Goal: Communication & Community: Answer question/provide support

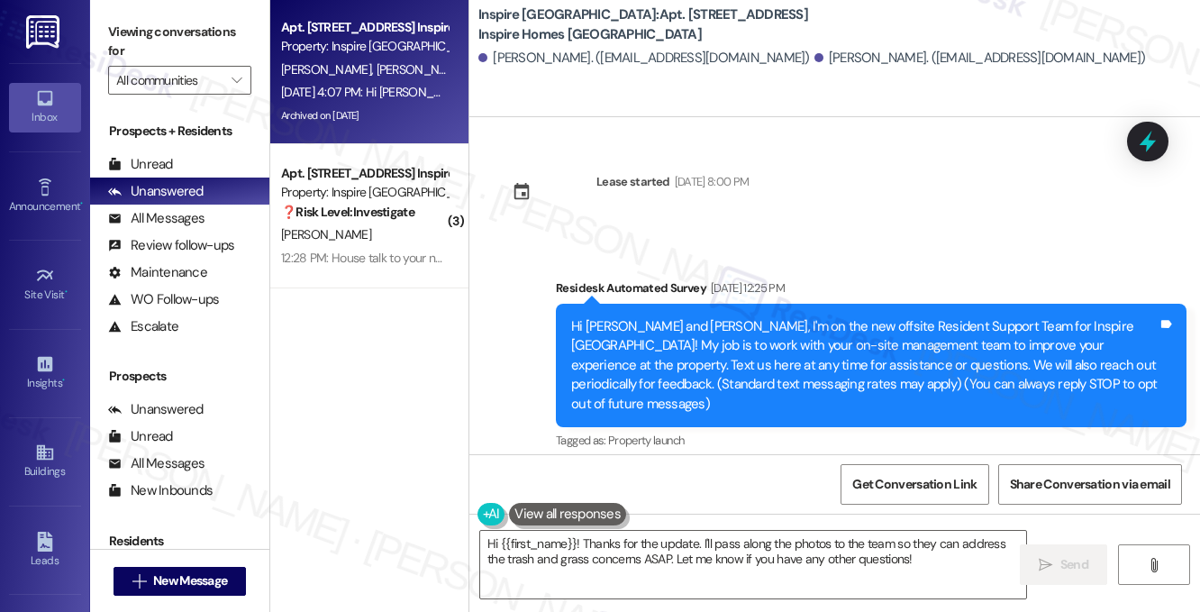
scroll to position [1687, 0]
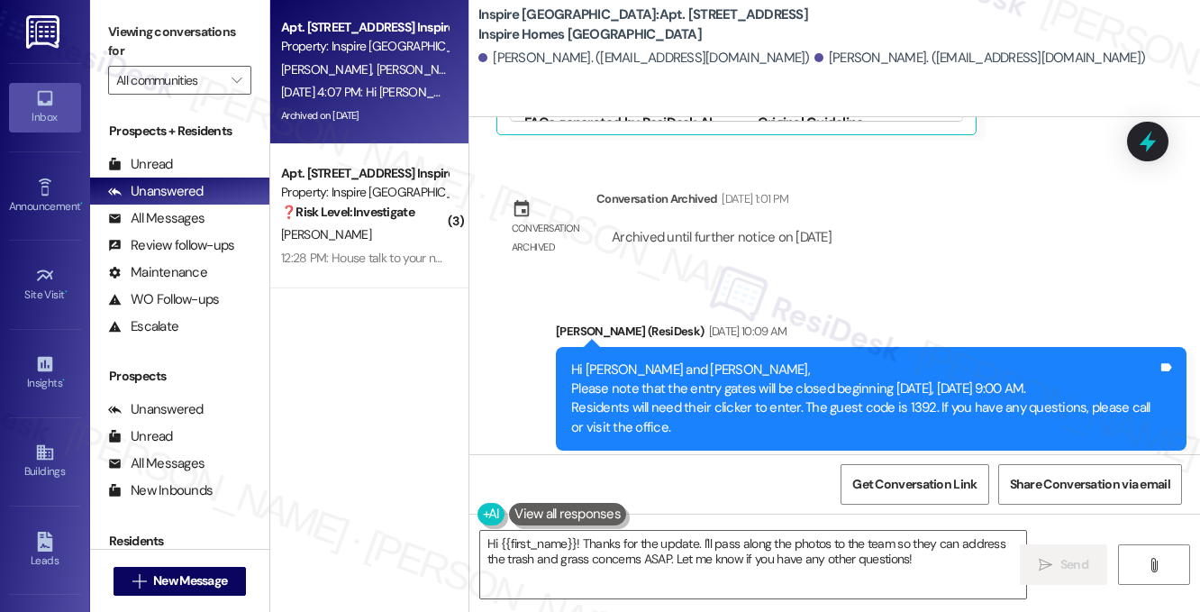
click at [689, 373] on div "Hi [PERSON_NAME] and [PERSON_NAME], Please note that the entry gates will be cl…" at bounding box center [864, 398] width 586 height 77
click at [692, 373] on div "Hi [PERSON_NAME] and [PERSON_NAME], Please note that the entry gates will be cl…" at bounding box center [864, 398] width 586 height 77
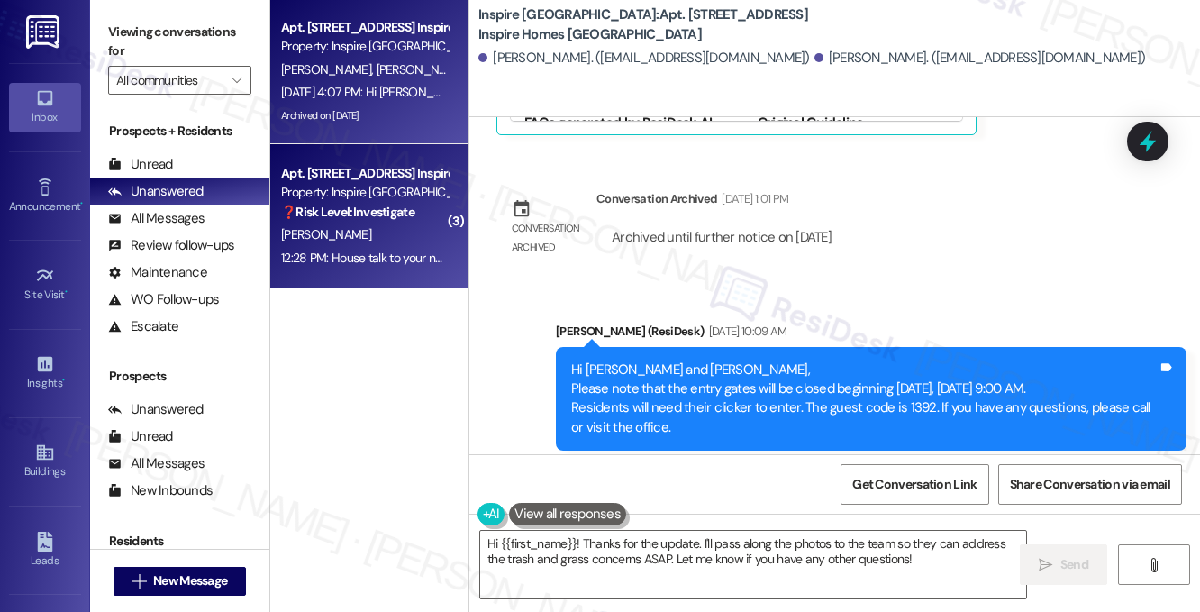
click at [356, 213] on strong "❓ Risk Level: Investigate" at bounding box center [347, 212] width 133 height 16
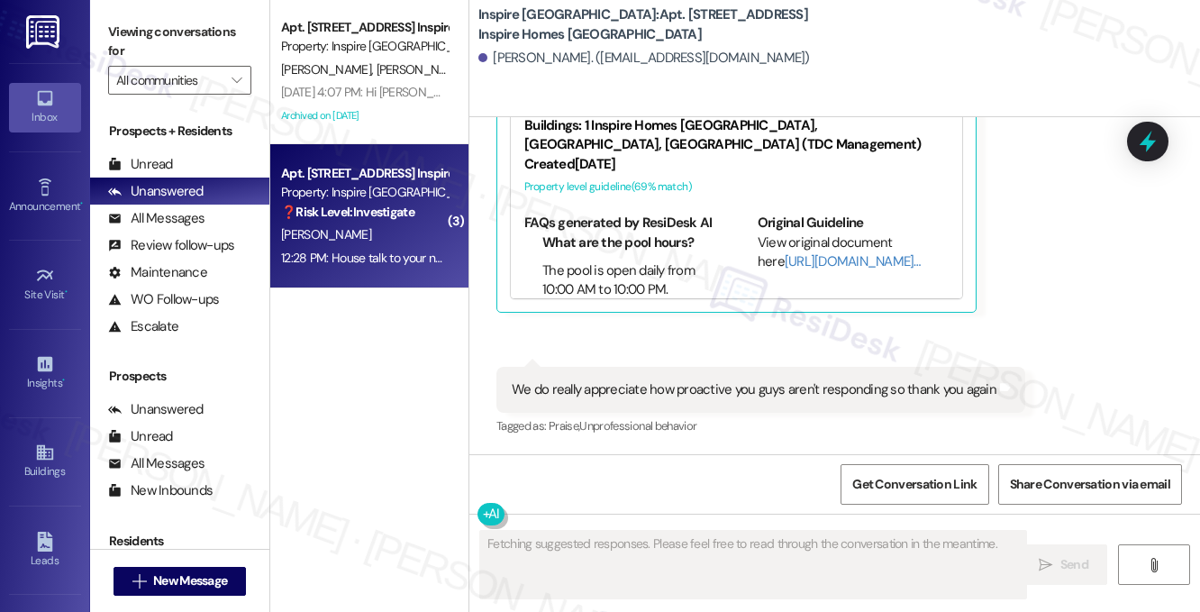
scroll to position [2567, 0]
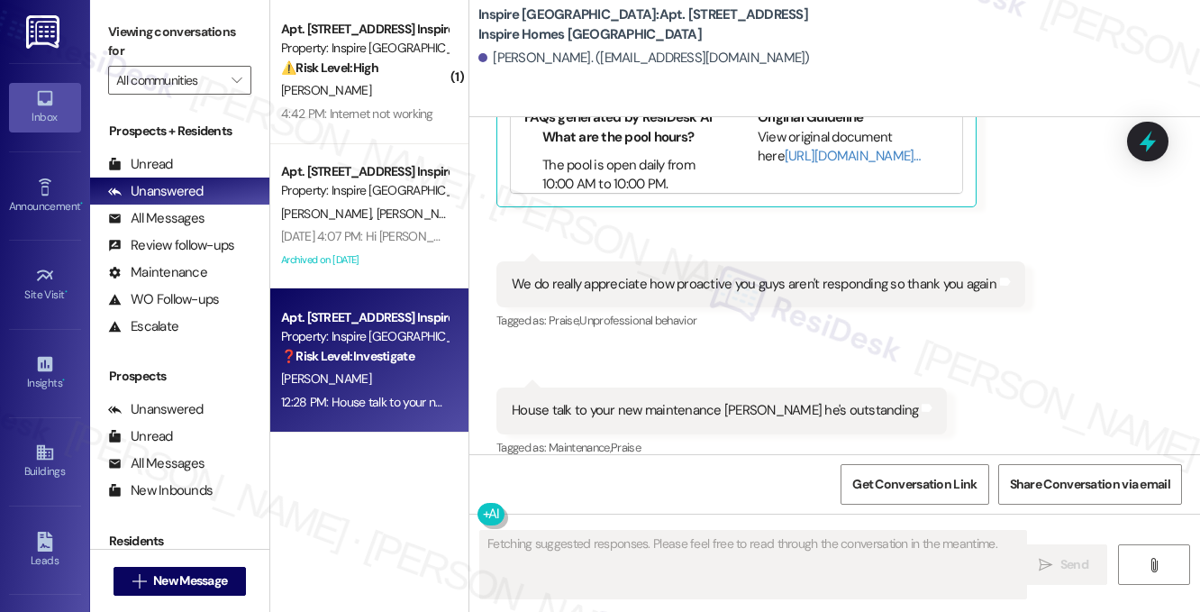
click at [711, 387] on div "House talk to your new maintenance [PERSON_NAME] he's outstanding Tags and notes" at bounding box center [721, 410] width 450 height 46
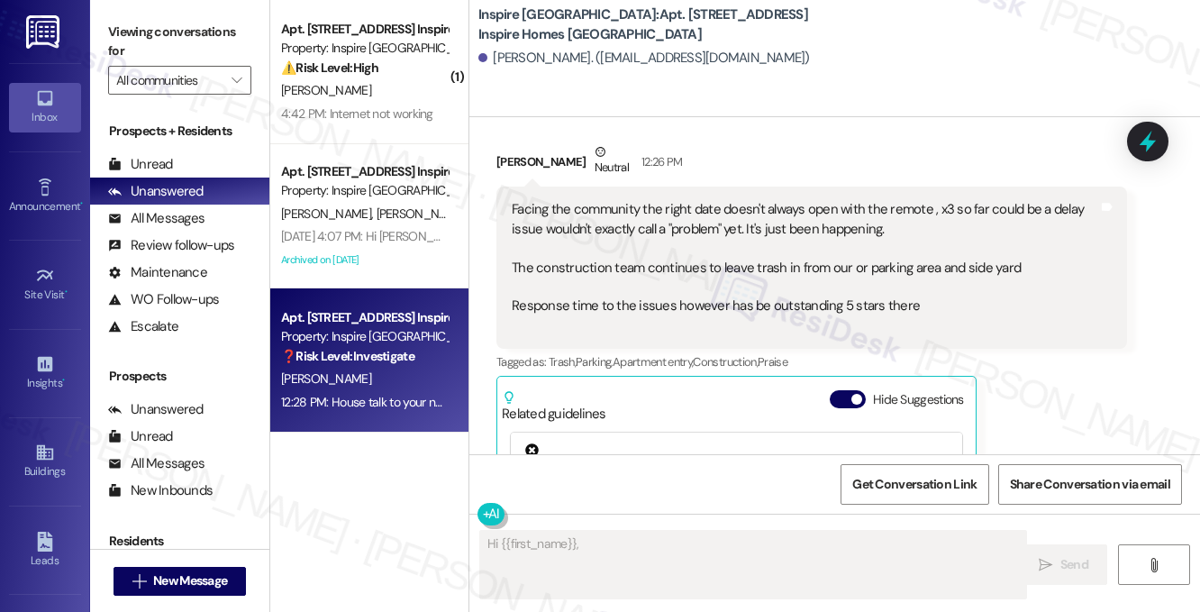
scroll to position [2026, 0]
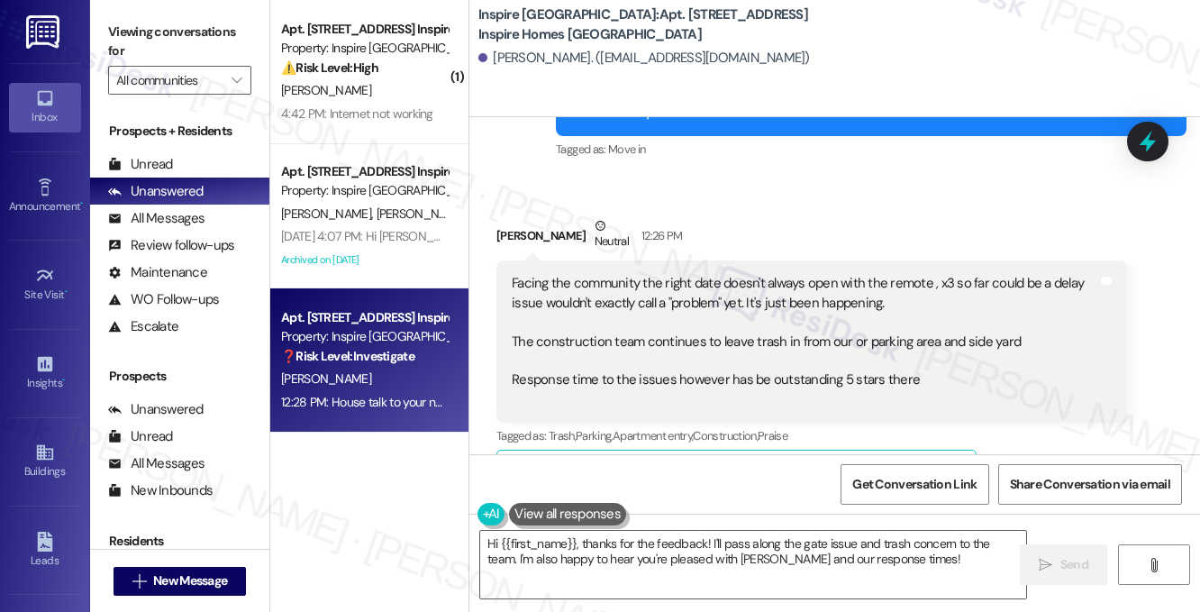
click at [606, 276] on div "Facing the community the right date doesn't always open with the remote , x3 so…" at bounding box center [805, 341] width 586 height 135
click at [605, 275] on div "Facing the community the right date doesn't always open with the remote , x3 so…" at bounding box center [805, 341] width 586 height 135
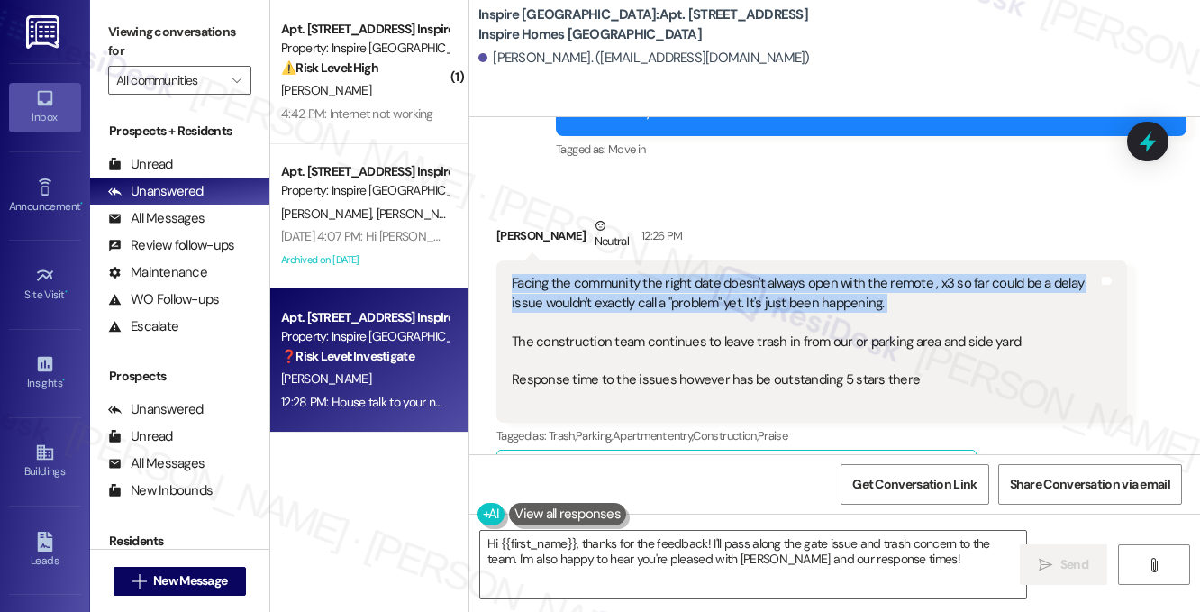
click at [605, 275] on div "Facing the community the right date doesn't always open with the remote , x3 so…" at bounding box center [805, 341] width 586 height 135
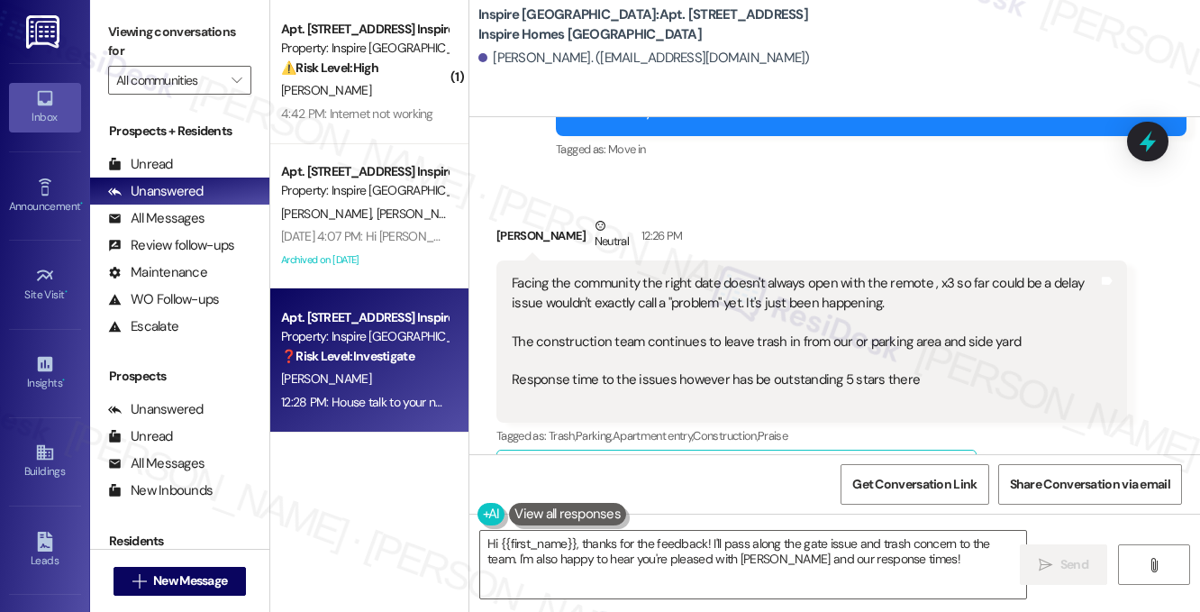
click at [677, 319] on div "Facing the community the right date doesn't always open with the remote , x3 so…" at bounding box center [805, 341] width 586 height 135
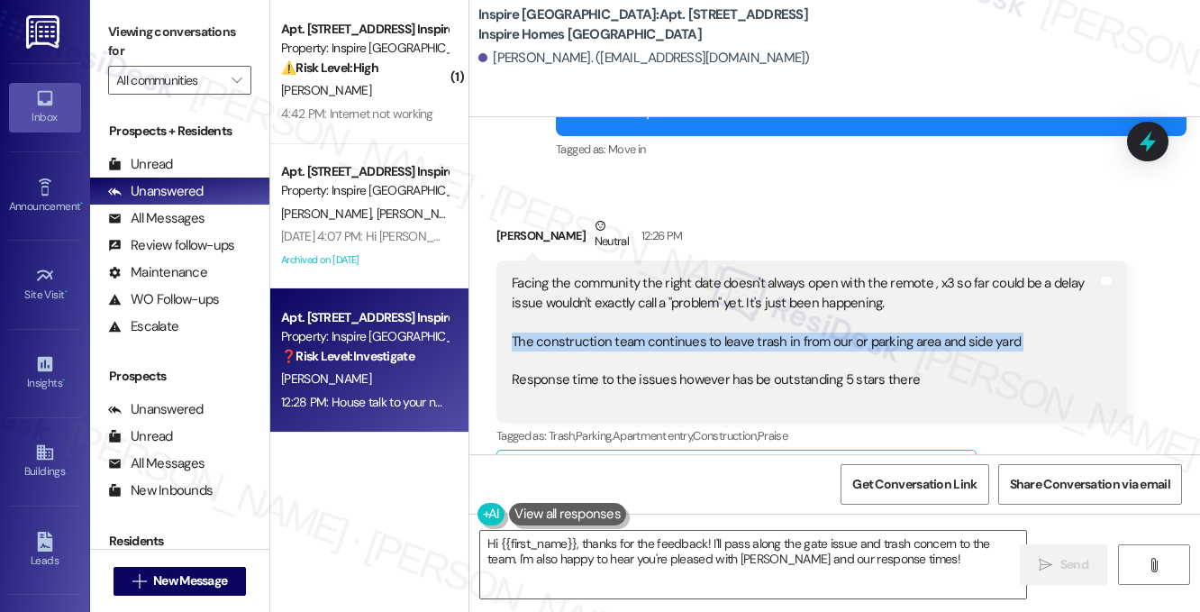
click at [677, 320] on div "Facing the community the right date doesn't always open with the remote , x3 so…" at bounding box center [805, 341] width 586 height 135
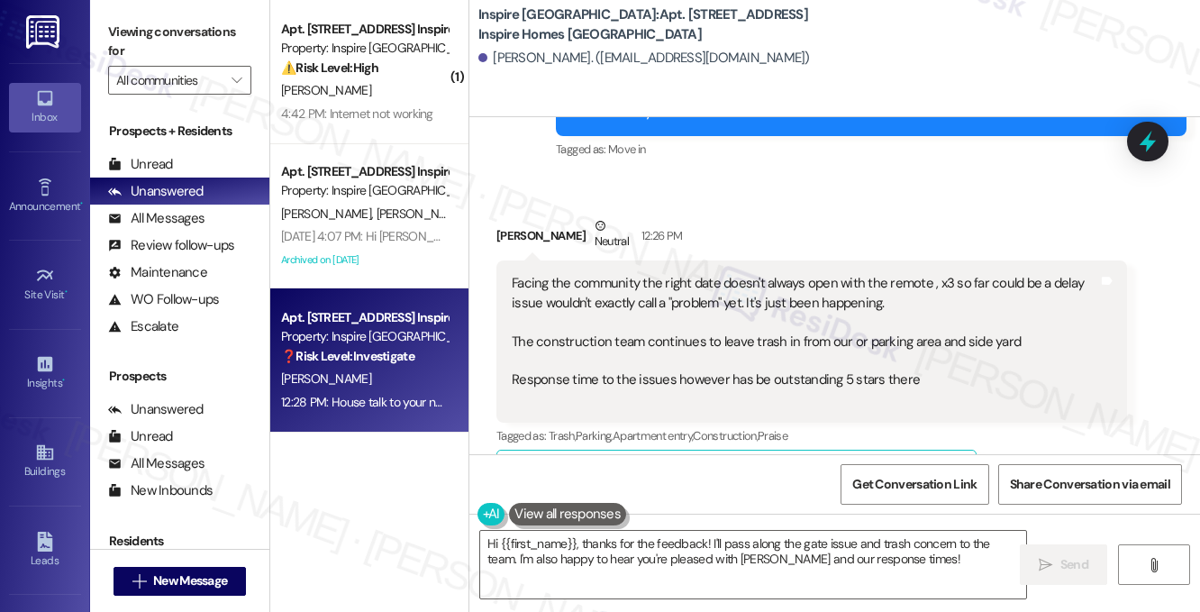
click at [766, 275] on div "Facing the community the right date doesn't always open with the remote , x3 so…" at bounding box center [805, 341] width 586 height 135
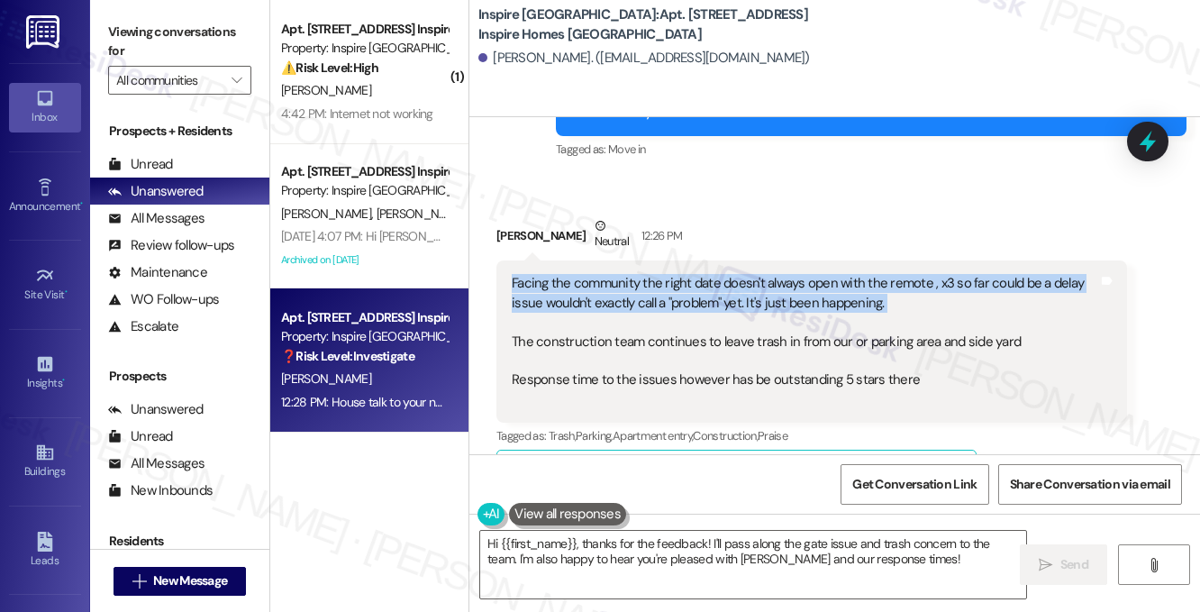
click at [766, 275] on div "Facing the community the right date doesn't always open with the remote , x3 so…" at bounding box center [805, 341] width 586 height 135
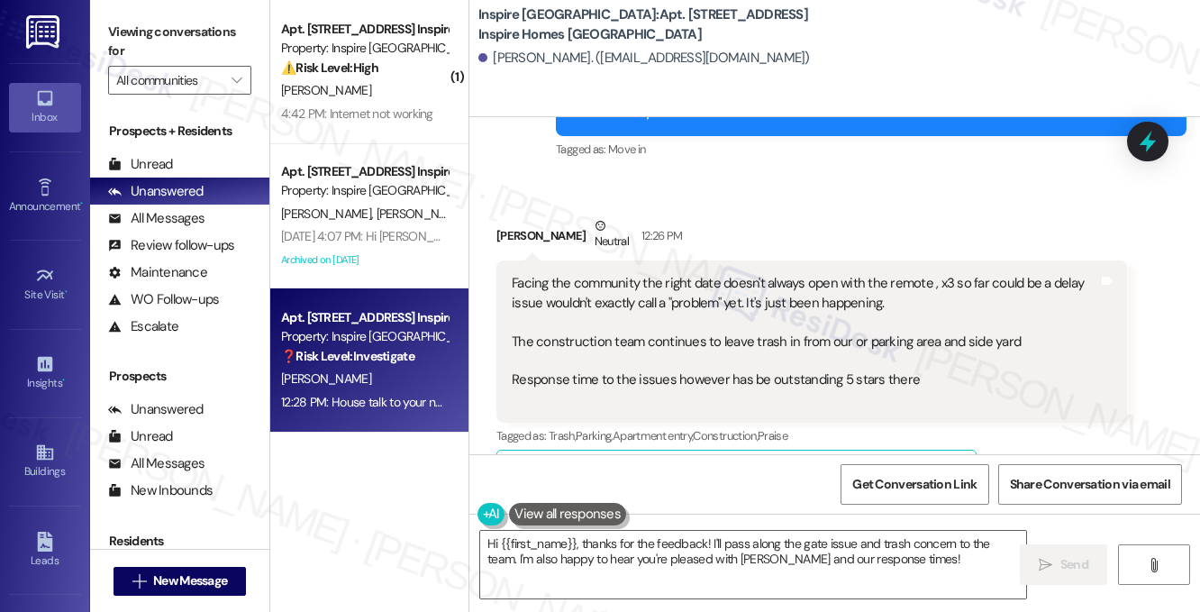
click at [774, 323] on div "Facing the community the right date doesn't always open with the remote , x3 so…" at bounding box center [805, 341] width 586 height 135
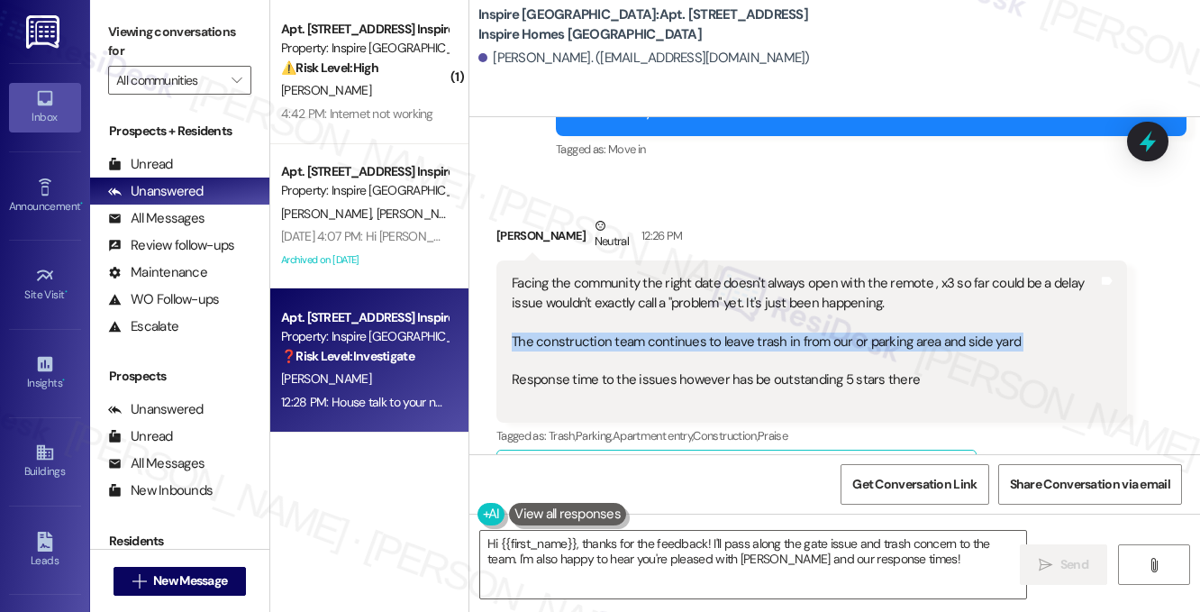
click at [774, 323] on div "Facing the community the right date doesn't always open with the remote , x3 so…" at bounding box center [805, 341] width 586 height 135
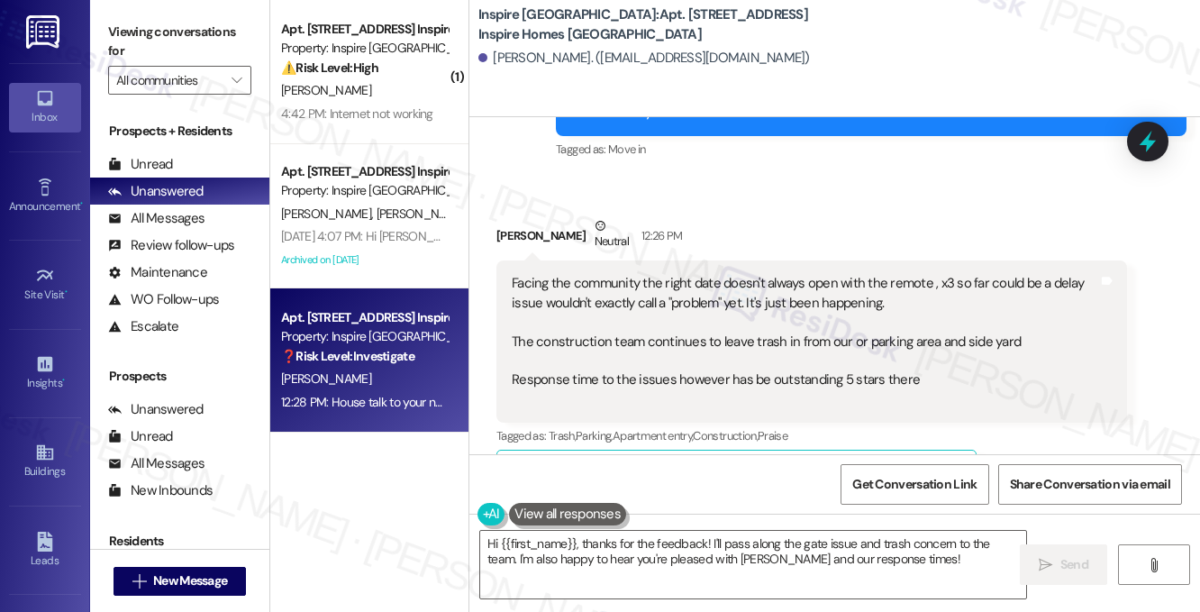
click at [651, 368] on div "Facing the community the right date doesn't always open with the remote , x3 so…" at bounding box center [805, 341] width 586 height 135
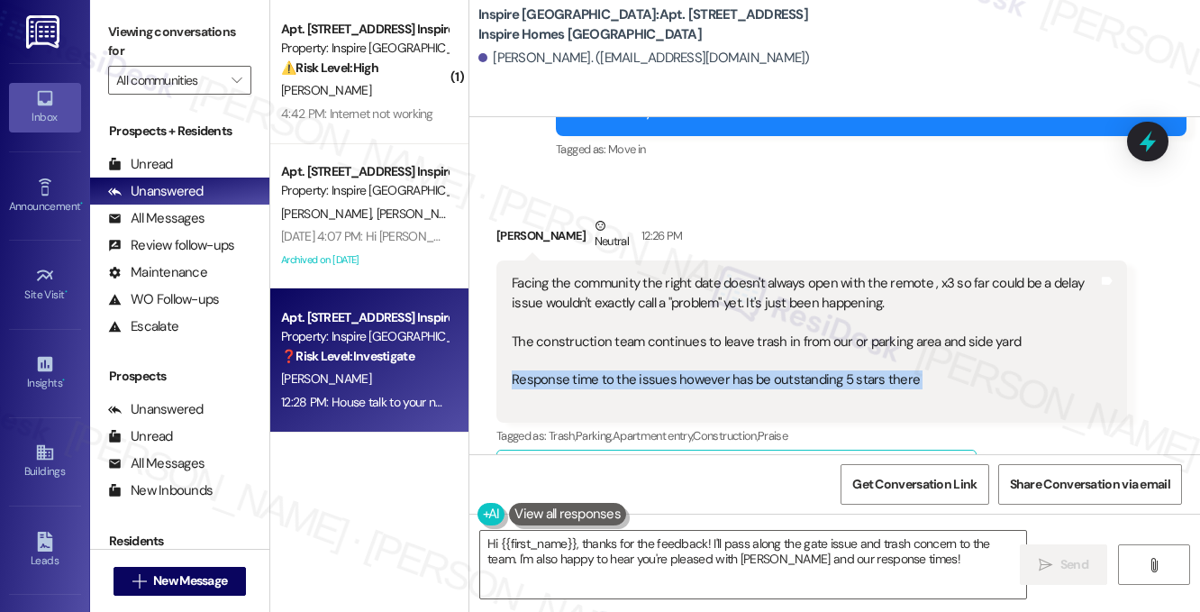
click at [651, 368] on div "Facing the community the right date doesn't always open with the remote , x3 so…" at bounding box center [805, 341] width 586 height 135
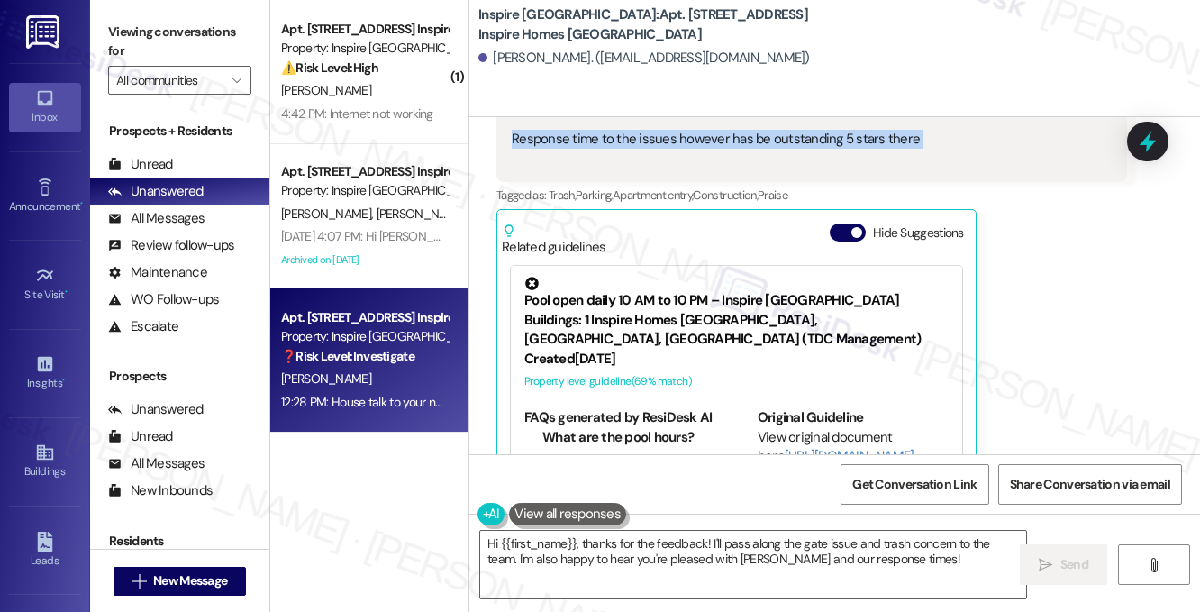
scroll to position [2567, 0]
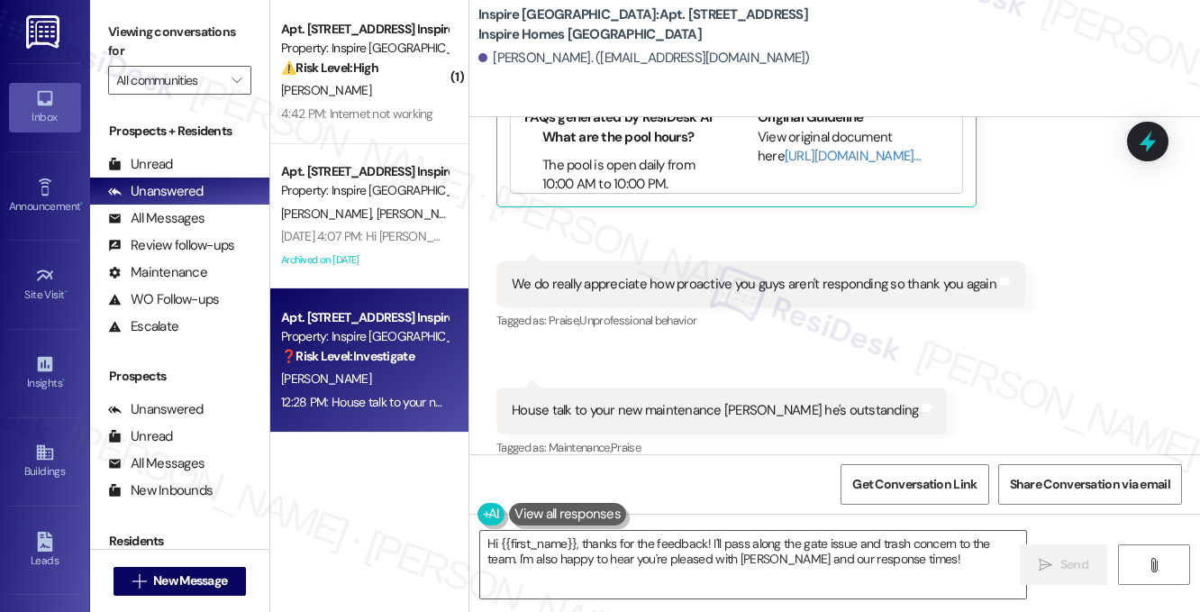
click at [637, 275] on div "We do really appreciate how proactive you guys aren't responding so thank you a…" at bounding box center [754, 284] width 485 height 19
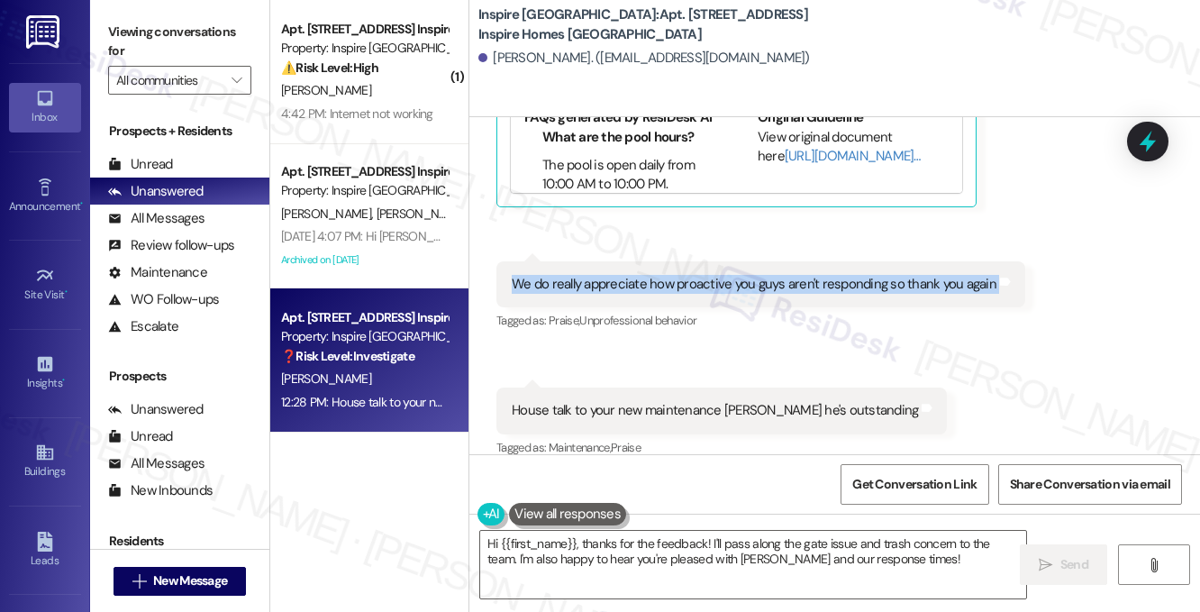
click at [637, 275] on div "We do really appreciate how proactive you guys aren't responding so thank you a…" at bounding box center [754, 284] width 485 height 19
click at [674, 275] on div "We do really appreciate how proactive you guys aren't responding so thank you a…" at bounding box center [754, 284] width 485 height 19
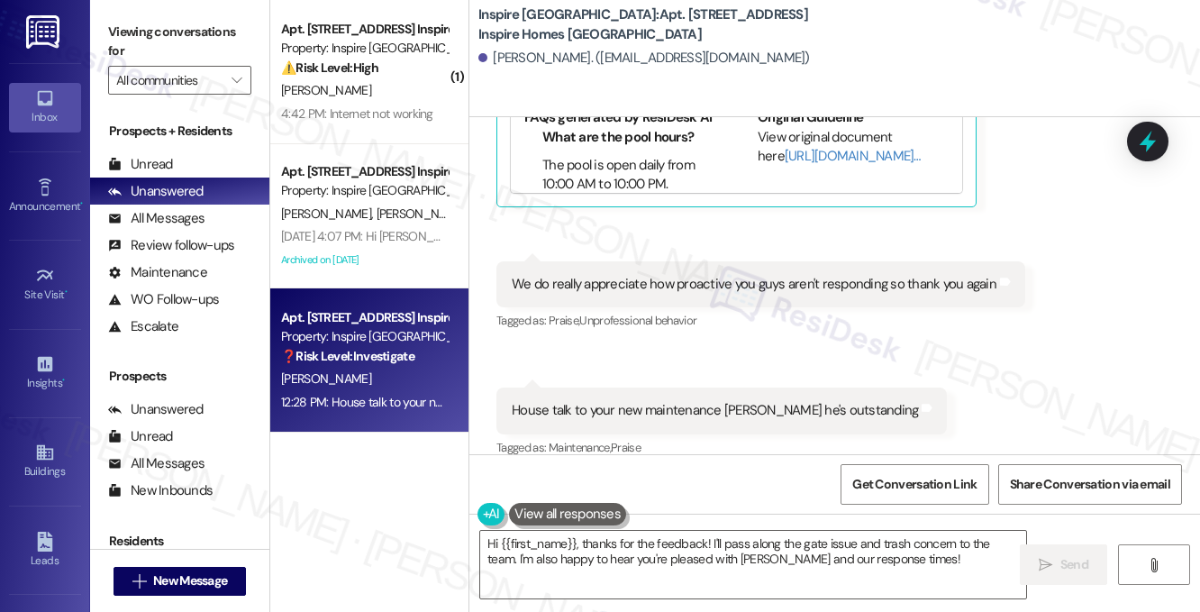
click at [704, 434] on div "Tagged as: Maintenance , Click to highlight conversations about Maintenance Pra…" at bounding box center [721, 447] width 450 height 26
click at [717, 401] on div "House talk to your new maintenance [PERSON_NAME] he's outstanding" at bounding box center [715, 410] width 406 height 19
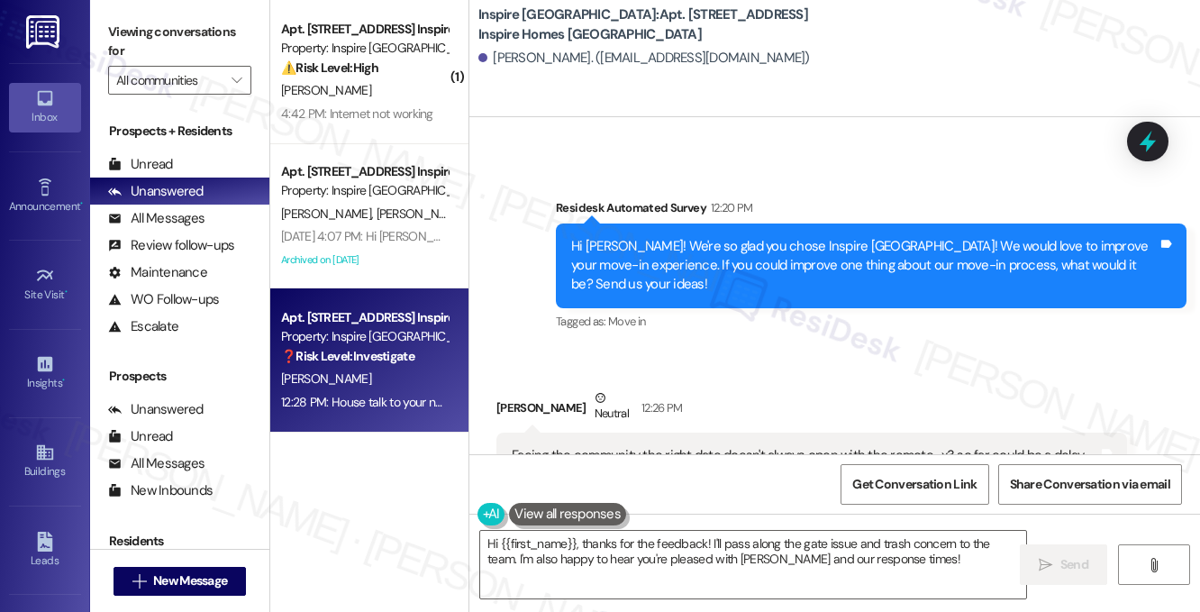
scroll to position [1756, 0]
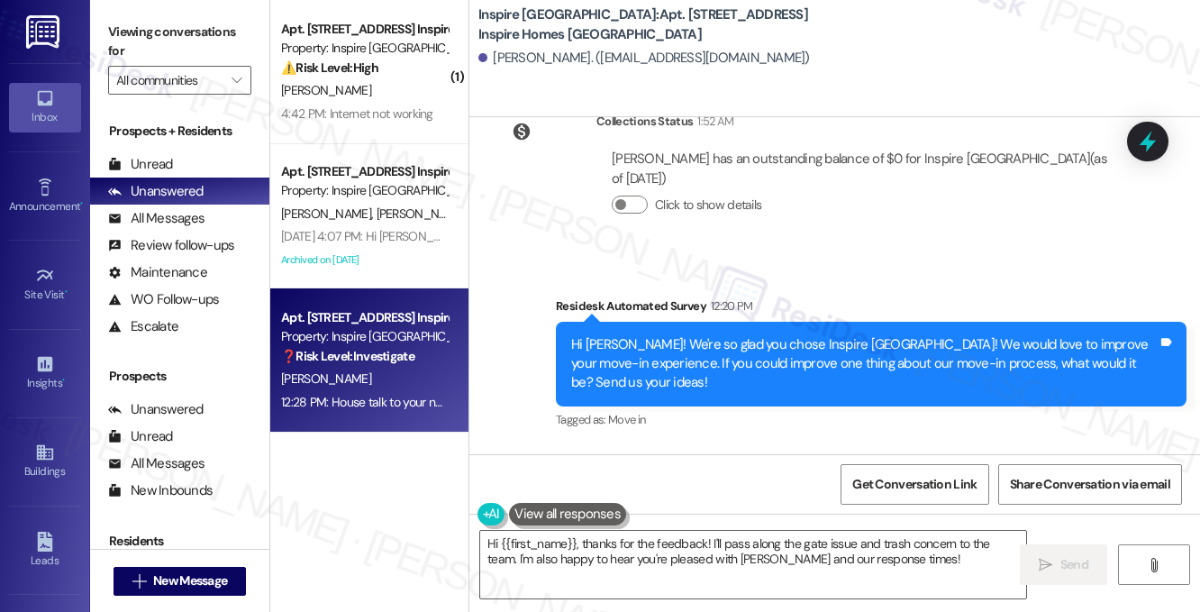
click at [677, 322] on div "Hi [PERSON_NAME]! We're so glad you chose Inspire [GEOGRAPHIC_DATA]! We would l…" at bounding box center [871, 364] width 630 height 85
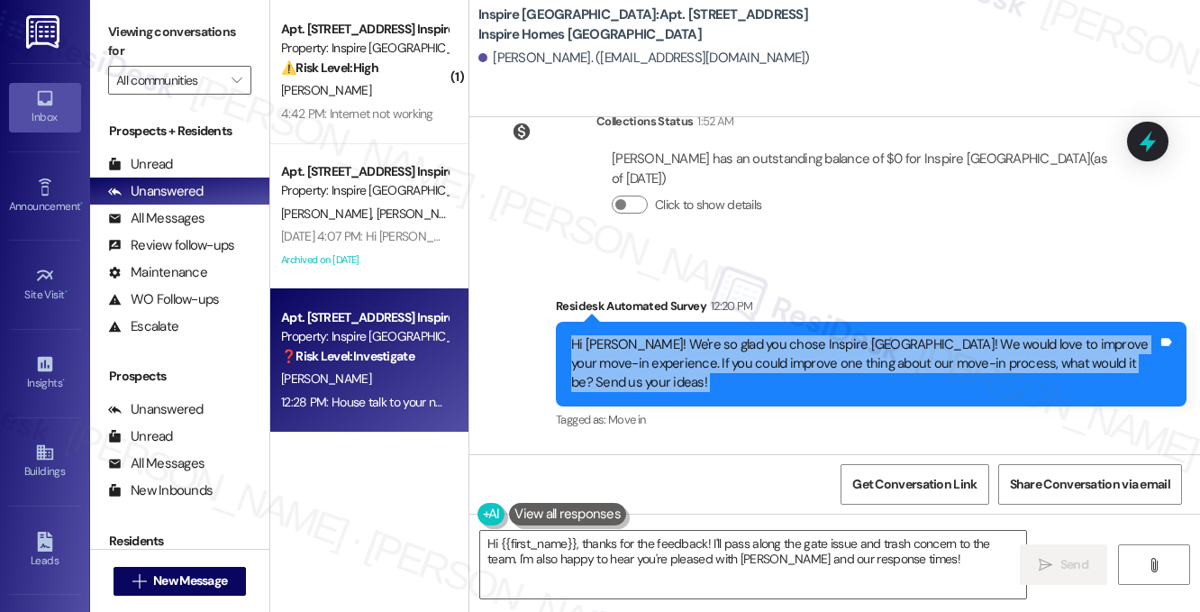
click at [677, 322] on div "Hi [PERSON_NAME]! We're so glad you chose Inspire [GEOGRAPHIC_DATA]! We would l…" at bounding box center [871, 364] width 630 height 85
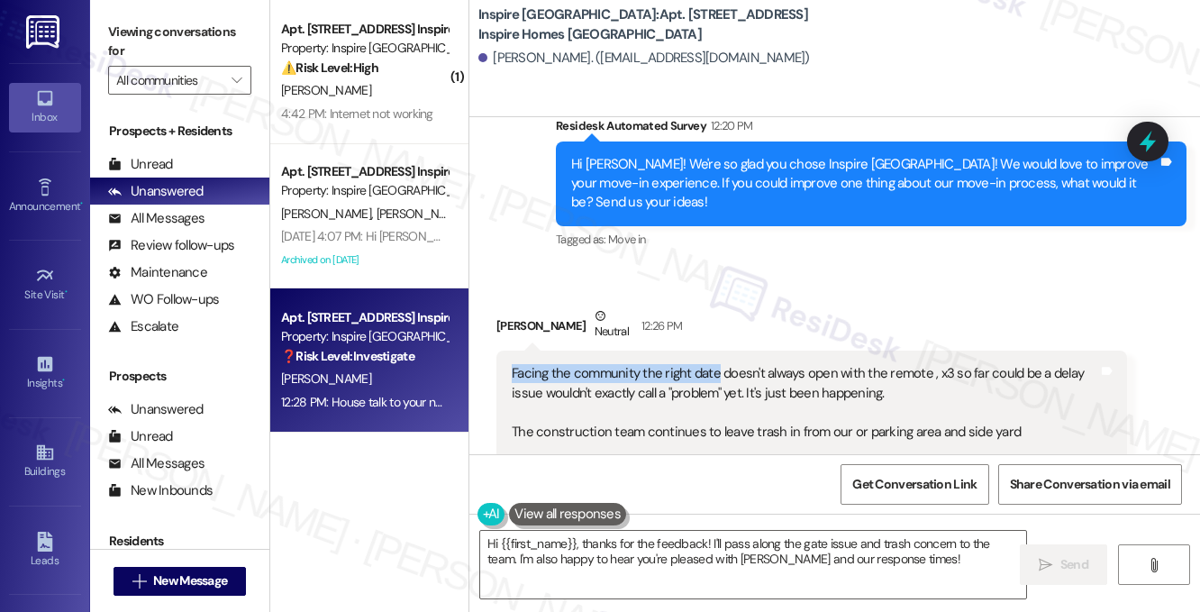
scroll to position [2026, 0]
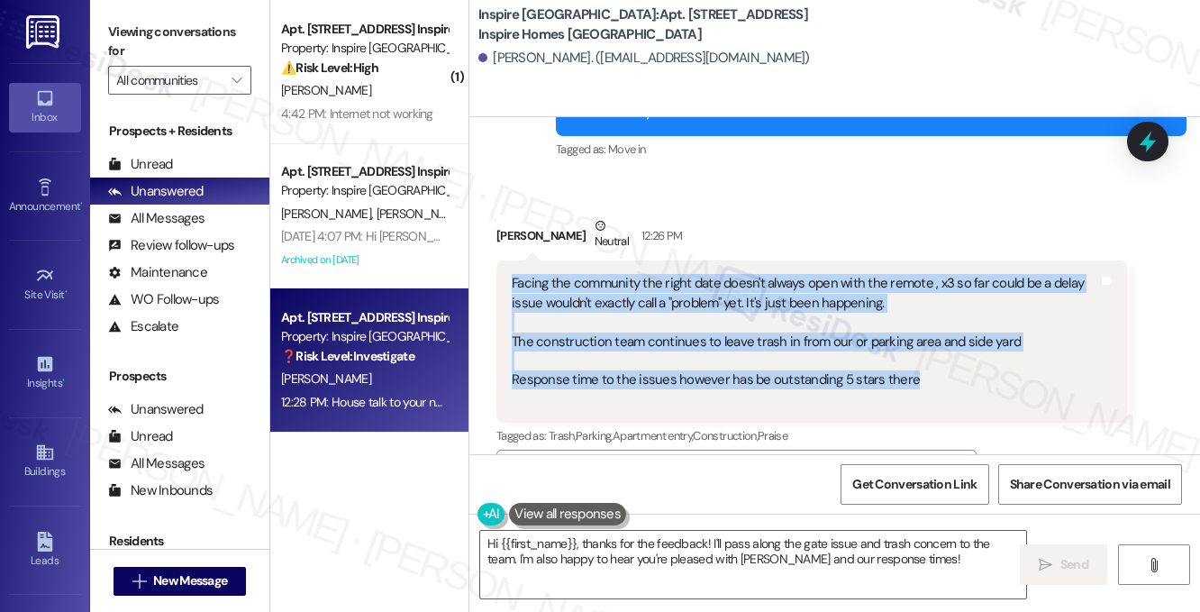
drag, startPoint x: 505, startPoint y: 345, endPoint x: 910, endPoint y: 362, distance: 404.8
click at [910, 362] on div "Facing the community the right date doesn't always open with the remote , x3 so…" at bounding box center [811, 341] width 630 height 162
copy div "Facing the community the right date doesn't always open with the remote , x3 so…"
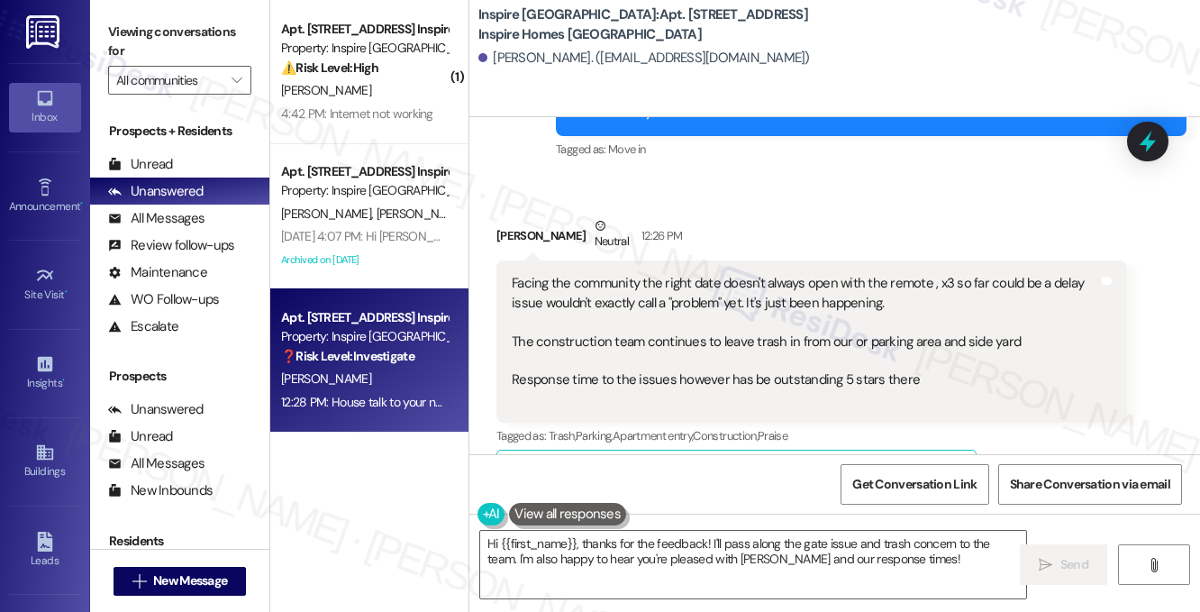
click at [181, 13] on div "Viewing conversations for All communities " at bounding box center [179, 56] width 179 height 113
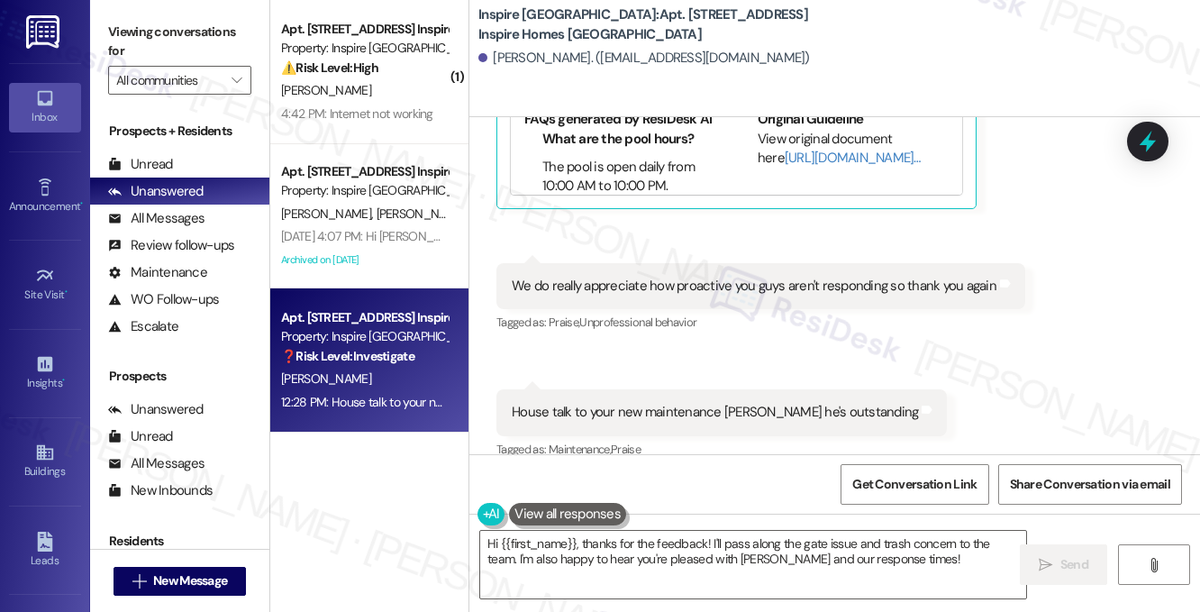
scroll to position [2567, 0]
click at [619, 275] on div "We do really appreciate how proactive you guys aren't responding so thank you a…" at bounding box center [754, 284] width 485 height 19
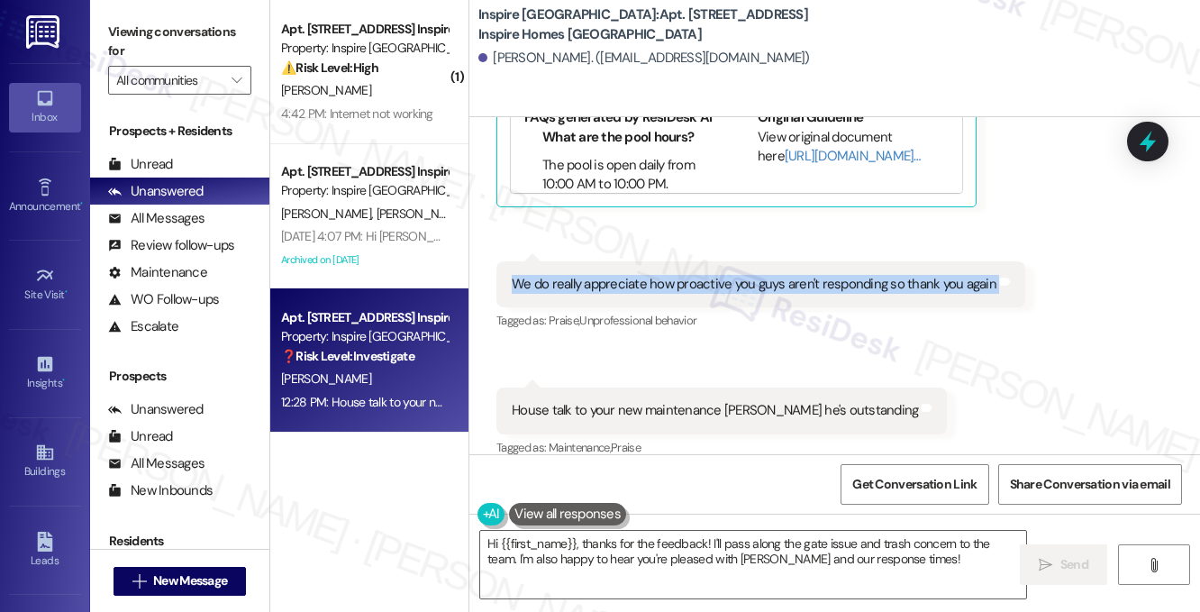
click at [619, 275] on div "We do really appreciate how proactive you guys aren't responding so thank you a…" at bounding box center [754, 284] width 485 height 19
copy div "We do really appreciate how proactive you guys aren't responding so thank you a…"
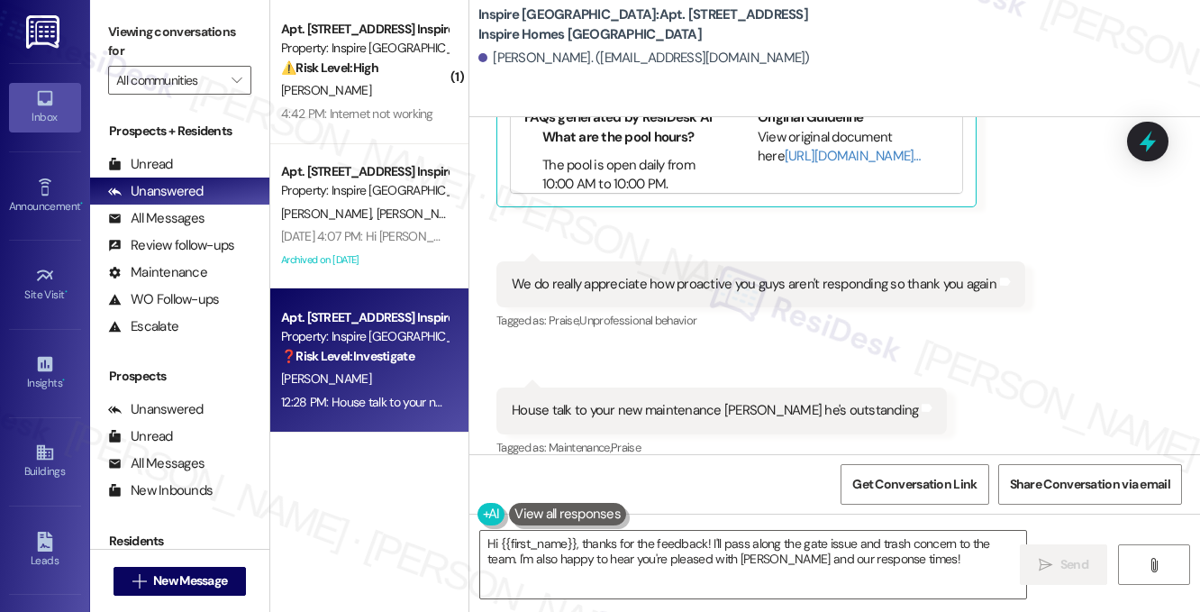
click at [220, 46] on label "Viewing conversations for" at bounding box center [179, 42] width 143 height 48
click at [586, 401] on div "House talk to your new maintenance [PERSON_NAME] he's outstanding" at bounding box center [715, 410] width 406 height 19
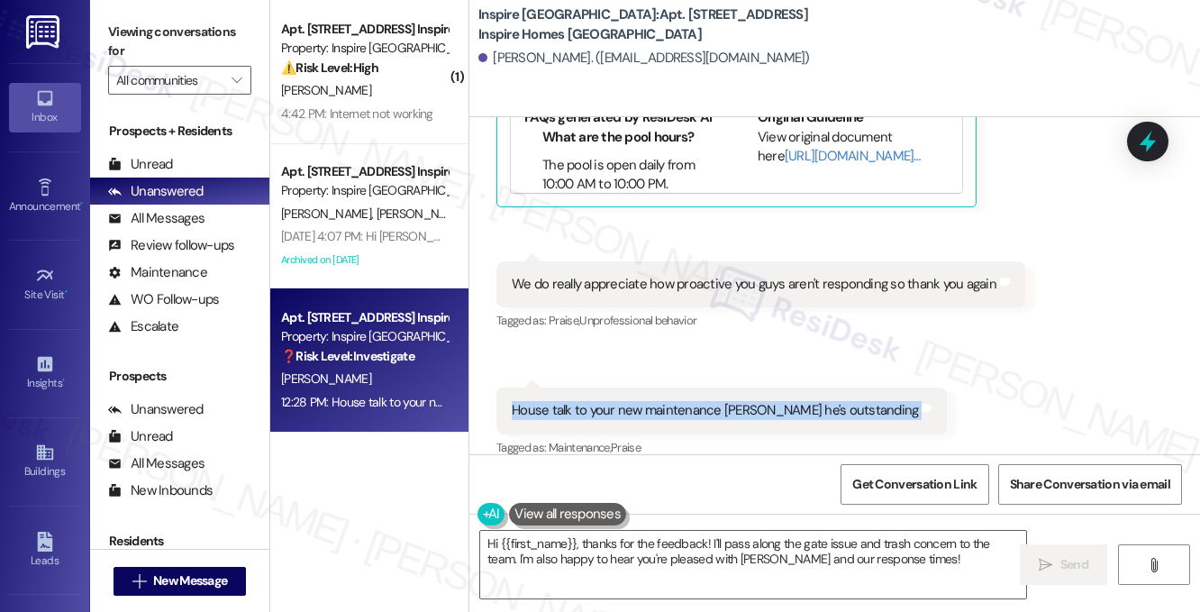
copy div "House talk to your new maintenance [PERSON_NAME] he's outstanding Tags and notes"
click at [251, 28] on div "Viewing conversations for All communities " at bounding box center [179, 56] width 179 height 113
click at [206, 52] on label "Viewing conversations for" at bounding box center [179, 42] width 143 height 48
click at [803, 570] on textarea "Hi {{first_name}}, thanks for the feedback! I'll pass along the gate issue and …" at bounding box center [753, 564] width 546 height 68
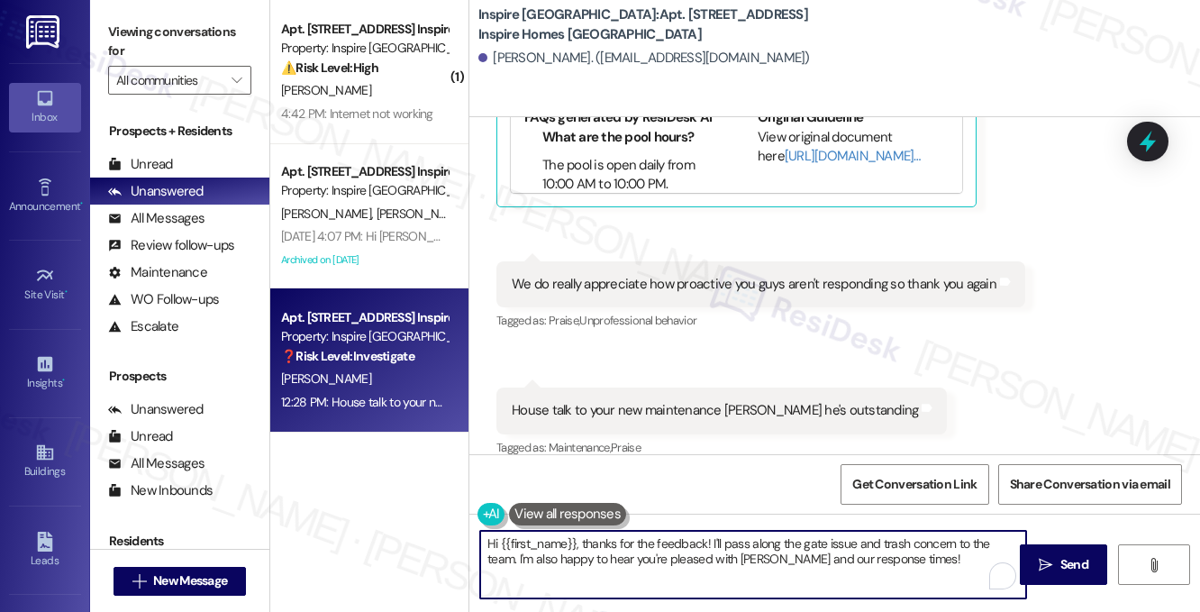
drag, startPoint x: 898, startPoint y: 559, endPoint x: 773, endPoint y: 537, distance: 127.2
click at [773, 537] on textarea "Hi {{first_name}}, thanks for the feedback! I'll pass along the gate issue and …" at bounding box center [753, 564] width 546 height 68
click at [660, 556] on textarea "Hi {{first_name}}, thanks for the feedback! I'll pass along the gate issue and …" at bounding box center [753, 564] width 546 height 68
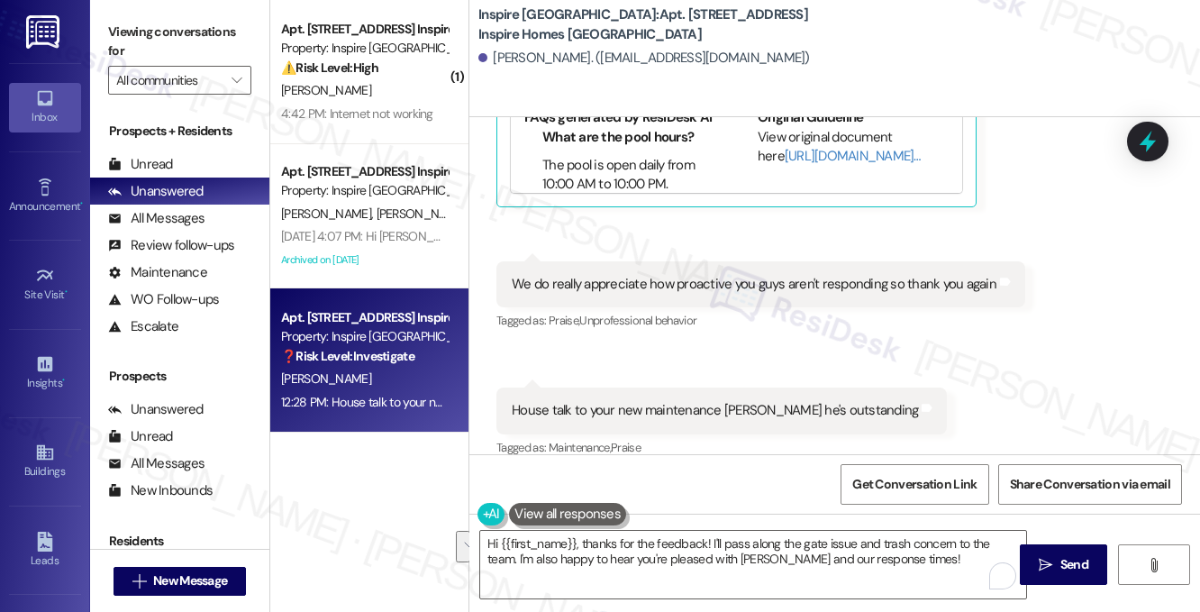
click at [184, 36] on label "Viewing conversations for" at bounding box center [179, 42] width 143 height 48
click at [919, 555] on textarea "Hi {{first_name}}, thanks for the feedback! I'll pass along the gate issue and …" at bounding box center [753, 564] width 546 height 68
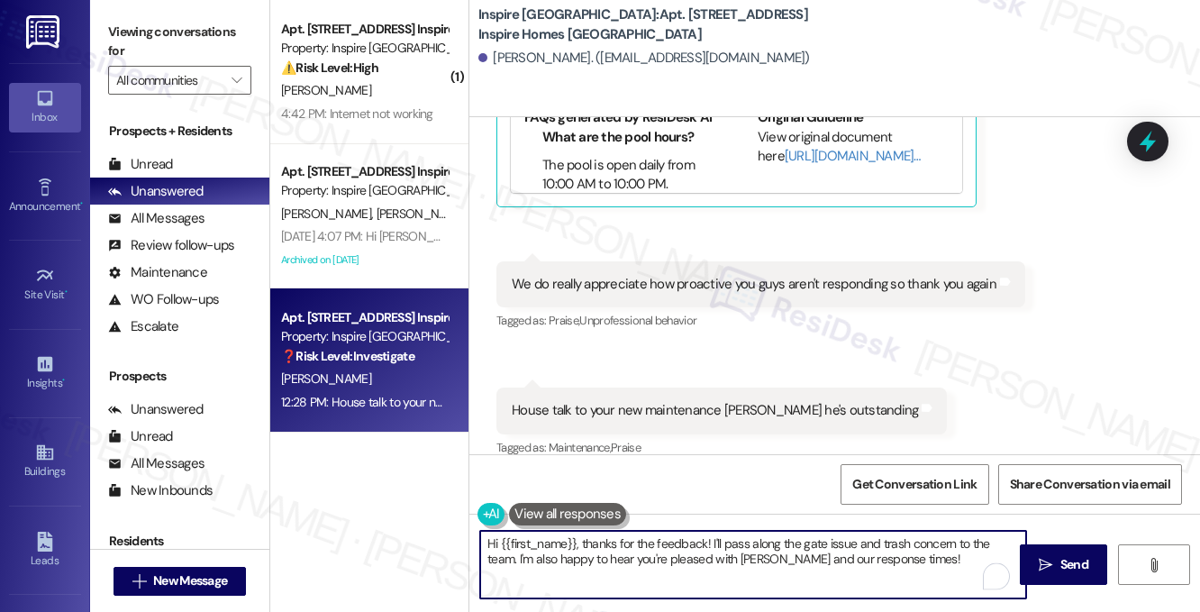
paste textarea "Regarding the remote and the gate delay you mentioned — can you share if this h…"
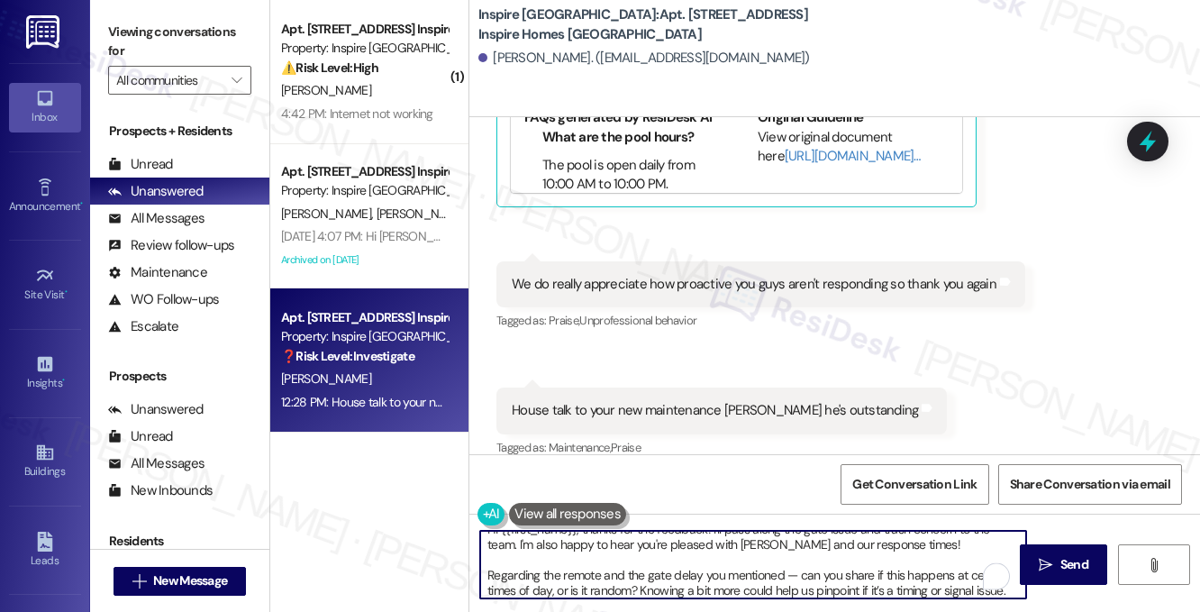
scroll to position [14, 0]
click at [869, 568] on textarea "Hi {{first_name}}, thanks for the feedback! I'll pass along the gate issue and …" at bounding box center [753, 564] width 546 height 68
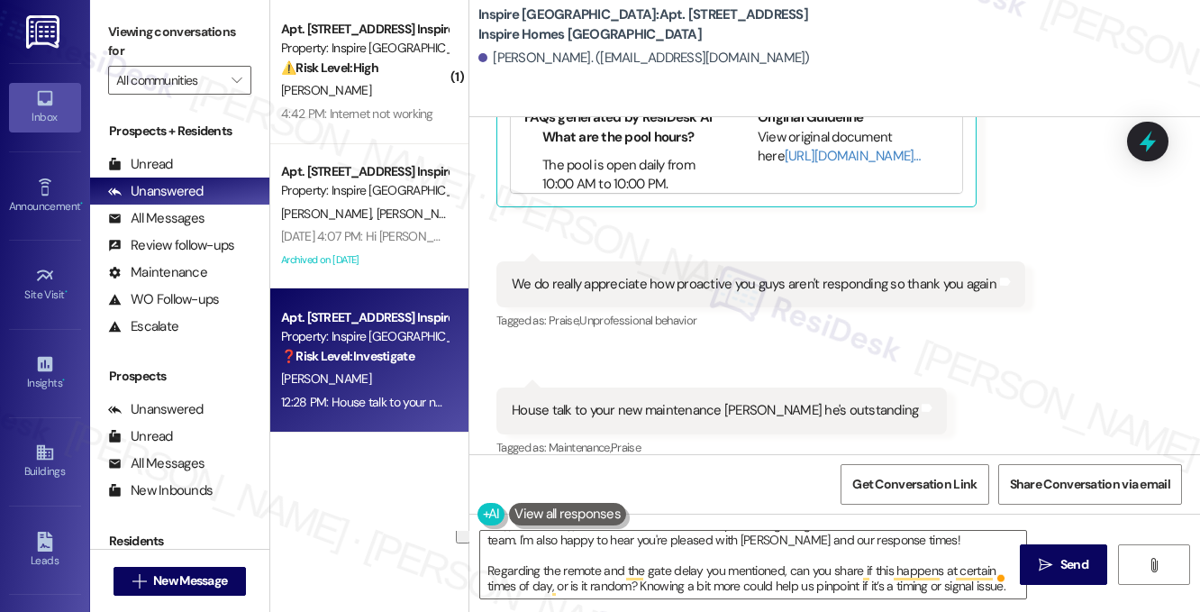
click at [198, 47] on label "Viewing conversations for" at bounding box center [179, 42] width 143 height 48
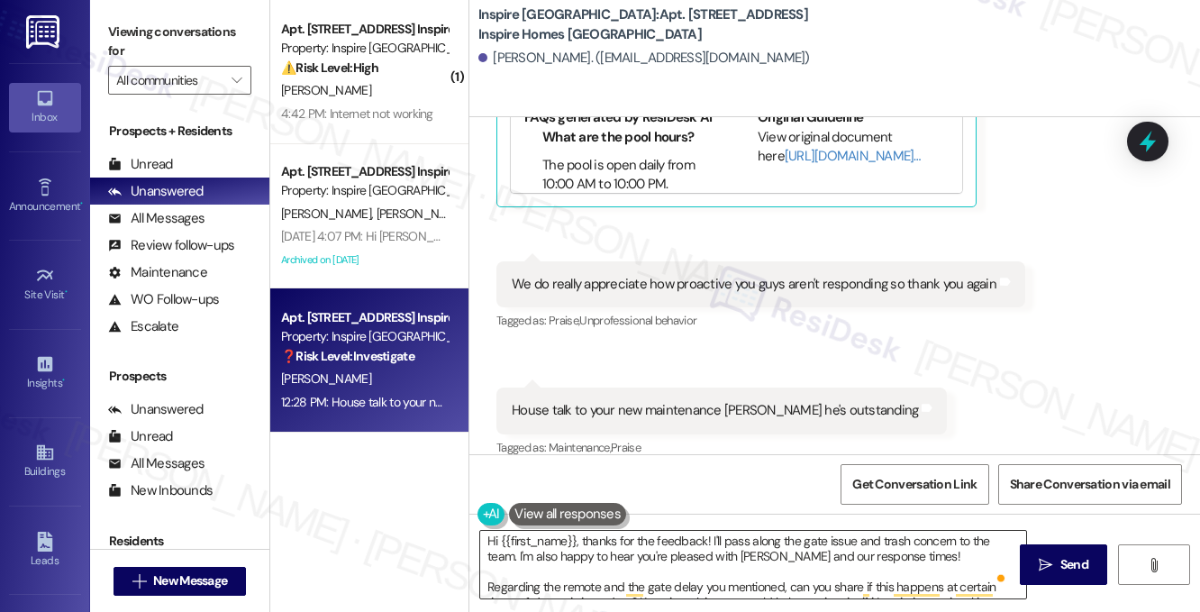
scroll to position [0, 0]
click at [739, 564] on textarea "Hi {{first_name}}, thanks for the feedback! I'll pass along the gate issue and …" at bounding box center [753, 564] width 546 height 68
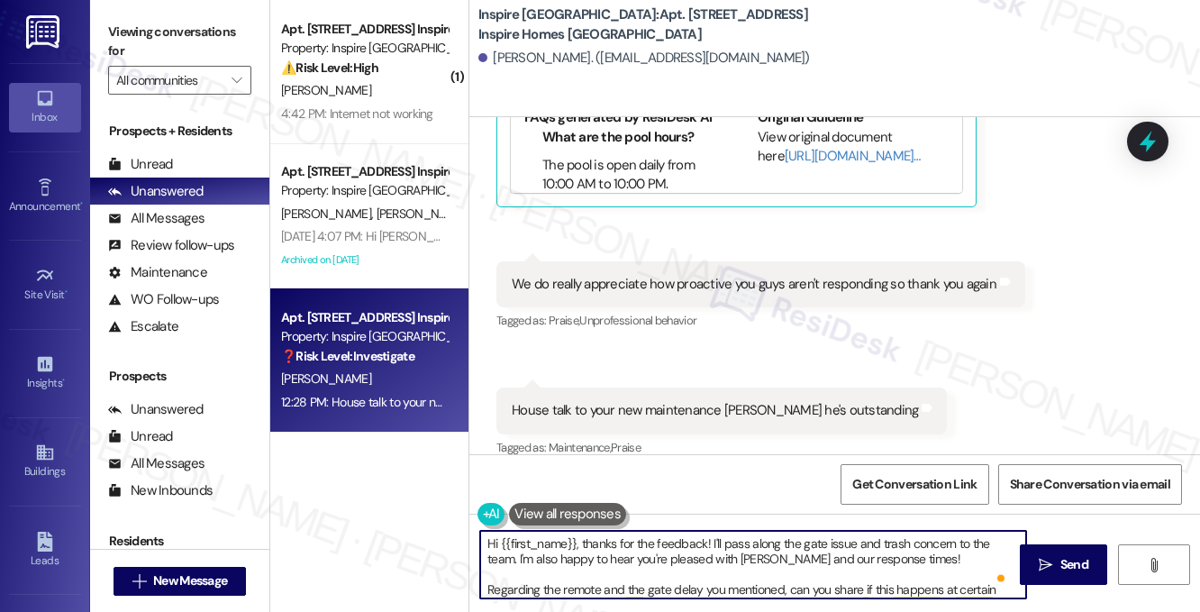
click at [739, 564] on textarea "Hi {{first_name}}, thanks for the feedback! I'll pass along the gate issue and …" at bounding box center [753, 564] width 546 height 68
click at [823, 564] on textarea "Hi {{first_name}}, thanks for the feedback! I'll pass along the gate issue and …" at bounding box center [753, 564] width 546 height 68
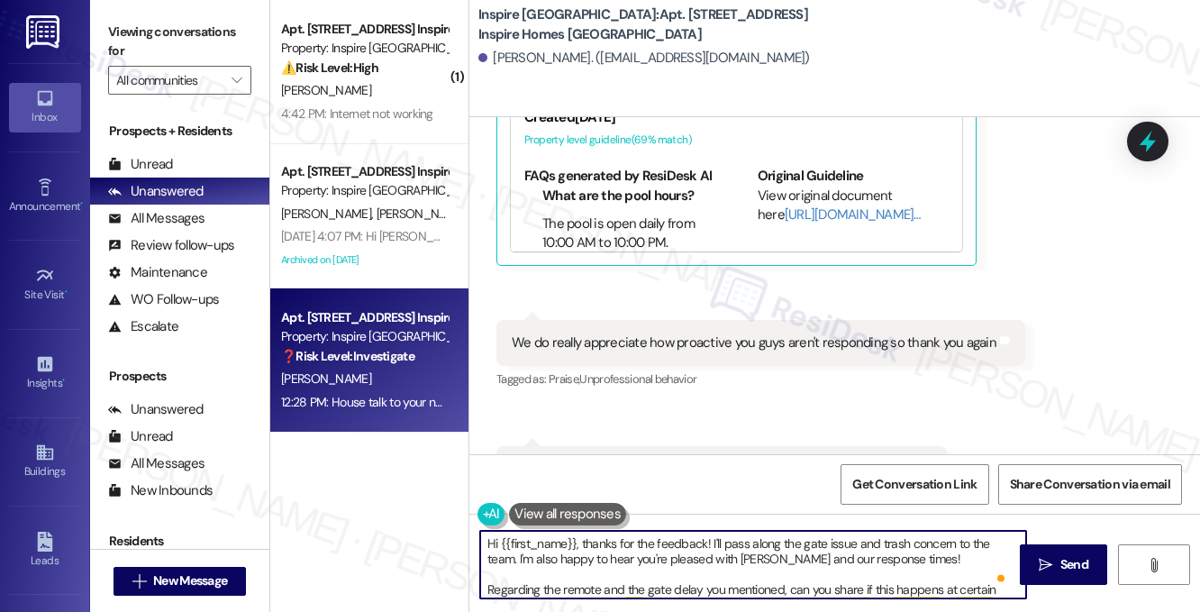
scroll to position [2477, 0]
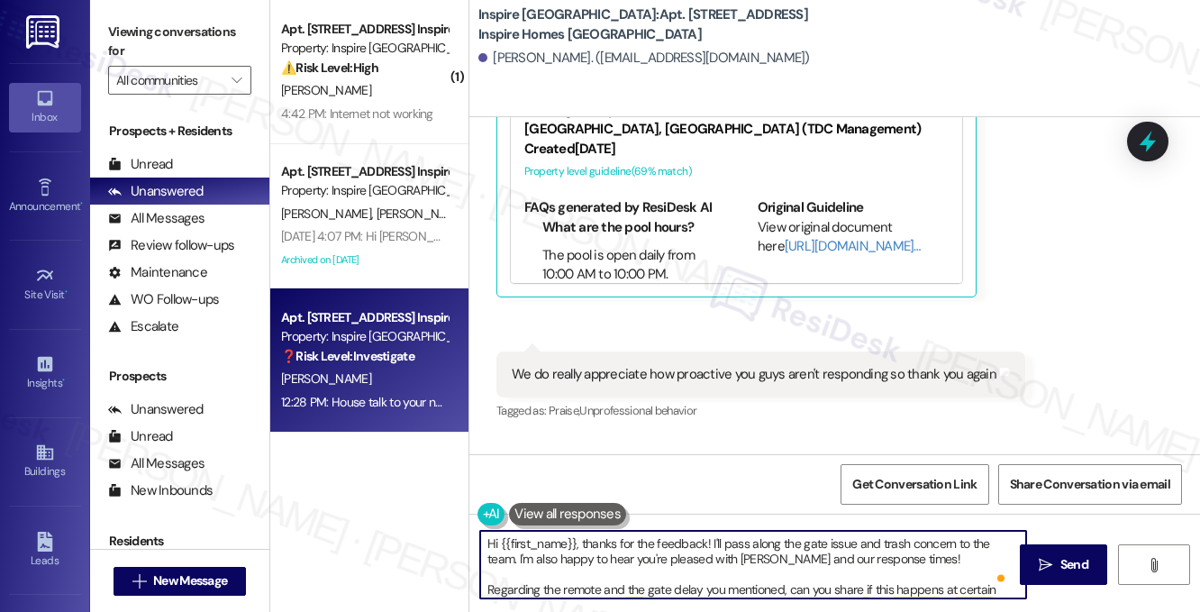
click at [700, 365] on div "We do really appreciate how proactive you guys aren't responding so thank you a…" at bounding box center [754, 374] width 485 height 19
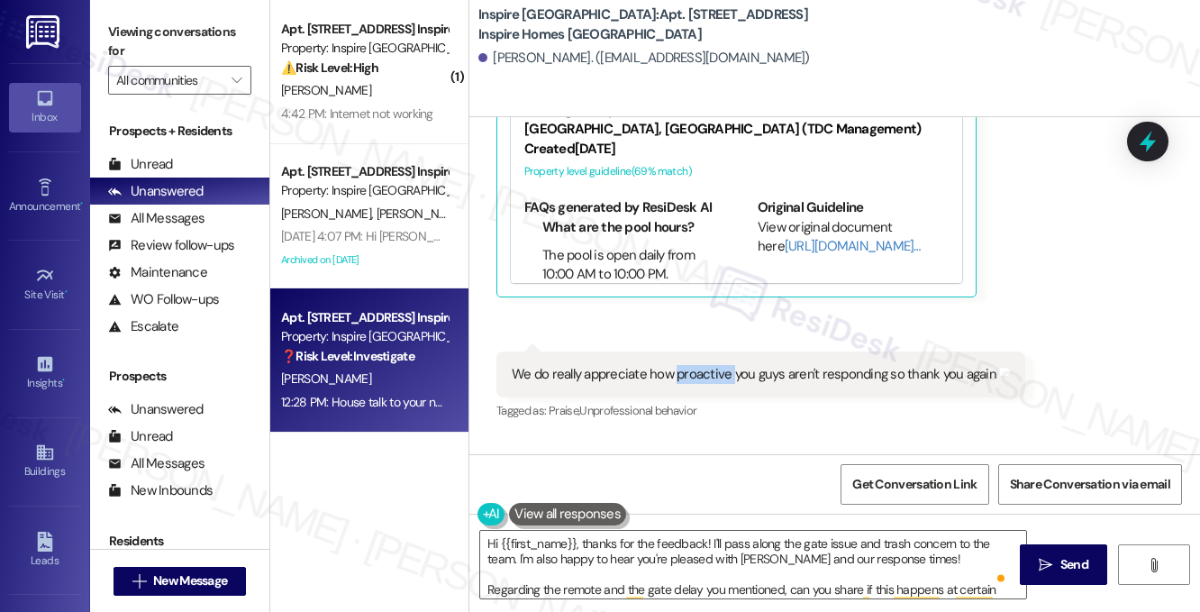
click at [700, 365] on div "We do really appreciate how proactive you guys aren't responding so thank you a…" at bounding box center [754, 374] width 485 height 19
click at [808, 365] on div "We do really appreciate how proactive you guys aren't responding so thank you a…" at bounding box center [754, 374] width 485 height 19
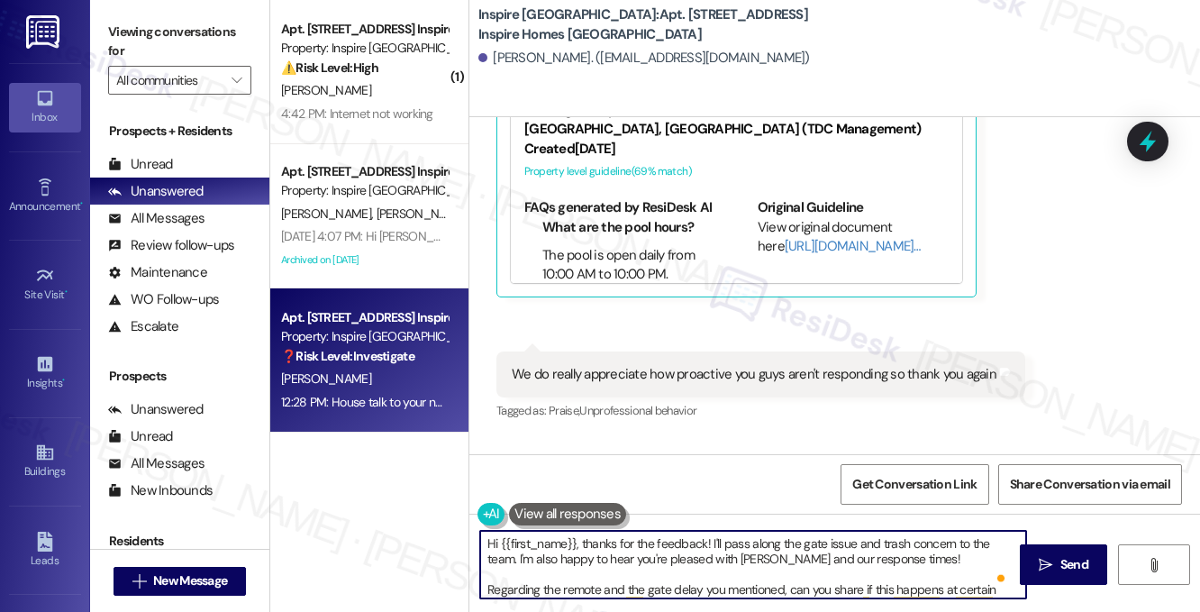
click at [825, 568] on textarea "Hi {{first_name}}, thanks for the feedback! I'll pass along the gate issue and …" at bounding box center [753, 564] width 546 height 68
drag, startPoint x: 918, startPoint y: 558, endPoint x: 518, endPoint y: 557, distance: 399.9
click at [518, 557] on textarea "Hi {{first_name}}, thanks for the feedback! I'll pass along the gate issue and …" at bounding box center [753, 564] width 546 height 68
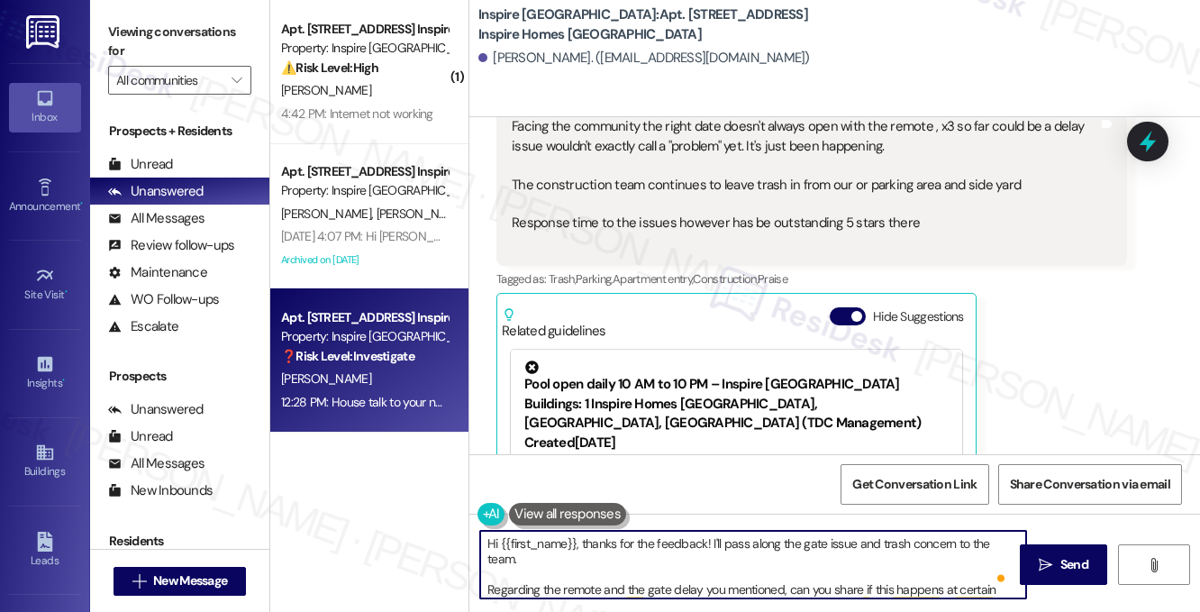
scroll to position [2117, 0]
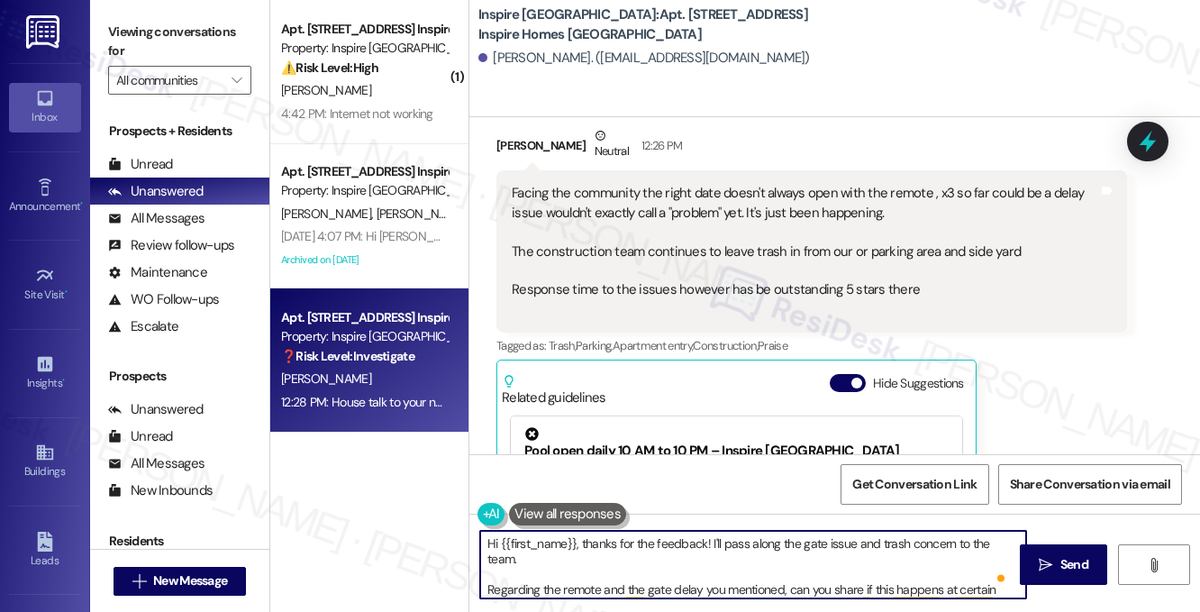
click at [742, 269] on div "Facing the community the right date doesn't always open with the remote , x3 so…" at bounding box center [805, 251] width 586 height 135
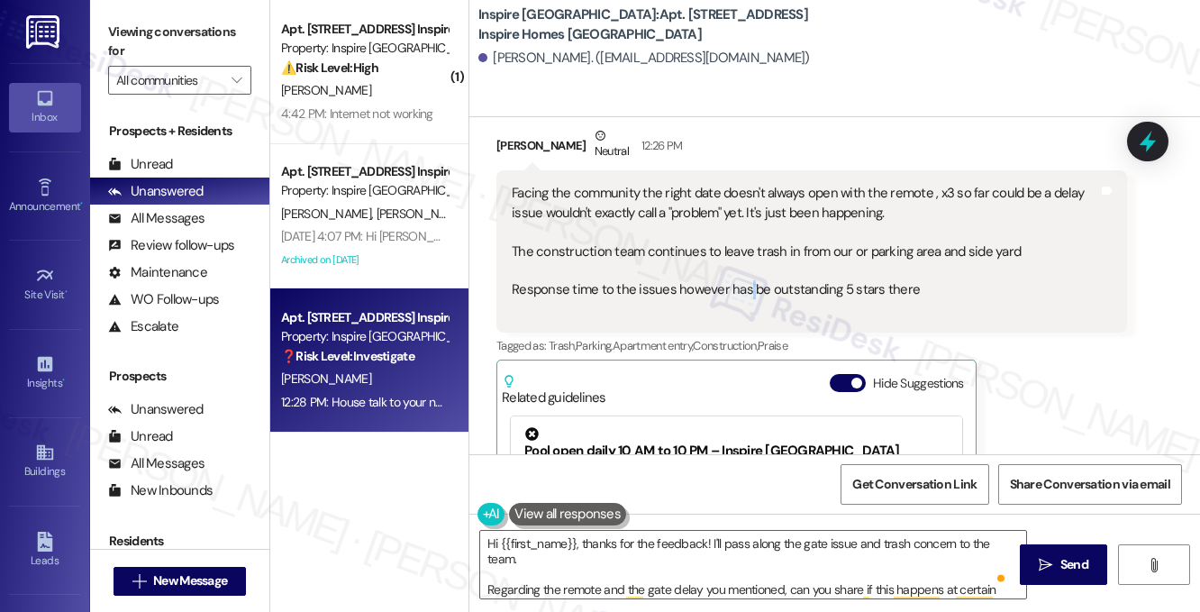
click at [742, 269] on div "Facing the community the right date doesn't always open with the remote , x3 so…" at bounding box center [805, 251] width 586 height 135
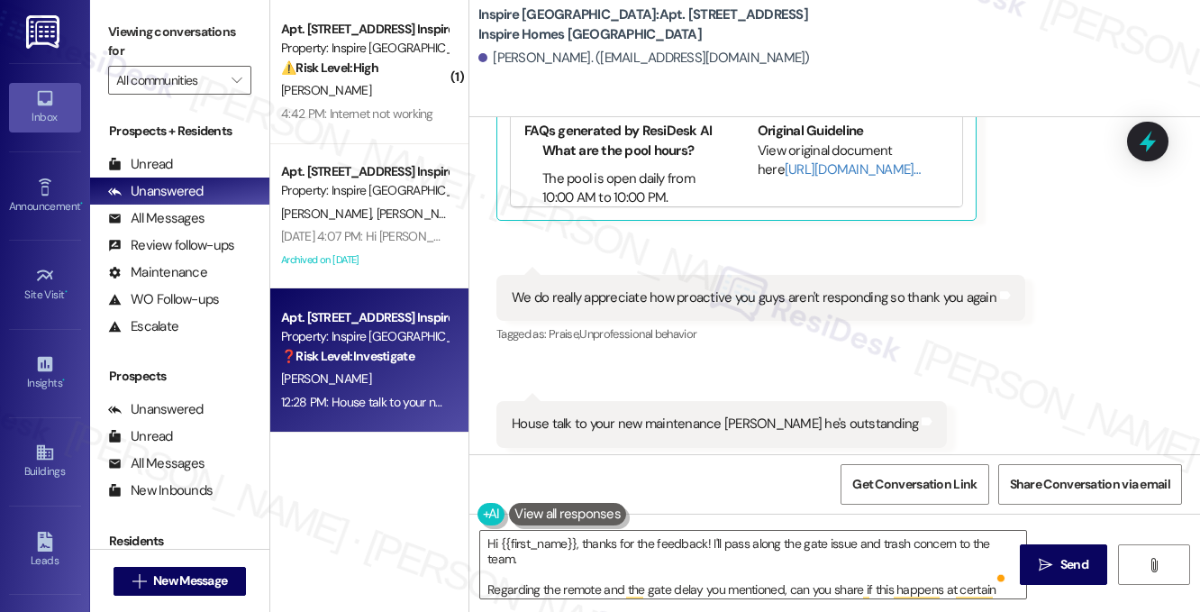
scroll to position [2567, 0]
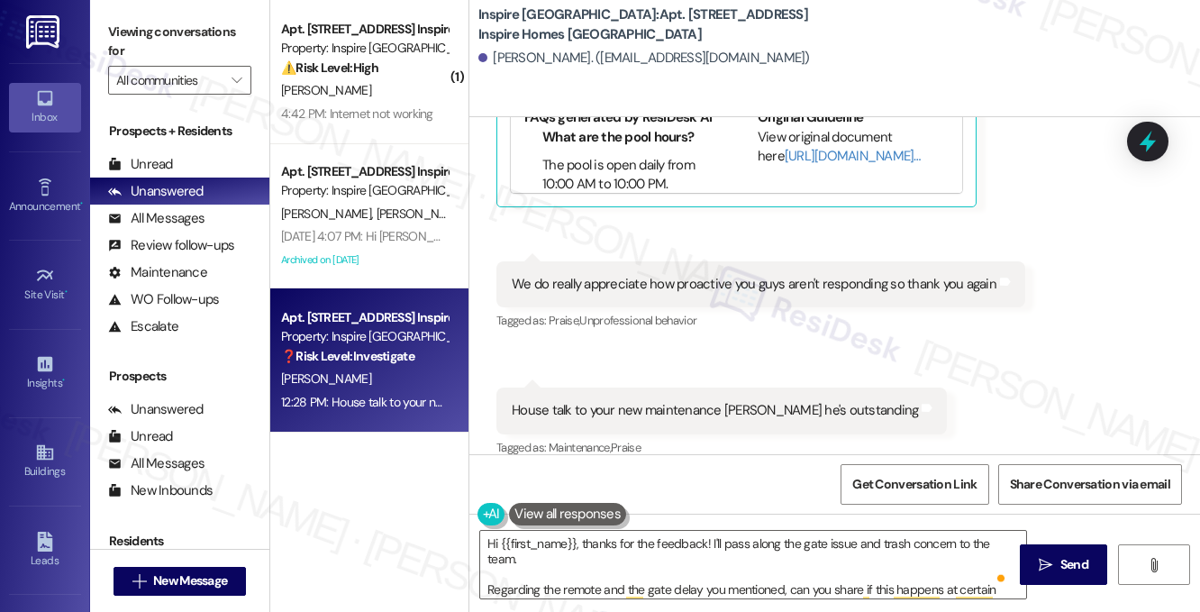
click at [703, 275] on div "We do really appreciate how proactive you guys aren't responding so thank you a…" at bounding box center [754, 284] width 485 height 19
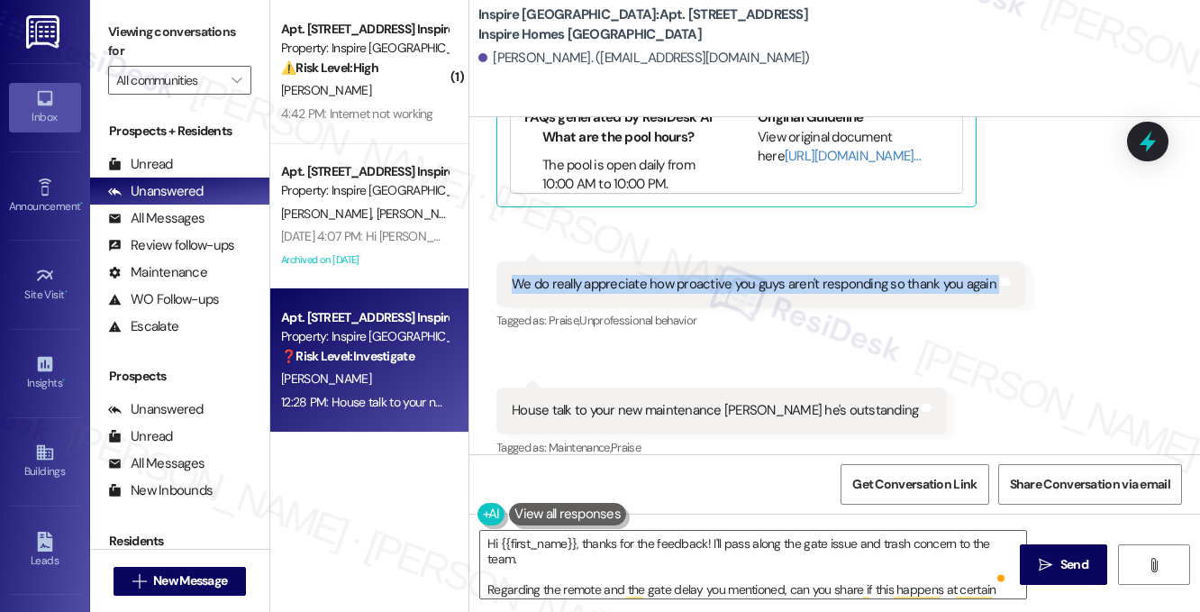
click at [703, 275] on div "We do really appreciate how proactive you guys aren't responding so thank you a…" at bounding box center [754, 284] width 485 height 19
copy div "We do really appreciate how proactive you guys aren't responding so thank you a…"
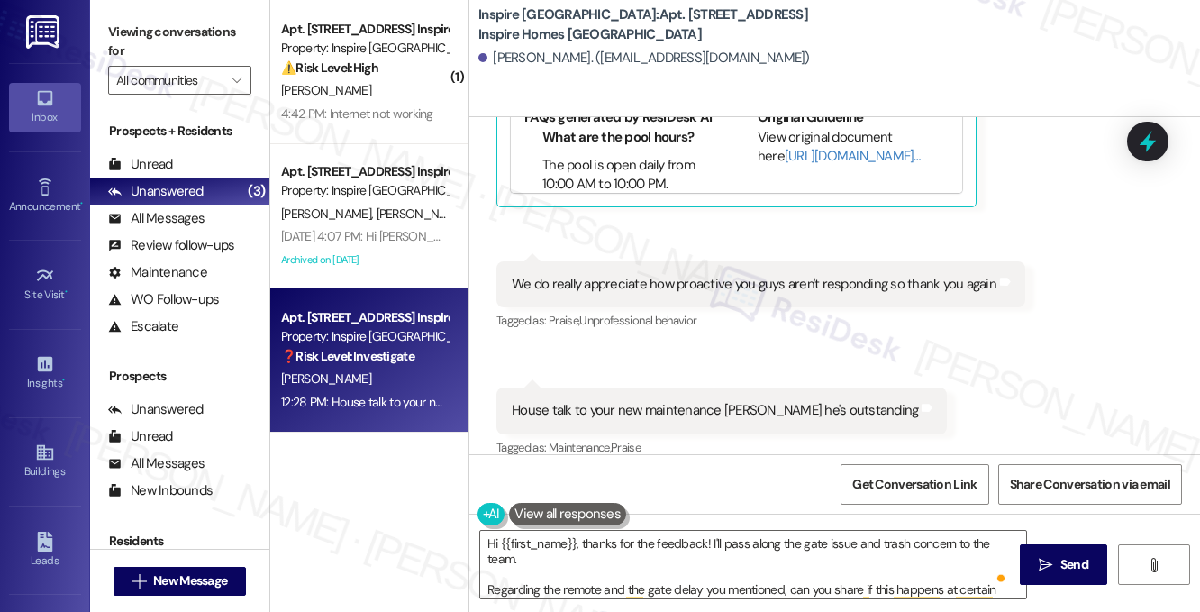
click at [227, 26] on label "Viewing conversations for" at bounding box center [179, 42] width 143 height 48
click at [629, 275] on div "We do really appreciate how proactive you guys aren't responding so thank you a…" at bounding box center [754, 284] width 485 height 19
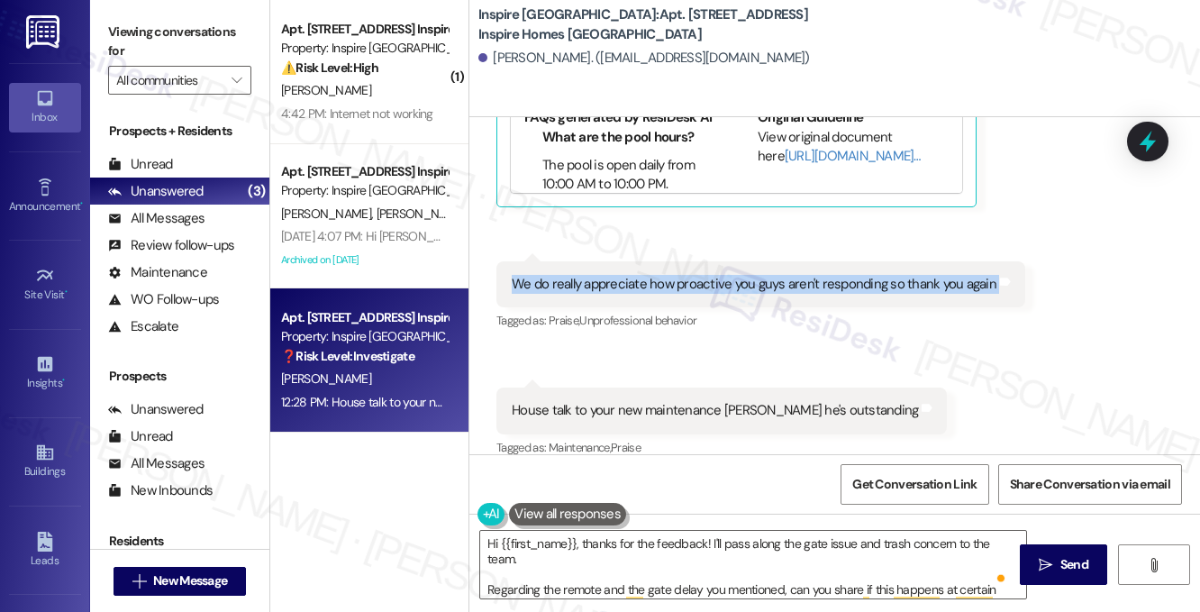
click at [629, 275] on div "We do really appreciate how proactive you guys aren't responding so thank you a…" at bounding box center [754, 284] width 485 height 19
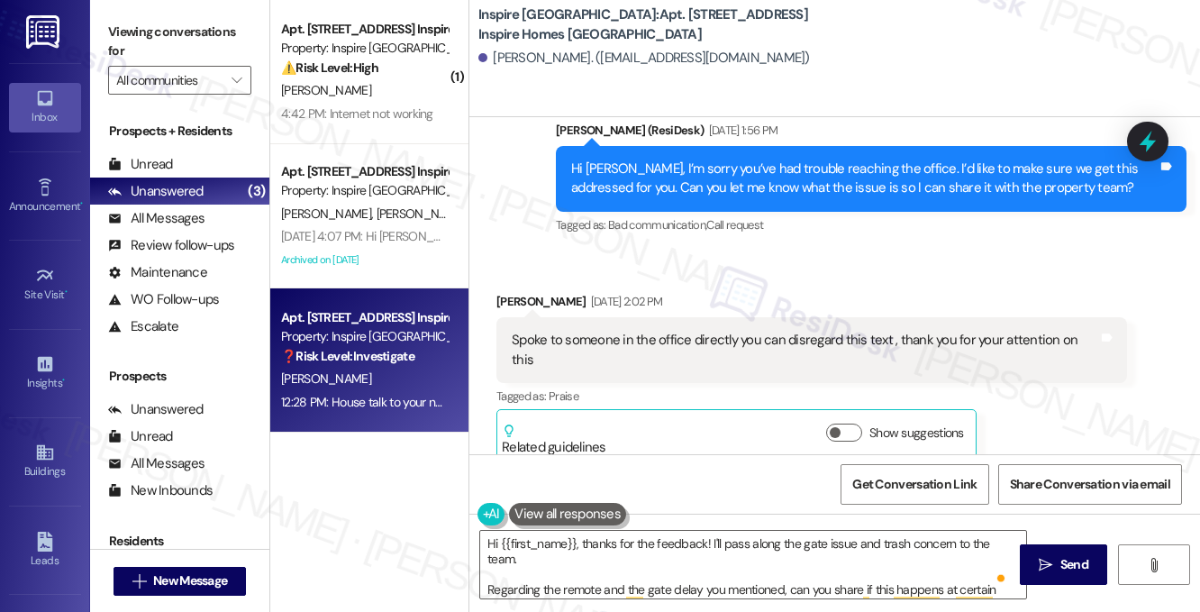
scroll to position [946, 0]
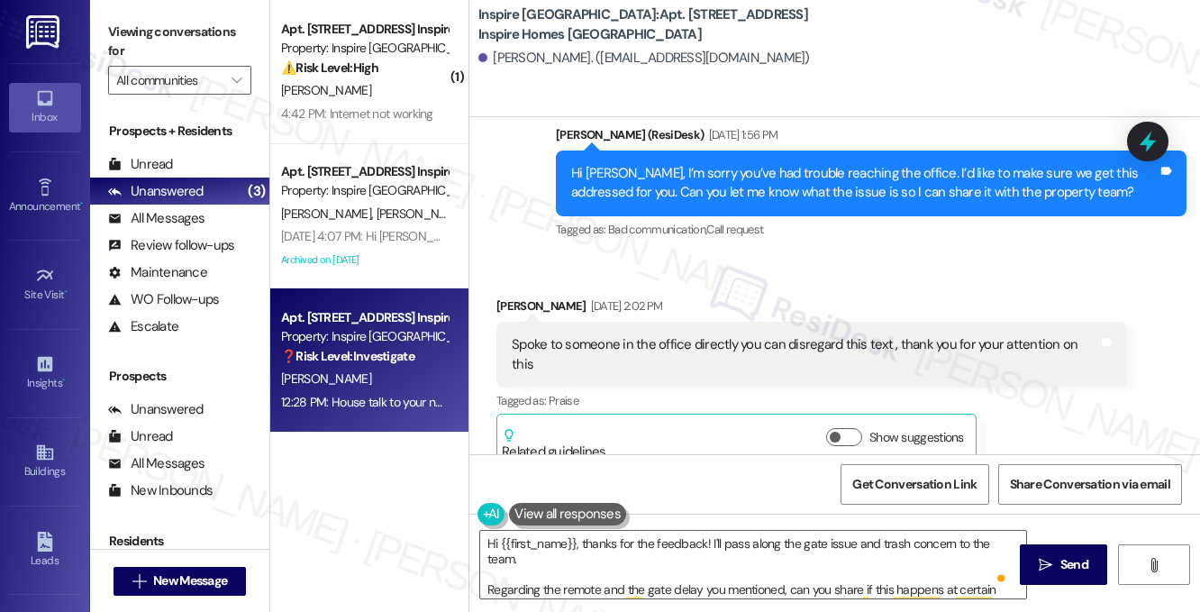
click at [845, 333] on div "Spoke to someone in the office directly you can disregard this text , thank you…" at bounding box center [811, 355] width 630 height 66
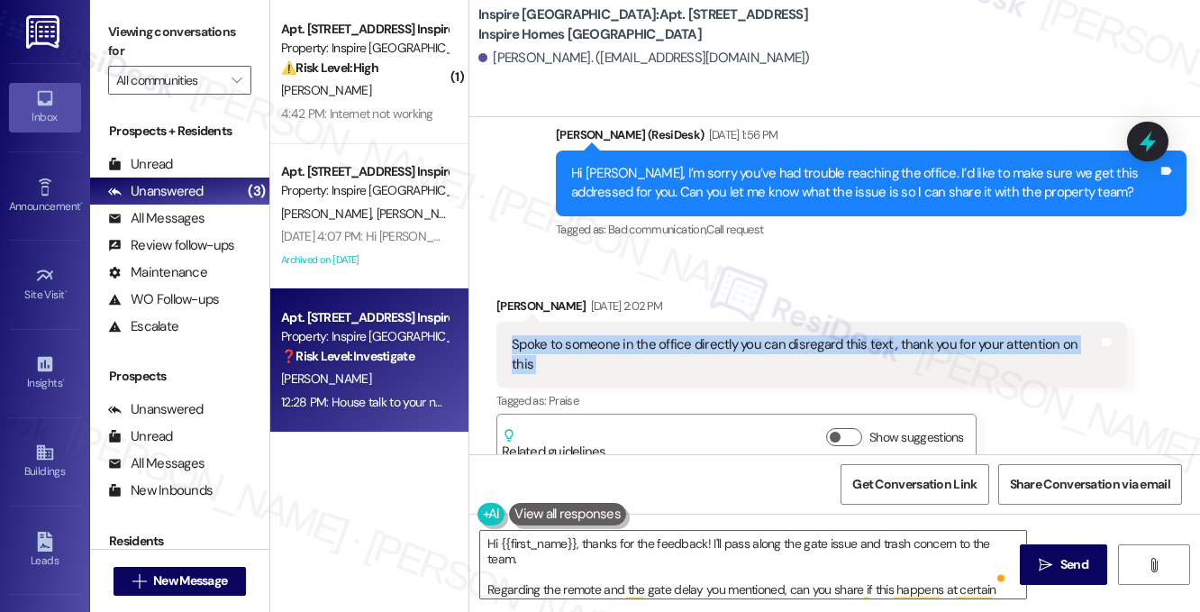
click at [845, 333] on div "Spoke to someone in the office directly you can disregard this text , thank you…" at bounding box center [811, 355] width 630 height 66
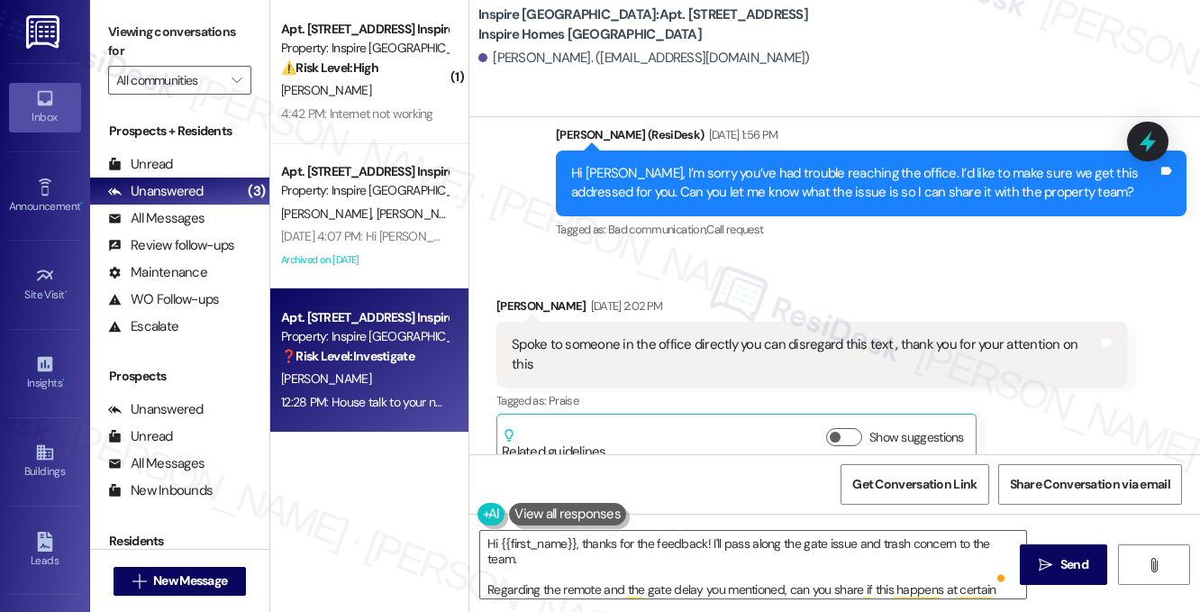
click at [758, 196] on div "Hi [PERSON_NAME], I’m sorry you’ve had trouble reaching the office. I’d like to…" at bounding box center [864, 183] width 586 height 39
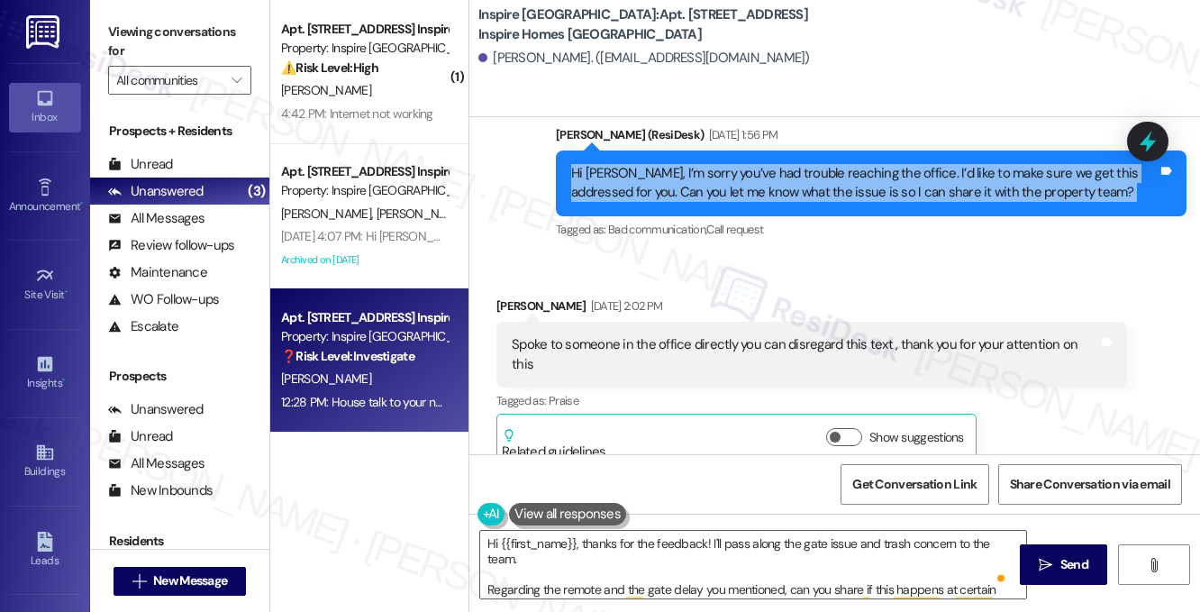
click at [758, 196] on div "Hi [PERSON_NAME], I’m sorry you’ve had trouble reaching the office. I’d like to…" at bounding box center [864, 183] width 586 height 39
click at [696, 196] on div "Hi [PERSON_NAME], I’m sorry you’ve had trouble reaching the office. I’d like to…" at bounding box center [864, 183] width 586 height 39
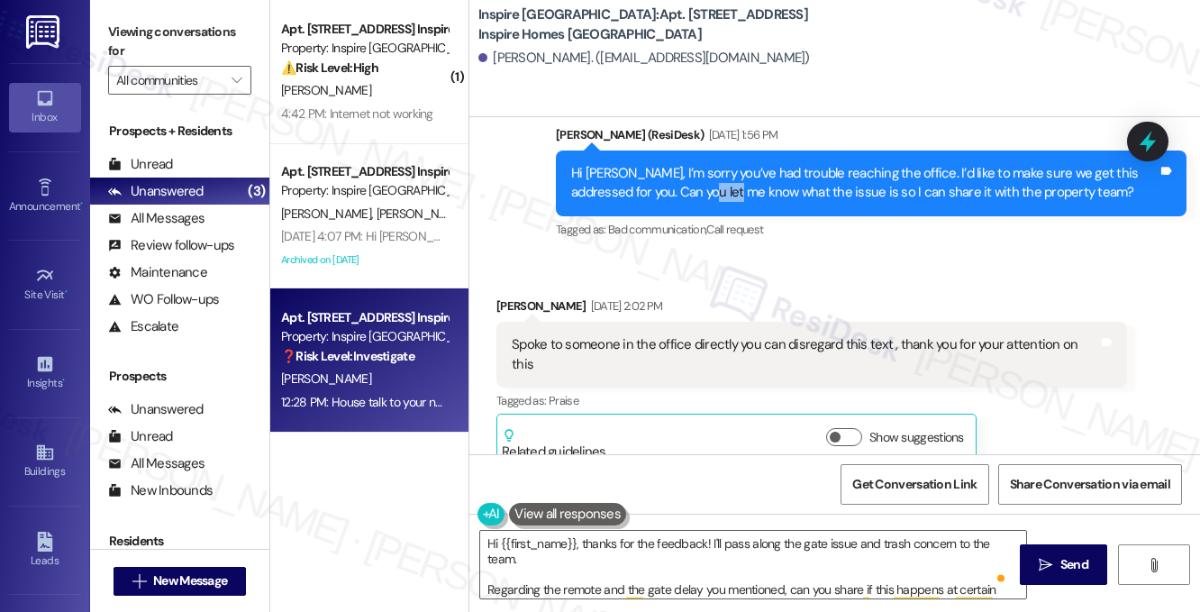
click at [696, 196] on div "Hi [PERSON_NAME], I’m sorry you’ve had trouble reaching the office. I’d like to…" at bounding box center [864, 183] width 586 height 39
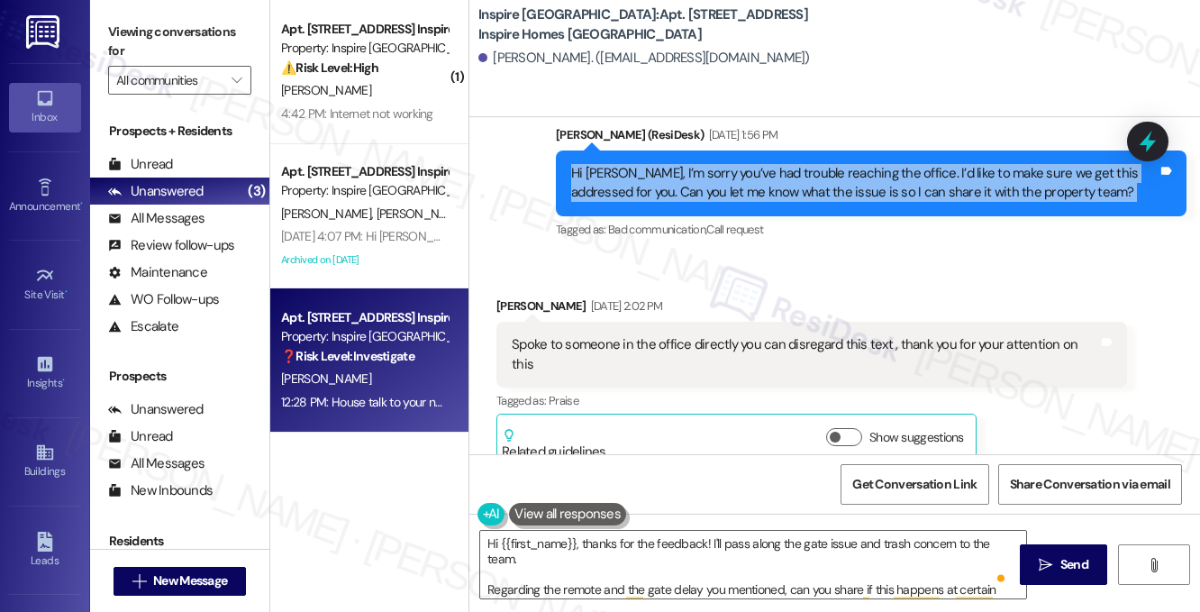
click at [696, 196] on div "Hi [PERSON_NAME], I’m sorry you’ve had trouble reaching the office. I’d like to…" at bounding box center [864, 183] width 586 height 39
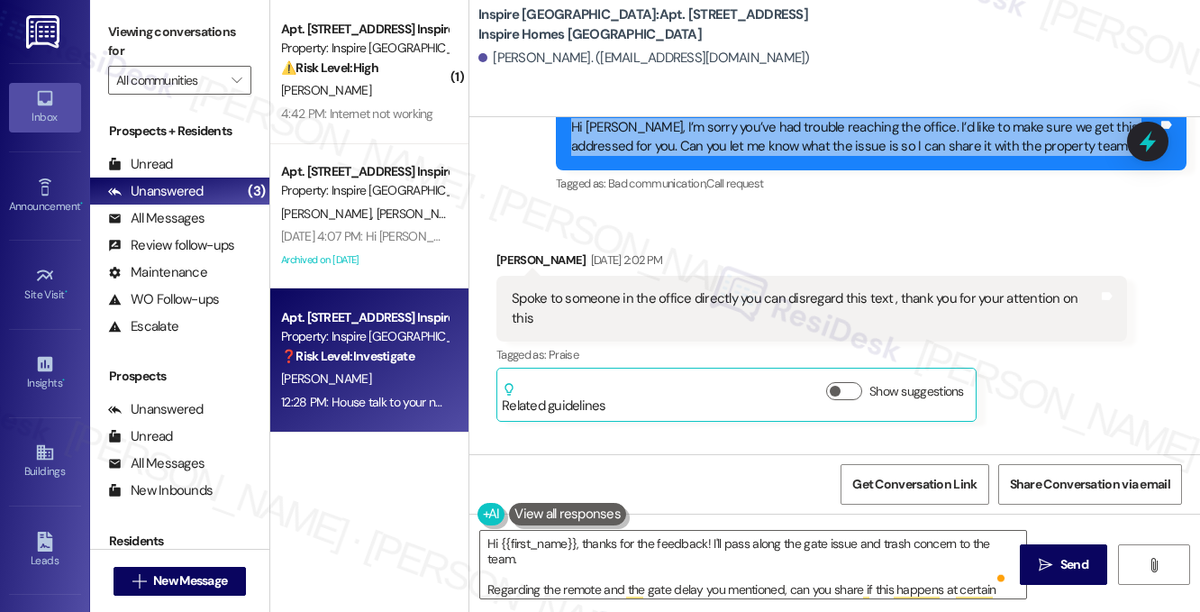
scroll to position [1036, 0]
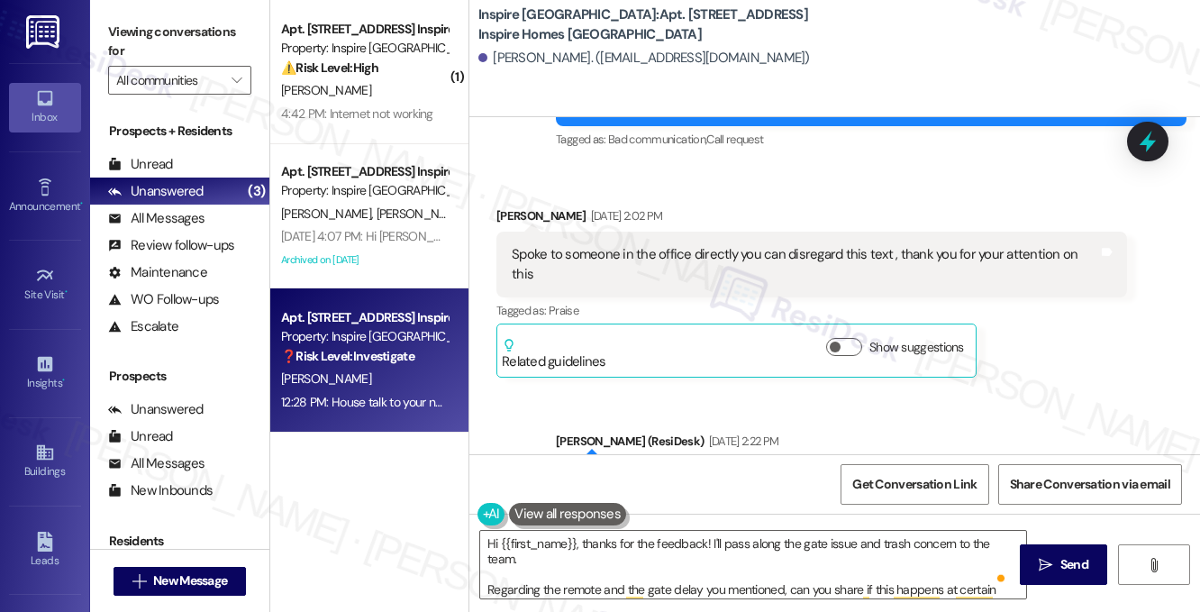
click at [684, 242] on div "Spoke to someone in the office directly you can disregard this text , thank you…" at bounding box center [811, 264] width 630 height 66
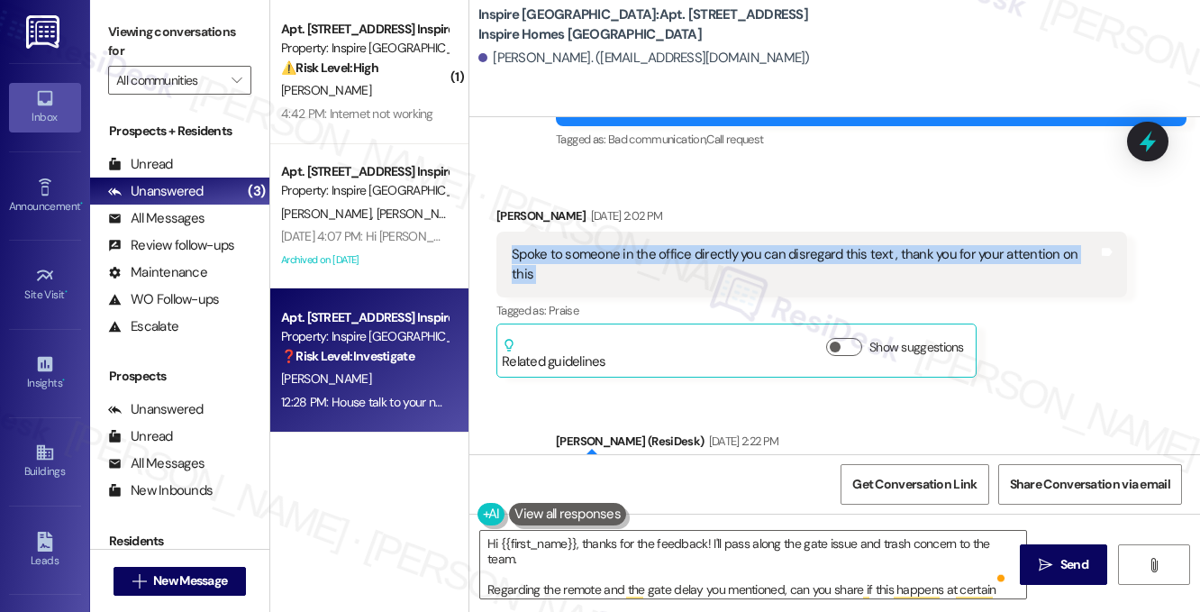
click at [684, 242] on div "Spoke to someone in the office directly you can disregard this text , thank you…" at bounding box center [811, 264] width 630 height 66
click at [923, 240] on div "Spoke to someone in the office directly you can disregard this text , thank you…" at bounding box center [811, 264] width 630 height 66
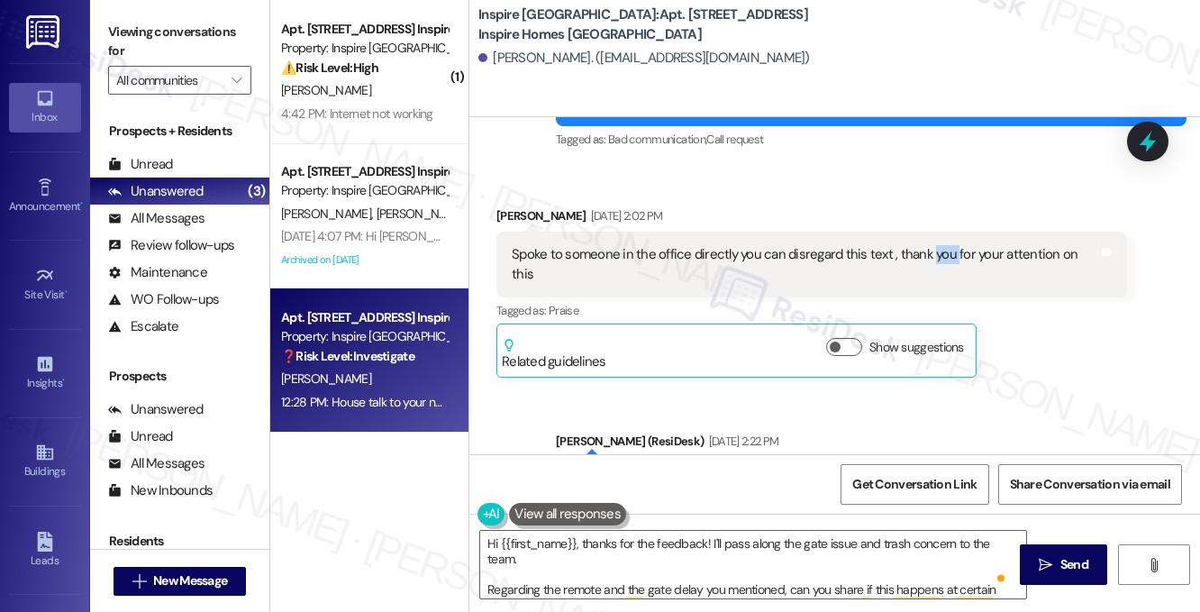
click at [923, 240] on div "Spoke to someone in the office directly you can disregard this text , thank you…" at bounding box center [811, 264] width 630 height 66
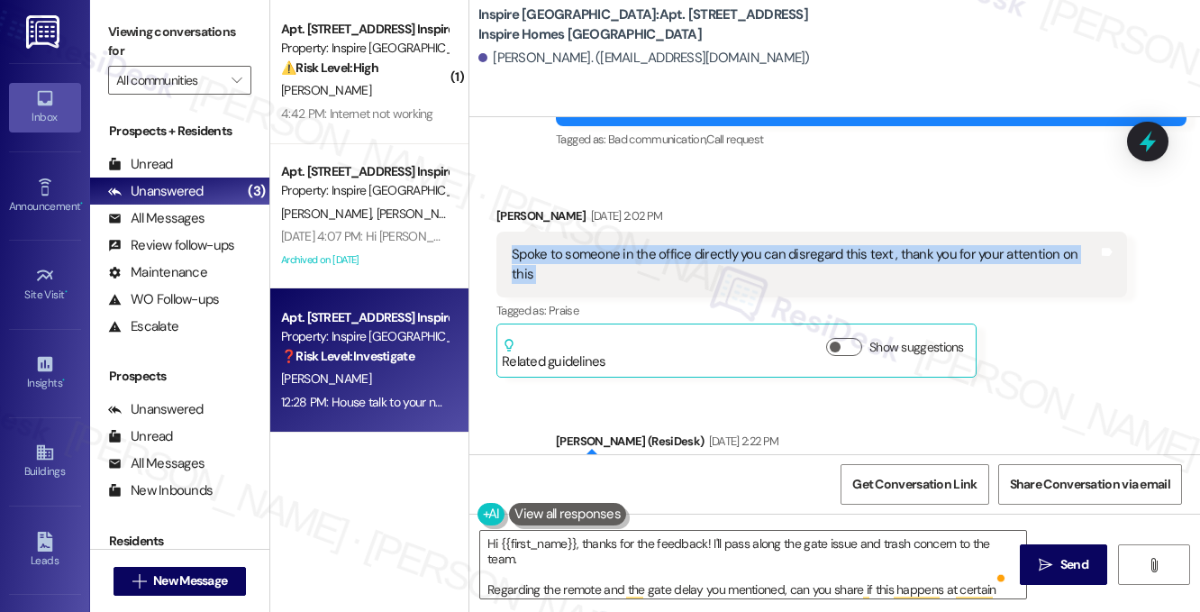
click at [923, 240] on div "Spoke to someone in the office directly you can disregard this text , thank you…" at bounding box center [811, 264] width 630 height 66
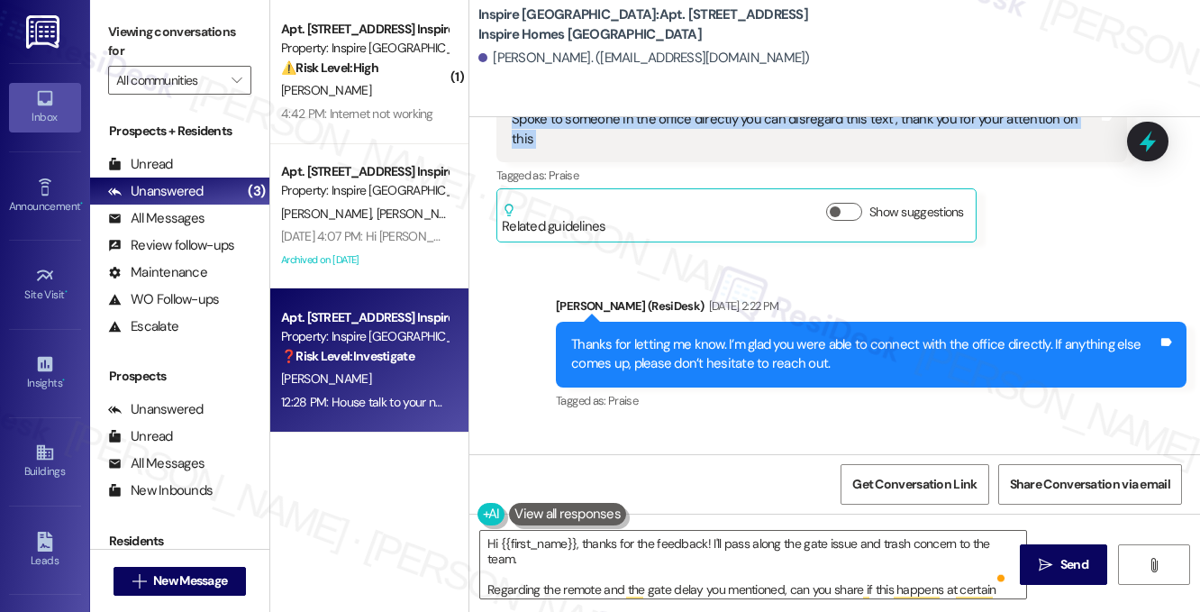
scroll to position [1306, 0]
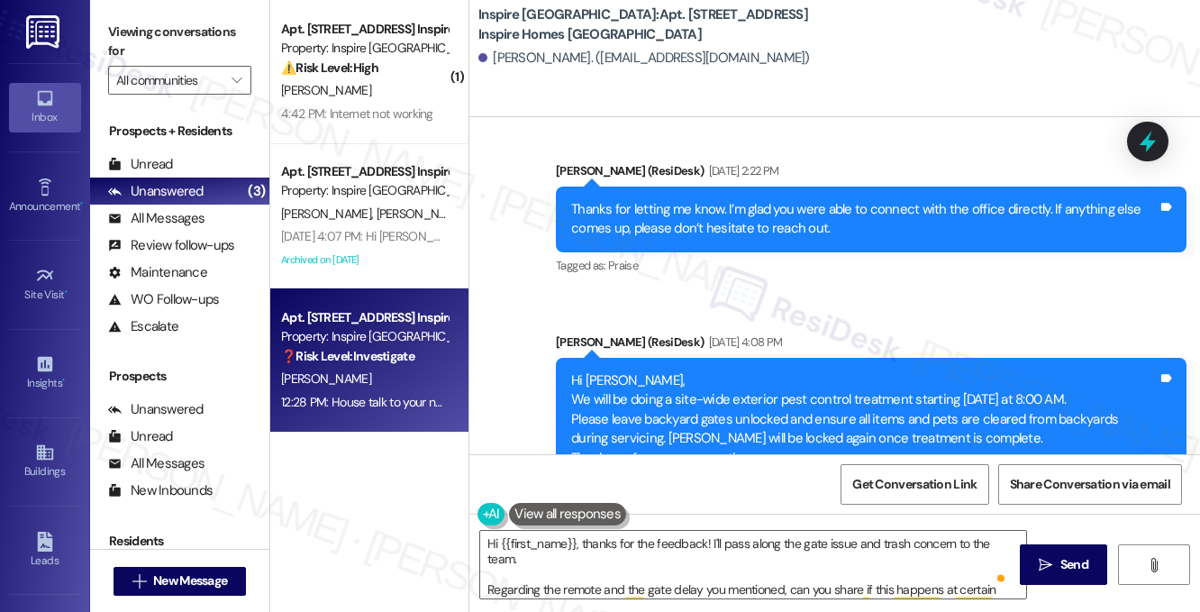
click at [692, 204] on div "Thanks for letting me know. I’m glad you were able to connect with the office d…" at bounding box center [864, 219] width 586 height 39
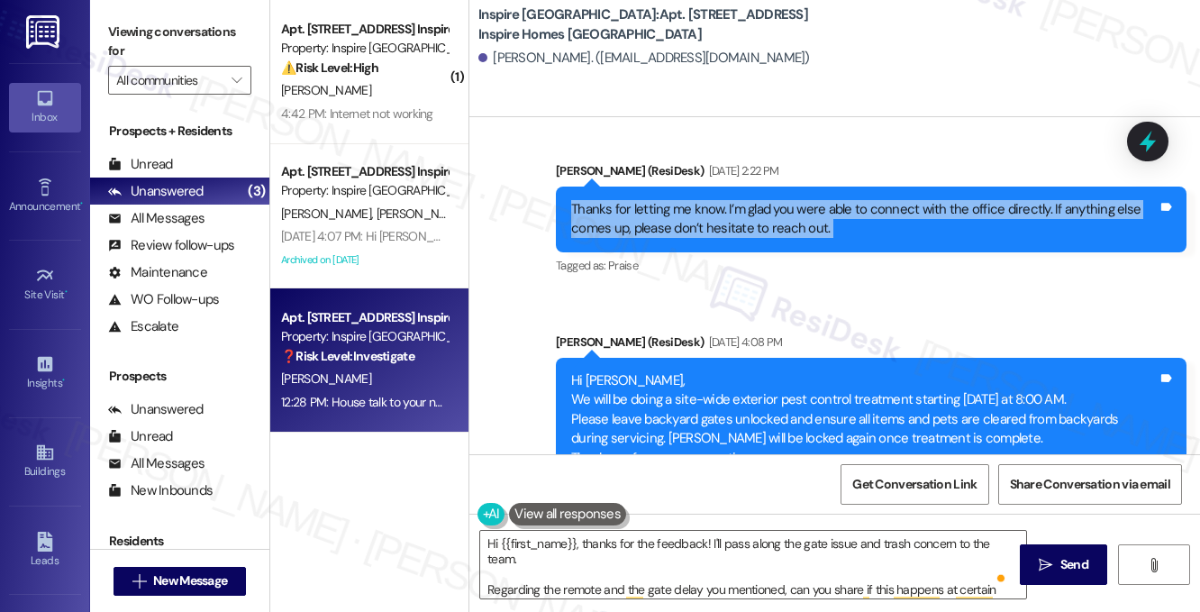
click at [692, 204] on div "Thanks for letting me know. I’m glad you were able to connect with the office d…" at bounding box center [864, 219] width 586 height 39
click at [878, 207] on div "Thanks for letting me know. I’m glad you were able to connect with the office d…" at bounding box center [864, 219] width 586 height 39
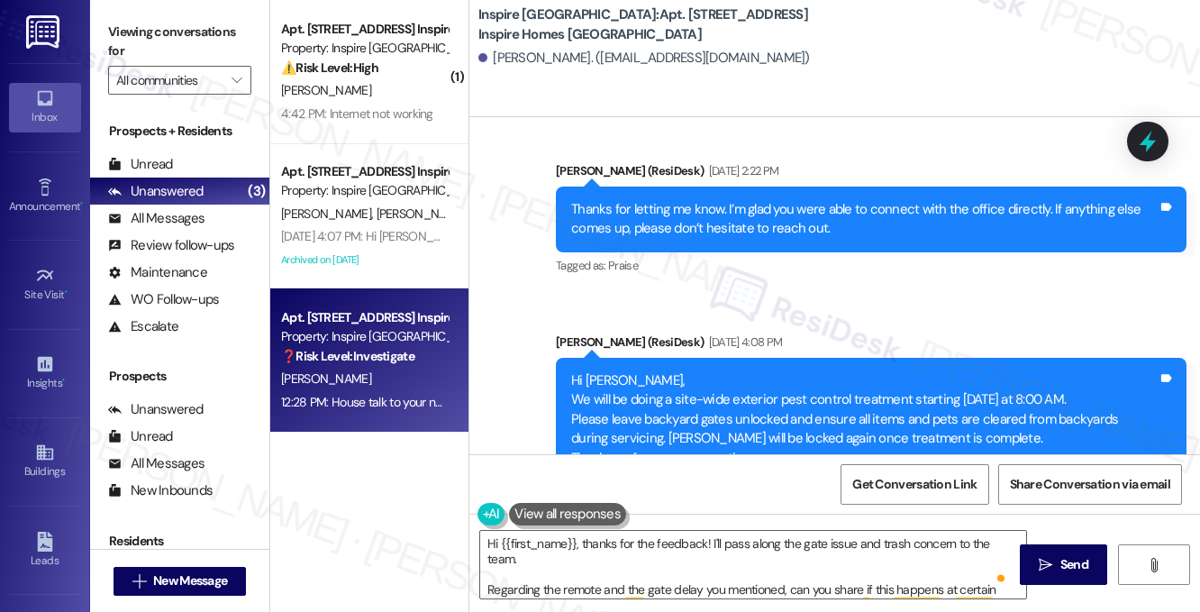
click at [878, 207] on div "Thanks for letting me know. I’m glad you were able to connect with the office d…" at bounding box center [864, 219] width 586 height 39
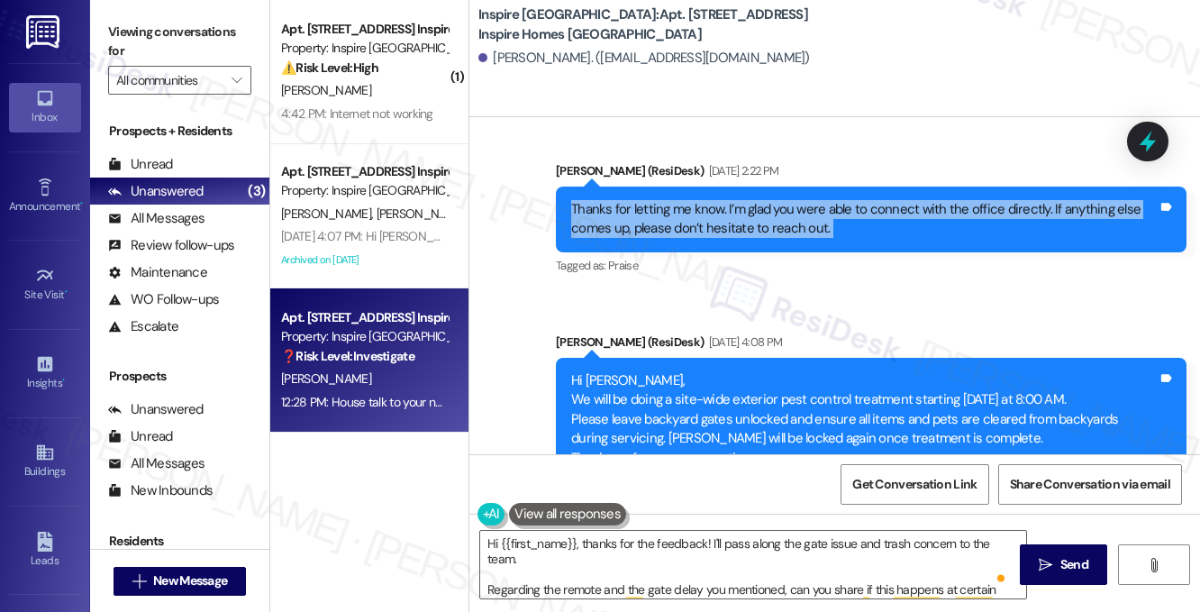
click at [878, 207] on div "Thanks for letting me know. I’m glad you were able to connect with the office d…" at bounding box center [864, 219] width 586 height 39
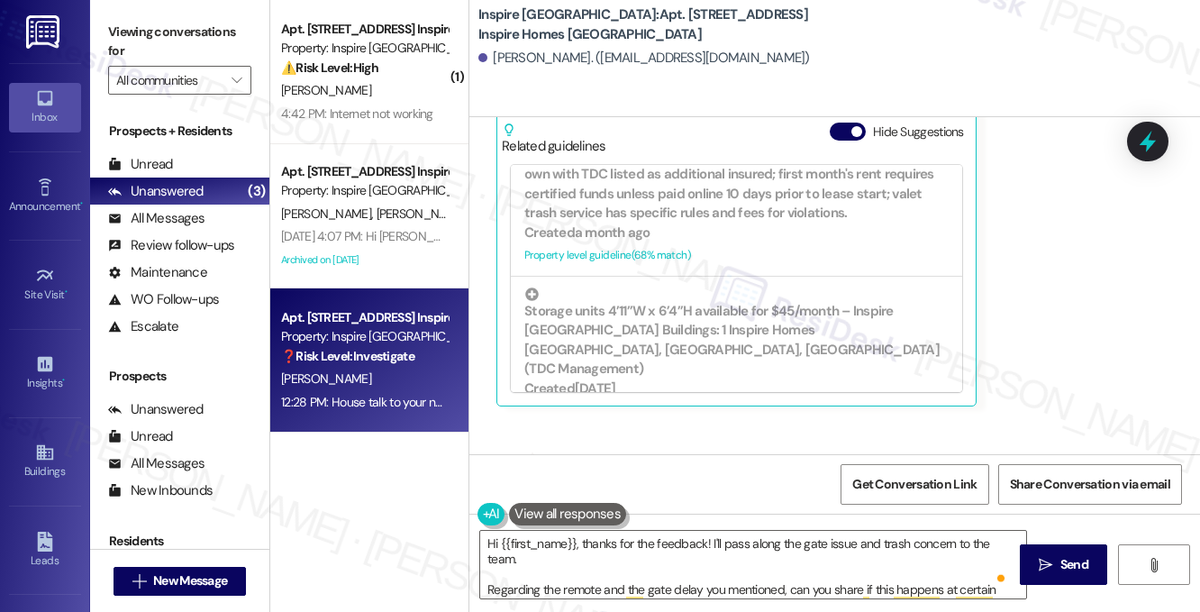
scroll to position [2568, 0]
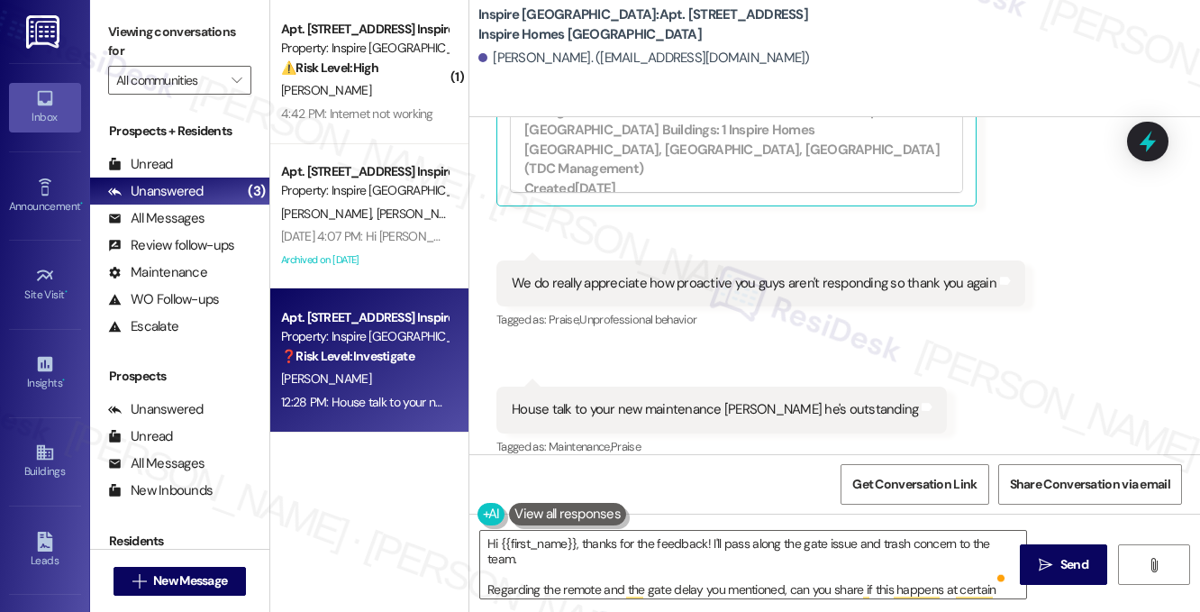
drag, startPoint x: 169, startPoint y: 28, endPoint x: 218, endPoint y: 57, distance: 56.5
click at [169, 28] on label "Viewing conversations for" at bounding box center [179, 42] width 143 height 48
click at [587, 558] on textarea "Hi {{first_name}}, thanks for the feedback! I'll pass along the gate issue and …" at bounding box center [753, 564] width 546 height 68
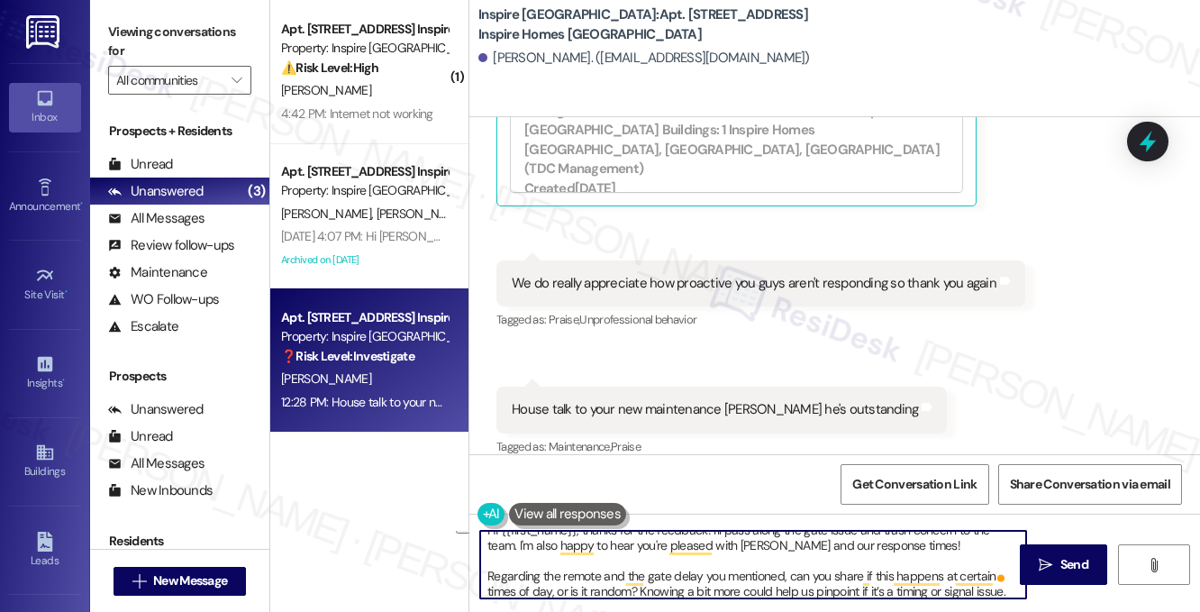
scroll to position [19, 0]
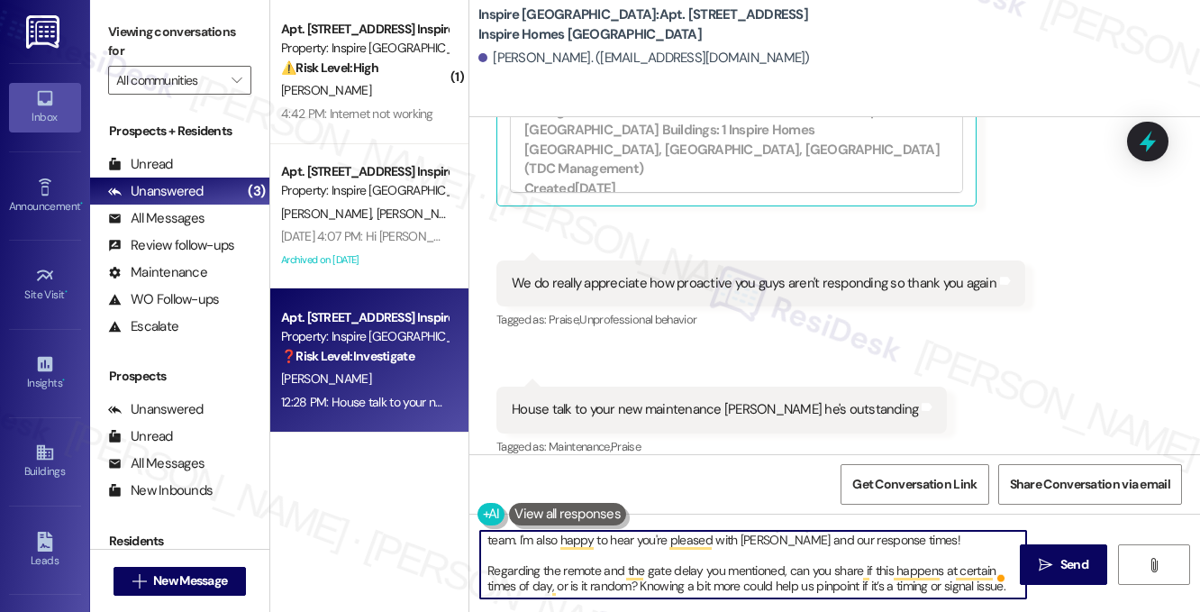
click at [692, 569] on textarea "Hi {{first_name}}, thanks for the feedback! I'll pass along the gate issue and …" at bounding box center [753, 564] width 546 height 68
click at [795, 585] on textarea "Hi {{first_name}}, thanks for the feedback! I'll pass along the gate issue and …" at bounding box center [753, 564] width 546 height 68
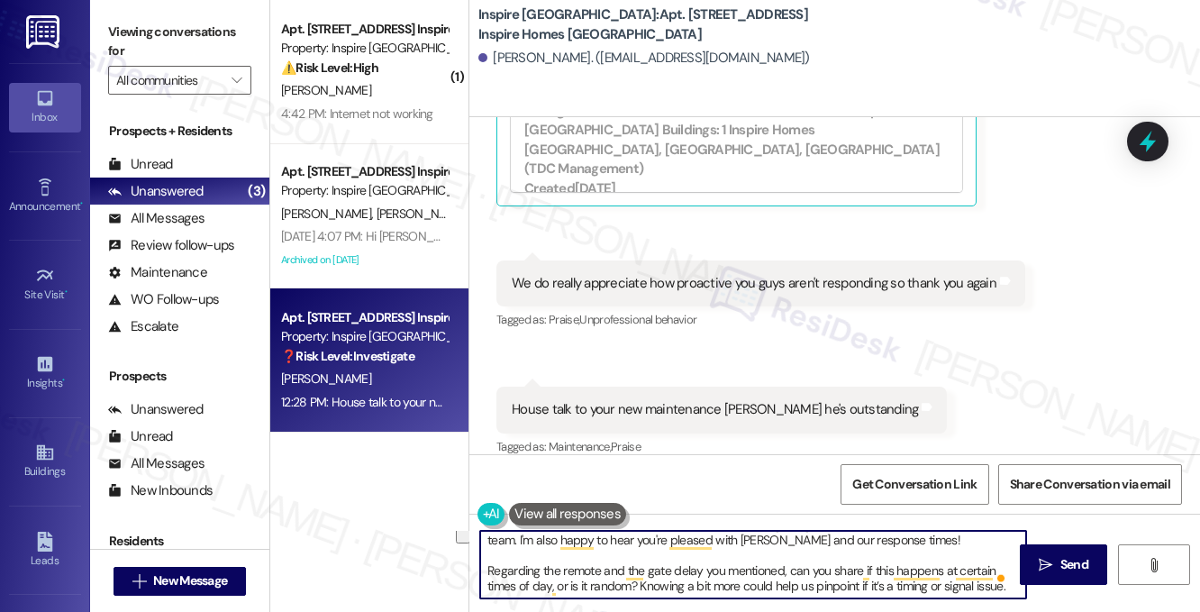
click at [795, 585] on textarea "Hi {{first_name}}, thanks for the feedback! I'll pass along the gate issue and …" at bounding box center [753, 564] width 546 height 68
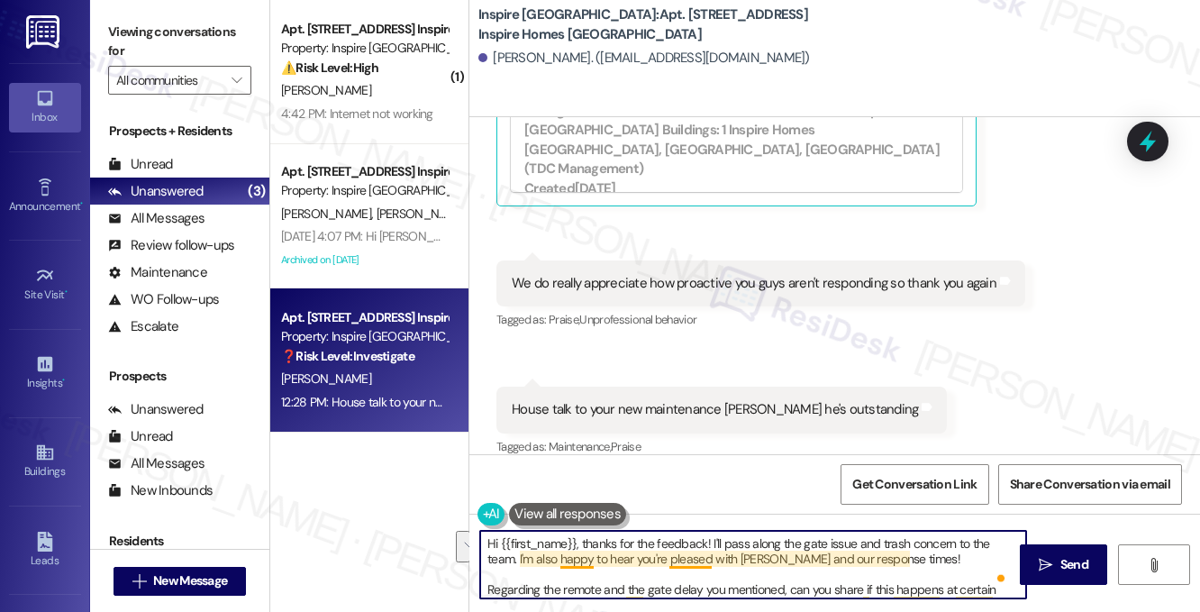
click at [712, 547] on textarea "Hi {{first_name}}, thanks for the feedback! I'll pass along the gate issue and …" at bounding box center [753, 564] width 546 height 68
click at [815, 547] on textarea "Hi {{first_name}}, thanks for the feedback! I'll pass along the gate issue and …" at bounding box center [753, 564] width 546 height 68
click at [921, 571] on textarea "Hi {{first_name}}, thanks for the feedback! I'll pass along the gate issue and …" at bounding box center [753, 564] width 546 height 68
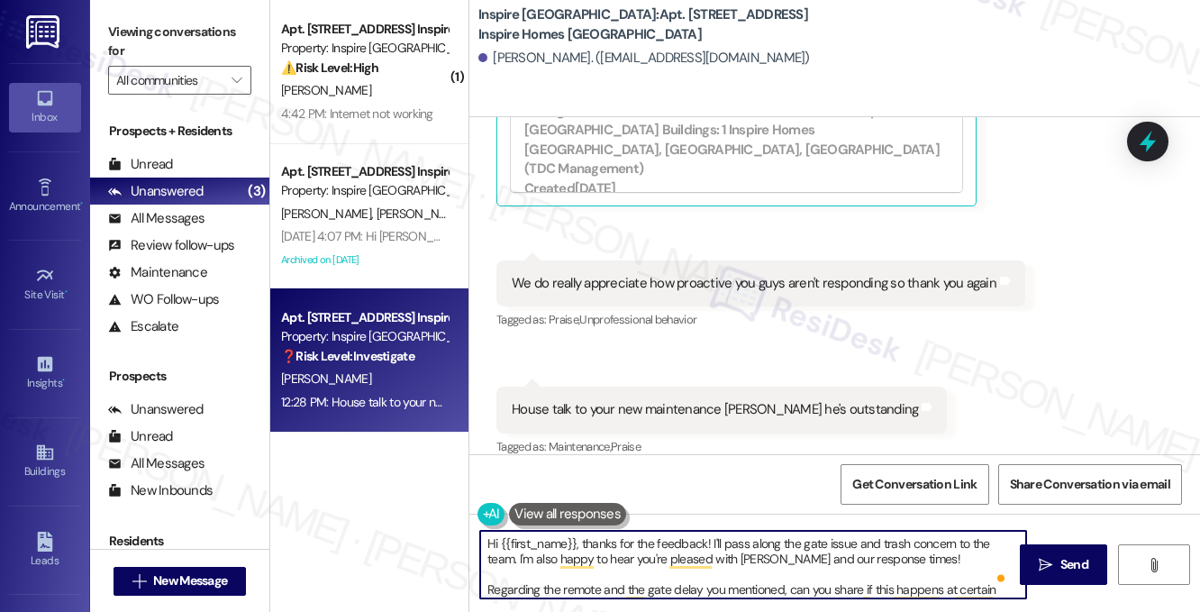
click at [919, 555] on textarea "Hi {{first_name}}, thanks for the feedback! I'll pass along the gate issue and …" at bounding box center [753, 564] width 546 height 68
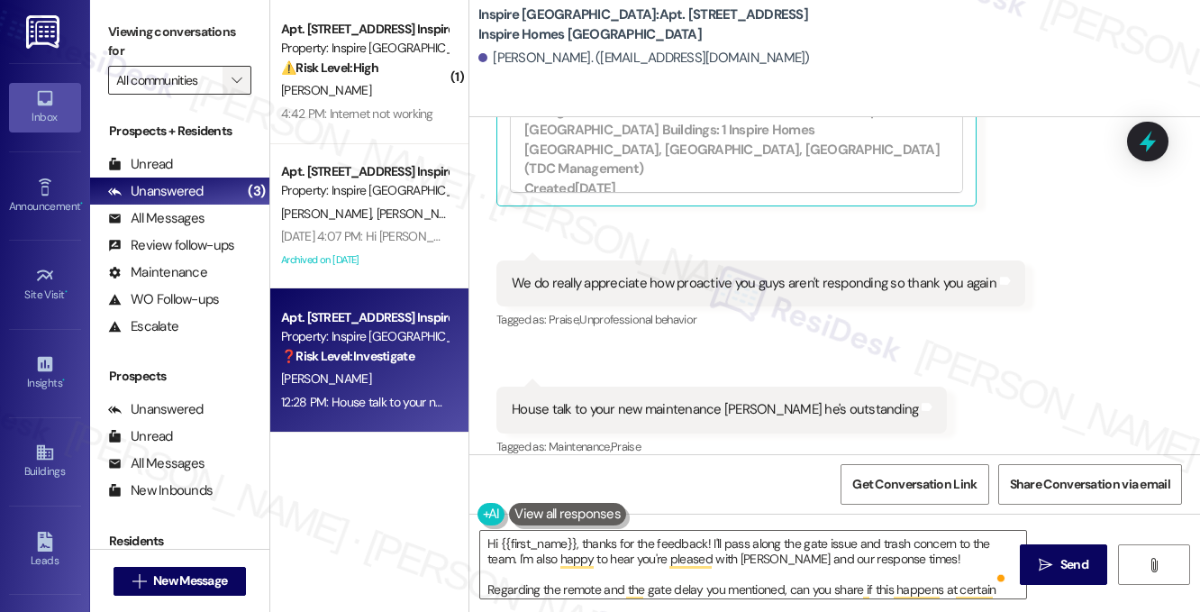
drag, startPoint x: 191, startPoint y: 53, endPoint x: 239, endPoint y: 71, distance: 51.0
click at [191, 53] on label "Viewing conversations for" at bounding box center [179, 42] width 143 height 48
click at [928, 561] on textarea "Hi {{first_name}}, thanks for the feedback! I'll pass along the gate issue and …" at bounding box center [753, 564] width 546 height 68
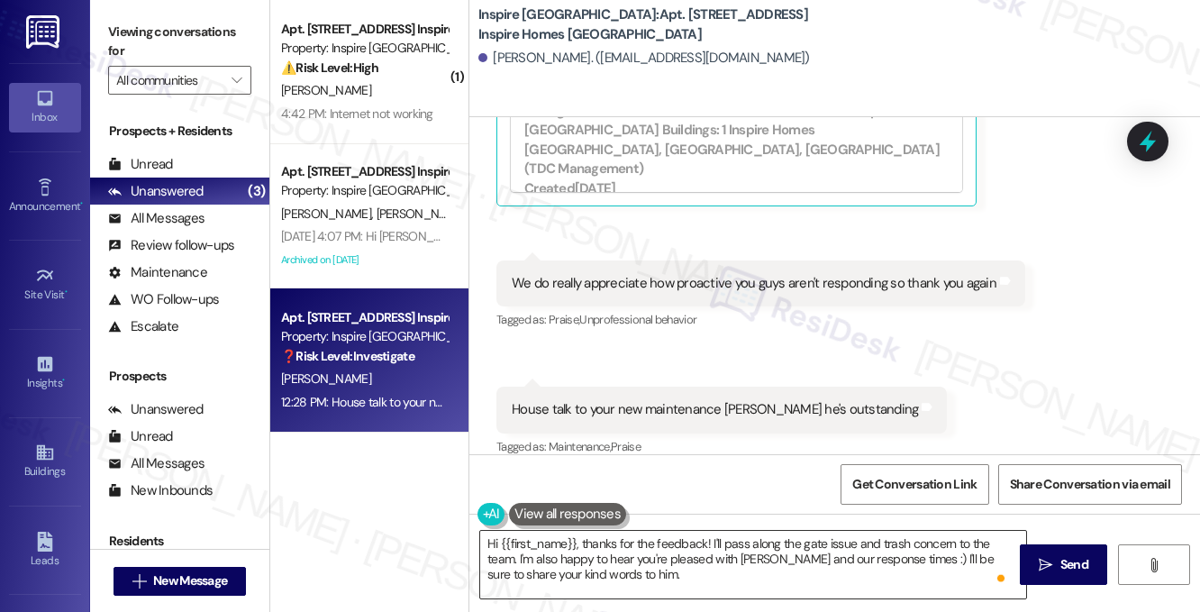
click at [612, 572] on textarea "Hi {{first_name}}, thanks for the feedback! I'll pass along the gate issue and …" at bounding box center [753, 564] width 546 height 68
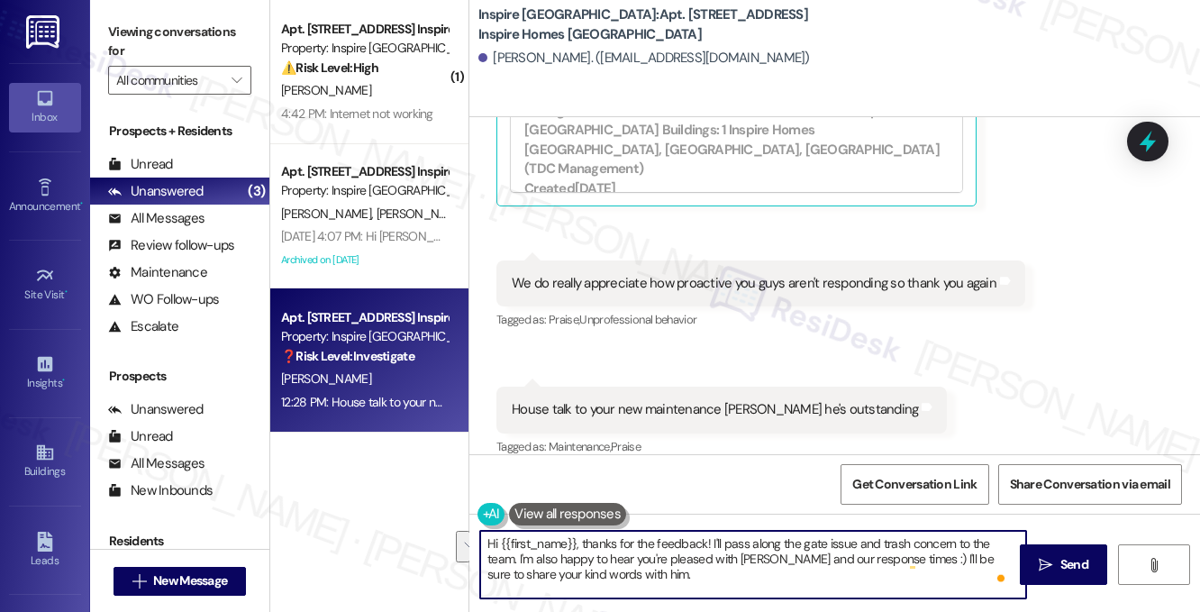
drag, startPoint x: 641, startPoint y: 569, endPoint x: 917, endPoint y: 558, distance: 275.9
click at [919, 557] on textarea "Hi {{first_name}}, thanks for the feedback! I'll pass along the gate issue and …" at bounding box center [753, 564] width 546 height 68
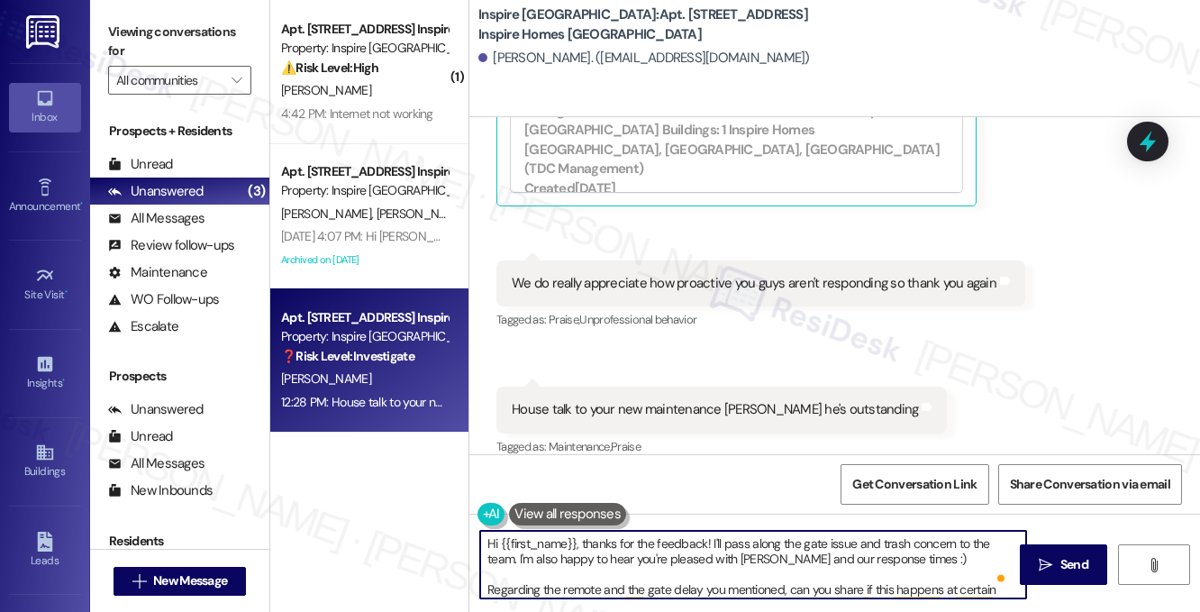
click at [808, 551] on textarea "Hi {{first_name}}, thanks for the feedback! I'll pass along the gate issue and …" at bounding box center [753, 564] width 546 height 68
click at [699, 569] on textarea "Hi {{first_name}}, thanks for the feedback! I'll pass along the gate issue and …" at bounding box center [753, 564] width 546 height 68
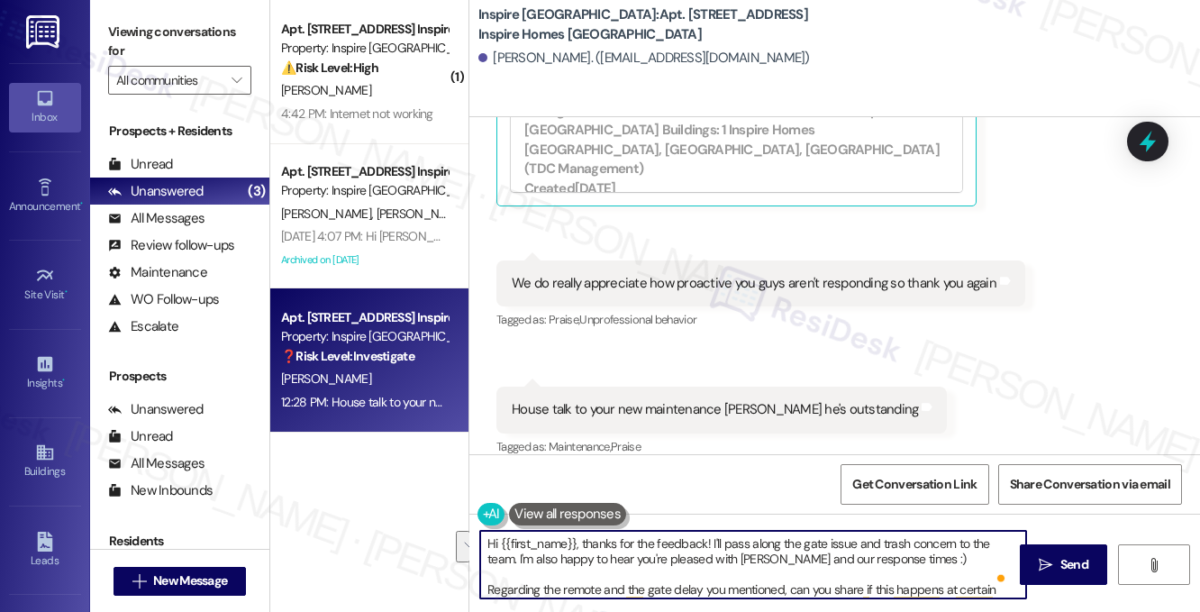
click at [699, 569] on textarea "Hi {{first_name}}, thanks for the feedback! I'll pass along the gate issue and …" at bounding box center [753, 564] width 546 height 68
click at [731, 555] on textarea "Hi {{first_name}}, thanks for the feedback! I'll pass along the gate issue and …" at bounding box center [753, 564] width 546 height 68
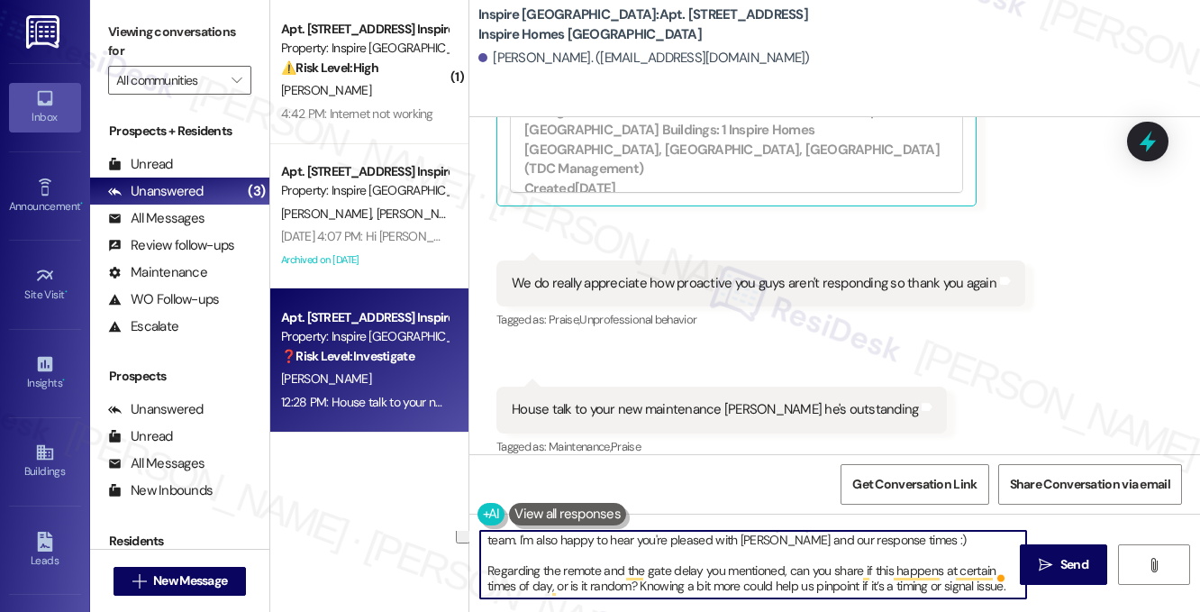
click at [625, 572] on textarea "Hi {{first_name}}, thanks for the feedback! I'll pass along the gate issue and …" at bounding box center [753, 564] width 546 height 68
type textarea "Hi {{first_name}}, thanks for the feedback! I'll pass along the gate issue and …"
click at [614, 572] on textarea "Hi {{first_name}}, thanks for the feedback! I'll pass along the gate issue and …" at bounding box center [753, 564] width 546 height 68
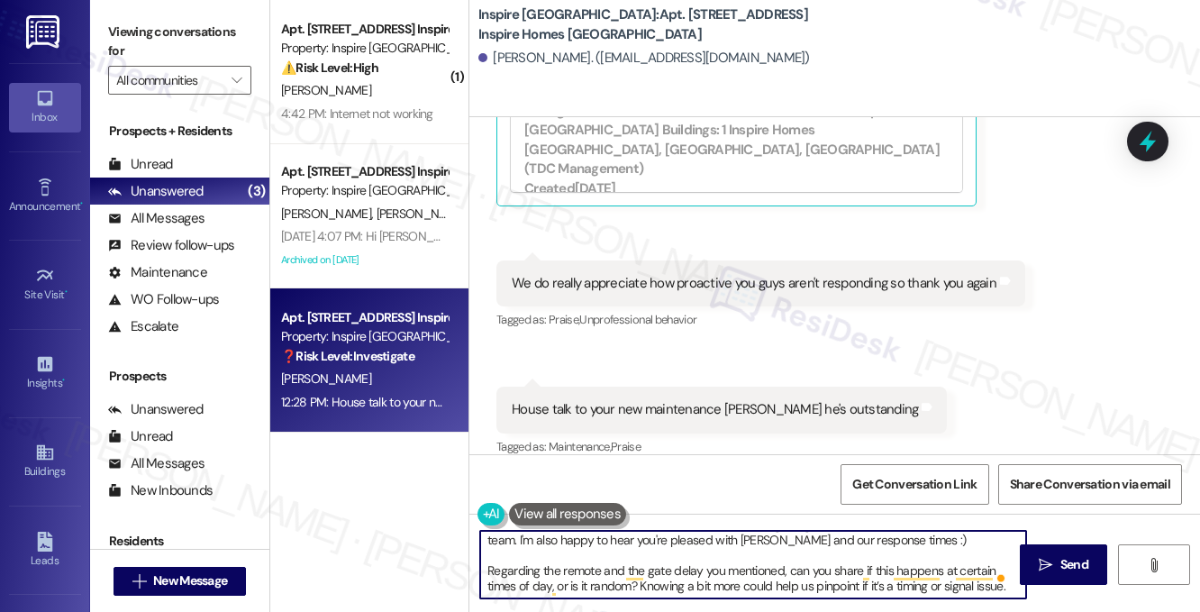
click at [773, 579] on textarea "Hi {{first_name}}, thanks for the feedback! I'll pass along the gate issue and …" at bounding box center [753, 564] width 546 height 68
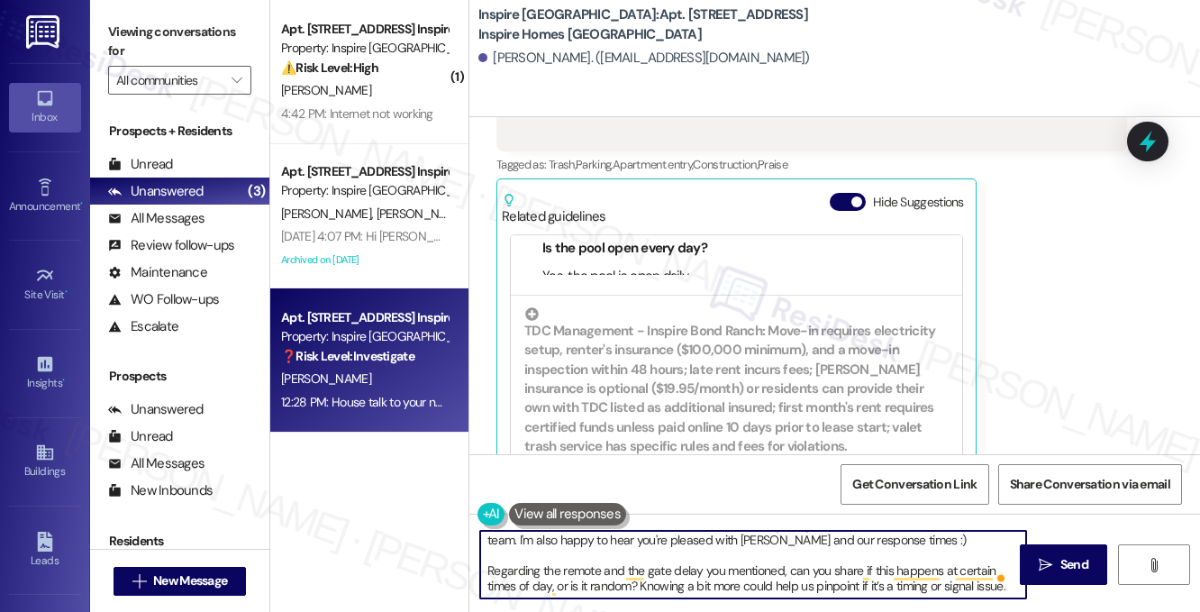
scroll to position [208, 0]
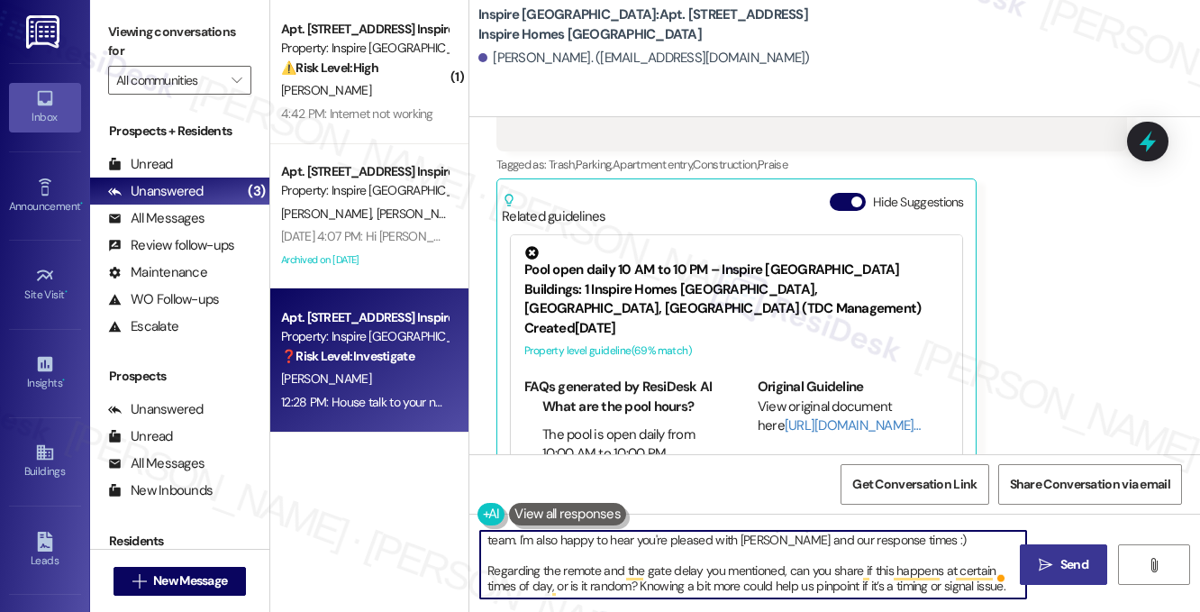
click at [1045, 558] on icon "" at bounding box center [1045, 565] width 14 height 14
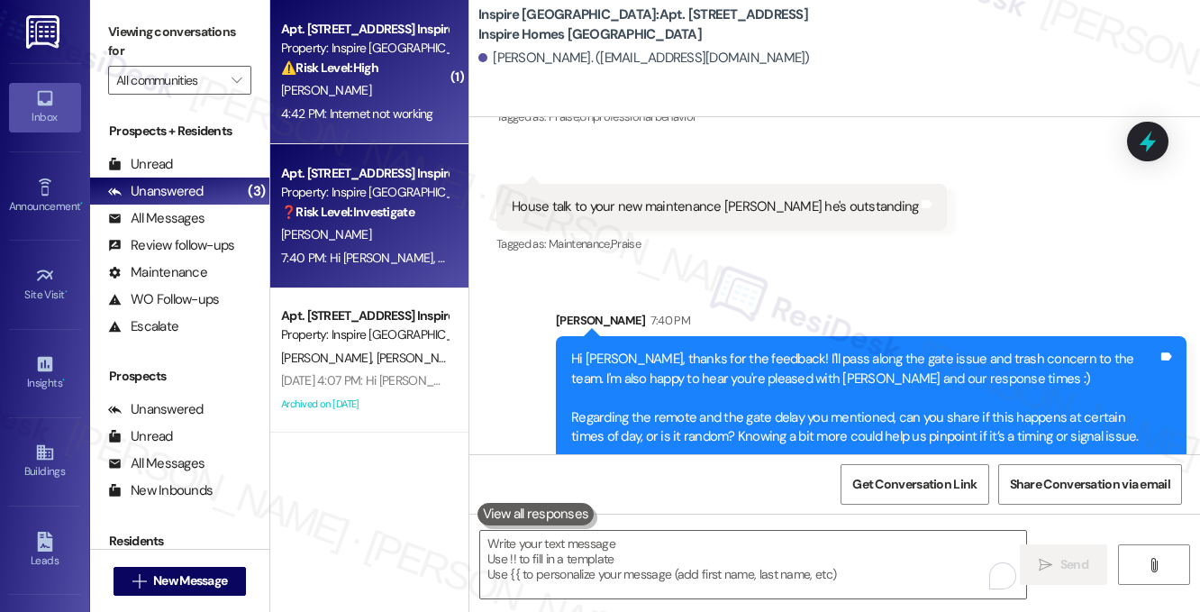
click at [376, 83] on div "[PERSON_NAME]" at bounding box center [364, 90] width 170 height 23
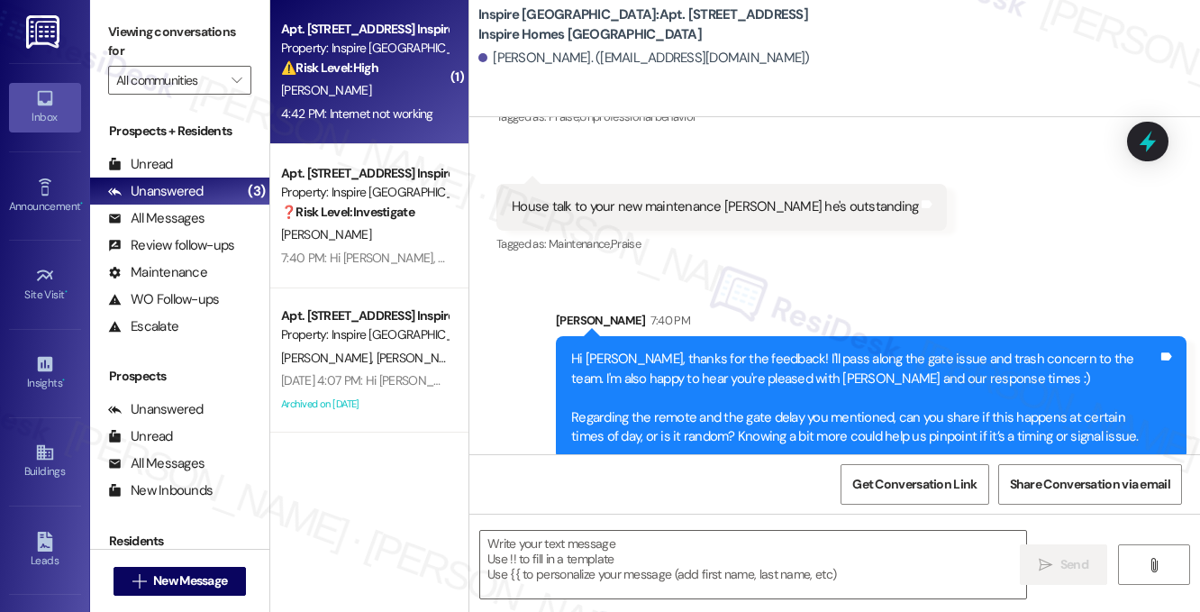
type textarea "Fetching suggested responses. Please feel free to read through the conversation…"
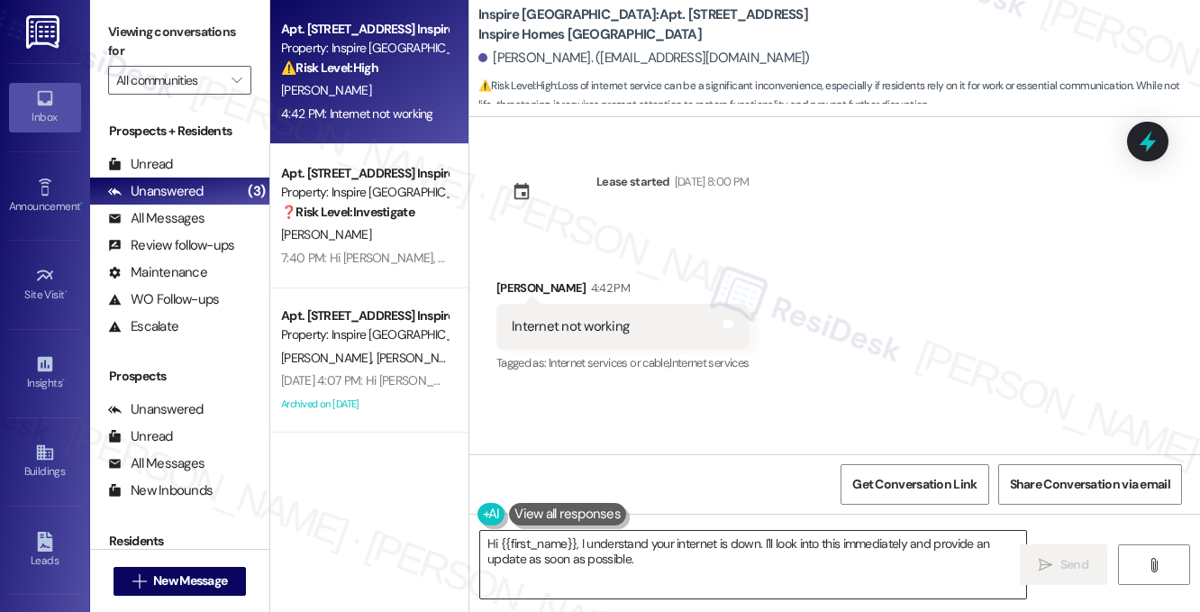
click at [578, 538] on textarea "Hi {{first_name}}, I understand your internet is down. I'll look into this imme…" at bounding box center [753, 564] width 546 height 68
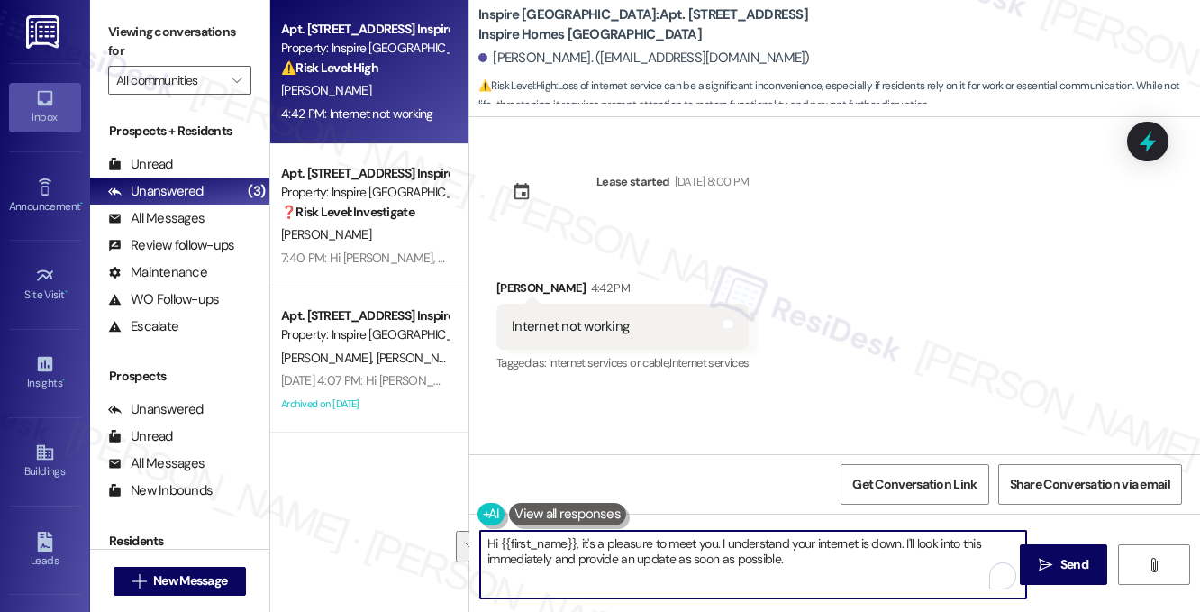
drag, startPoint x: 821, startPoint y: 561, endPoint x: 725, endPoint y: 541, distance: 98.4
click at [725, 541] on textarea "Hi {{first_name}}, it's a pleasure to meet you. I understand your internet is d…" at bounding box center [753, 564] width 546 height 68
click at [813, 546] on textarea "Hi {{first_name}}, it's a pleasure to meet you. I understand your internet is d…" at bounding box center [753, 564] width 546 height 68
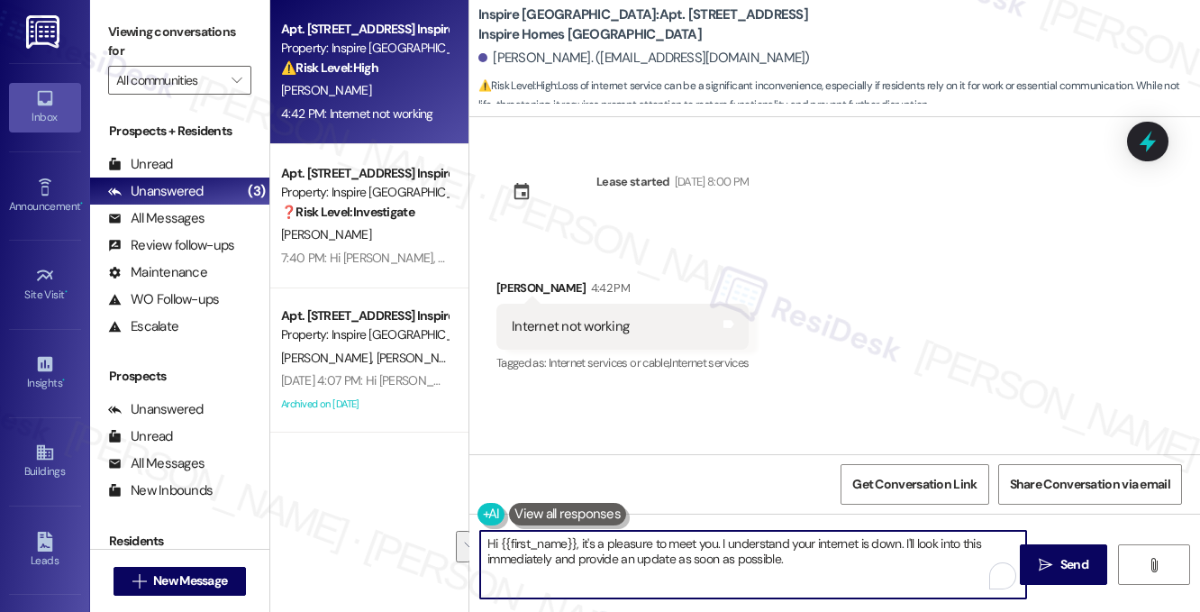
click at [829, 560] on textarea "Hi {{first_name}}, it's a pleasure to meet you. I understand your internet is d…" at bounding box center [753, 564] width 546 height 68
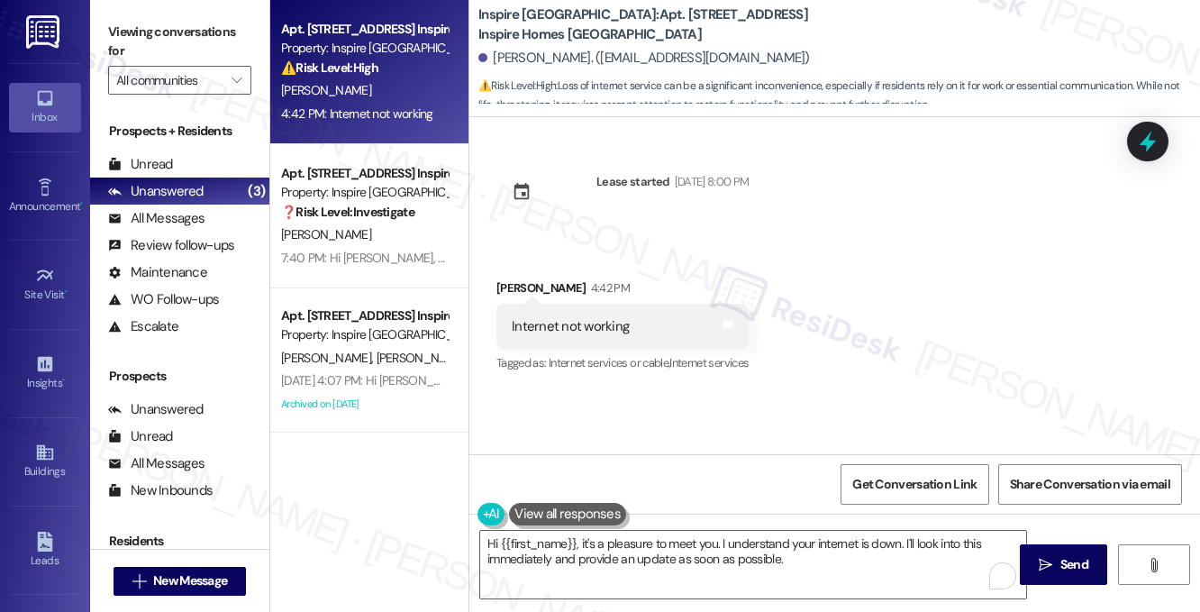
click at [557, 323] on div "Internet not working" at bounding box center [570, 326] width 117 height 19
copy div "Internet not working Tags and notes"
drag, startPoint x: 234, startPoint y: 40, endPoint x: 251, endPoint y: 40, distance: 17.1
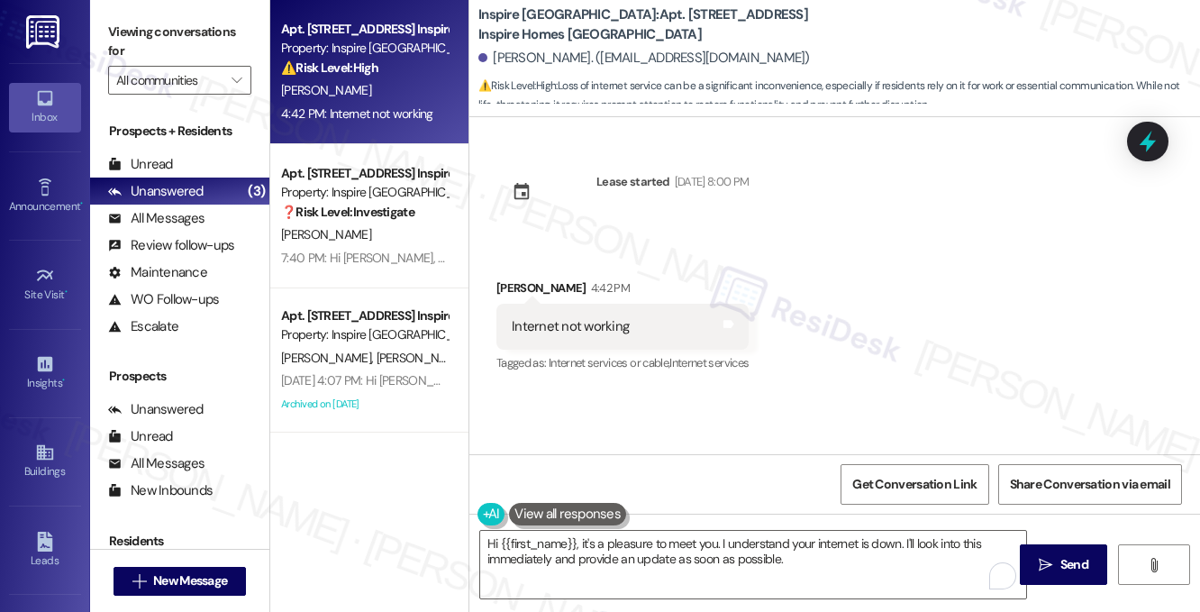
click at [234, 40] on label "Viewing conversations for" at bounding box center [179, 42] width 143 height 48
click at [159, 31] on label "Viewing conversations for" at bounding box center [179, 42] width 143 height 48
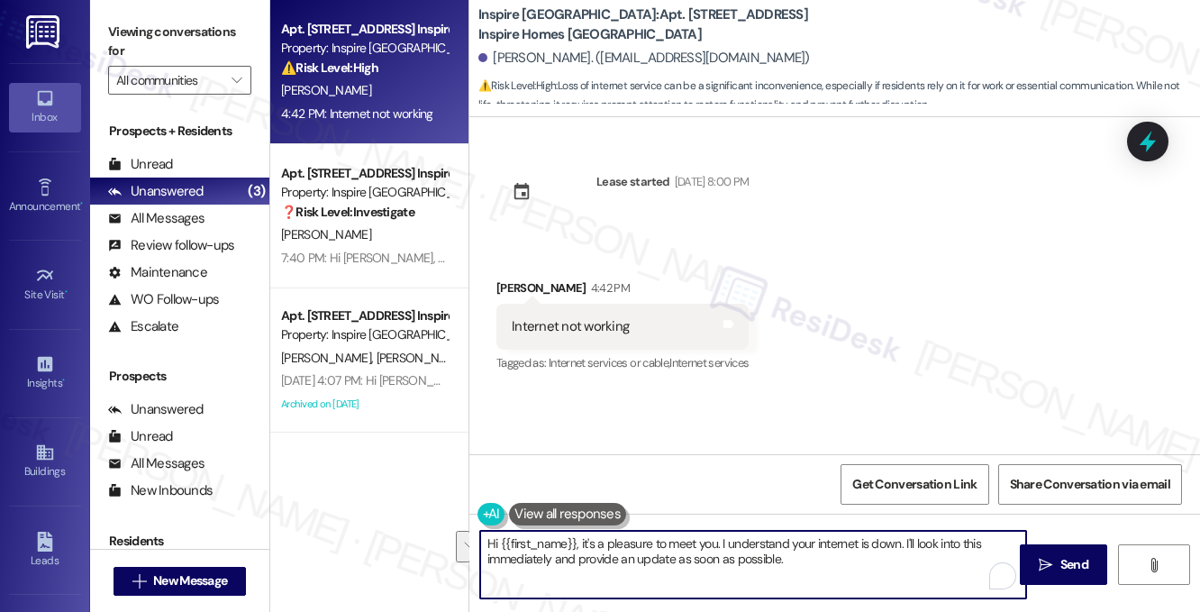
drag, startPoint x: 815, startPoint y: 565, endPoint x: 904, endPoint y: 536, distance: 93.7
click at [904, 536] on textarea "Hi {{first_name}}, it's a pleasure to meet you. I understand your internet is d…" at bounding box center [753, 564] width 546 height 68
drag, startPoint x: 717, startPoint y: 541, endPoint x: 740, endPoint y: 541, distance: 23.4
click at [717, 541] on textarea "Hi {{first_name}}, it's a pleasure to meet you. I understand your internet is d…" at bounding box center [753, 564] width 546 height 68
click at [881, 558] on textarea "Hi {{first_name}}, it's a pleasure to meet you. I understand your internet is d…" at bounding box center [753, 564] width 546 height 68
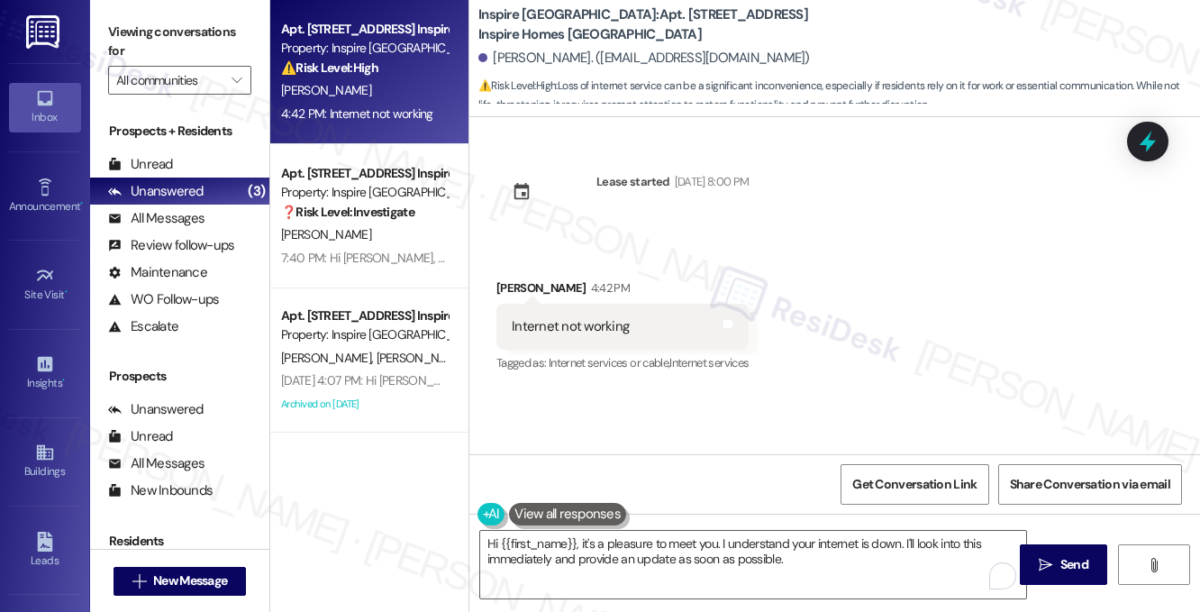
drag, startPoint x: 213, startPoint y: 19, endPoint x: 222, endPoint y: 24, distance: 10.5
click at [213, 19] on label "Viewing conversations for" at bounding box center [179, 42] width 143 height 48
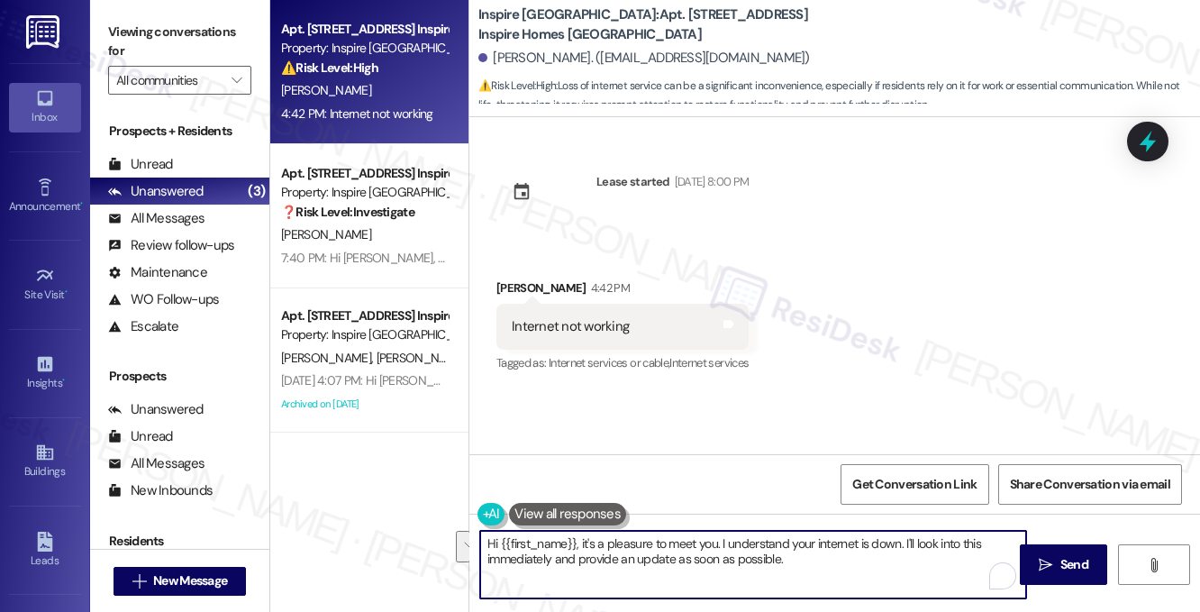
drag, startPoint x: 815, startPoint y: 558, endPoint x: 901, endPoint y: 539, distance: 87.4
click at [901, 539] on textarea "Hi {{first_name}}, it's a pleasure to meet you. I understand your internet is d…" at bounding box center [753, 564] width 546 height 68
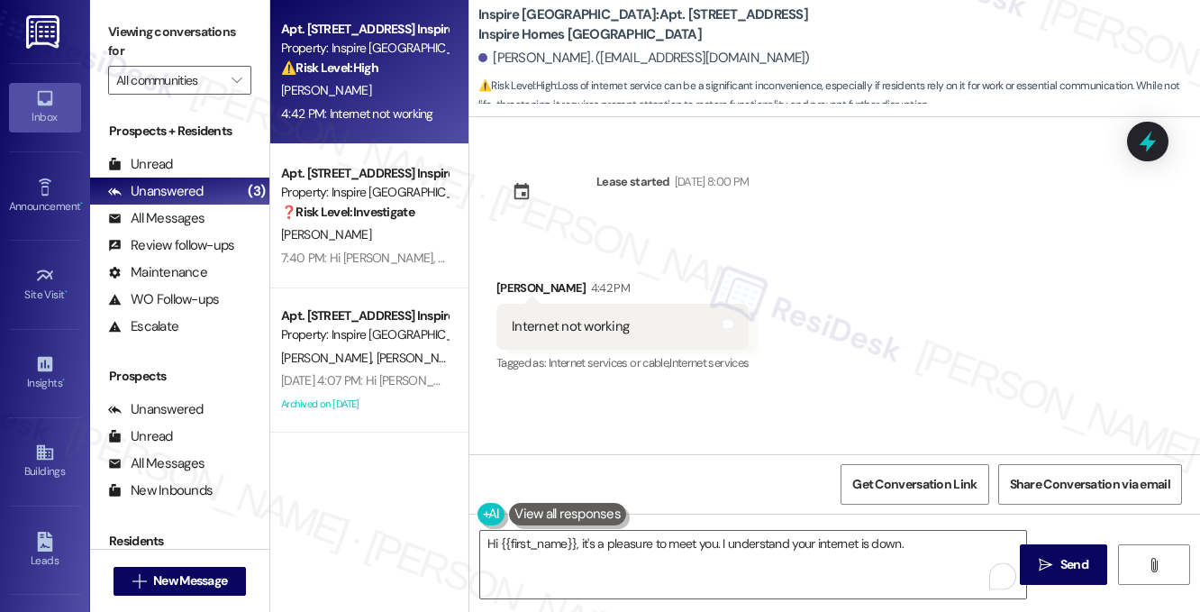
drag, startPoint x: 160, startPoint y: 32, endPoint x: 204, endPoint y: 51, distance: 48.4
click at [160, 32] on label "Viewing conversations for" at bounding box center [179, 42] width 143 height 48
click at [929, 539] on textarea "Hi {{first_name}}, it's a pleasure to meet you. I understand your internet is d…" at bounding box center [753, 564] width 546 height 68
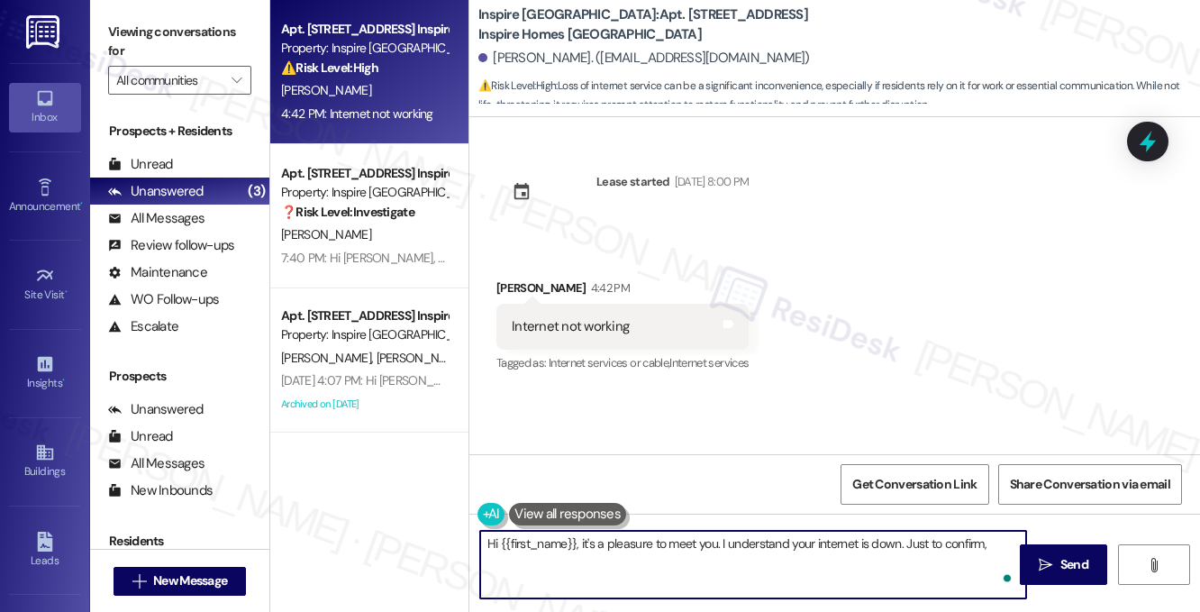
paste textarea "Are all your devices affected, or just certain ones?"
click at [753, 547] on textarea "Hi {{first_name}}, it's a pleasure to meet you. I understand your internet is d…" at bounding box center [753, 564] width 546 height 68
click at [719, 562] on textarea "Hi {{first_name}}, it's a pleasure to meet you. I understand your internet is d…" at bounding box center [753, 564] width 546 height 68
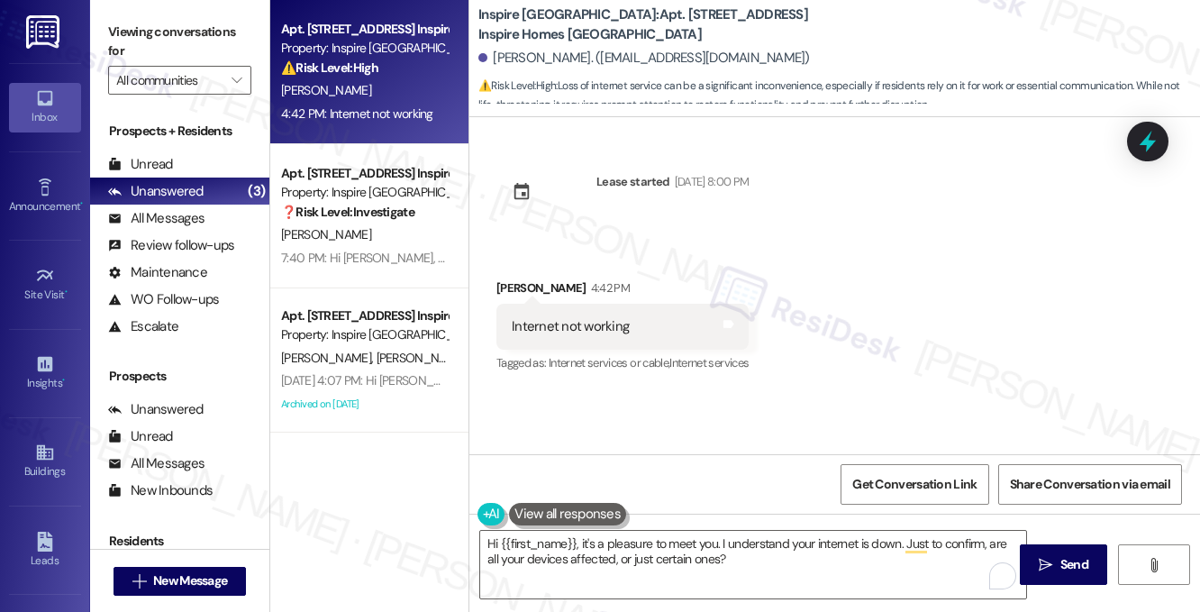
click at [213, 21] on label "Viewing conversations for" at bounding box center [179, 42] width 143 height 48
click at [745, 567] on textarea "Hi {{first_name}}, it's a pleasure to meet you. I understand your internet is d…" at bounding box center [753, 564] width 546 height 68
drag, startPoint x: 150, startPoint y: 10, endPoint x: 191, endPoint y: 27, distance: 44.8
click at [150, 10] on div "Viewing conversations for All communities " at bounding box center [179, 56] width 179 height 113
click at [927, 578] on textarea "Hi {{first_name}}, it's a pleasure to meet you. I understand your internet is d…" at bounding box center [753, 564] width 546 height 68
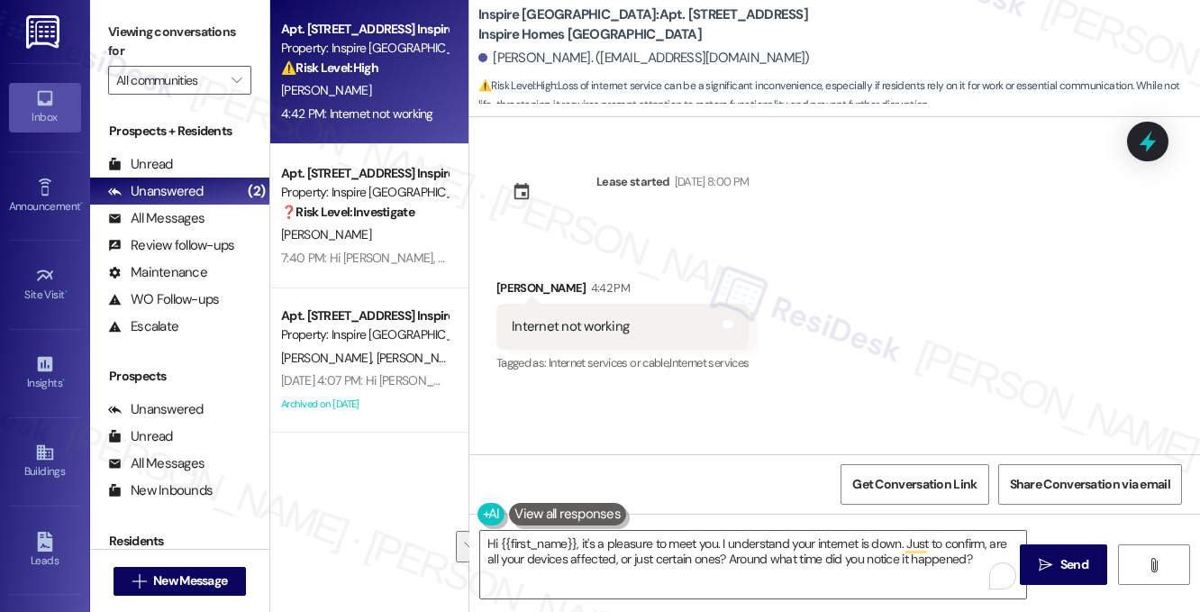
click at [202, 50] on label "Viewing conversations for" at bounding box center [179, 42] width 143 height 48
click at [620, 548] on textarea "Hi {{first_name}}, it's a pleasure to meet you. I understand your internet is d…" at bounding box center [753, 564] width 546 height 68
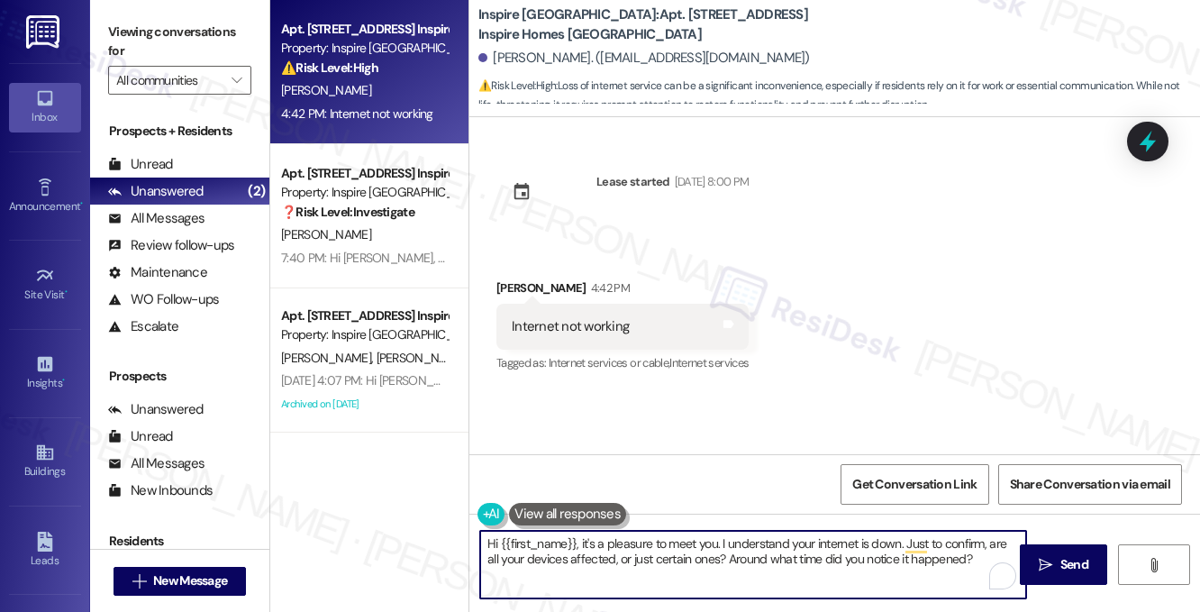
click at [620, 548] on textarea "Hi {{first_name}}, it's a pleasure to meet you. I understand your internet is d…" at bounding box center [753, 564] width 546 height 68
paste textarea "’s a pleasure to meet you! I understand your internet is down. Just to confirm,…"
click at [636, 541] on textarea "Hi {{first_name}}, it’s a pleasure to meet you! I understand your internet is d…" at bounding box center [753, 564] width 546 height 68
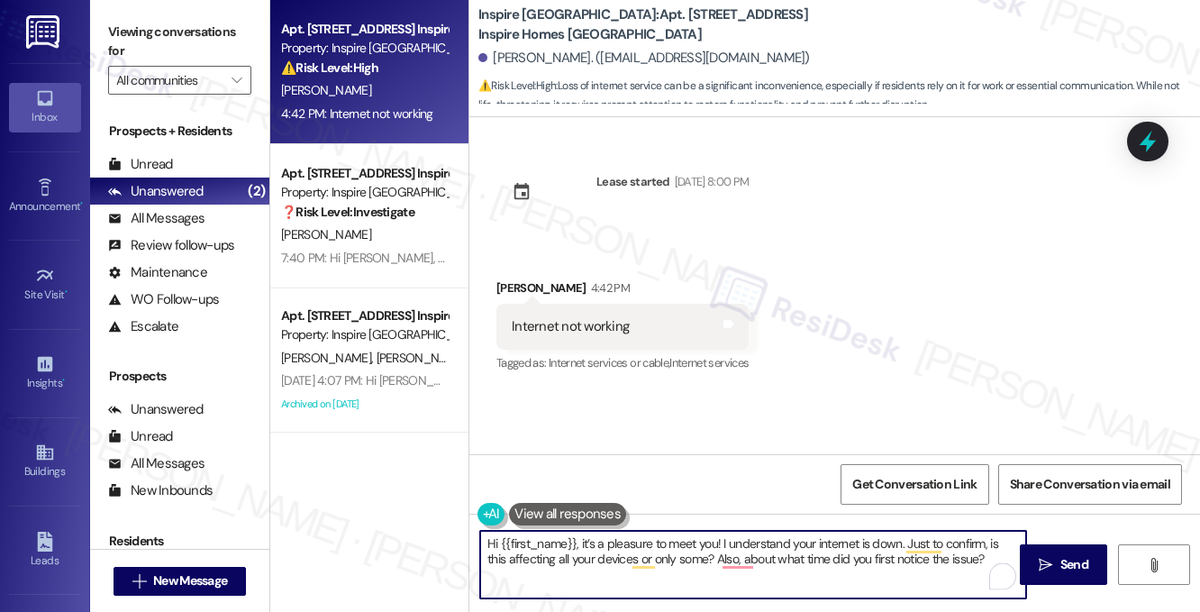
click at [636, 541] on textarea "Hi {{first_name}}, it’s a pleasure to meet you! I understand your internet is d…" at bounding box center [753, 564] width 546 height 68
click at [593, 561] on textarea "Hi {{first_name}}, it’s a pleasure to meet you! I understand your internet is d…" at bounding box center [753, 564] width 546 height 68
click at [757, 561] on textarea "Hi {{first_name}}, it’s a pleasure to meet you! I understand your internet is d…" at bounding box center [753, 564] width 546 height 68
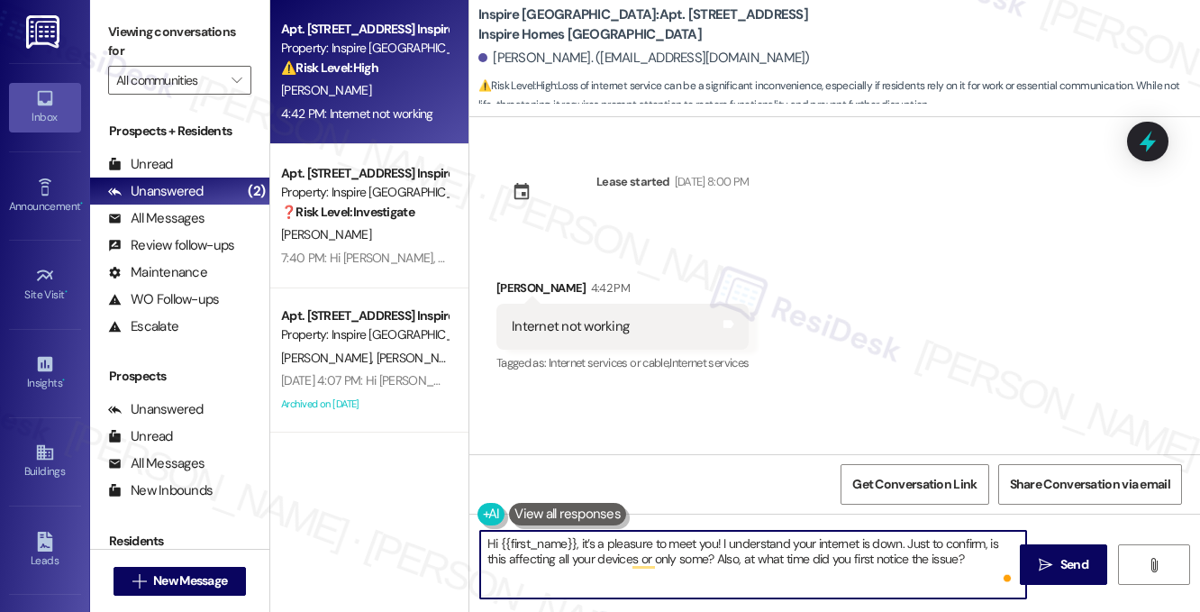
click at [970, 556] on textarea "Hi {{first_name}}, it’s a pleasure to meet you! I understand your internet is d…" at bounding box center [753, 564] width 546 height 68
type textarea "Hi {{first_name}}, it’s a pleasure to meet you! I understand your internet is d…"
click at [1037, 554] on button " Send" at bounding box center [1063, 564] width 87 height 41
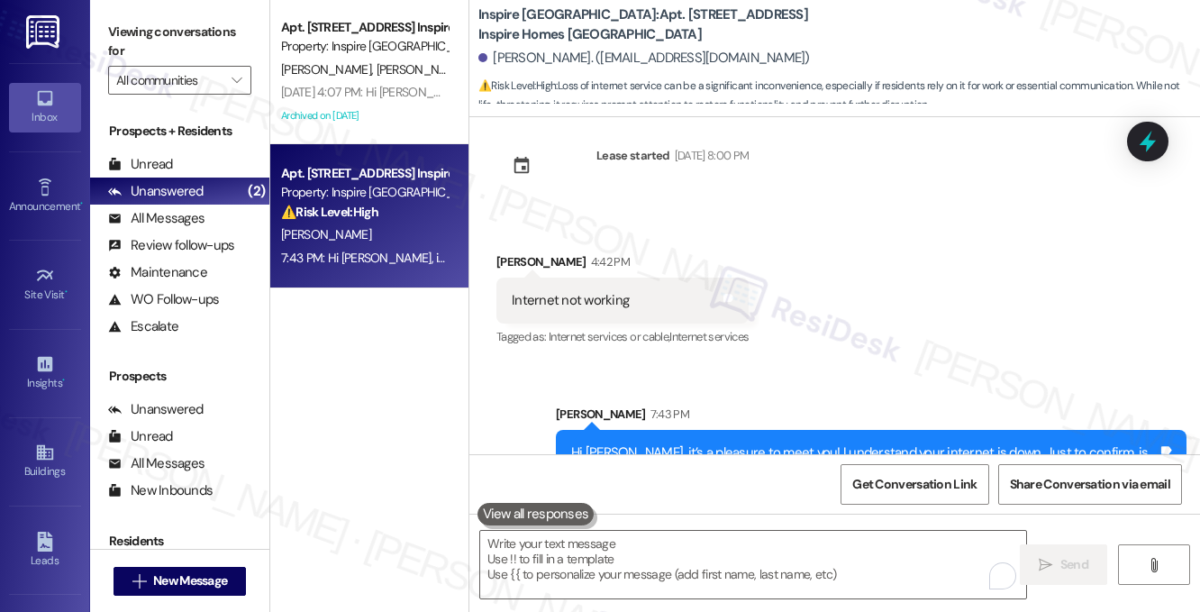
scroll to position [0, 0]
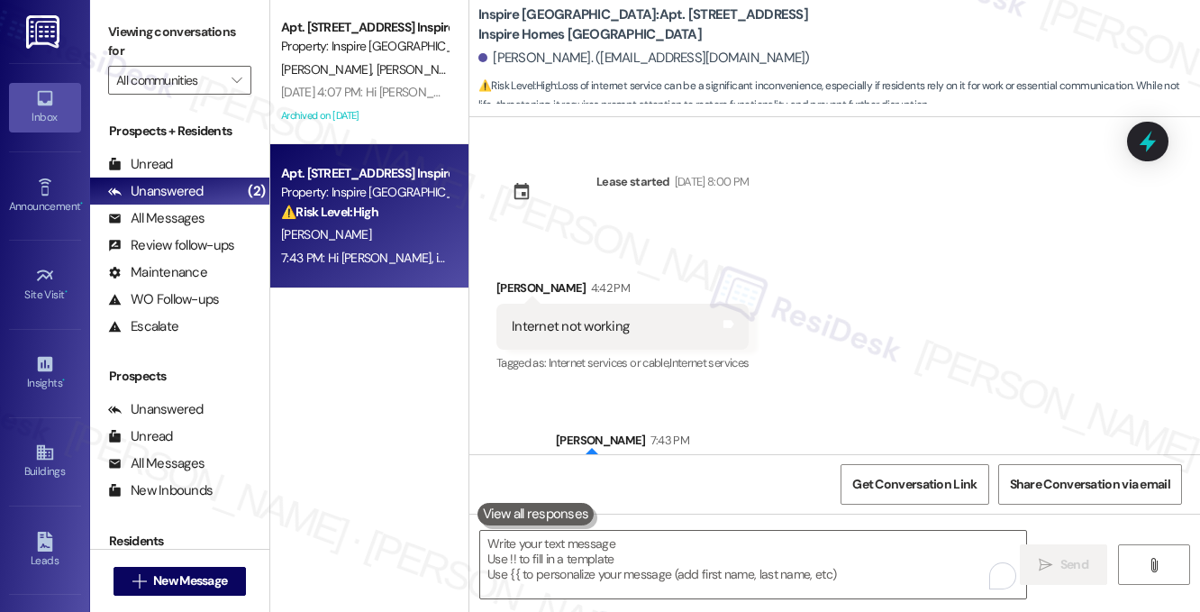
click at [920, 32] on div "Inspire [GEOGRAPHIC_DATA]: Apt. [STREET_ADDRESS] Inspire Homes Bonds Ranch [PER…" at bounding box center [838, 54] width 721 height 99
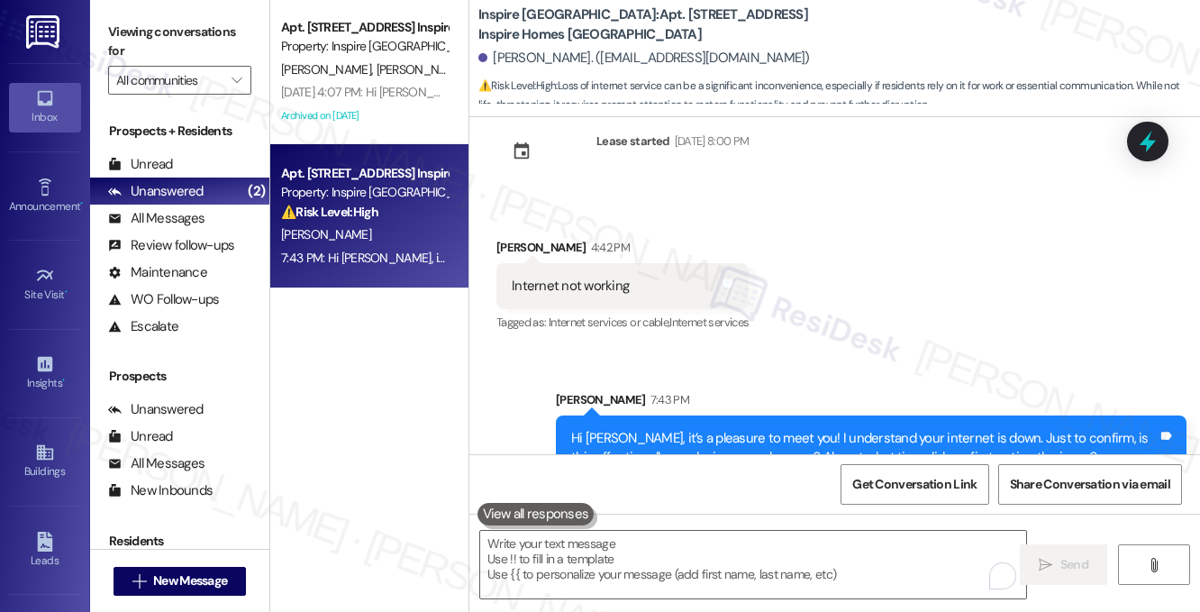
scroll to position [81, 0]
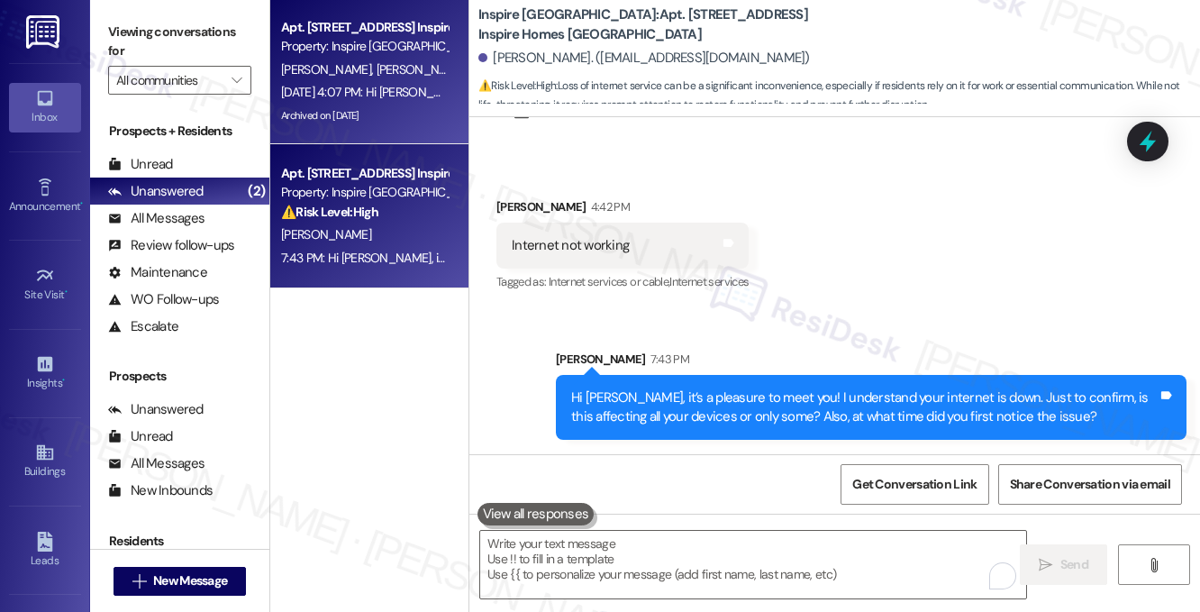
click at [397, 75] on div "[PERSON_NAME] [PERSON_NAME]" at bounding box center [364, 70] width 170 height 23
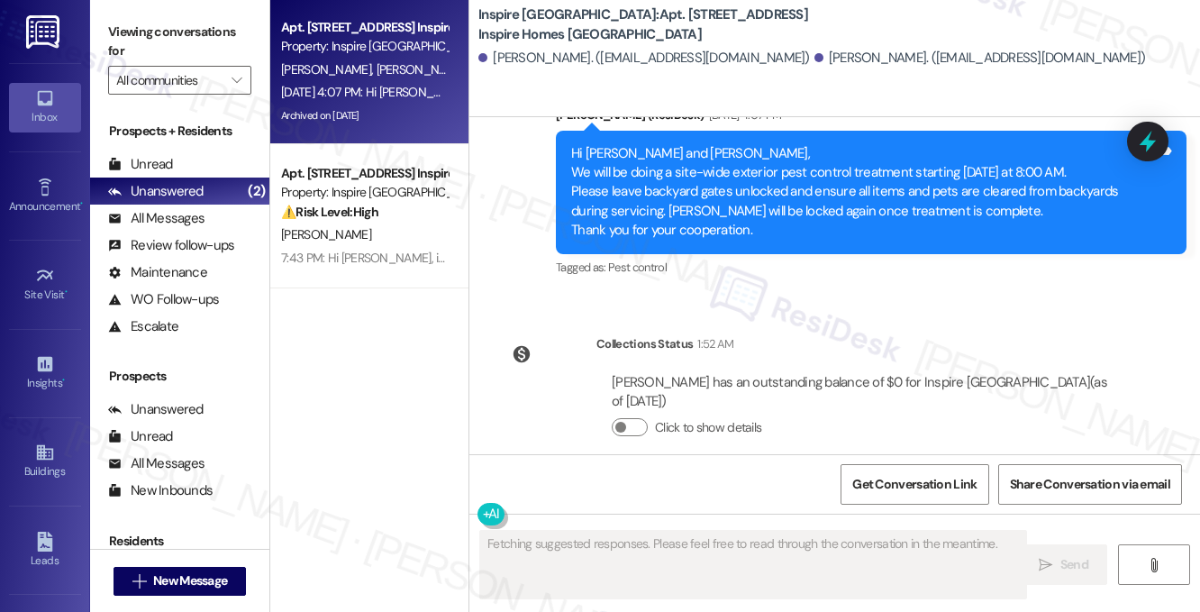
scroll to position [2118, 0]
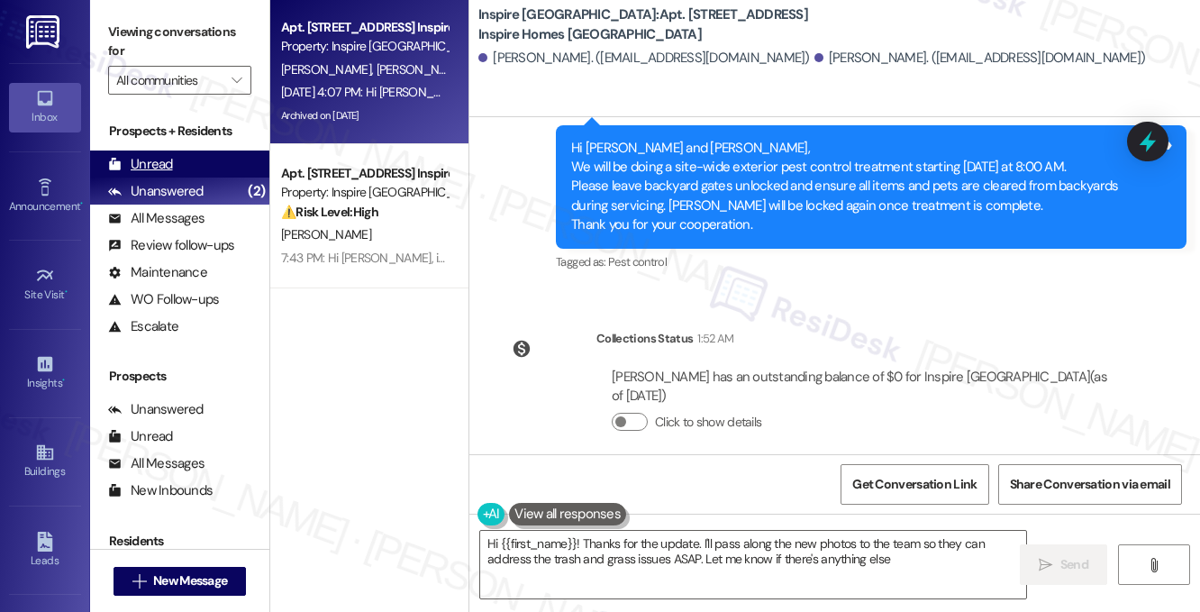
type textarea "Hi {{first_name}}! Thanks for the update. I'll pass along the new photos to the…"
click at [182, 171] on div "Unread (0)" at bounding box center [179, 163] width 179 height 27
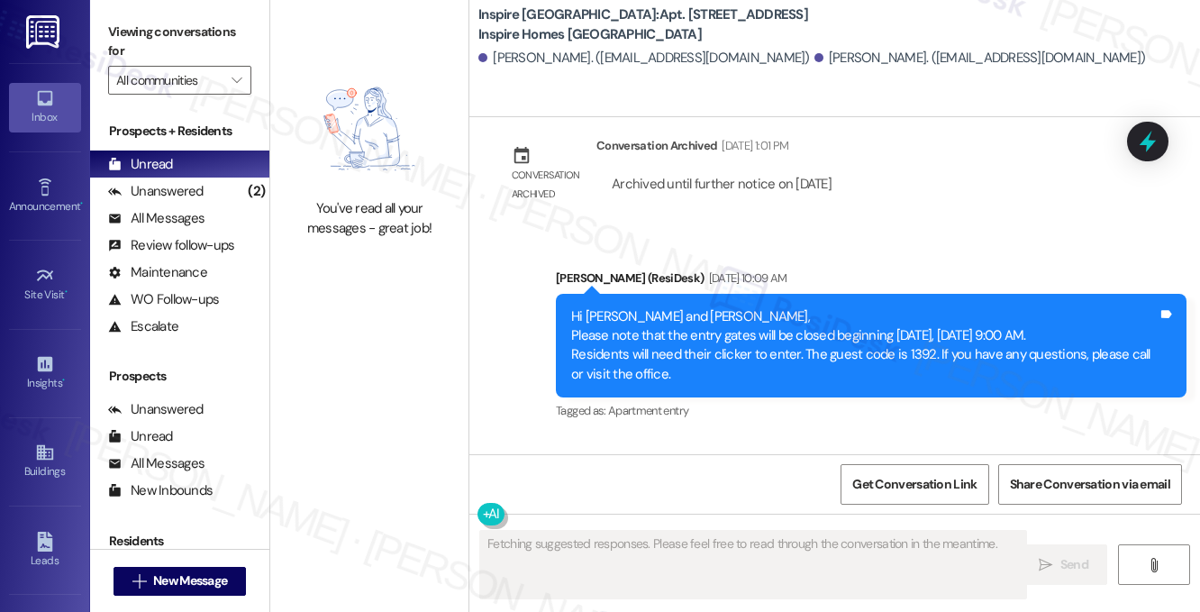
scroll to position [1901, 0]
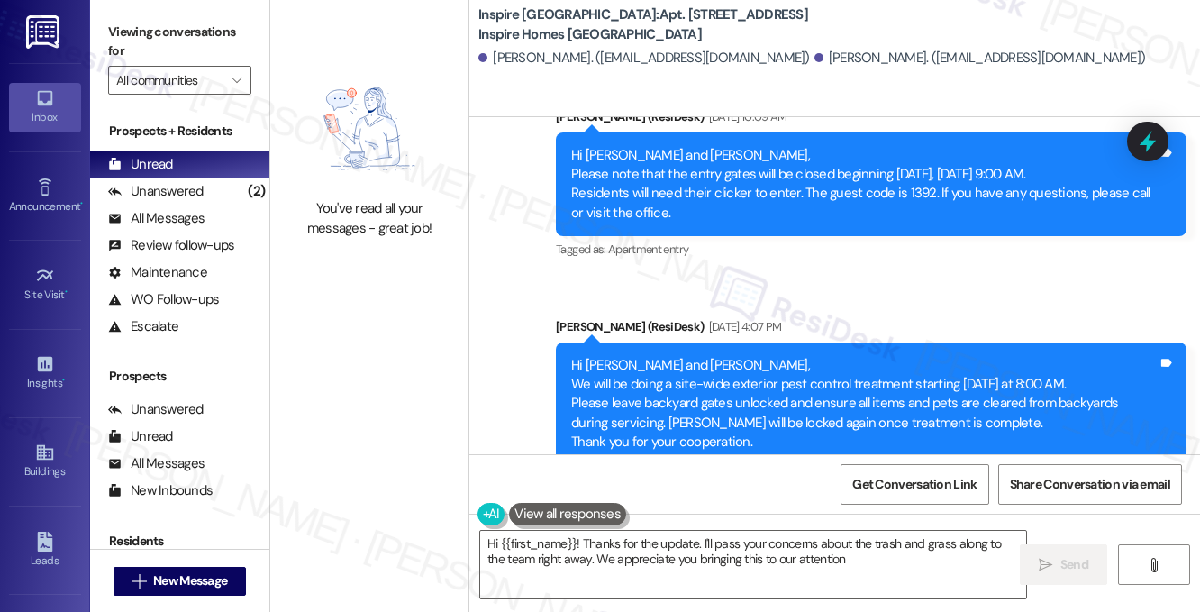
type textarea "Hi {{first_name}}! Thanks for the update. I'll pass your concerns about the tra…"
click at [134, 53] on label "Viewing conversations for" at bounding box center [179, 42] width 143 height 48
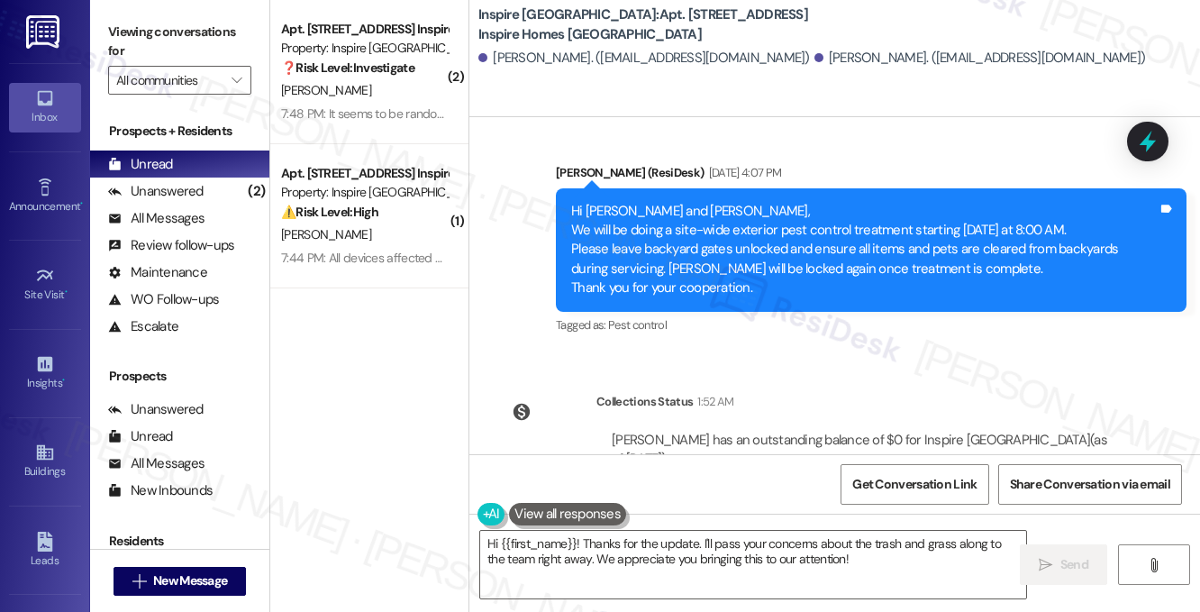
scroll to position [2118, 0]
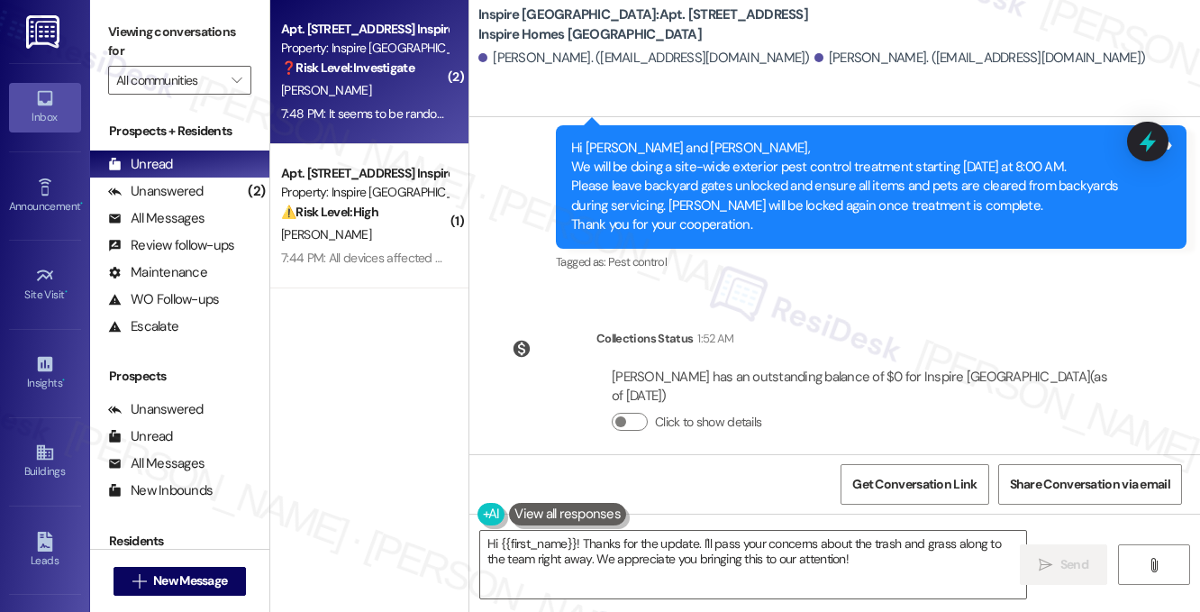
click at [403, 130] on div "Apt. [STREET_ADDRESS], 1 Inspire Homes Bonds Ranch Property: Inspire Bond Ranch…" at bounding box center [369, 72] width 198 height 144
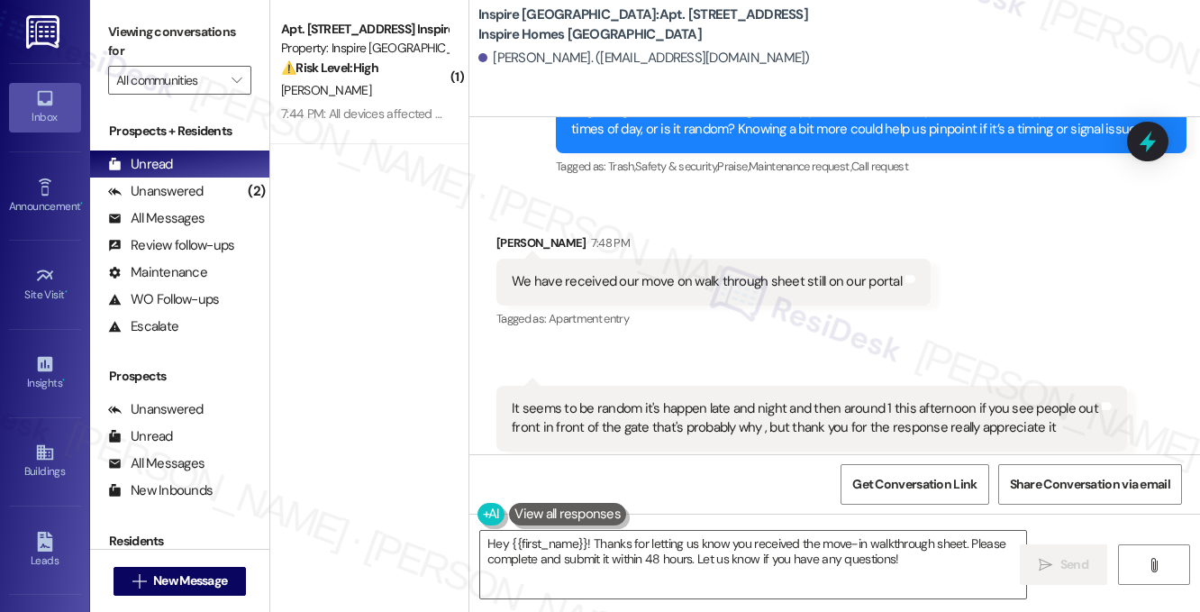
scroll to position [2723, 0]
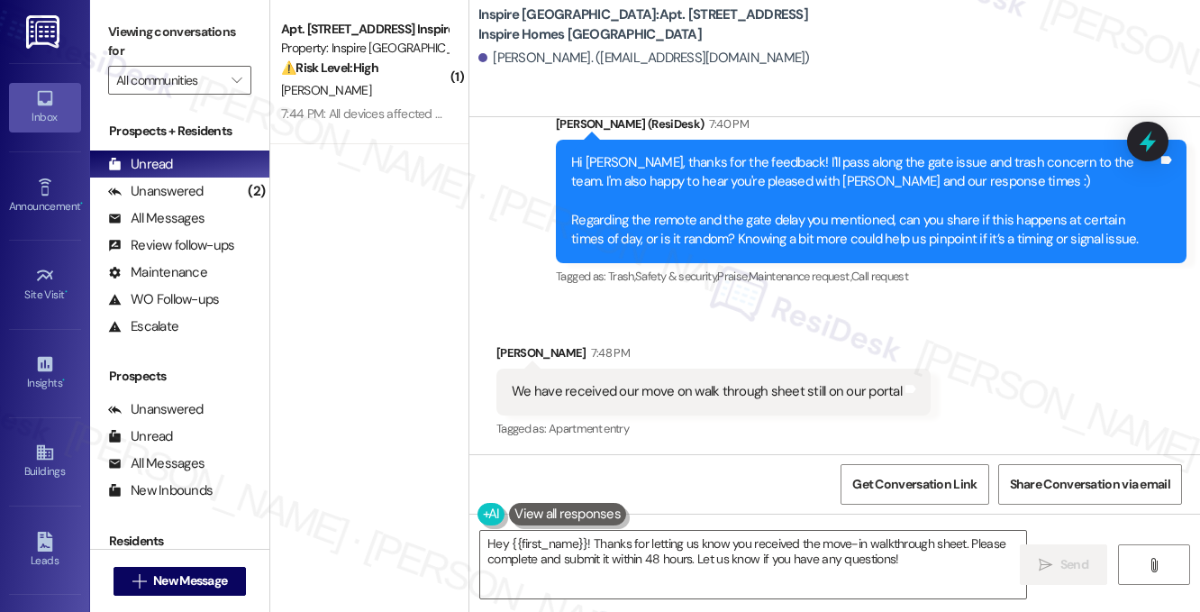
click at [742, 153] on div "Hi [PERSON_NAME], thanks for the feedback! I'll pass along the gate issue and t…" at bounding box center [864, 201] width 586 height 96
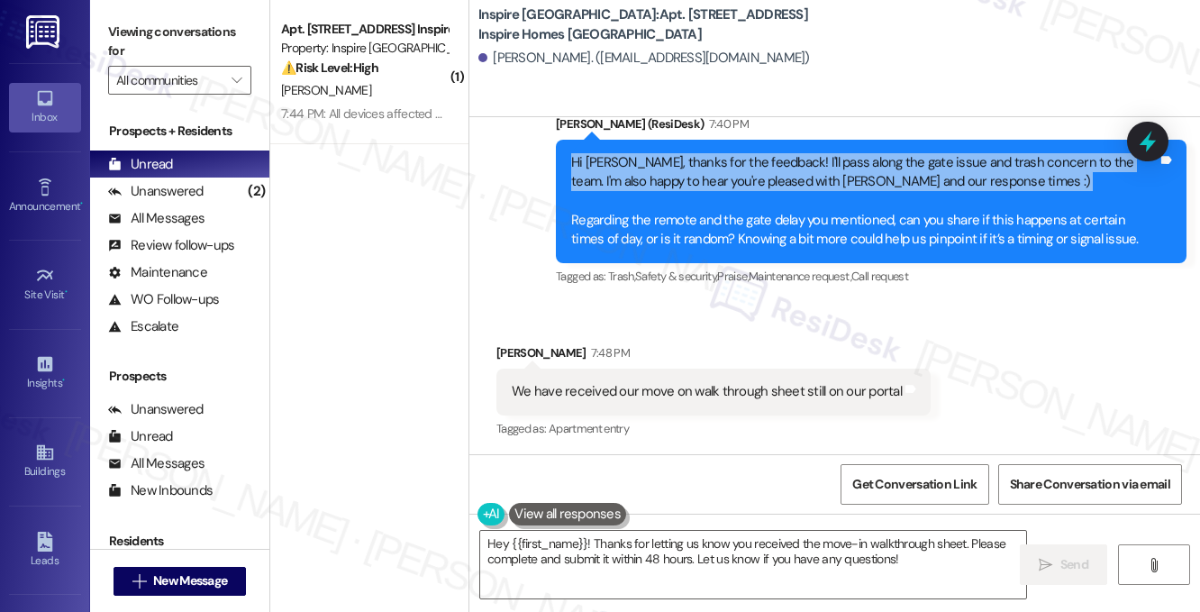
click at [742, 153] on div "Hi [PERSON_NAME], thanks for the feedback! I'll pass along the gate issue and t…" at bounding box center [864, 201] width 586 height 96
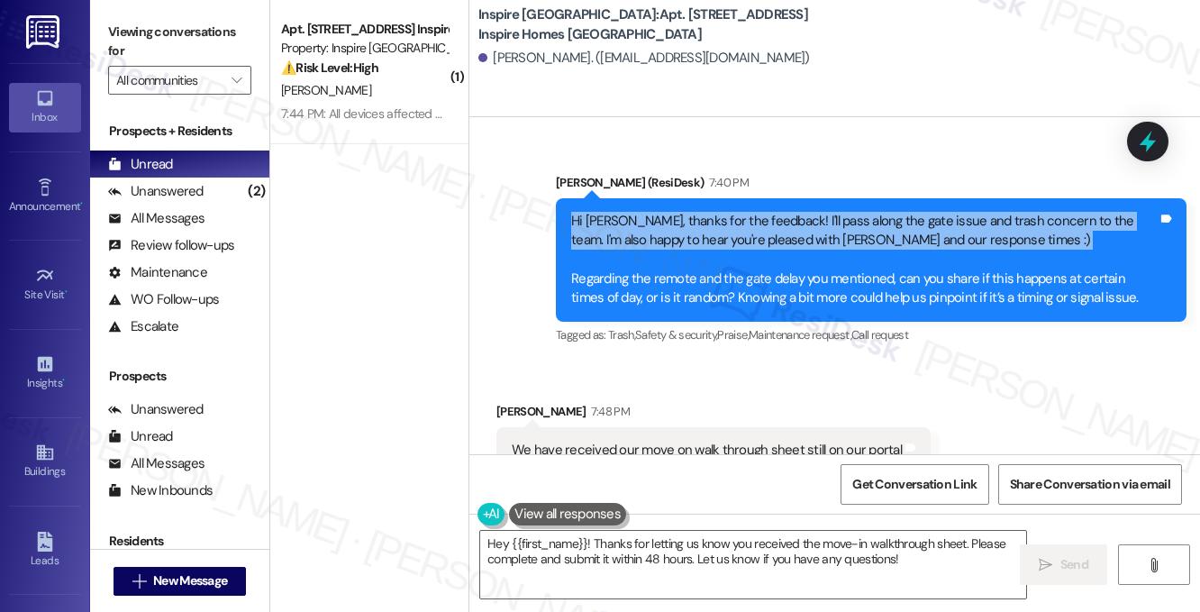
scroll to position [2633, 0]
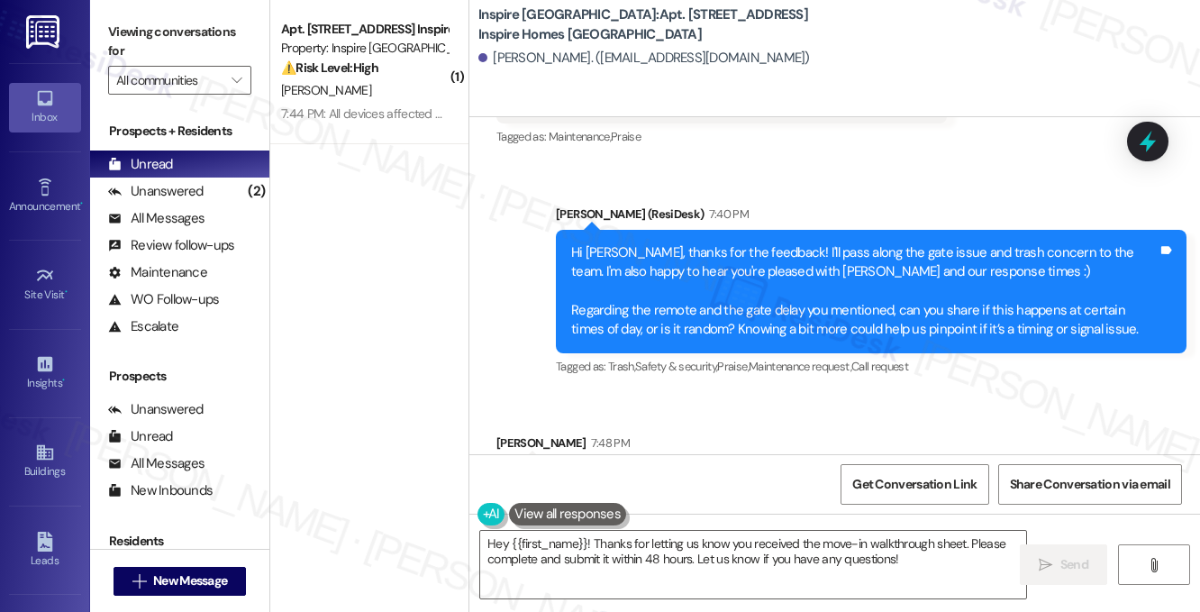
click at [670, 285] on div "Hi [PERSON_NAME], thanks for the feedback! I'll pass along the gate issue and t…" at bounding box center [864, 291] width 586 height 96
click at [737, 261] on div "Hi [PERSON_NAME], thanks for the feedback! I'll pass along the gate issue and t…" at bounding box center [864, 291] width 586 height 96
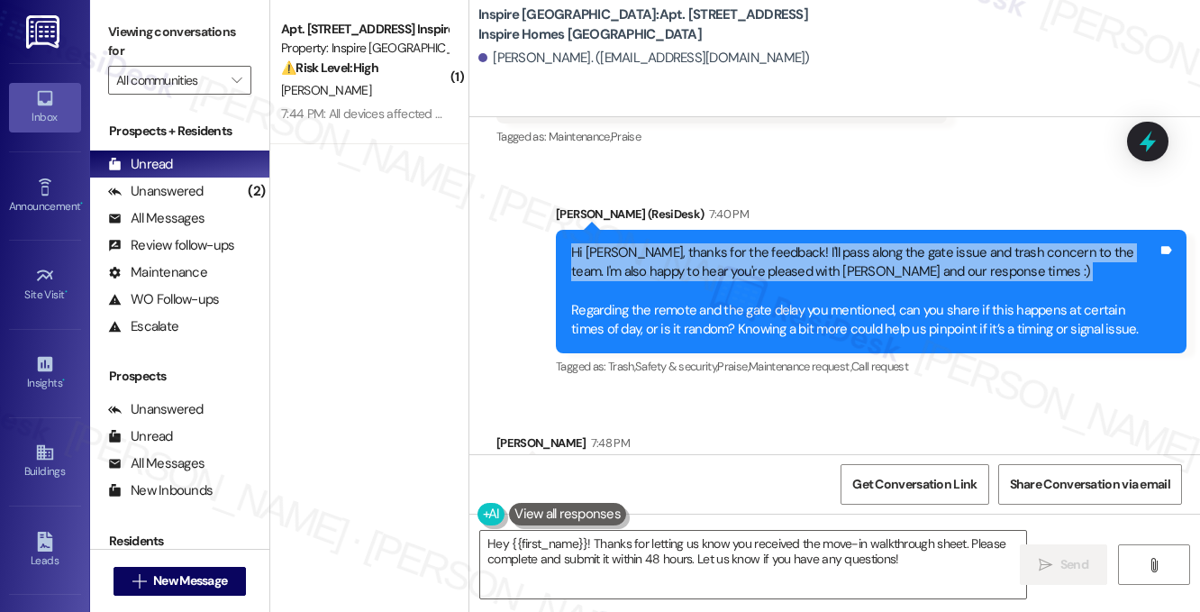
click at [737, 261] on div "Hi [PERSON_NAME], thanks for the feedback! I'll pass along the gate issue and t…" at bounding box center [864, 291] width 586 height 96
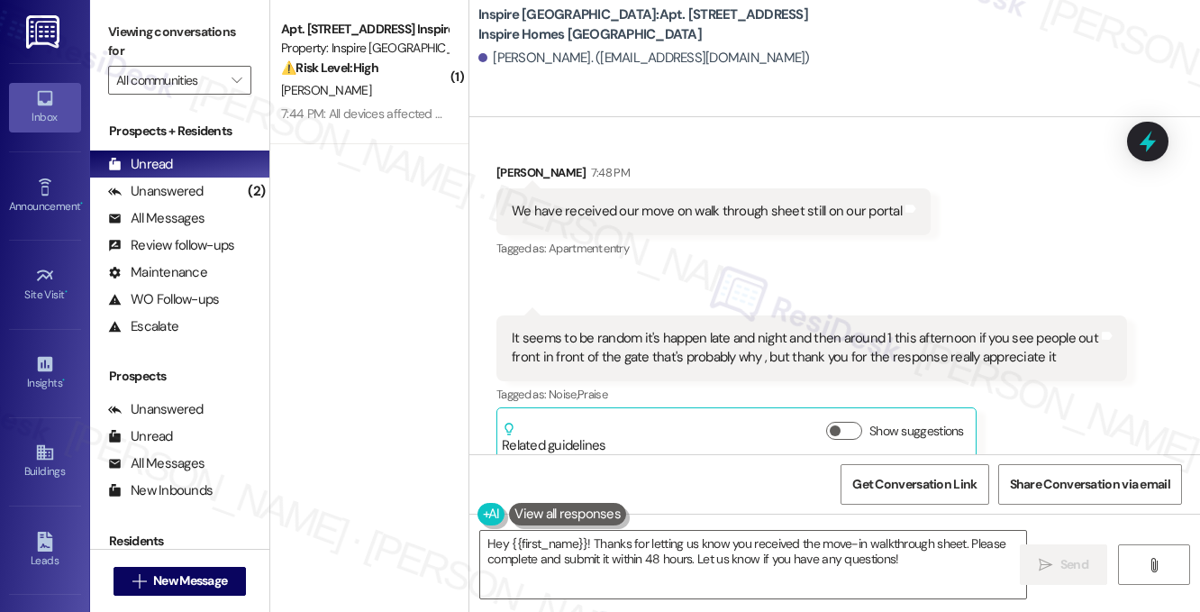
scroll to position [2904, 0]
click at [693, 328] on div "It seems to be random it's happen late and night and then around 1 this afterno…" at bounding box center [805, 347] width 586 height 39
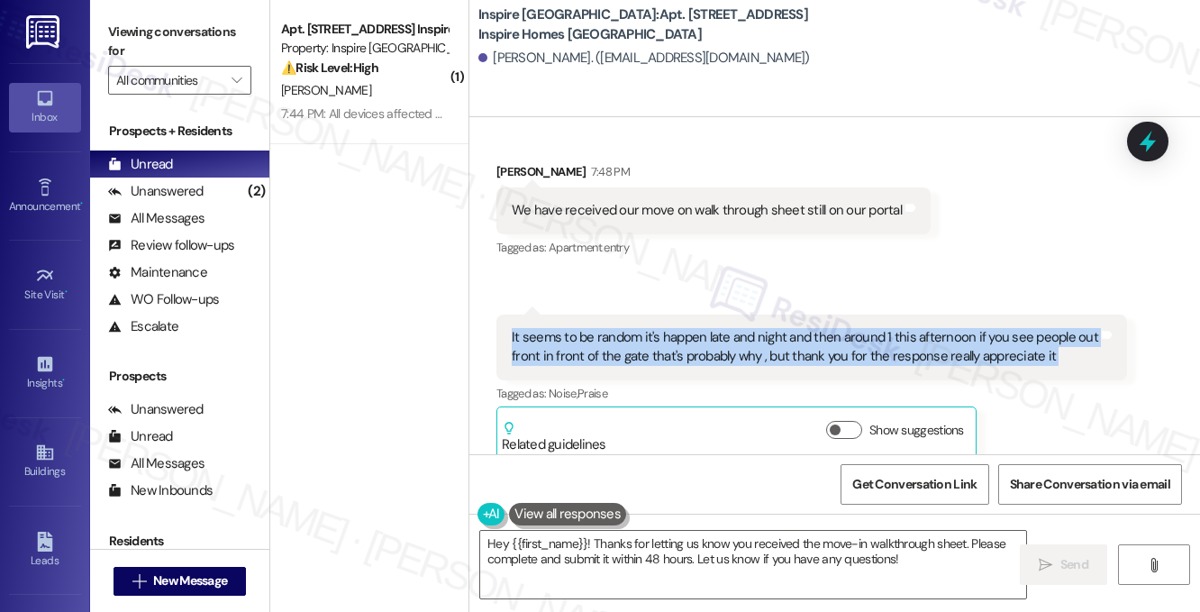
click at [693, 328] on div "It seems to be random it's happen late and night and then around 1 this afterno…" at bounding box center [805, 347] width 586 height 39
click at [830, 335] on div "It seems to be random it's happen late and night and then around 1 this afterno…" at bounding box center [805, 347] width 586 height 39
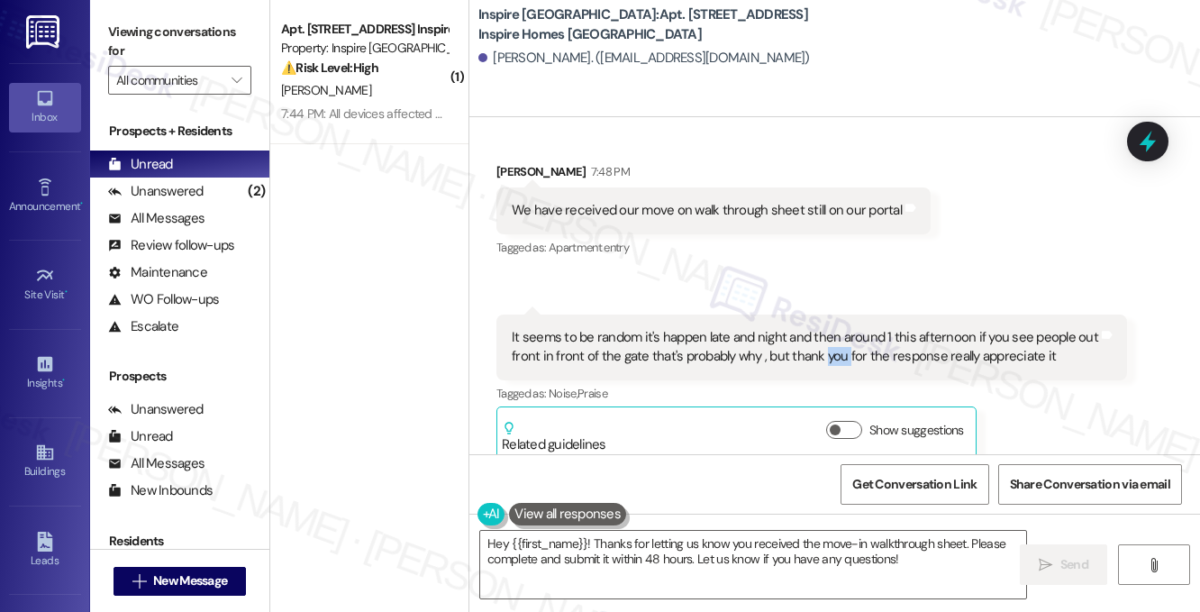
click at [830, 335] on div "It seems to be random it's happen late and night and then around 1 this afterno…" at bounding box center [805, 347] width 586 height 39
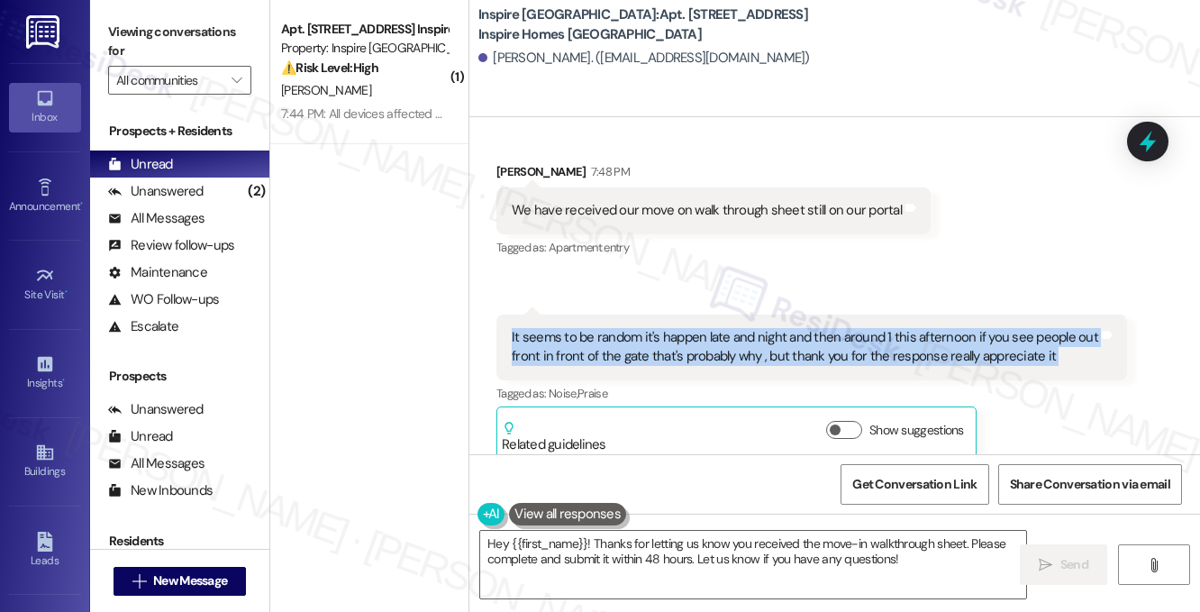
click at [830, 335] on div "It seems to be random it's happen late and night and then around 1 this afterno…" at bounding box center [805, 347] width 586 height 39
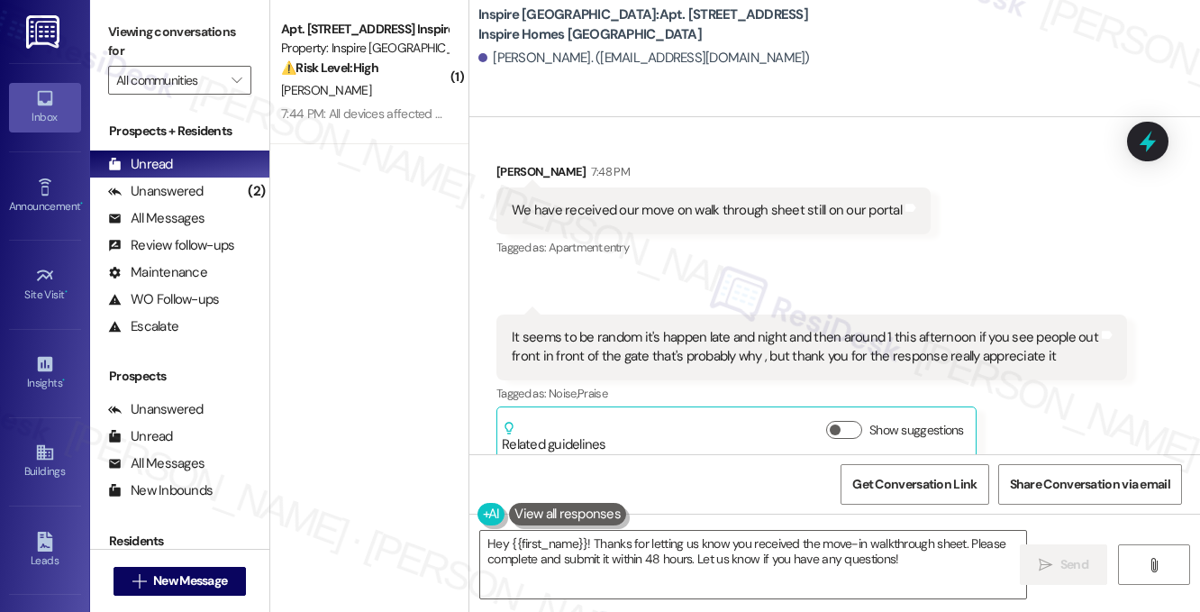
click at [709, 201] on div "We have received our move on walk through sheet still on our portal Tags and no…" at bounding box center [713, 210] width 434 height 46
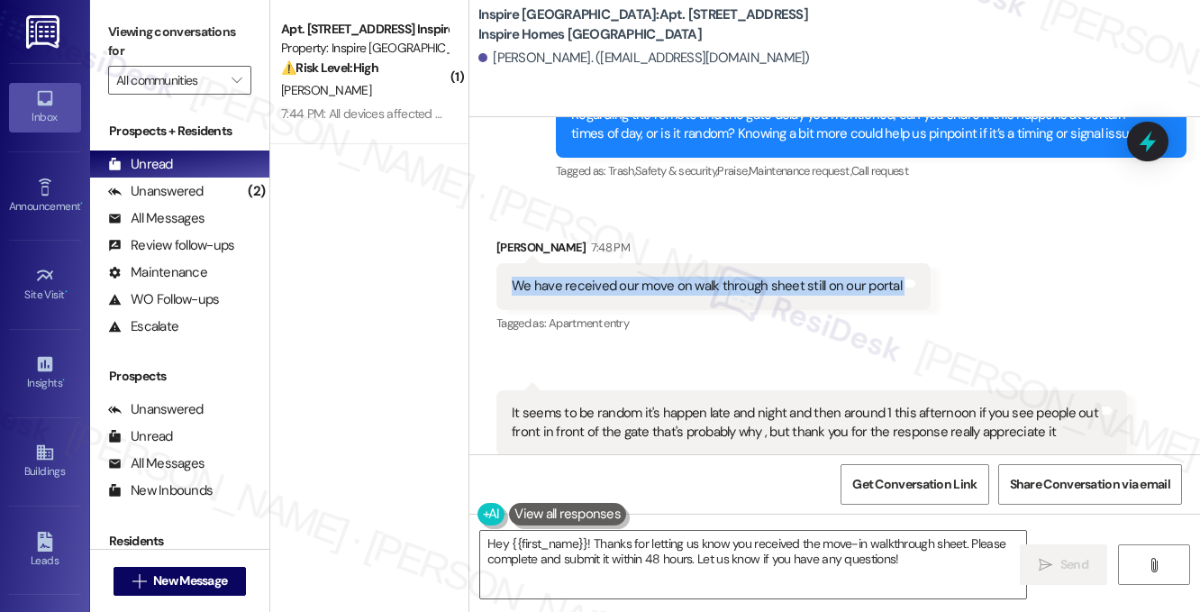
scroll to position [2724, 0]
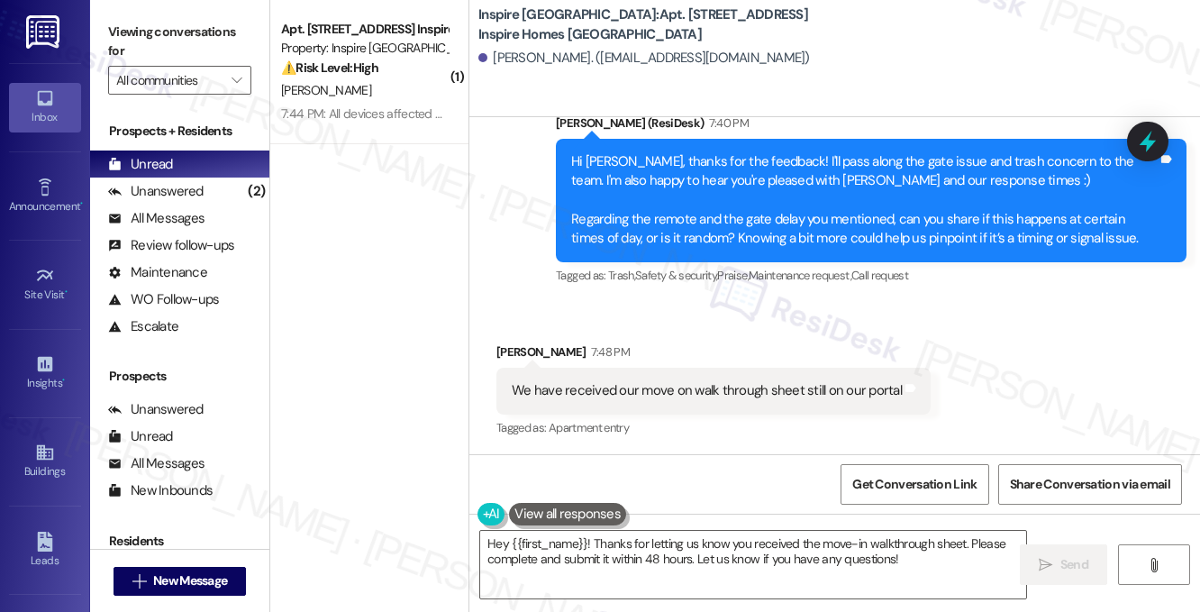
click at [731, 222] on div "Hi [PERSON_NAME], thanks for the feedback! I'll pass along the gate issue and t…" at bounding box center [864, 200] width 586 height 96
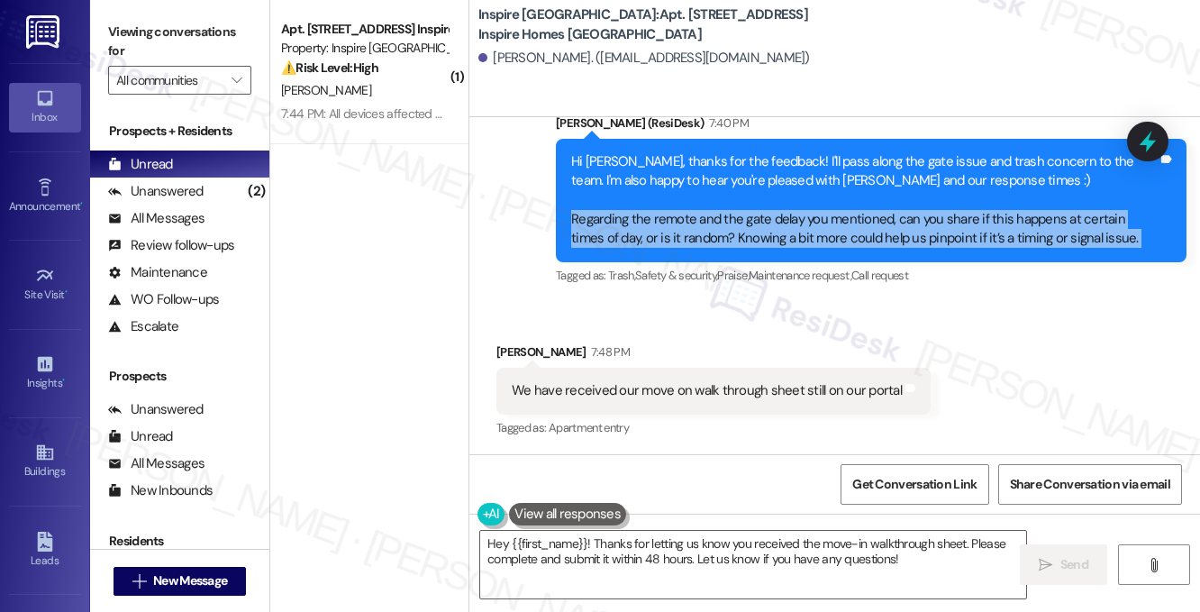
click at [731, 222] on div "Hi [PERSON_NAME], thanks for the feedback! I'll pass along the gate issue and t…" at bounding box center [864, 200] width 586 height 96
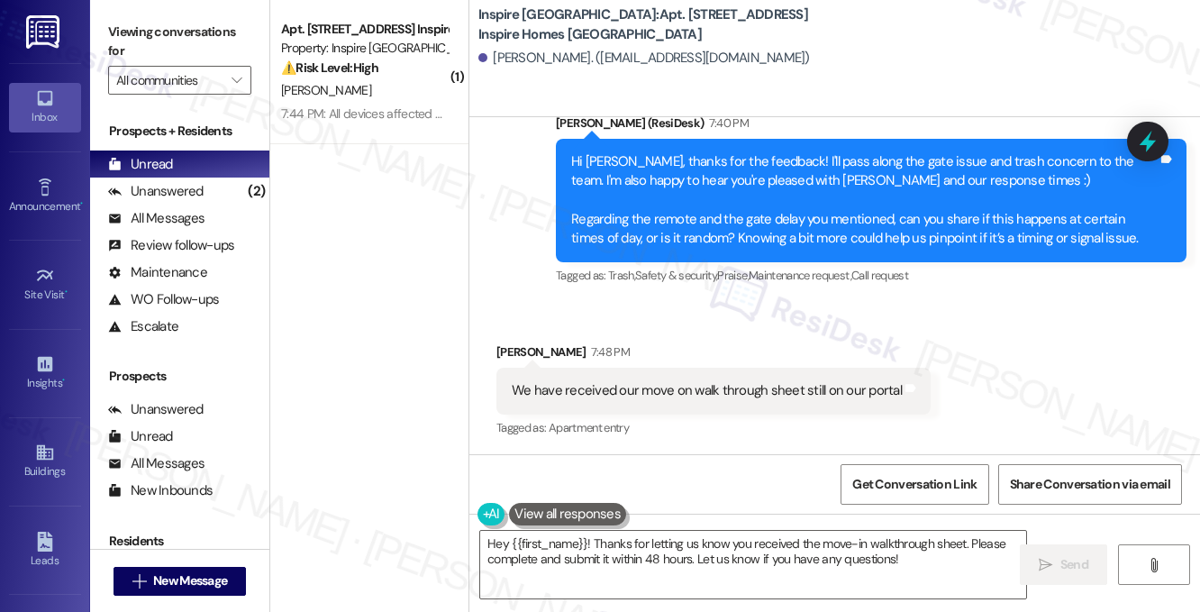
click at [668, 388] on div "We have received our move on walk through sheet still on our portal Tags and no…" at bounding box center [713, 390] width 434 height 46
click at [681, 381] on div "We have received our move on walk through sheet still on our portal" at bounding box center [707, 390] width 390 height 19
copy div "We have received our move on walk through sheet still on our portal Tags and no…"
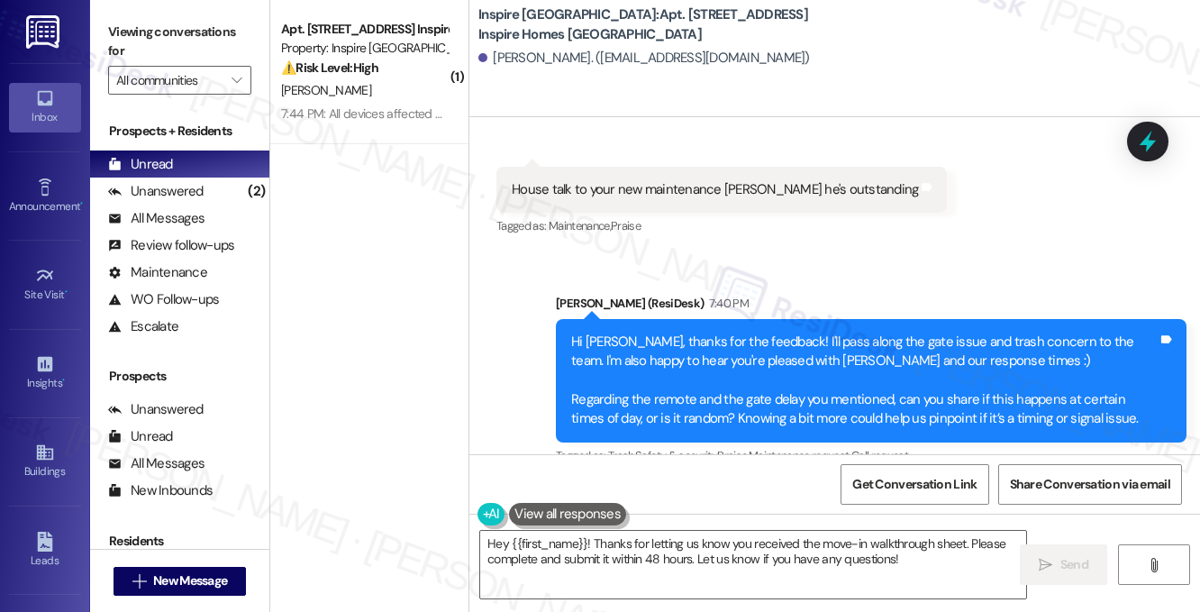
scroll to position [2904, 0]
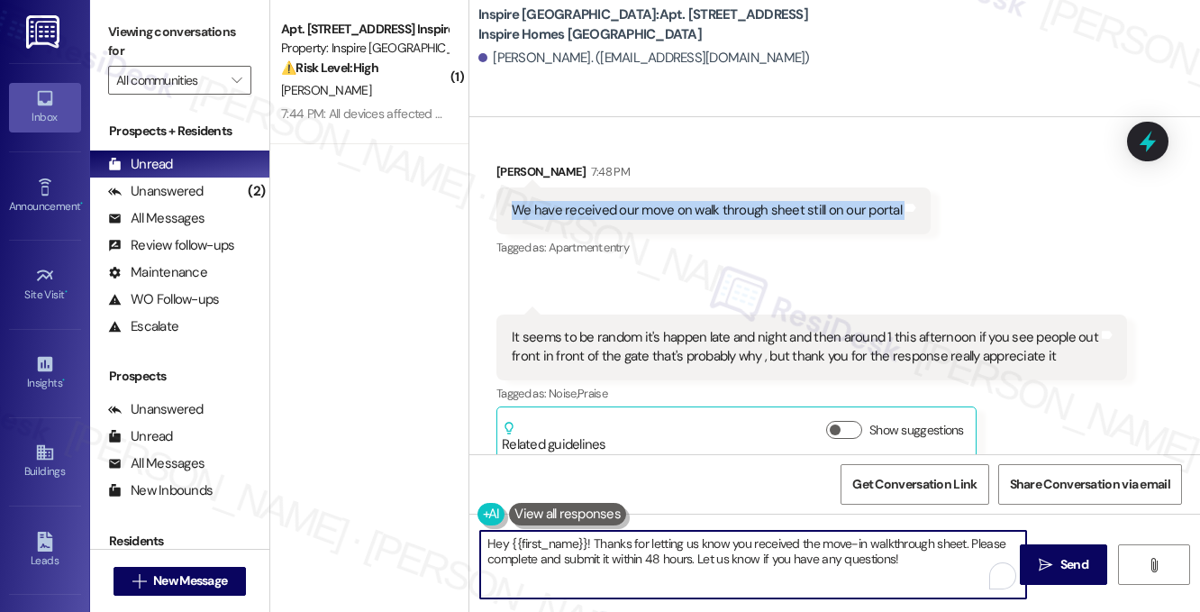
drag, startPoint x: 422, startPoint y: 542, endPoint x: 397, endPoint y: 541, distance: 24.3
click at [396, 541] on div "( 1 ) Apt. [STREET_ADDRESS], 1 Inspire Homes Bonds Ranch Property: Inspire Bond…" at bounding box center [734, 306] width 929 height 612
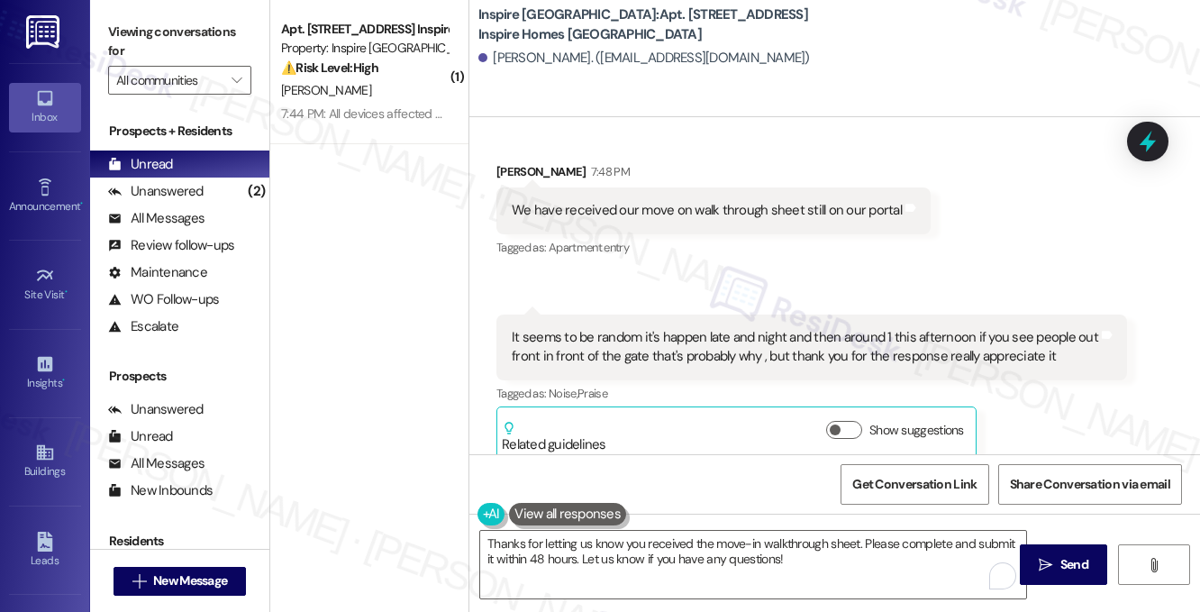
click at [757, 340] on div "It seems to be random it's happen late and night and then around 1 this afterno…" at bounding box center [805, 347] width 586 height 39
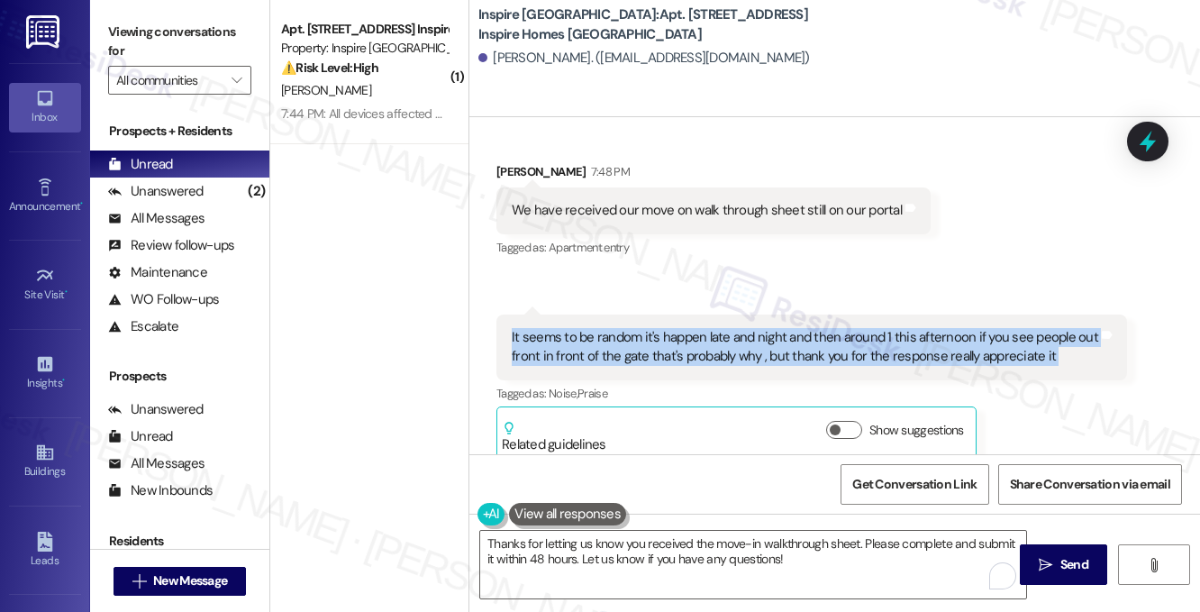
click at [757, 340] on div "It seems to be random it's happen late and night and then around 1 this afterno…" at bounding box center [805, 347] width 586 height 39
click at [666, 328] on div "It seems to be random it's happen late and night and then around 1 this afterno…" at bounding box center [805, 347] width 586 height 39
click at [681, 328] on div "It seems to be random it's happen late and night and then around 1 this afterno…" at bounding box center [805, 347] width 586 height 39
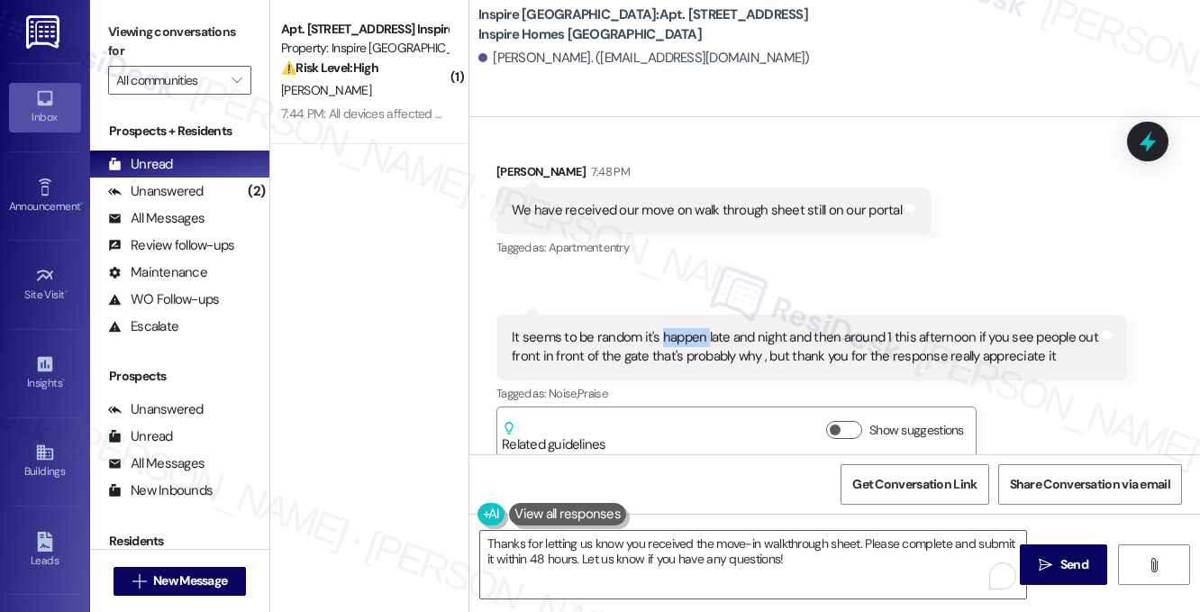
click at [681, 328] on div "It seems to be random it's happen late and night and then around 1 this afterno…" at bounding box center [805, 347] width 586 height 39
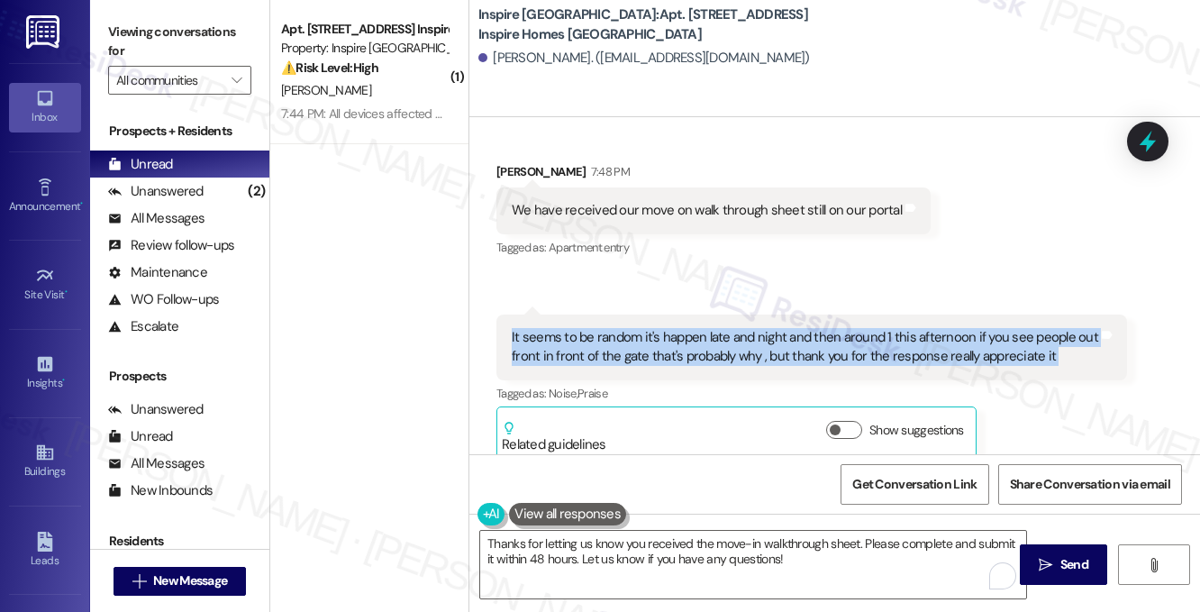
click at [681, 328] on div "It seems to be random it's happen late and night and then around 1 this afterno…" at bounding box center [805, 347] width 586 height 39
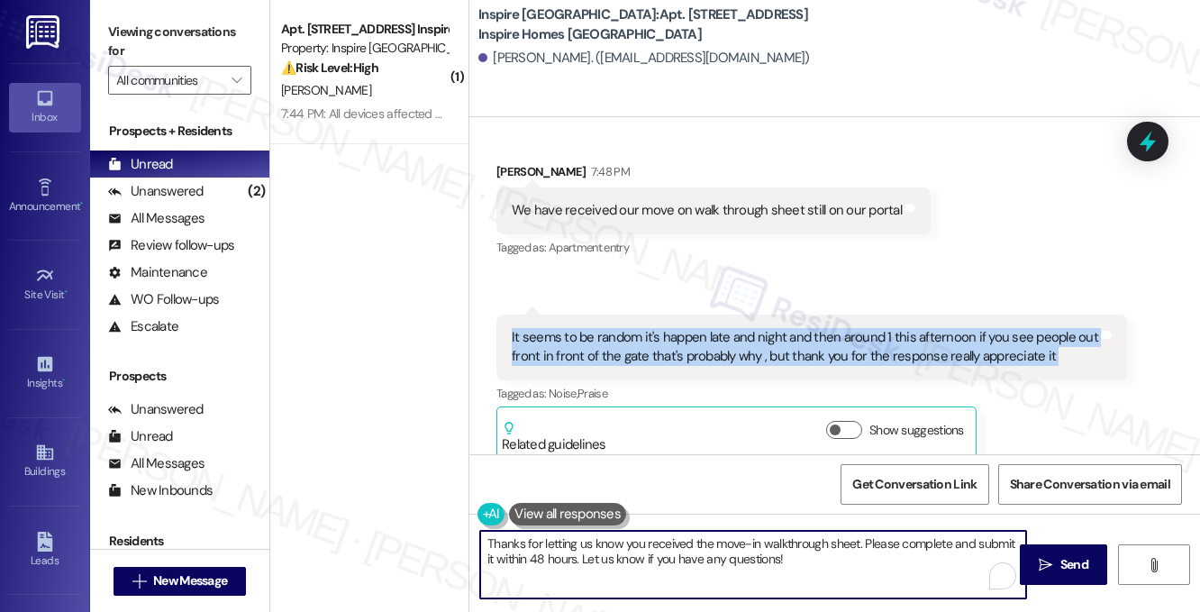
click at [755, 543] on textarea "Thanks for letting us know you received the move-in walkthrough sheet. Please c…" at bounding box center [753, 564] width 546 height 68
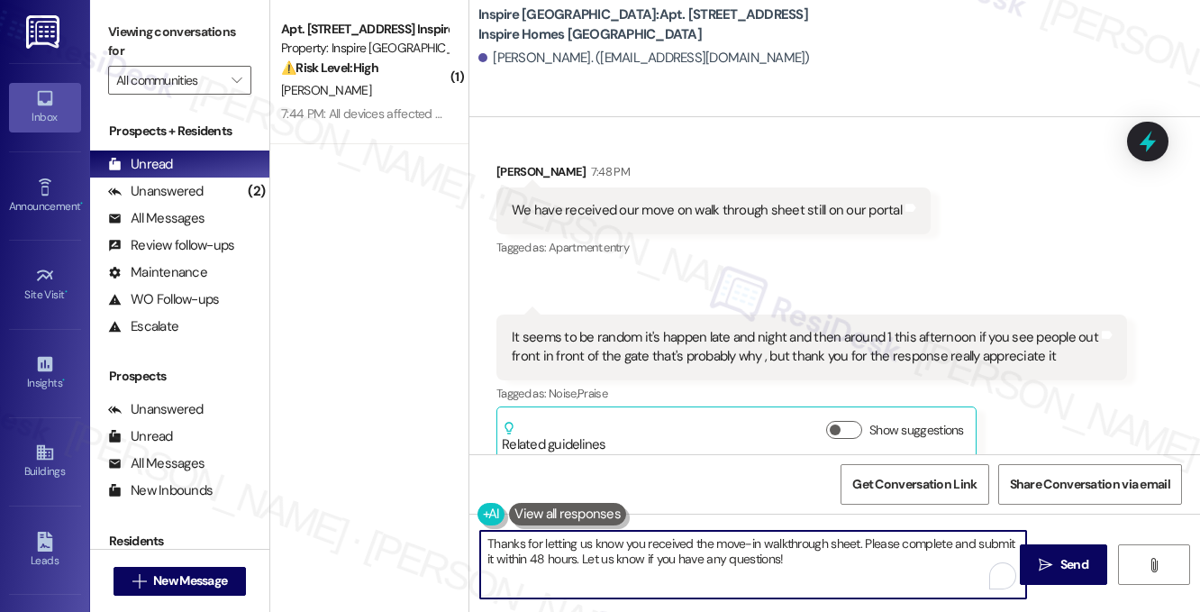
click at [755, 543] on textarea "Thanks for letting us know you received the move-in walkthrough sheet. Please c…" at bounding box center [753, 564] width 546 height 68
click at [839, 553] on textarea "Thanks for letting us know you received the move-in walkthrough sheet. Please c…" at bounding box center [753, 564] width 546 height 68
drag, startPoint x: 803, startPoint y: 561, endPoint x: 581, endPoint y: 560, distance: 222.5
click at [581, 560] on textarea "Thanks for letting us know you received the move-in walkthrough sheet. Please c…" at bounding box center [753, 564] width 546 height 68
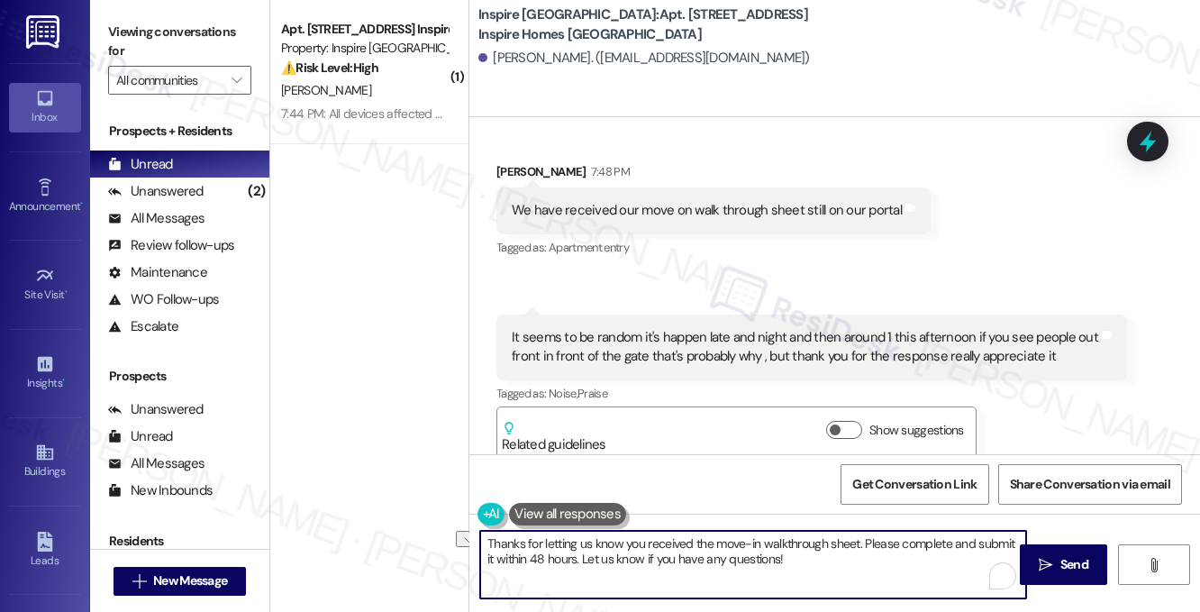
click at [588, 521] on button at bounding box center [567, 514] width 117 height 23
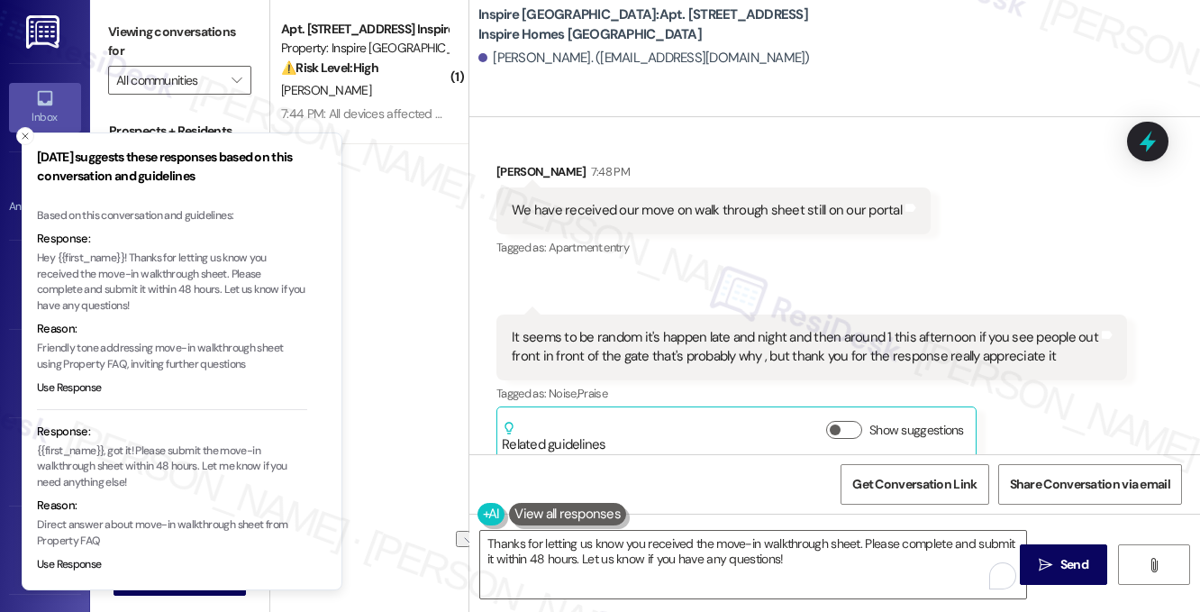
click at [232, 277] on p "Hey {{first_name}}! Thanks for letting us know you received the move-in walkthr…" at bounding box center [172, 281] width 270 height 63
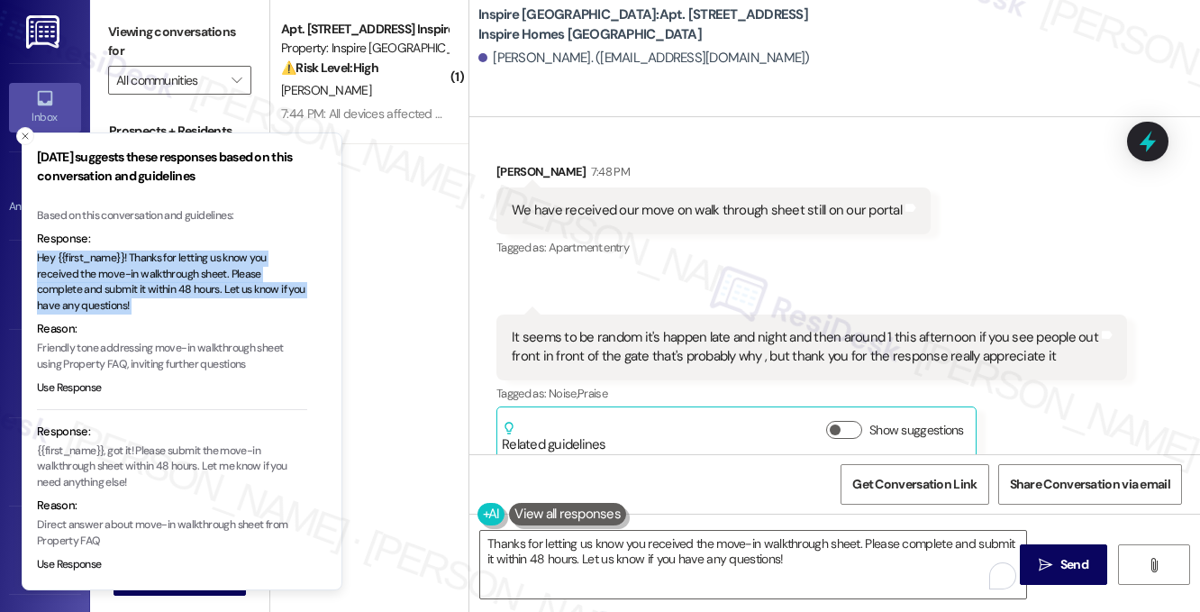
click at [232, 277] on p "Hey {{first_name}}! Thanks for letting us know you received the move-in walkthr…" at bounding box center [172, 281] width 270 height 63
click at [810, 206] on div "We have received our move on walk through sheet still on our portal Tags and no…" at bounding box center [713, 210] width 434 height 46
click at [26, 133] on icon "Close toast" at bounding box center [25, 136] width 11 height 11
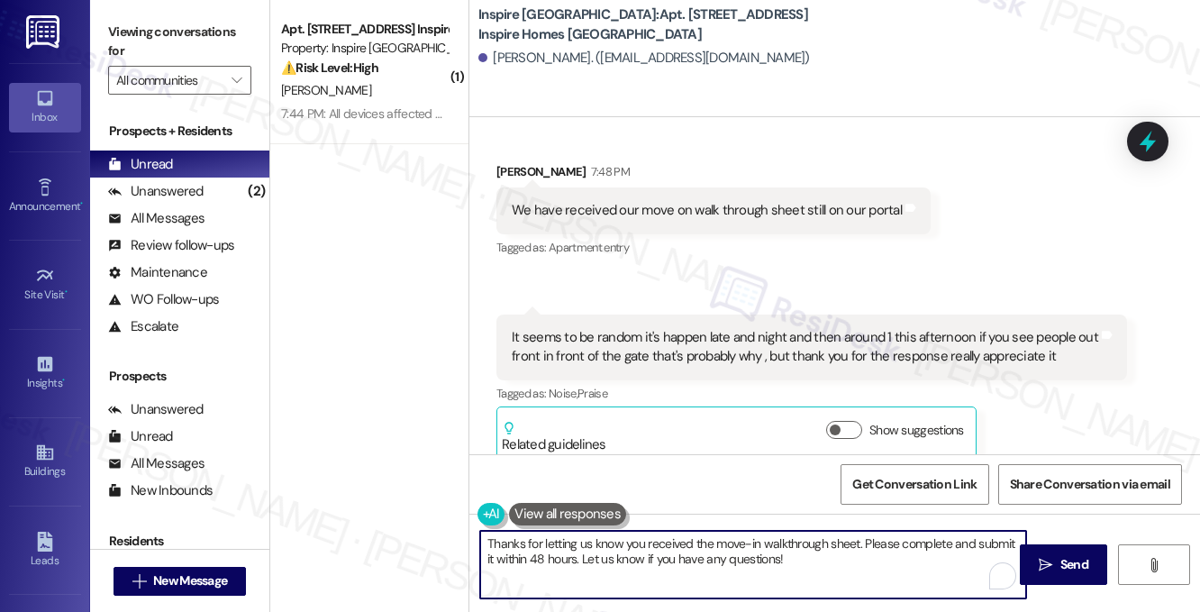
click at [609, 536] on textarea "Thanks for letting us know you received the move-in walkthrough sheet. Please c…" at bounding box center [753, 564] width 546 height 68
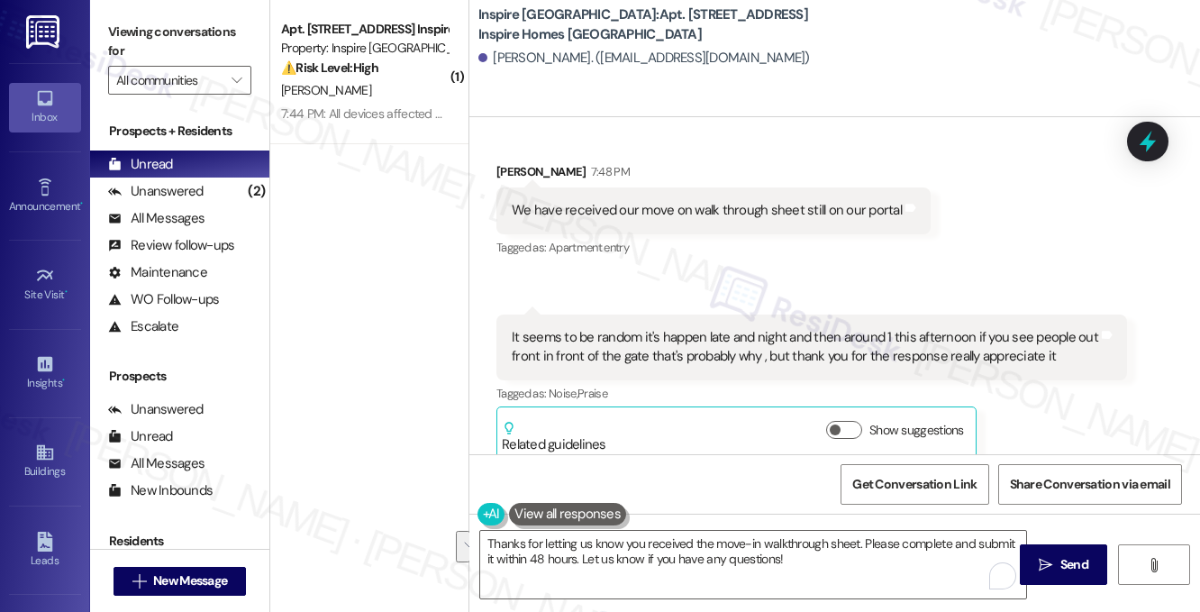
click at [193, 35] on label "Viewing conversations for" at bounding box center [179, 42] width 143 height 48
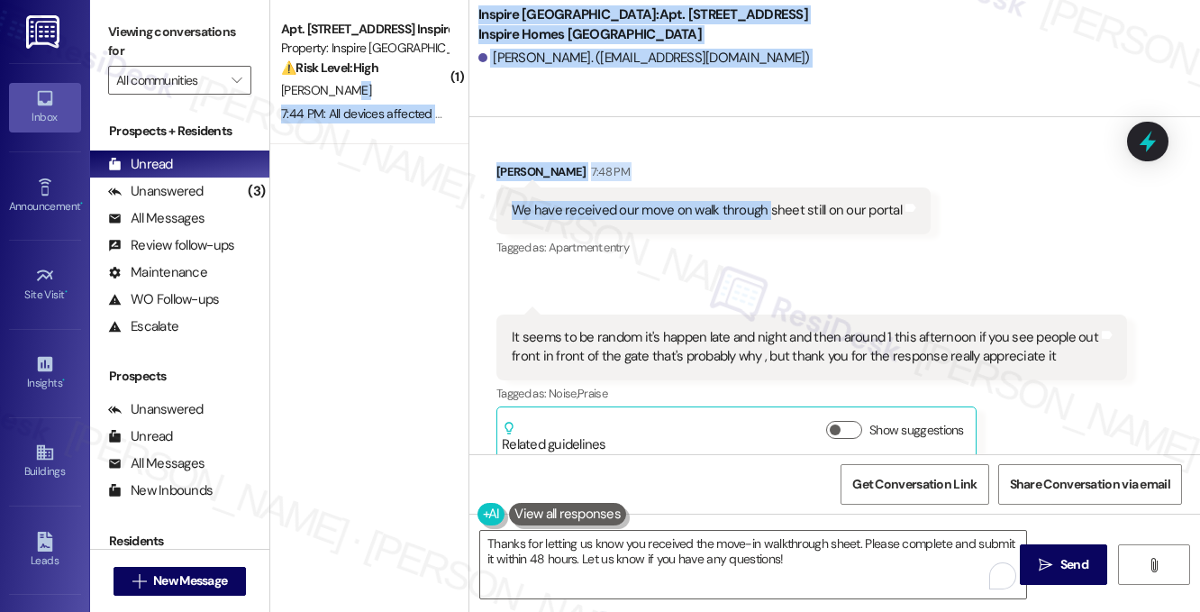
drag, startPoint x: 348, startPoint y: 93, endPoint x: 762, endPoint y: 206, distance: 429.6
click at [762, 206] on div "( 1 ) Apt. [STREET_ADDRESS], 1 Inspire Homes Bonds Ranch Property: Inspire Bond…" at bounding box center [734, 306] width 929 height 612
click at [761, 206] on div "We have received our move on walk through sheet still on our portal Tags and no…" at bounding box center [713, 210] width 434 height 46
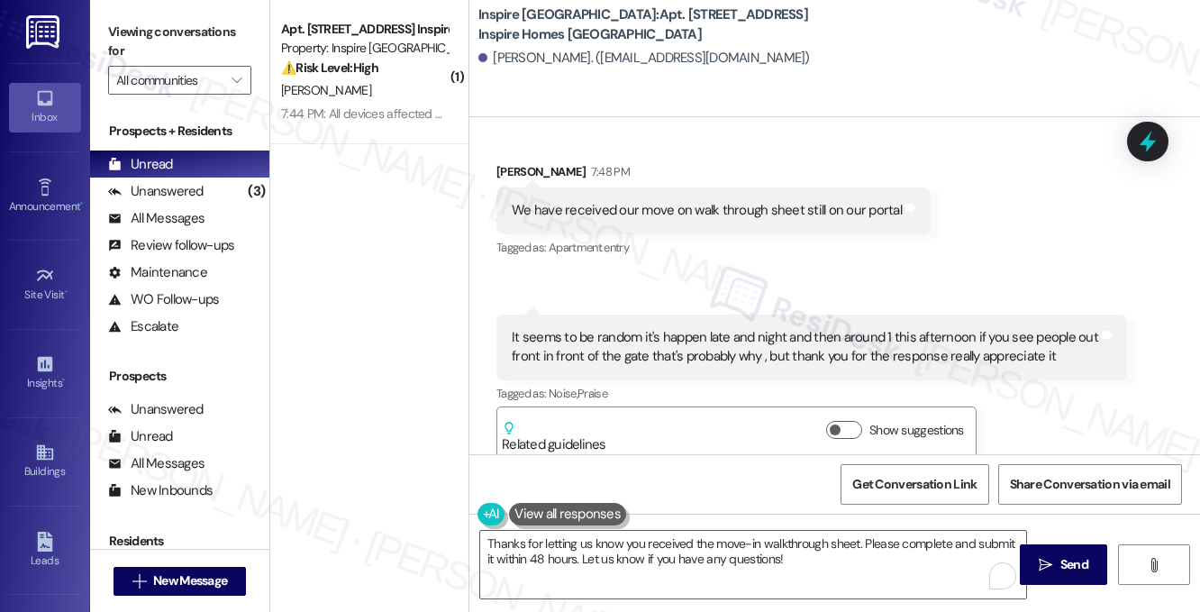
click at [760, 201] on div "We have received our move on walk through sheet still on our portal Tags and no…" at bounding box center [713, 210] width 434 height 46
click at [674, 546] on textarea "Thanks for letting us know you received the move-in walkthrough sheet. Please c…" at bounding box center [753, 564] width 546 height 68
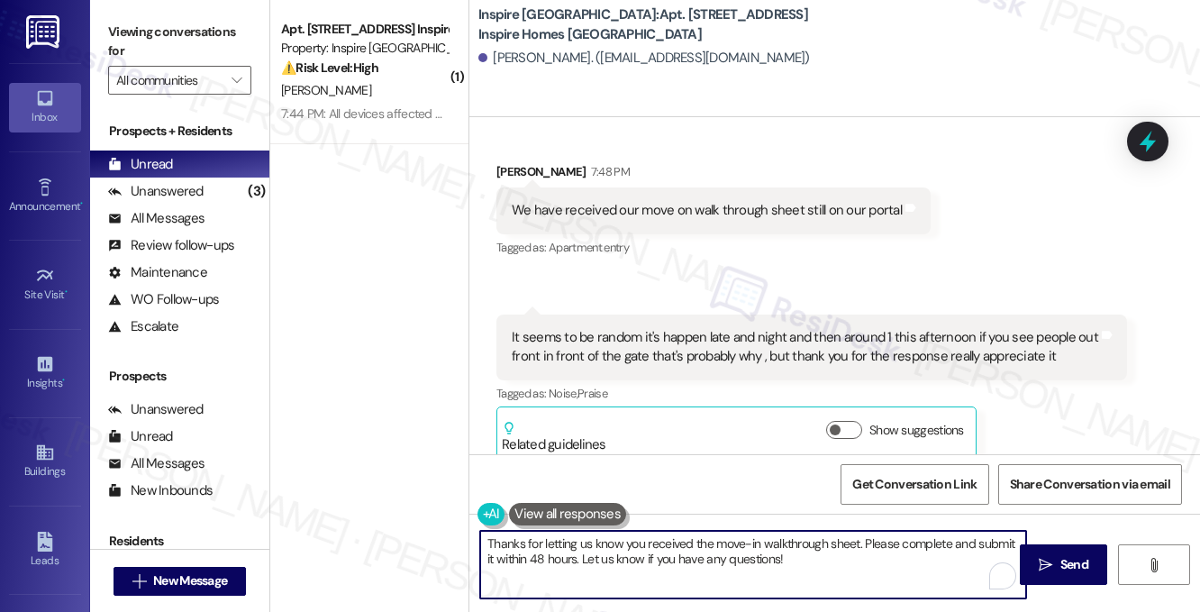
click at [843, 540] on textarea "Thanks for letting us know you received the move-in walkthrough sheet. Please c…" at bounding box center [753, 564] width 546 height 68
click at [878, 555] on textarea "Thanks for letting us know you received the move-in walkthrough sheet. Please c…" at bounding box center [753, 564] width 546 height 68
drag, startPoint x: 789, startPoint y: 557, endPoint x: 580, endPoint y: 567, distance: 209.2
click at [580, 567] on textarea "Thanks for letting us know you received the move-in walkthrough sheet. Please c…" at bounding box center [753, 564] width 546 height 68
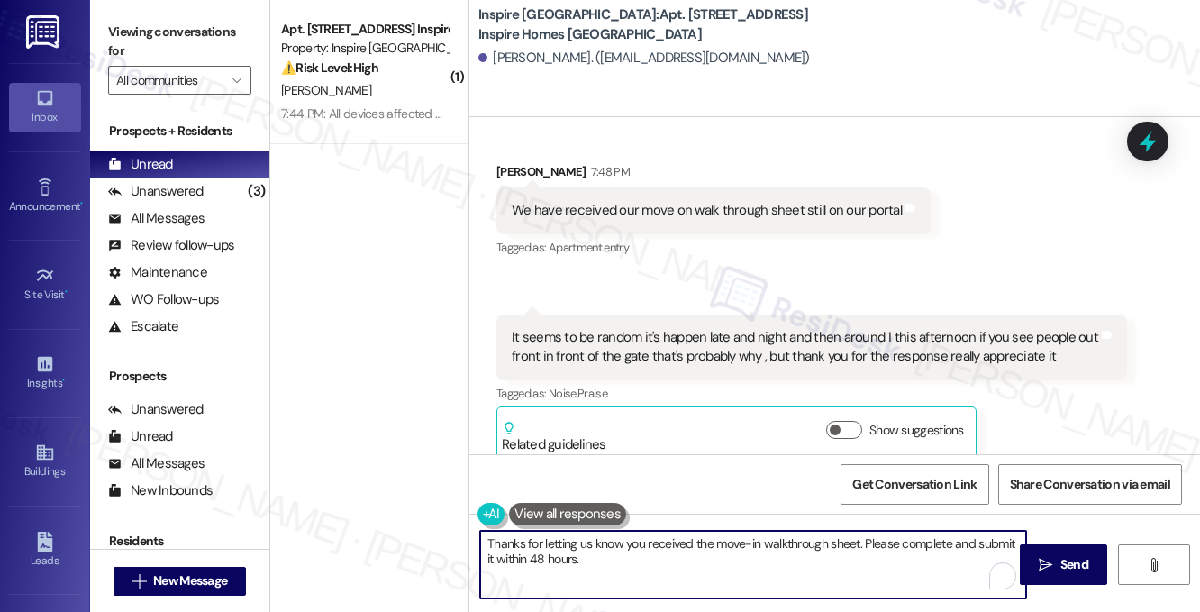
click at [881, 549] on textarea "Thanks for letting us know you received the move-in walkthrough sheet. Please c…" at bounding box center [753, 564] width 546 height 68
click at [633, 201] on div "We have received our move on walk through sheet still on our portal" at bounding box center [707, 210] width 390 height 19
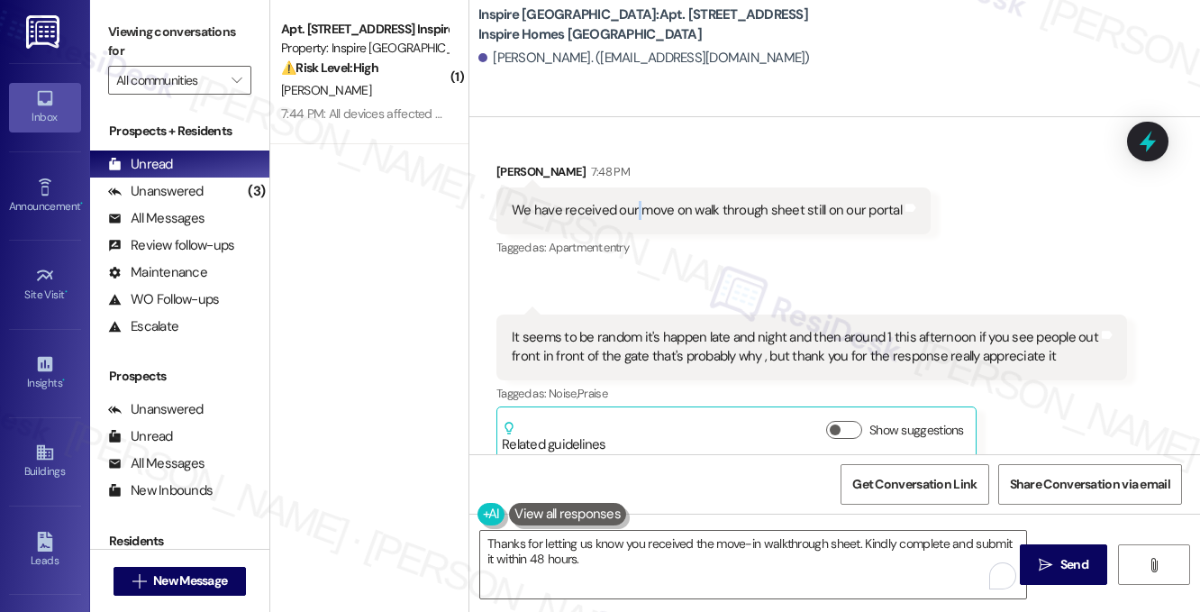
click at [633, 201] on div "We have received our move on walk through sheet still on our portal" at bounding box center [707, 210] width 390 height 19
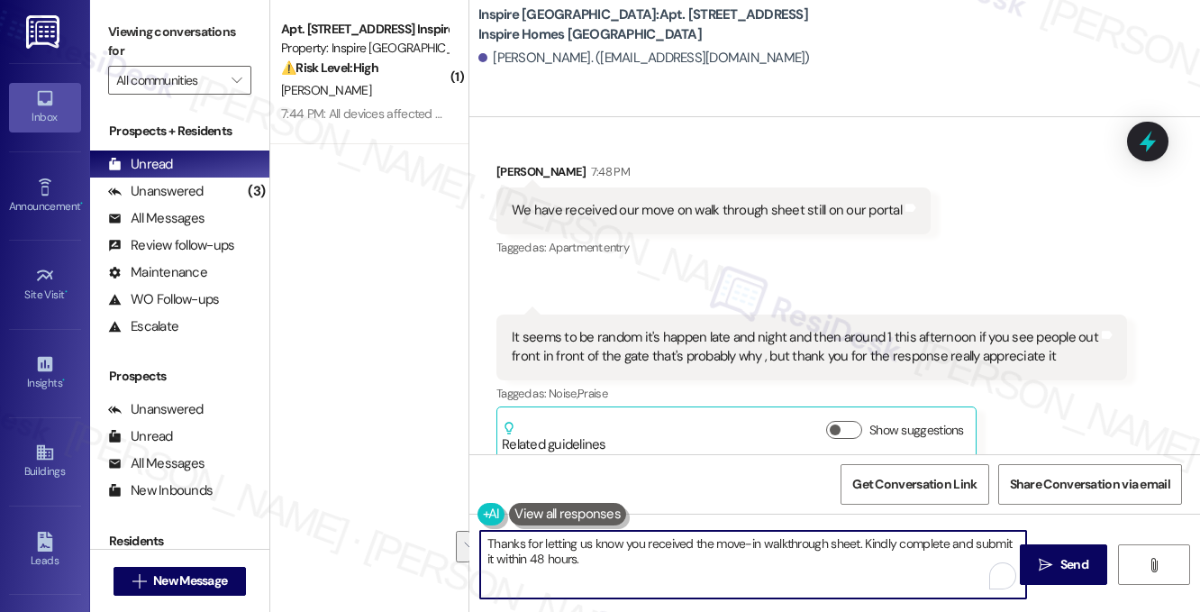
drag, startPoint x: 734, startPoint y: 558, endPoint x: 862, endPoint y: 536, distance: 129.7
click at [862, 536] on textarea "Thanks for letting us know you received the move-in walkthrough sheet. Kindly c…" at bounding box center [753, 564] width 546 height 68
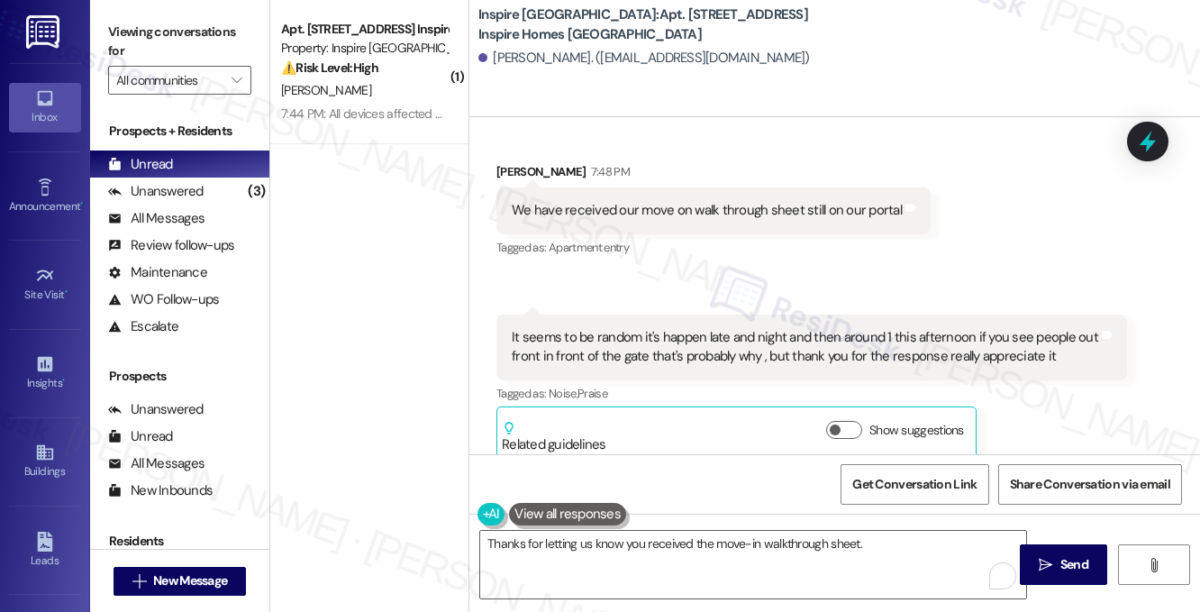
click at [852, 39] on div "Inspire [GEOGRAPHIC_DATA]: Apt. [STREET_ADDRESS] Inspire Homes Bonds Ranch [PER…" at bounding box center [838, 41] width 721 height 72
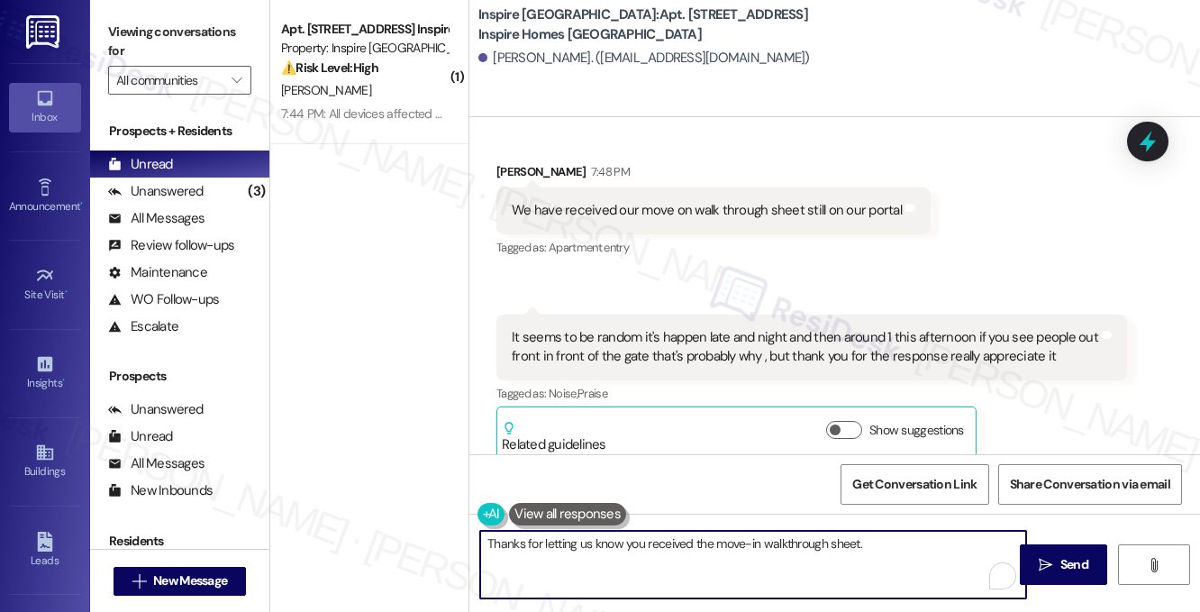
click at [884, 550] on textarea "Thanks for letting us know you received the move-in walkthrough sheet." at bounding box center [753, 564] width 546 height 68
click at [868, 552] on textarea "Thanks for letting us know you received the move-in walkthrough sheet. Kindly c…" at bounding box center [753, 564] width 546 height 68
click at [621, 564] on textarea "Thanks for letting us know you received the move-in walkthrough sheet. Kindly c…" at bounding box center [753, 564] width 546 height 68
click at [737, 558] on textarea "Thanks for letting us know you received the move-in walkthrough sheet. Kindly c…" at bounding box center [753, 564] width 546 height 68
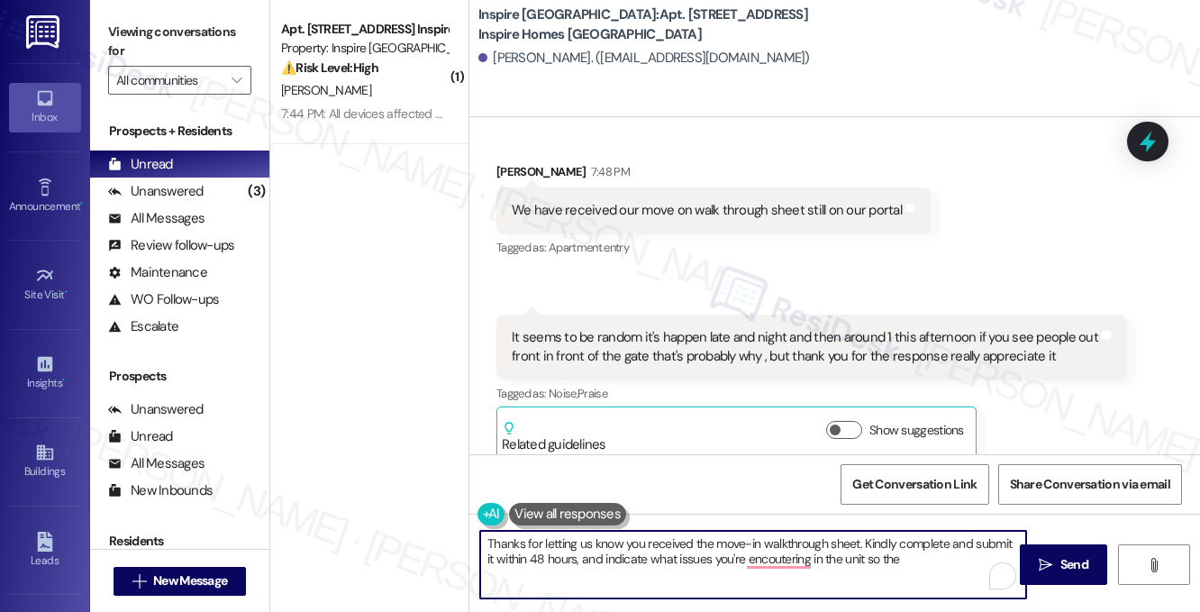
click at [903, 562] on textarea "Thanks for letting us know you received the move-in walkthrough sheet. Kindly c…" at bounding box center [753, 564] width 546 height 68
drag, startPoint x: 909, startPoint y: 558, endPoint x: 869, endPoint y: 558, distance: 39.6
click at [869, 558] on textarea "Thanks for letting us know you received the move-in walkthrough sheet. Kindly c…" at bounding box center [753, 564] width 546 height 68
paste textarea "so they can be addressed if needed"
click at [875, 559] on textarea "Thanks for letting us know you received the move-in walkthrough sheet. Kindly c…" at bounding box center [753, 564] width 546 height 68
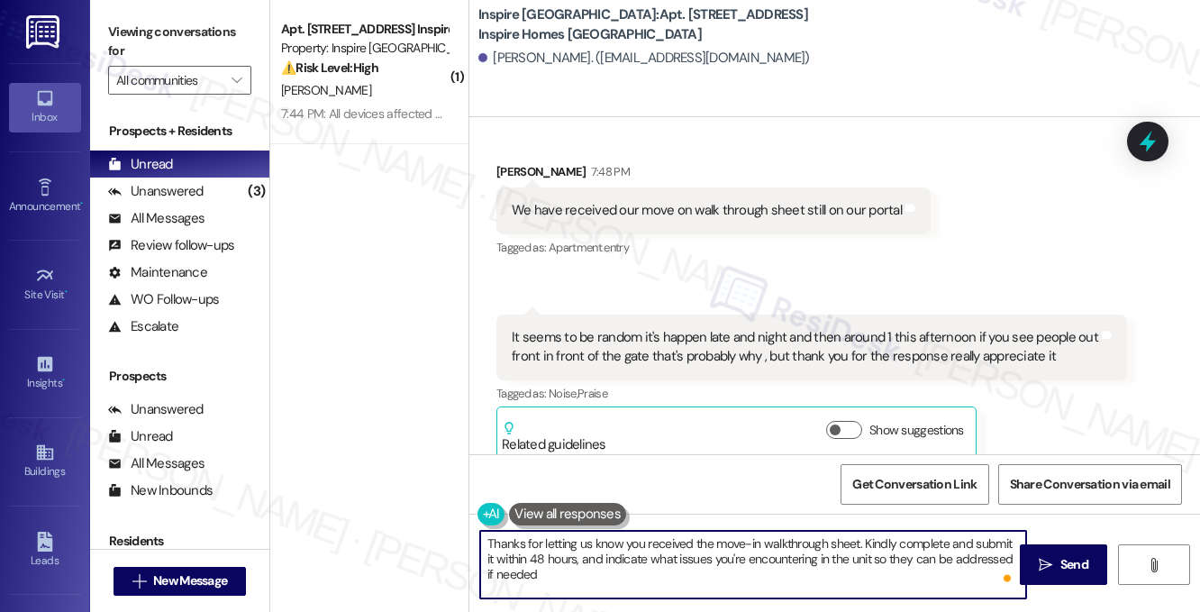
click at [782, 558] on textarea "Thanks for letting us know you received the move-in walkthrough sheet. Kindly c…" at bounding box center [753, 564] width 546 height 68
click at [757, 571] on textarea "Thanks for letting us know you received the move-in walkthrough sheet. Kindly c…" at bounding box center [753, 564] width 546 height 68
click at [771, 558] on textarea "Thanks for letting us know you received the move-in walkthrough sheet. Kindly c…" at bounding box center [753, 564] width 546 height 68
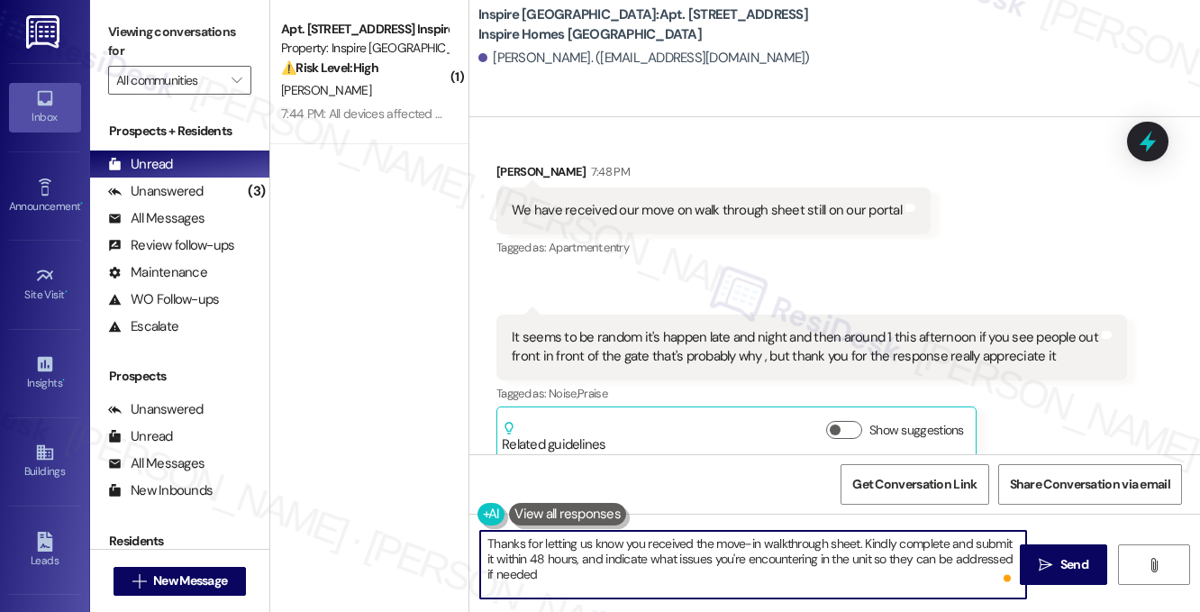
click at [725, 579] on textarea "Thanks for letting us know you received the move-in walkthrough sheet. Kindly c…" at bounding box center [753, 564] width 546 height 68
click at [766, 341] on div "It seems to be random it's happen late and night and then around 1 this afterno…" at bounding box center [805, 347] width 586 height 39
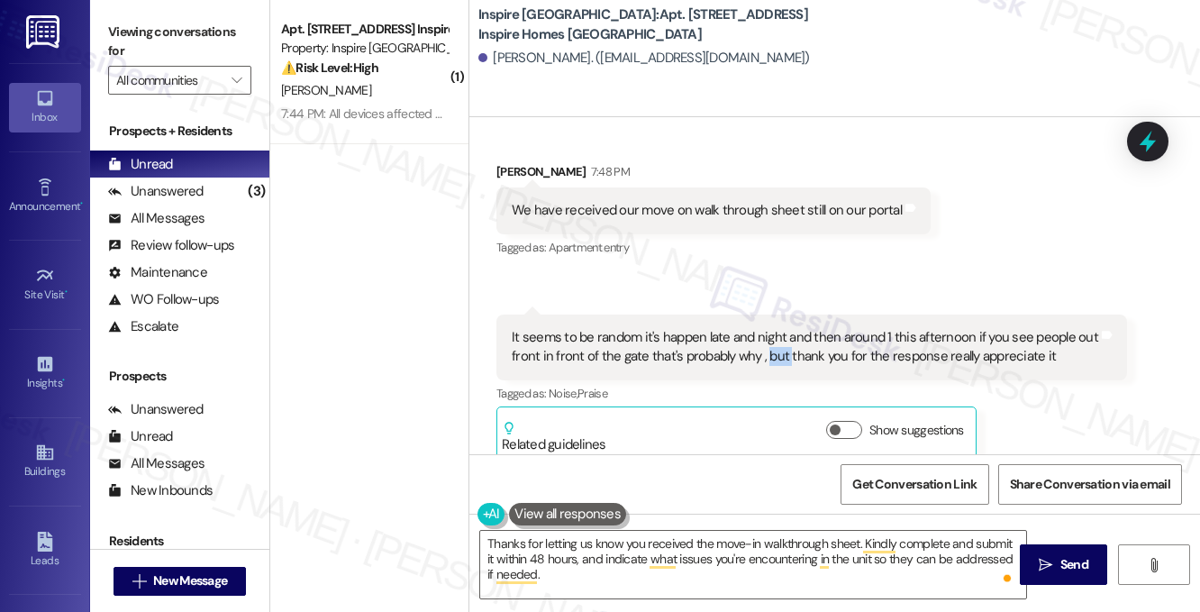
click at [766, 341] on div "It seems to be random it's happen late and night and then around 1 this afterno…" at bounding box center [805, 347] width 586 height 39
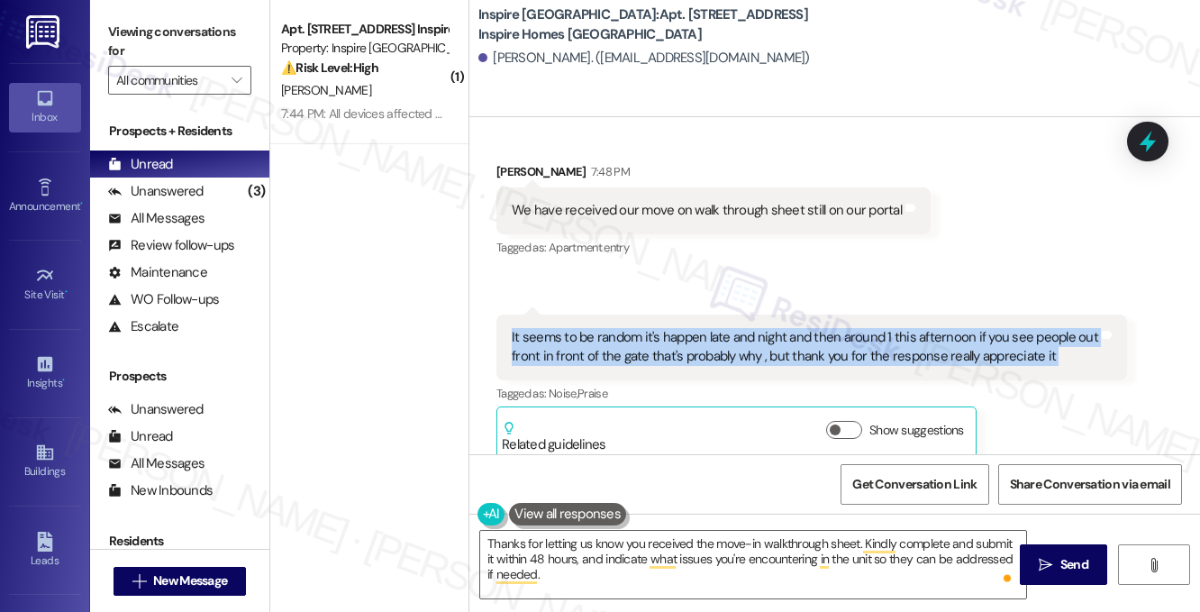
click at [766, 341] on div "It seems to be random it's happen late and night and then around 1 this afterno…" at bounding box center [805, 347] width 586 height 39
copy div "It seems to be random it's happen late and night and then around 1 this afterno…"
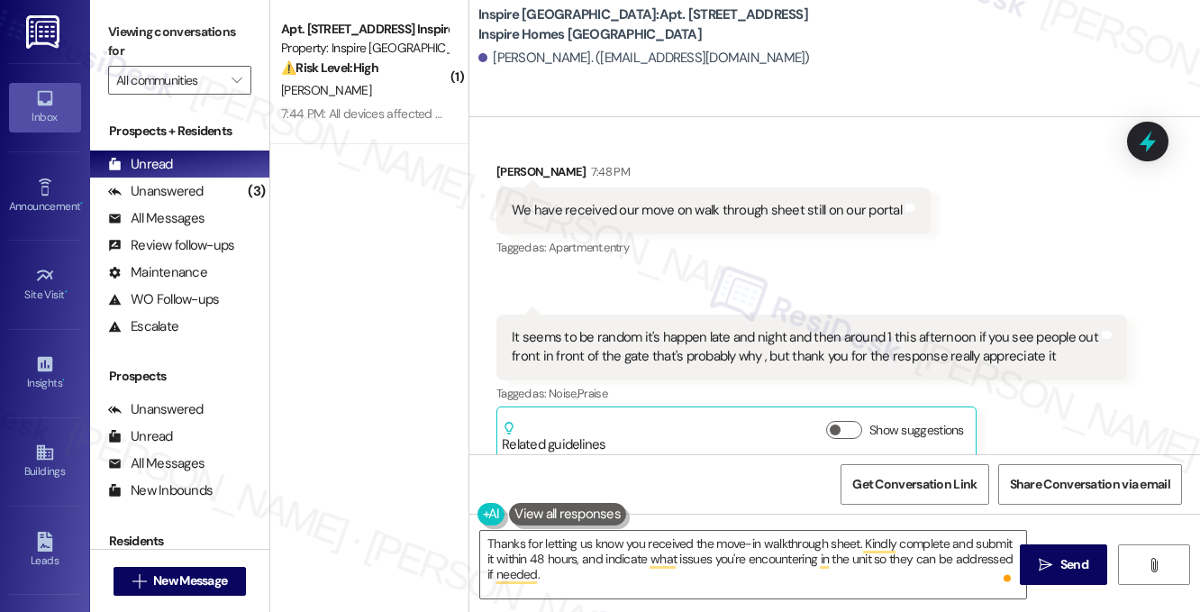
click at [171, 29] on label "Viewing conversations for" at bounding box center [179, 42] width 143 height 48
click at [659, 328] on div "It seems to be random it's happen late and night and then around 1 this afterno…" at bounding box center [805, 347] width 586 height 39
click at [660, 328] on div "It seems to be random it's happen late and night and then around 1 this afterno…" at bounding box center [805, 347] width 586 height 39
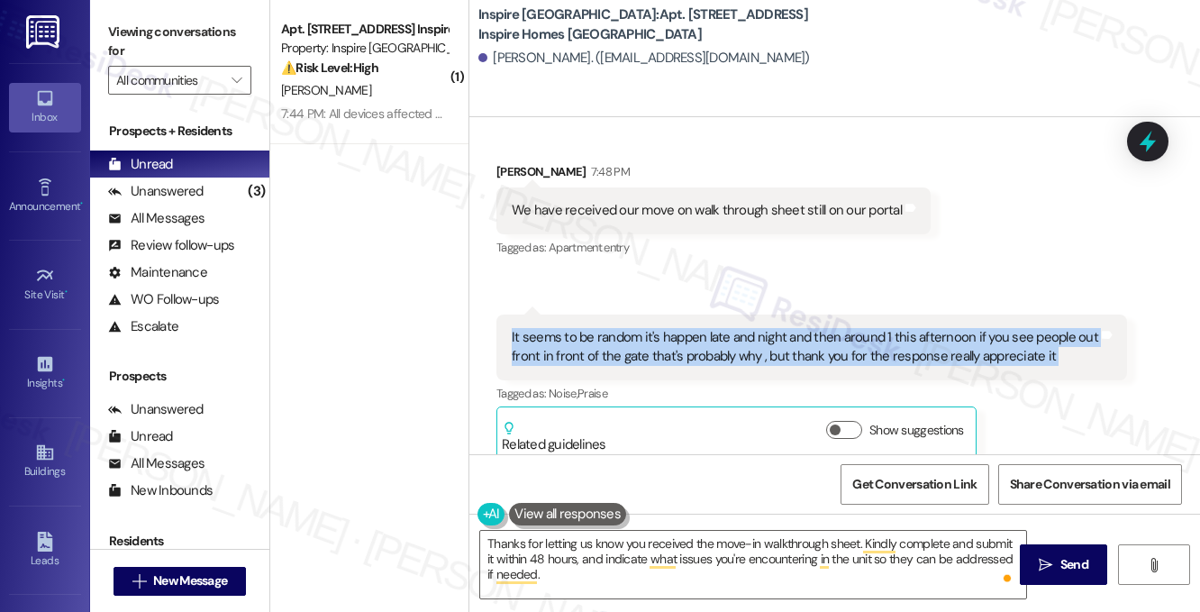
click at [660, 328] on div "It seems to be random it's happen late and night and then around 1 this afterno…" at bounding box center [805, 347] width 586 height 39
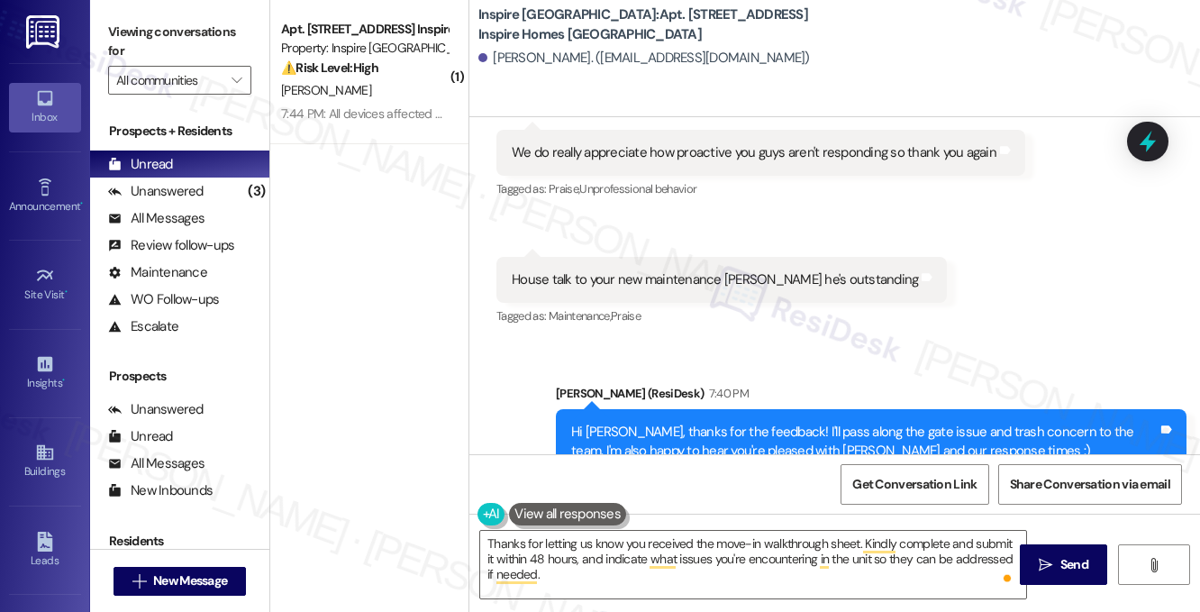
scroll to position [2724, 0]
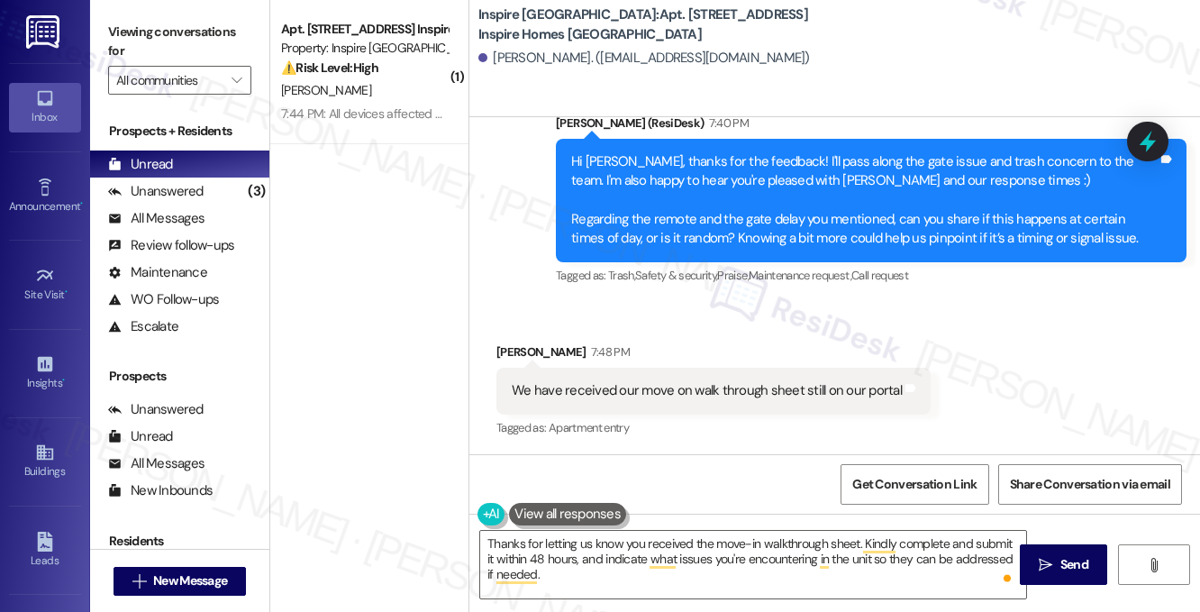
click at [191, 38] on label "Viewing conversations for" at bounding box center [179, 42] width 143 height 48
click at [599, 583] on textarea "Thanks for letting us know you received the move-in walkthrough sheet. Kindly c…" at bounding box center [753, 564] width 546 height 68
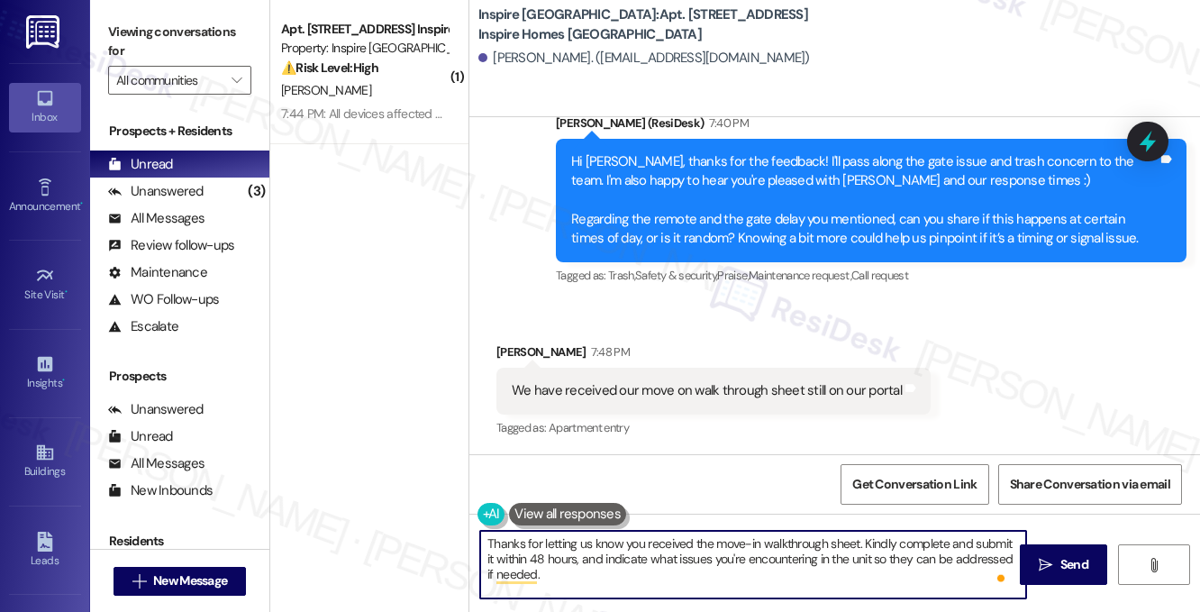
scroll to position [14, 0]
paste textarea "Thank you for sharing those details"
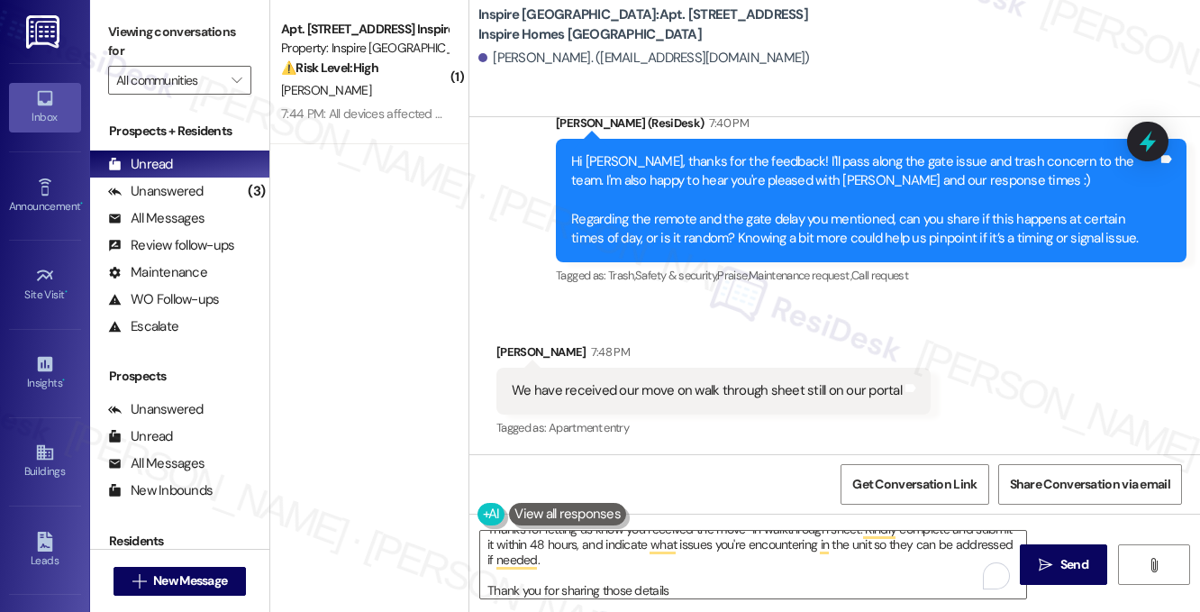
click at [216, 55] on label "Viewing conversations for" at bounding box center [179, 42] width 143 height 48
click at [685, 594] on textarea "Thanks for letting us know you received the move-in walkthrough sheet. Kindly c…" at bounding box center [753, 564] width 546 height 68
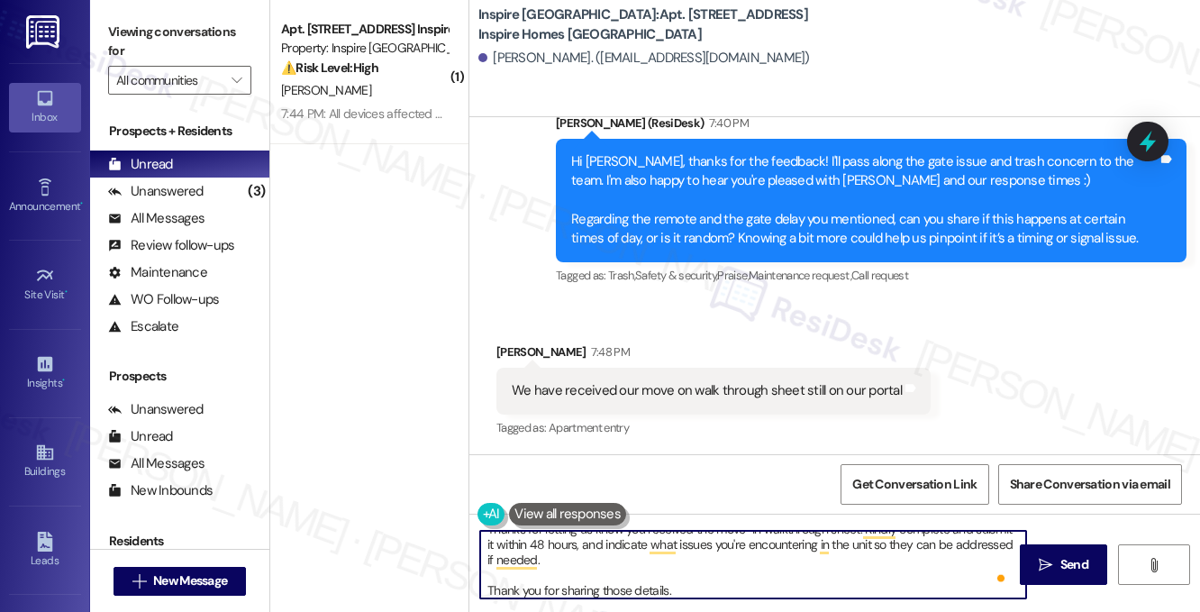
paste textarea "hat’s really helpful, and I appreciate you letting us know. Just to better unde…"
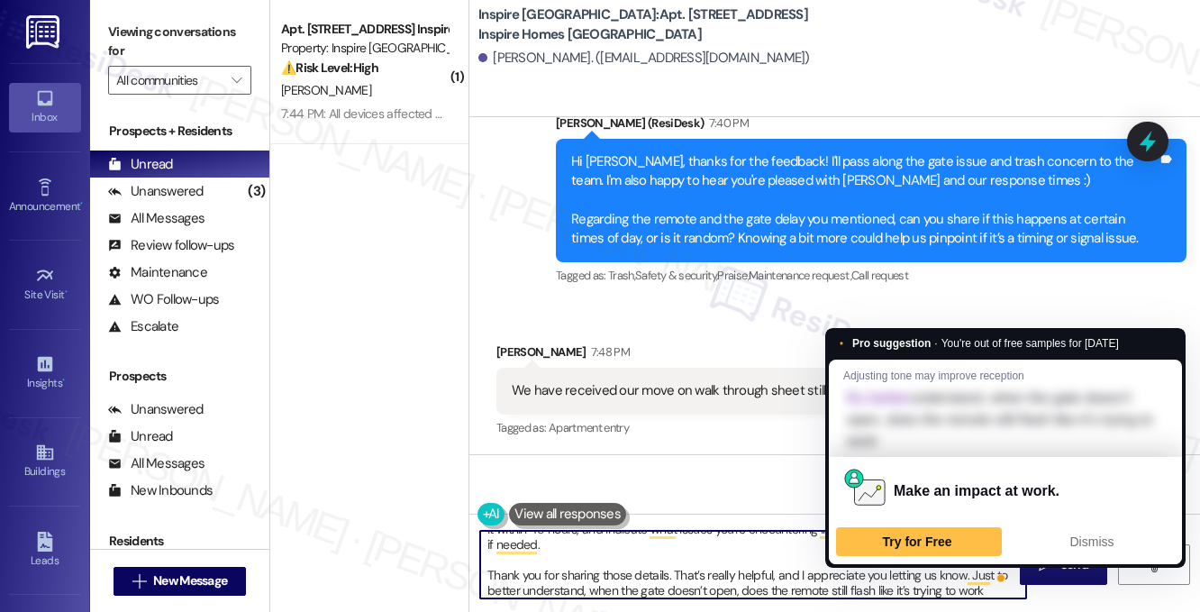
drag, startPoint x: 770, startPoint y: 576, endPoint x: 962, endPoint y: 572, distance: 191.9
click at [962, 572] on textarea "Thanks for letting us know you received the move-in walkthrough sheet. Kindly c…" at bounding box center [753, 564] width 546 height 68
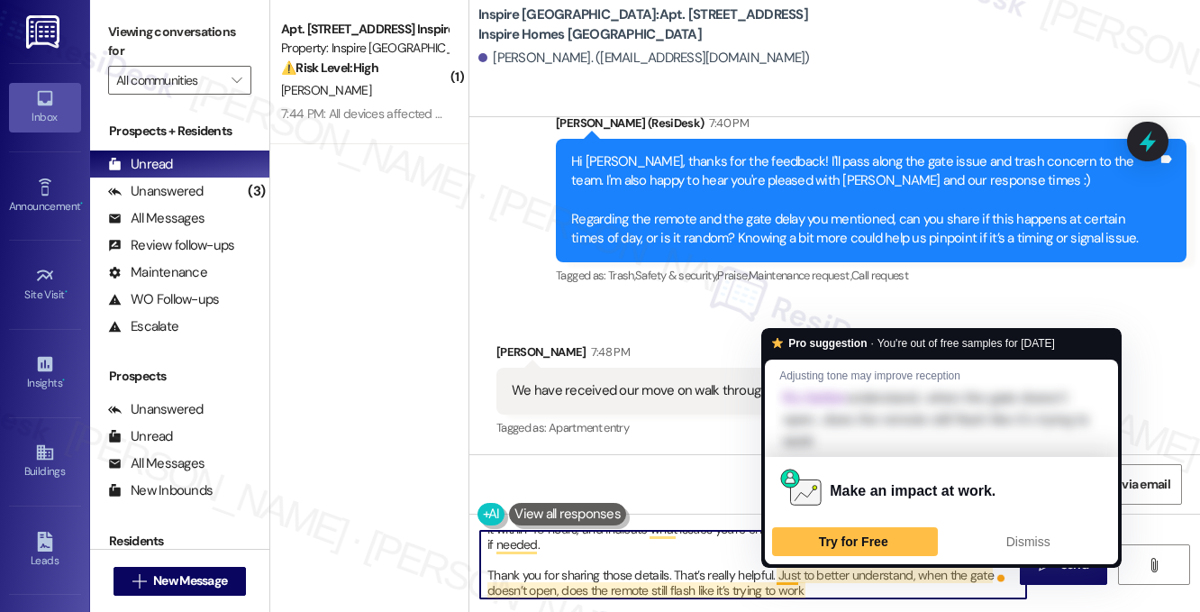
drag, startPoint x: 919, startPoint y: 576, endPoint x: 777, endPoint y: 575, distance: 141.4
click at [775, 575] on textarea "Thanks for letting us know you received the move-in walkthrough sheet. Kindly c…" at bounding box center [753, 564] width 546 height 68
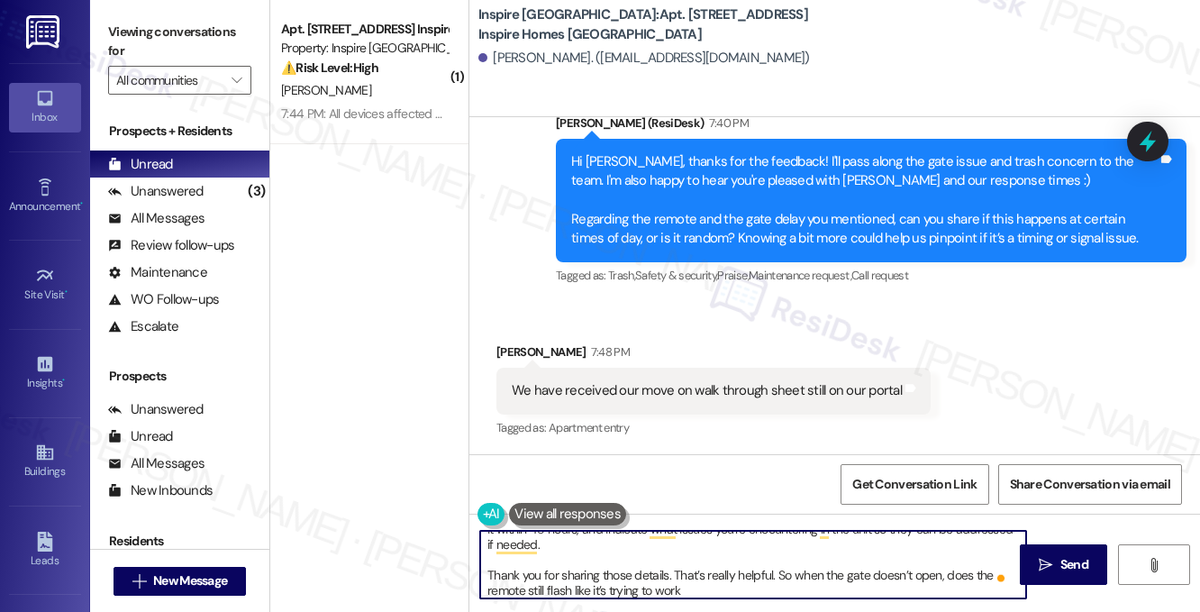
click at [684, 586] on textarea "Thanks for letting us know you received the move-in walkthrough sheet. Kindly c…" at bounding box center [753, 564] width 546 height 68
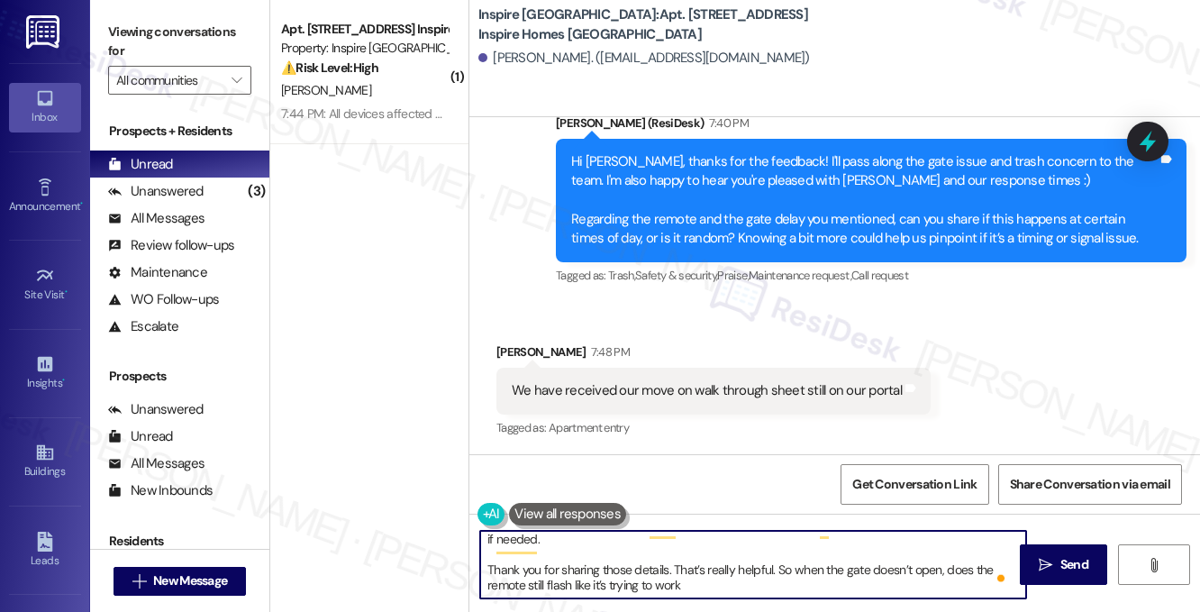
scroll to position [35, 0]
drag, startPoint x: 690, startPoint y: 587, endPoint x: 569, endPoint y: 590, distance: 120.7
click at [569, 590] on textarea "Thanks for letting us know you received the move-in walkthrough sheet. Kindly c…" at bounding box center [753, 564] width 546 height 68
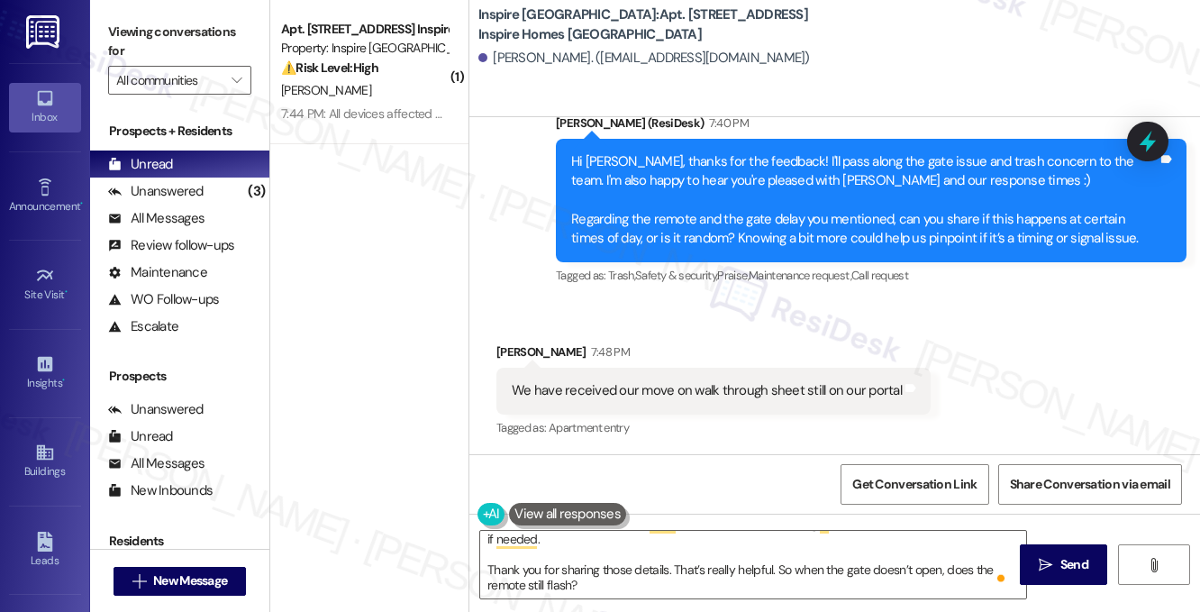
click at [189, 33] on label "Viewing conversations for" at bounding box center [179, 42] width 143 height 48
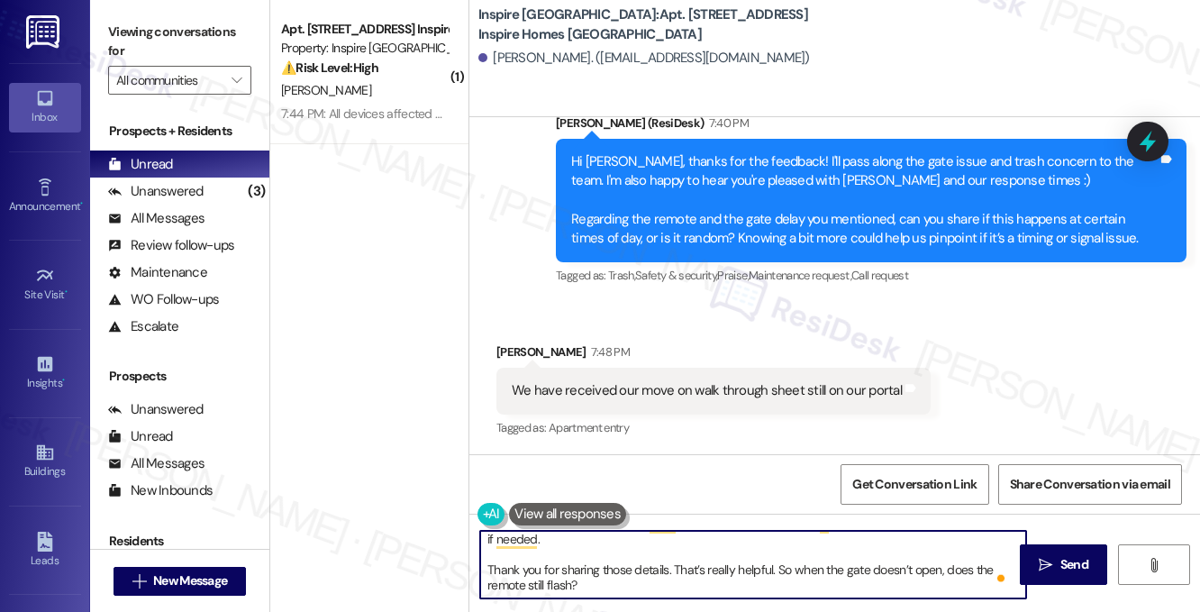
click at [603, 572] on textarea "Thanks for letting us know you received the move-in walkthrough sheet. Kindly c…" at bounding box center [753, 564] width 546 height 68
click at [734, 585] on textarea "Thanks for letting us know you received the move-in walkthrough sheet. Kindly c…" at bounding box center [753, 564] width 546 height 68
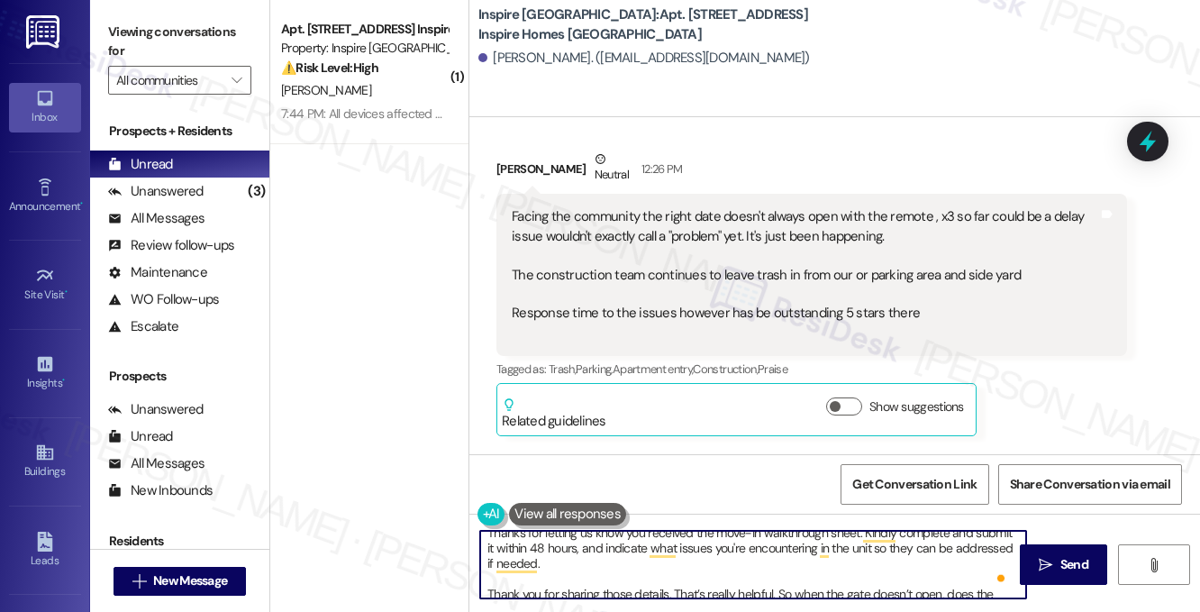
scroll to position [0, 0]
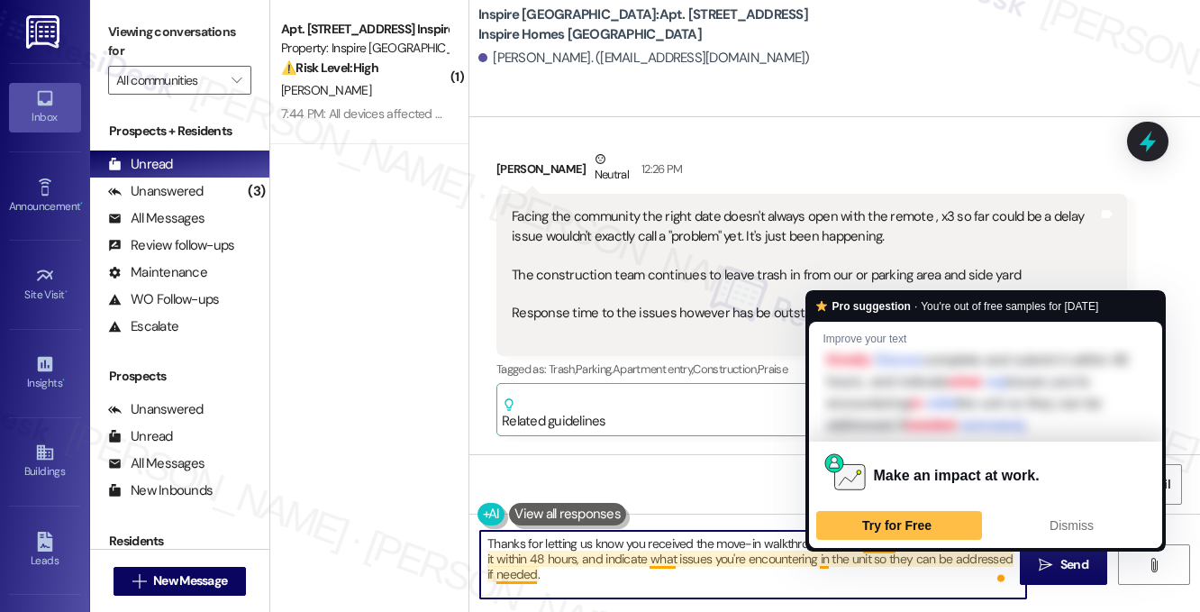
click at [773, 558] on textarea "Thanks for letting us know you received the move-in walkthrough sheet. Kindly c…" at bounding box center [753, 564] width 546 height 68
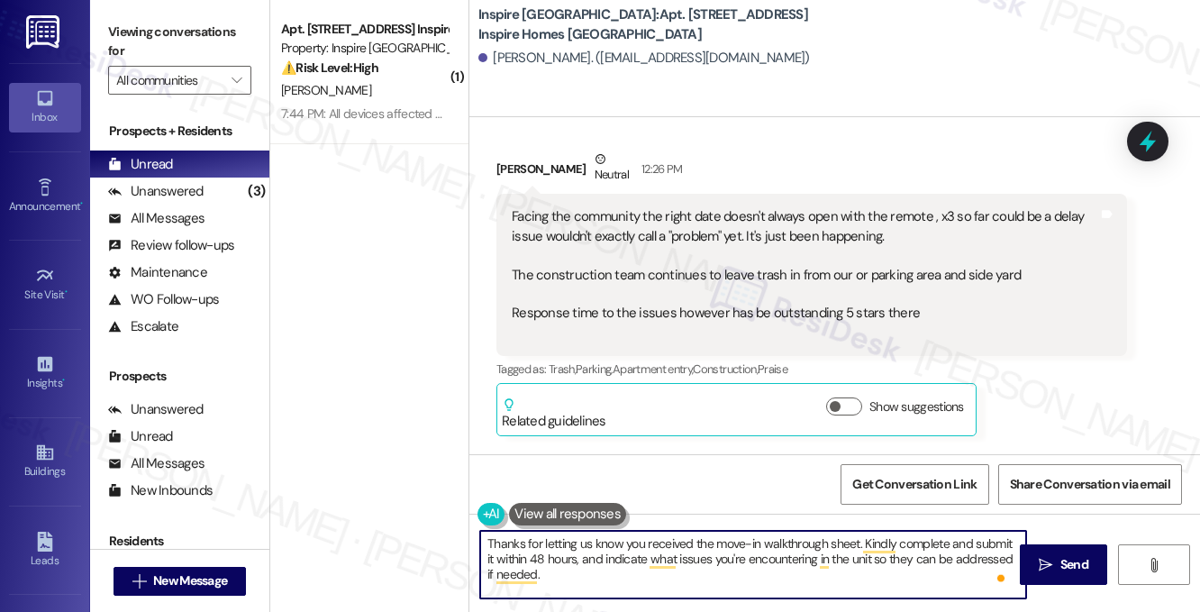
click at [773, 558] on textarea "Thanks for letting us know you received the move-in walkthrough sheet. Kindly c…" at bounding box center [753, 564] width 546 height 68
type textarea "Thanks for letting us know you received the move-in walkthrough sheet. Kindly c…"
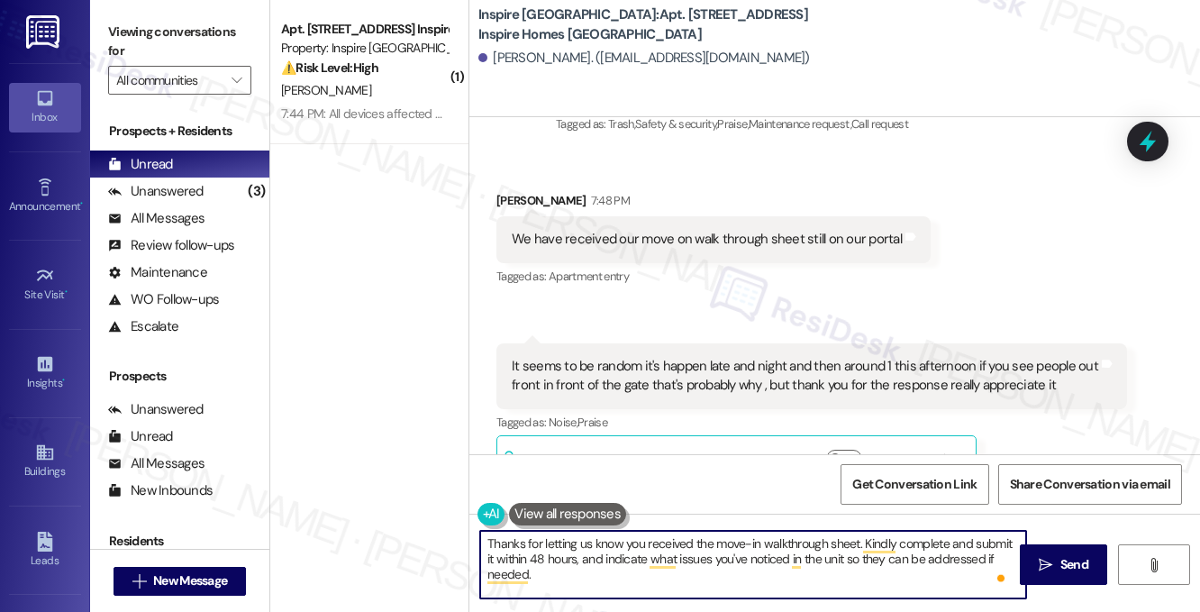
scroll to position [2904, 0]
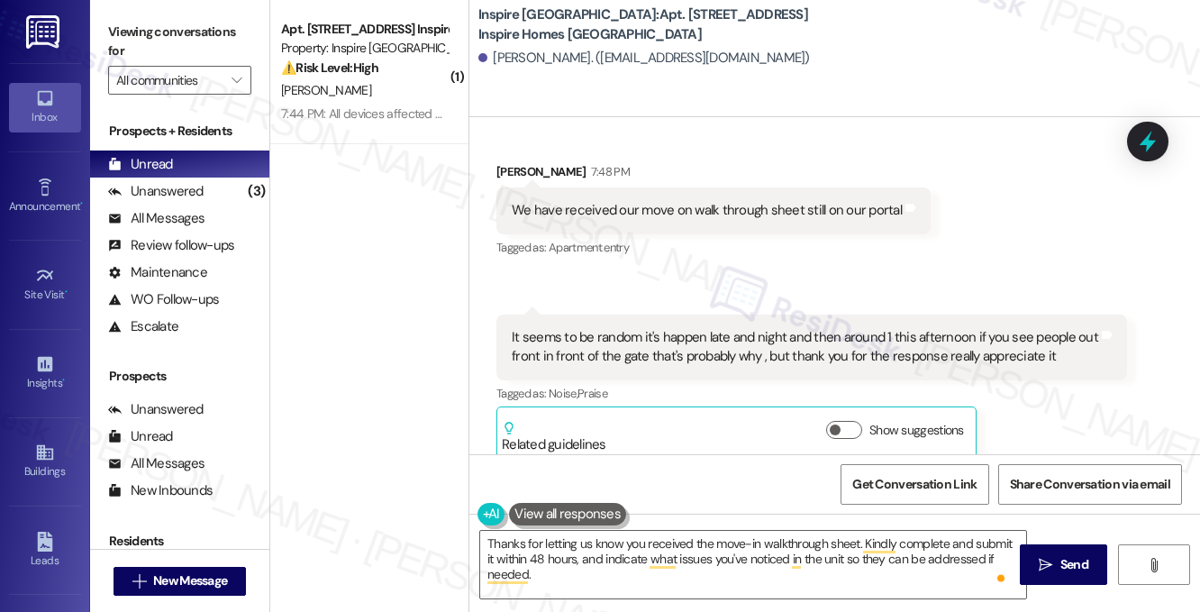
click at [741, 328] on div "It seems to be random it's happen late and night and then around 1 this afterno…" at bounding box center [805, 347] width 586 height 39
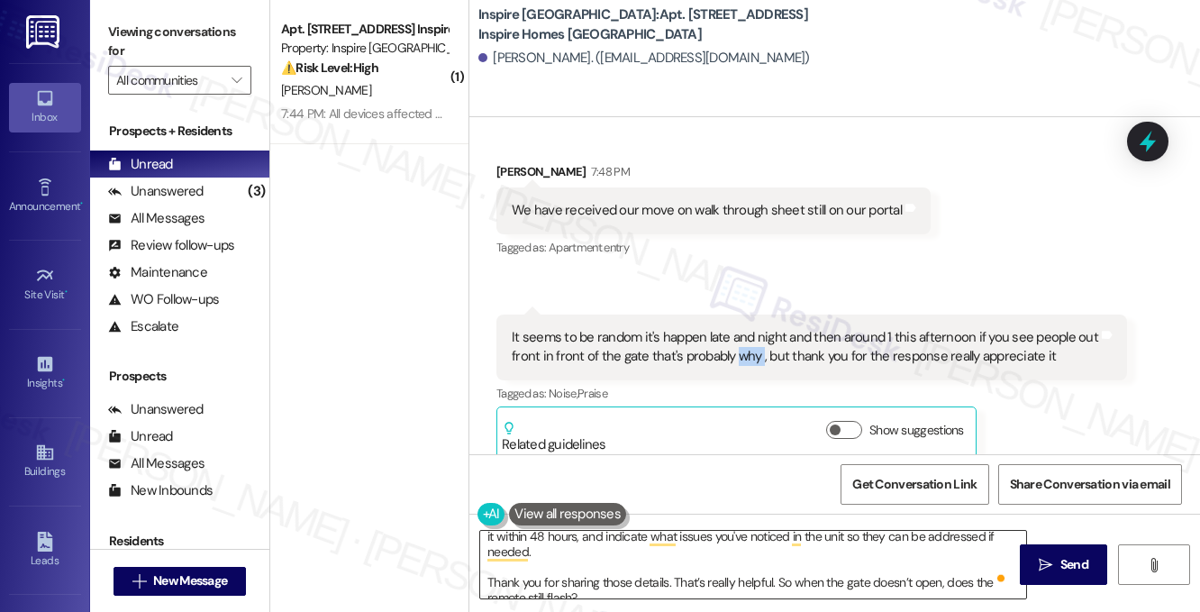
scroll to position [35, 0]
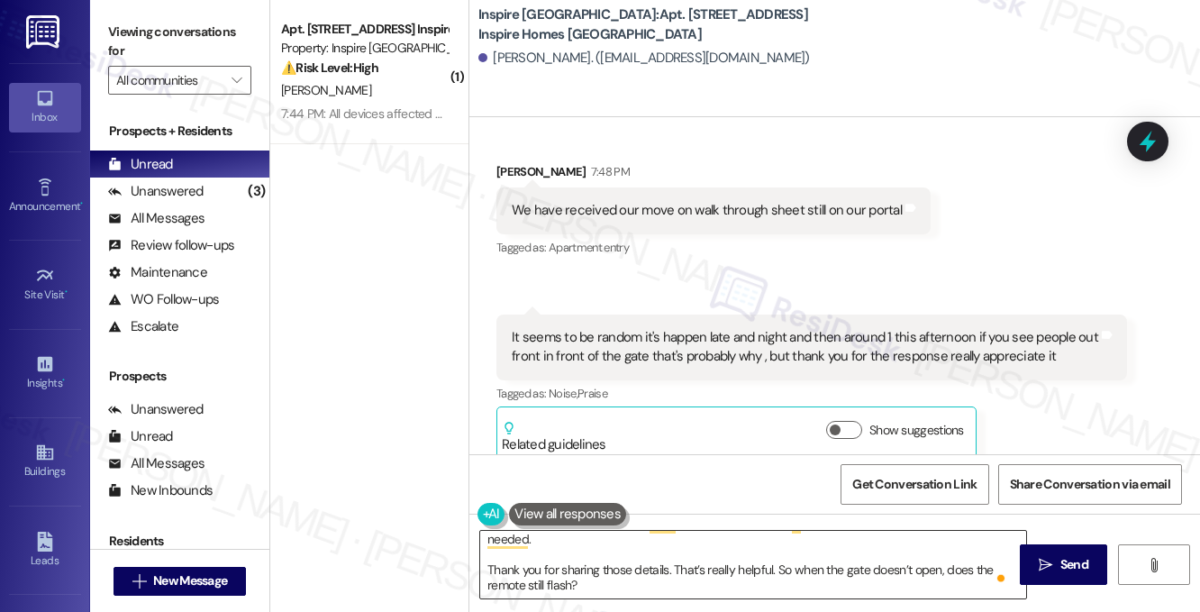
click at [489, 570] on textarea "Thanks for letting us know you received the move-in walkthrough sheet. Kindly c…" at bounding box center [753, 564] width 546 height 68
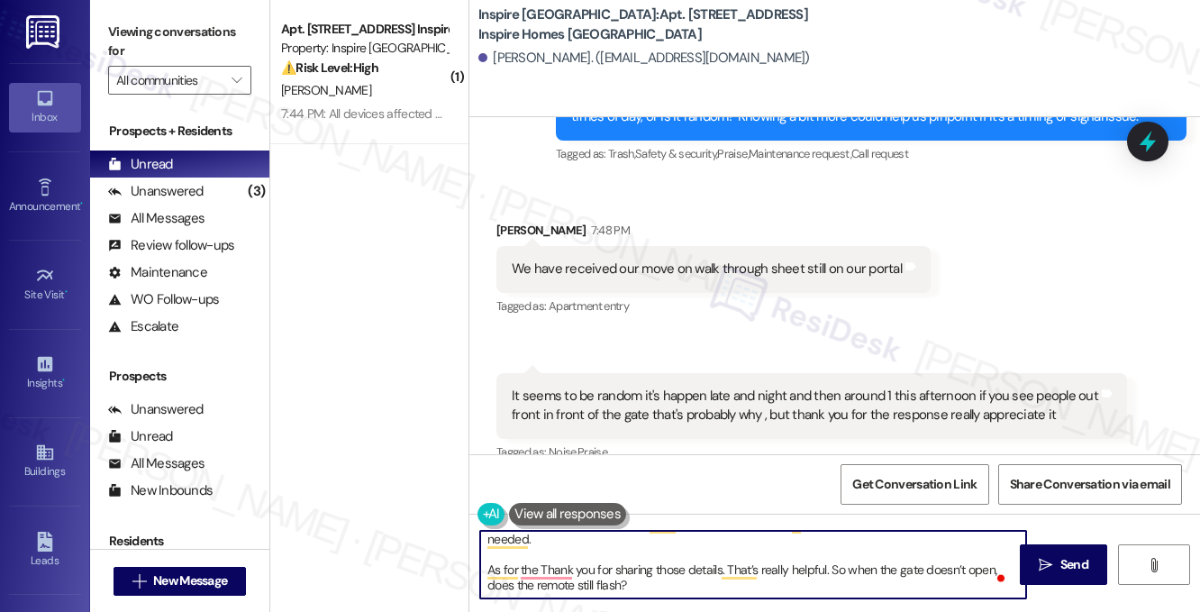
scroll to position [2904, 0]
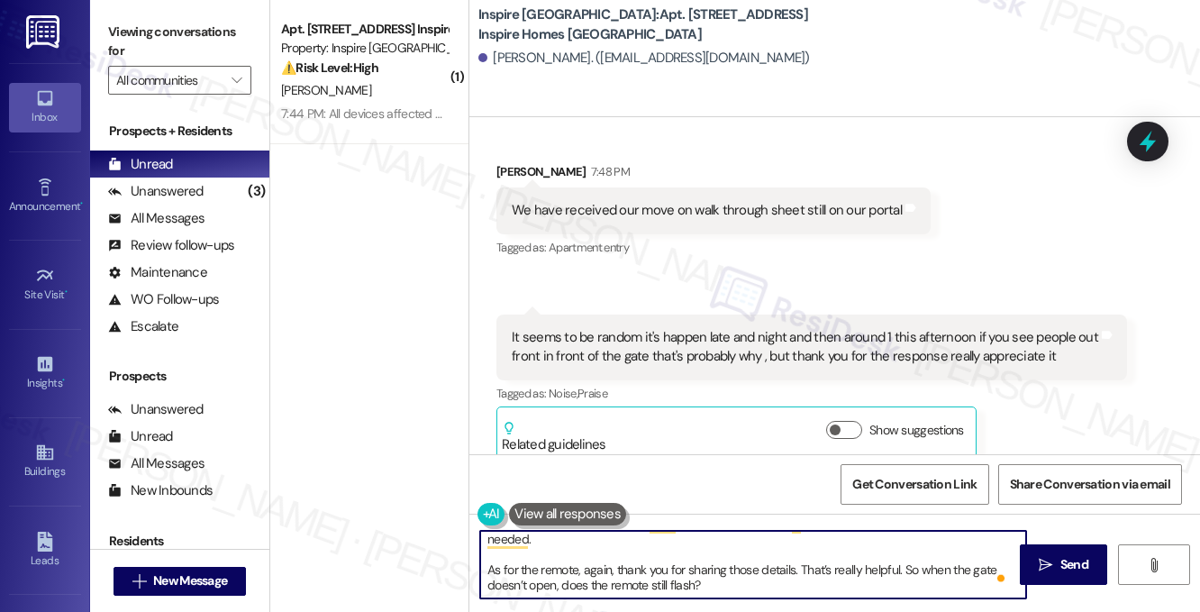
click at [770, 564] on textarea "Thanks for letting us know you received the move-in walkthrough sheet. Kindly c…" at bounding box center [753, 564] width 546 height 68
click at [666, 576] on textarea "Thanks for letting us know you received the move-in walkthrough sheet. Kindly c…" at bounding box center [753, 564] width 546 height 68
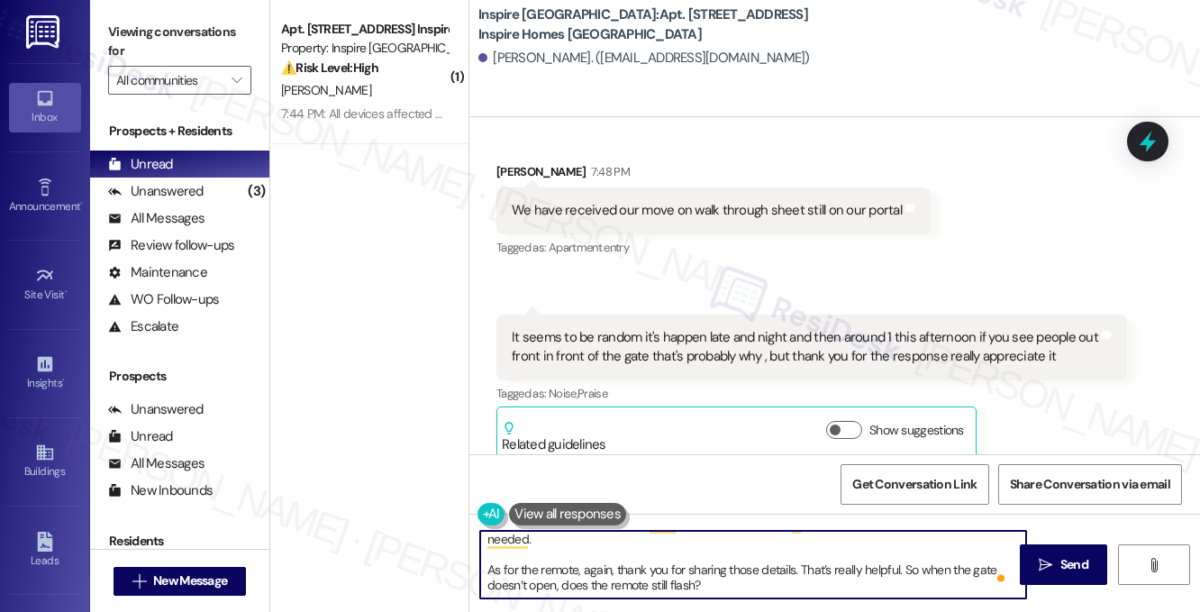
click at [666, 576] on textarea "Thanks for letting us know you received the move-in walkthrough sheet. Kindly c…" at bounding box center [753, 564] width 546 height 68
click at [741, 588] on textarea "Thanks for letting us know you received the move-in walkthrough sheet. Kindly c…" at bounding box center [753, 564] width 546 height 68
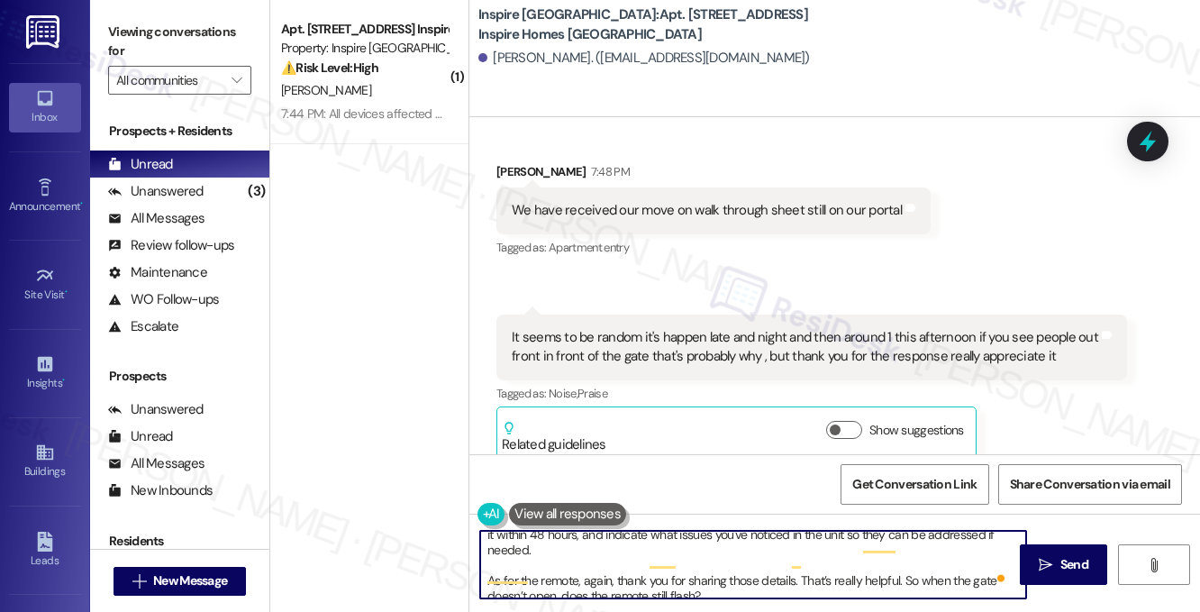
scroll to position [35, 0]
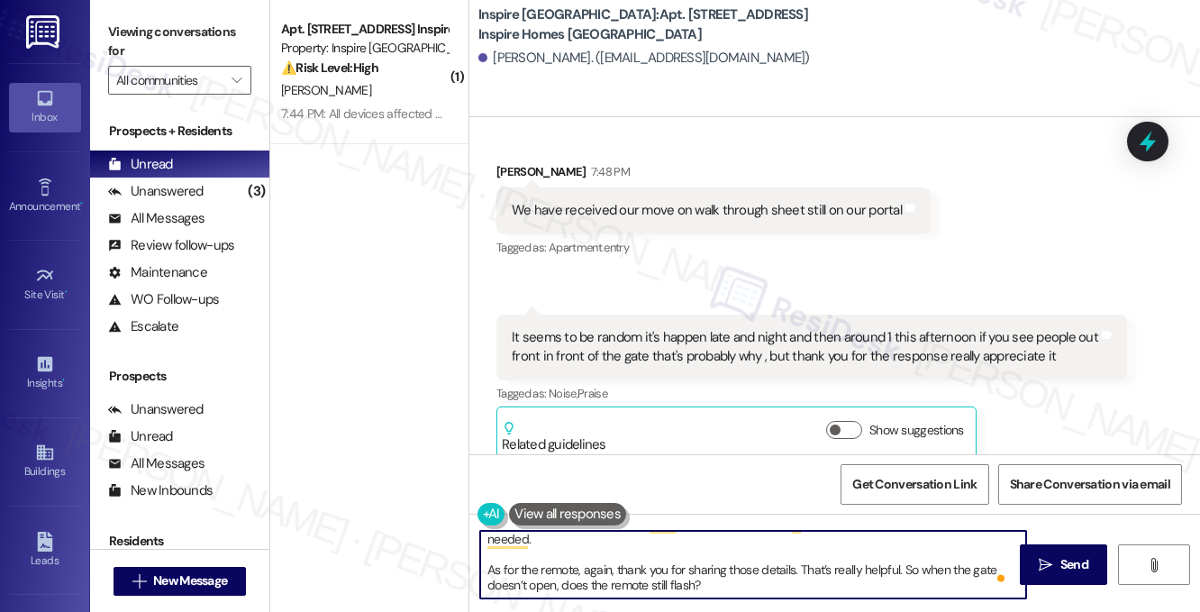
click at [558, 579] on textarea "Thanks for letting us know you received the move-in walkthrough sheet. Kindly c…" at bounding box center [753, 564] width 546 height 68
click at [757, 576] on textarea "Thanks for letting us know you received the move-in walkthrough sheet. Kindly c…" at bounding box center [753, 564] width 546 height 68
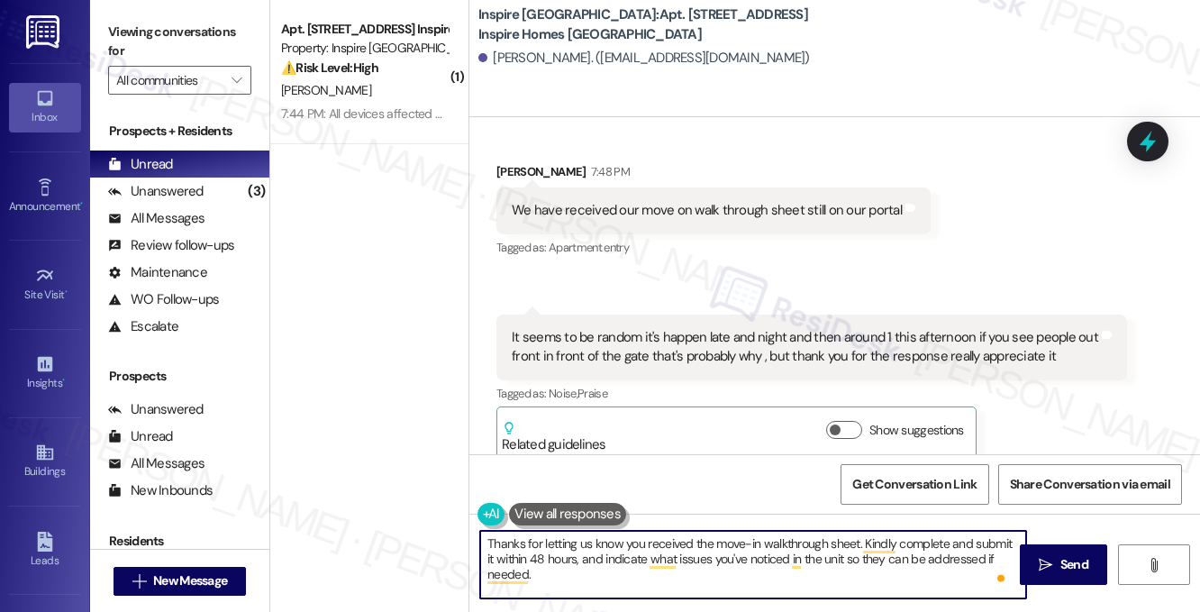
click at [589, 573] on textarea "Thanks for letting us know you received the move-in walkthrough sheet. Kindly c…" at bounding box center [753, 564] width 546 height 68
click at [568, 571] on textarea "Thanks for letting us know you received the move-in walkthrough sheet. Kindly c…" at bounding box center [753, 564] width 546 height 68
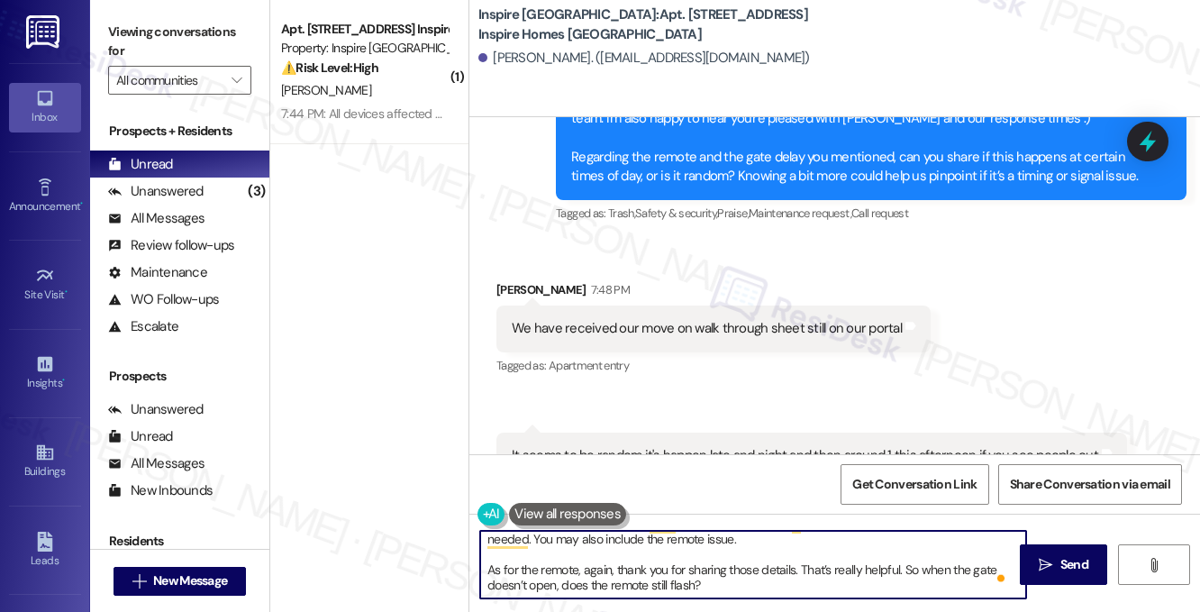
scroll to position [2814, 0]
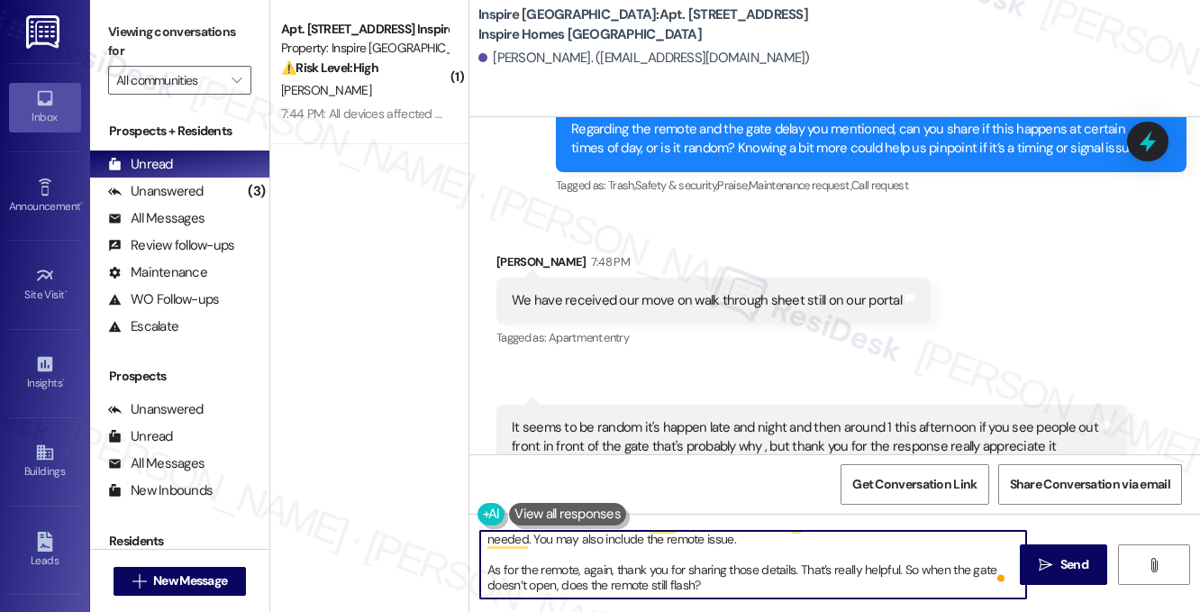
click at [746, 541] on textarea "Thanks for letting us know you received the move-in walkthrough sheet. Kindly c…" at bounding box center [753, 564] width 546 height 68
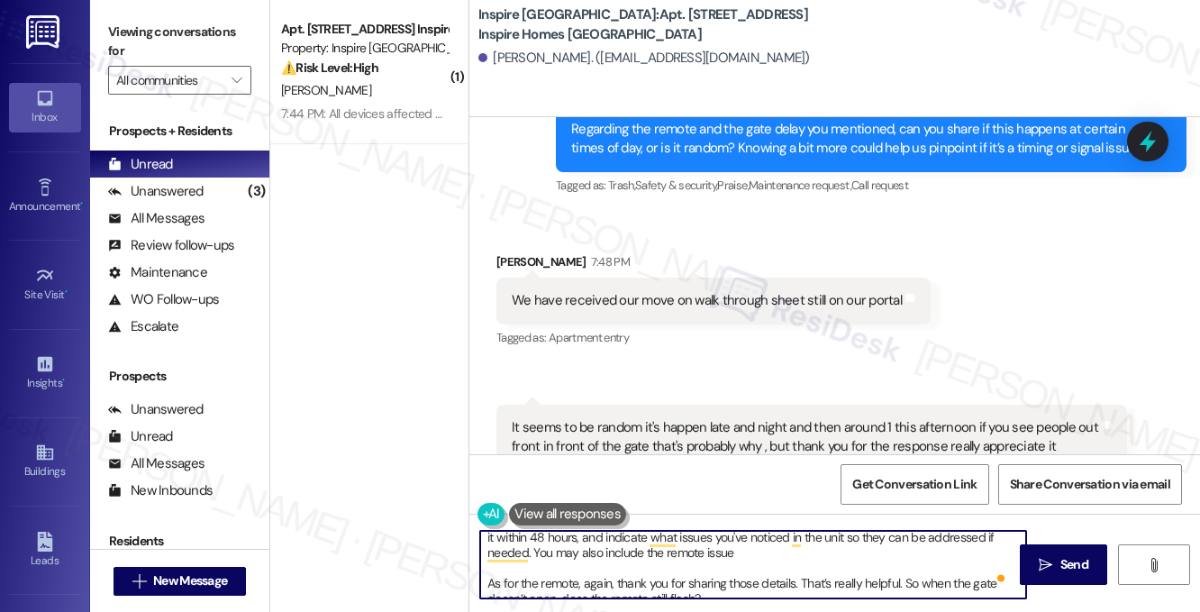
scroll to position [0, 0]
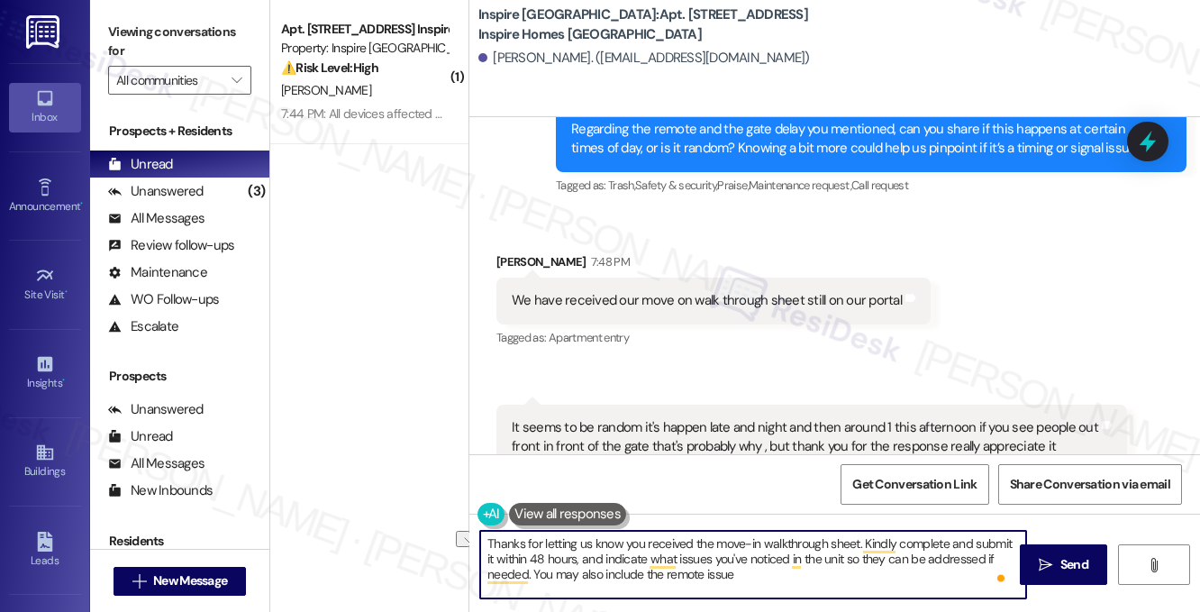
drag, startPoint x: 740, startPoint y: 539, endPoint x: 533, endPoint y: 575, distance: 210.3
click at [533, 575] on textarea "Thanks for letting us know you received the move-in walkthrough sheet. Kindly c…" at bounding box center [753, 564] width 546 height 68
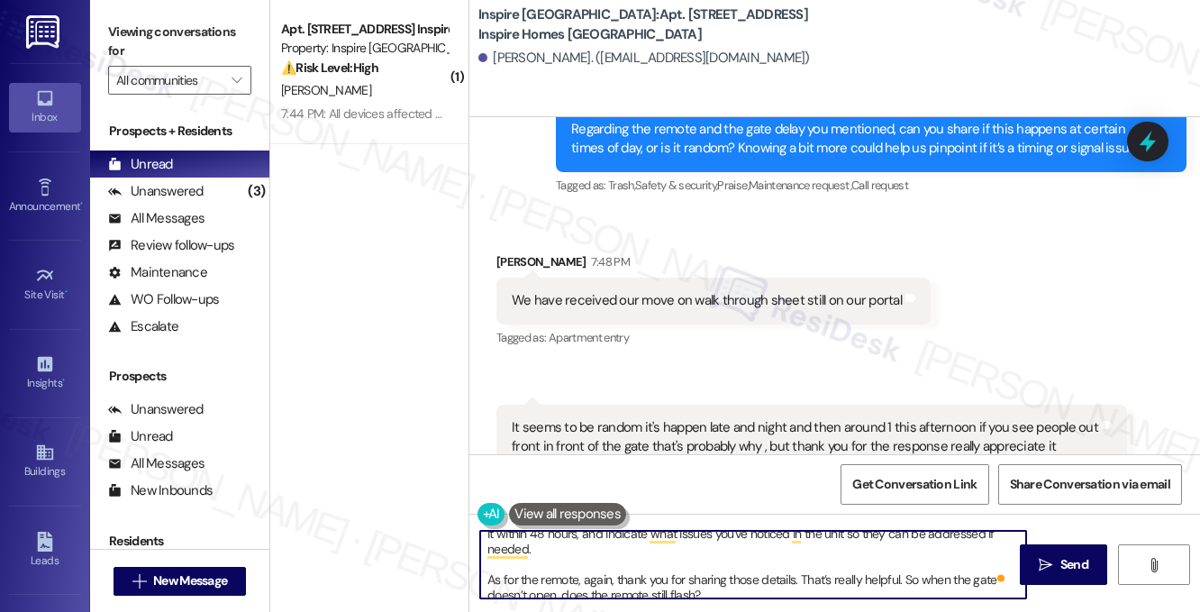
scroll to position [35, 0]
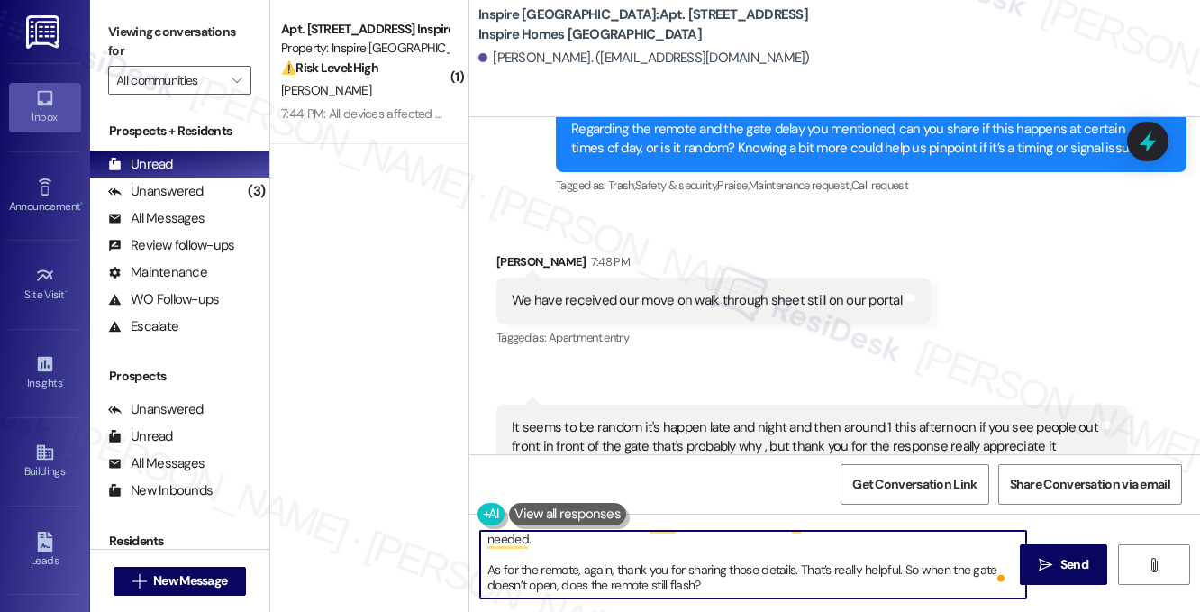
click at [558, 572] on textarea "Thanks for letting us know you received the move-in walkthrough sheet. Kindly c…" at bounding box center [753, 564] width 546 height 68
click at [633, 572] on textarea "Thanks for letting us know you received the move-in walkthrough sheet. Kindly c…" at bounding box center [753, 564] width 546 height 68
click at [594, 572] on textarea "Thanks for letting us know you received the move-in walkthrough sheet. Kindly c…" at bounding box center [753, 564] width 546 height 68
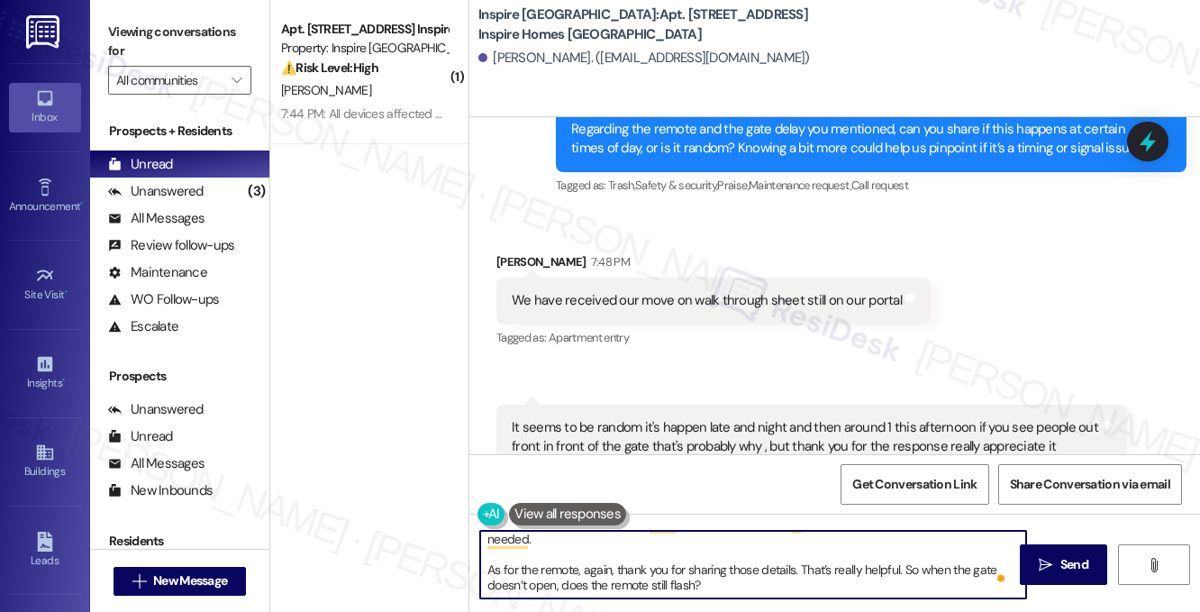
click at [594, 572] on textarea "Thanks for letting us know you received the move-in walkthrough sheet. Kindly c…" at bounding box center [753, 564] width 546 height 68
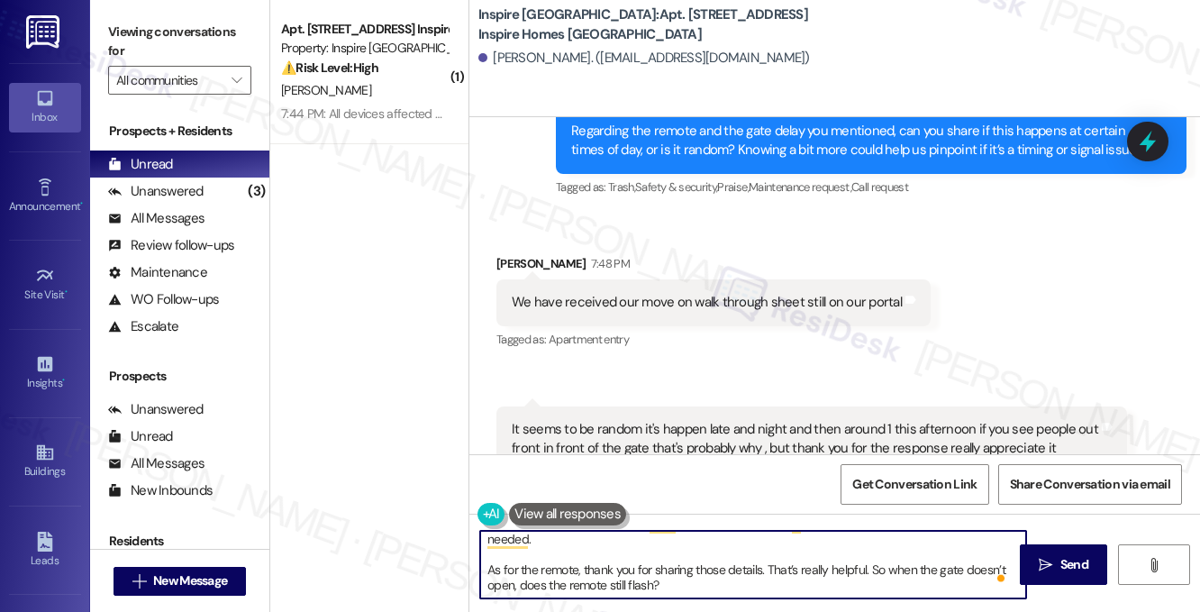
scroll to position [2904, 0]
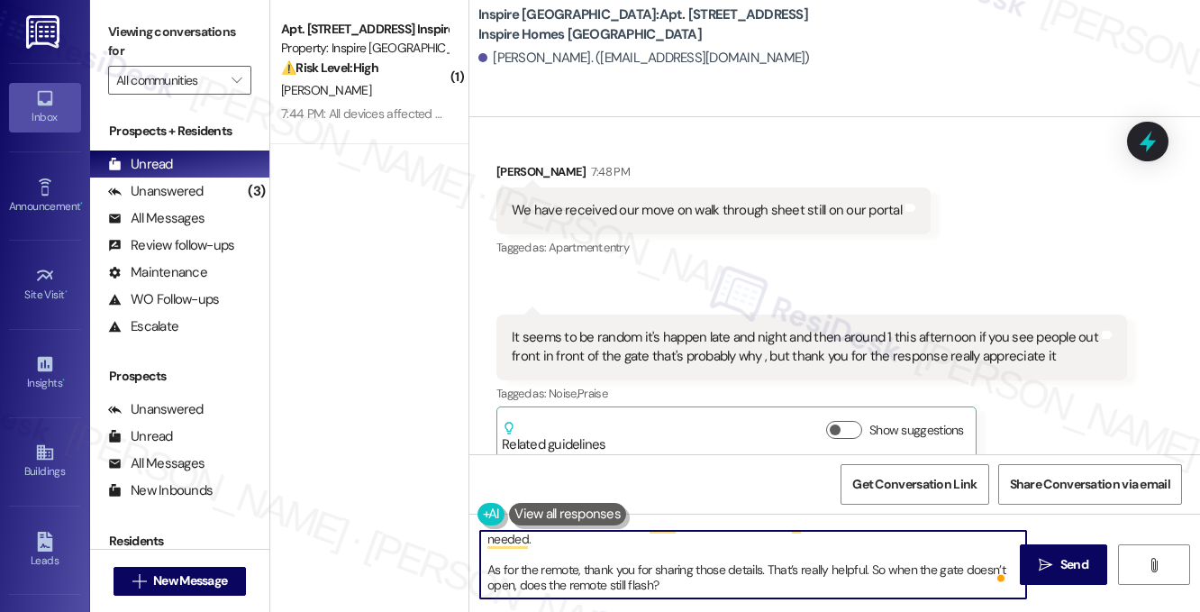
click at [684, 586] on textarea "Thanks for letting us know you received the move-in walkthrough sheet. Kindly c…" at bounding box center [753, 564] width 546 height 68
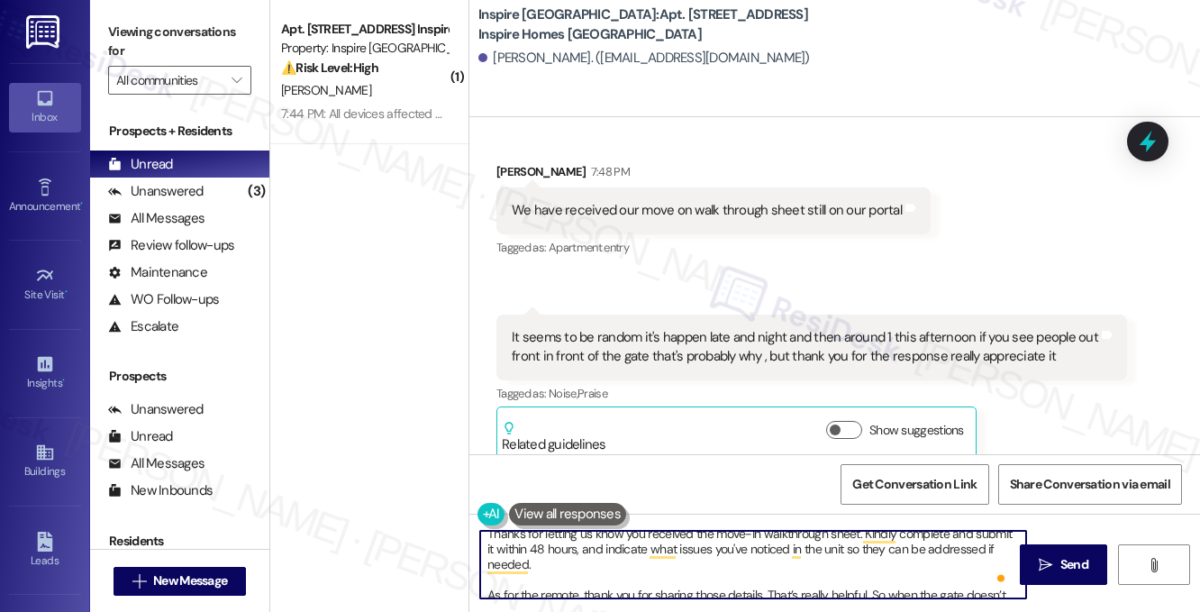
scroll to position [0, 0]
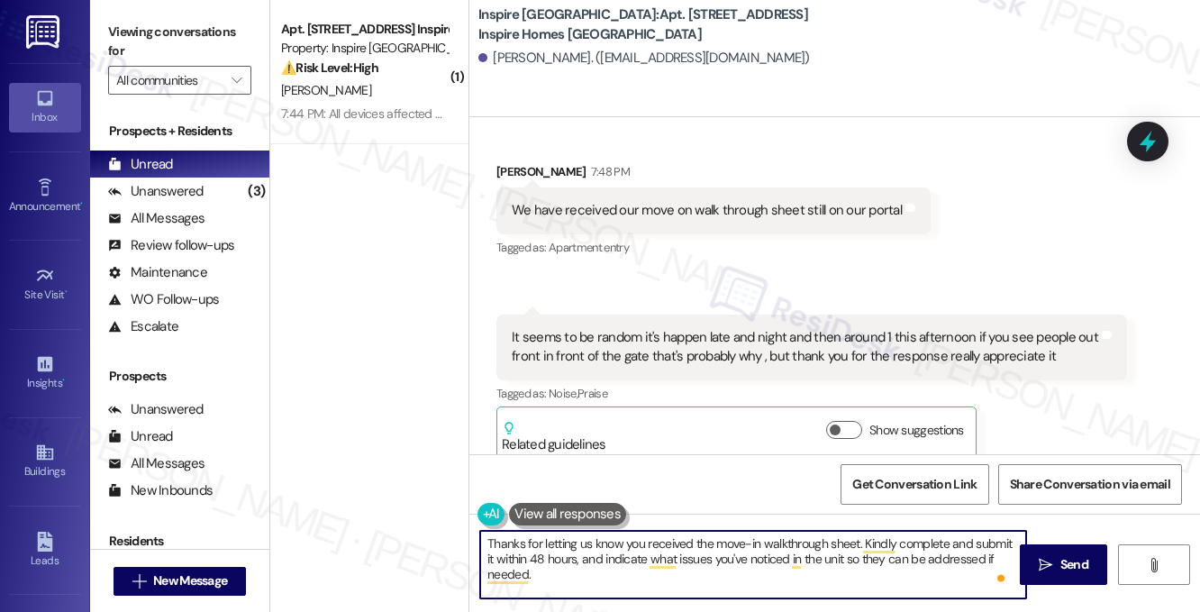
click at [574, 201] on div "We have received our move on walk through sheet still on our portal" at bounding box center [707, 210] width 390 height 19
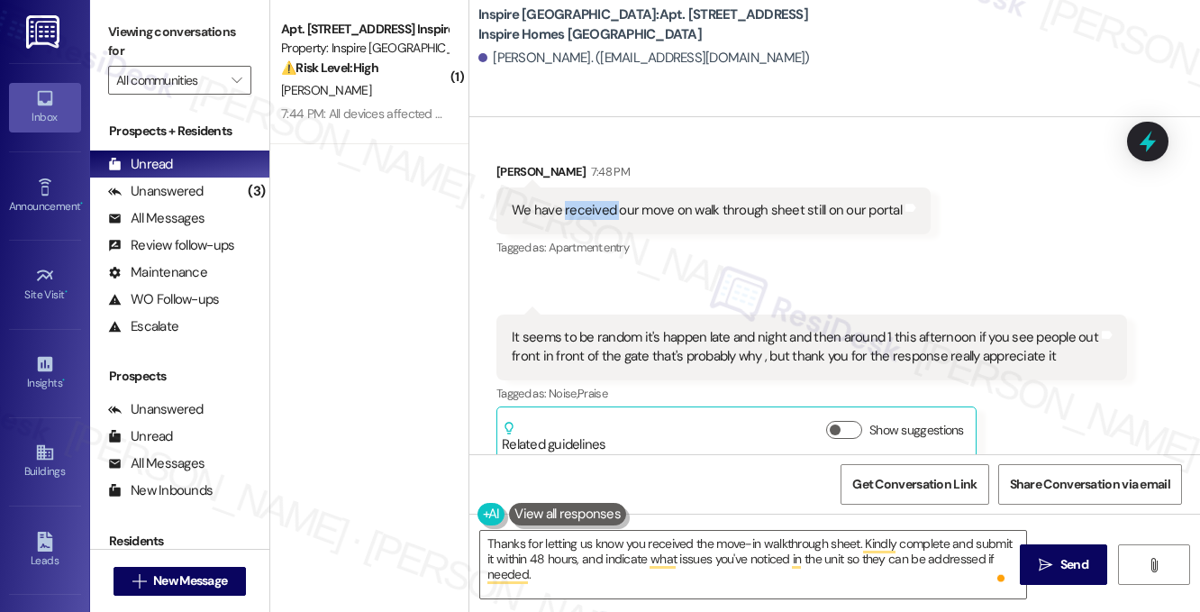
click at [574, 201] on div "We have received our move on walk through sheet still on our portal" at bounding box center [707, 210] width 390 height 19
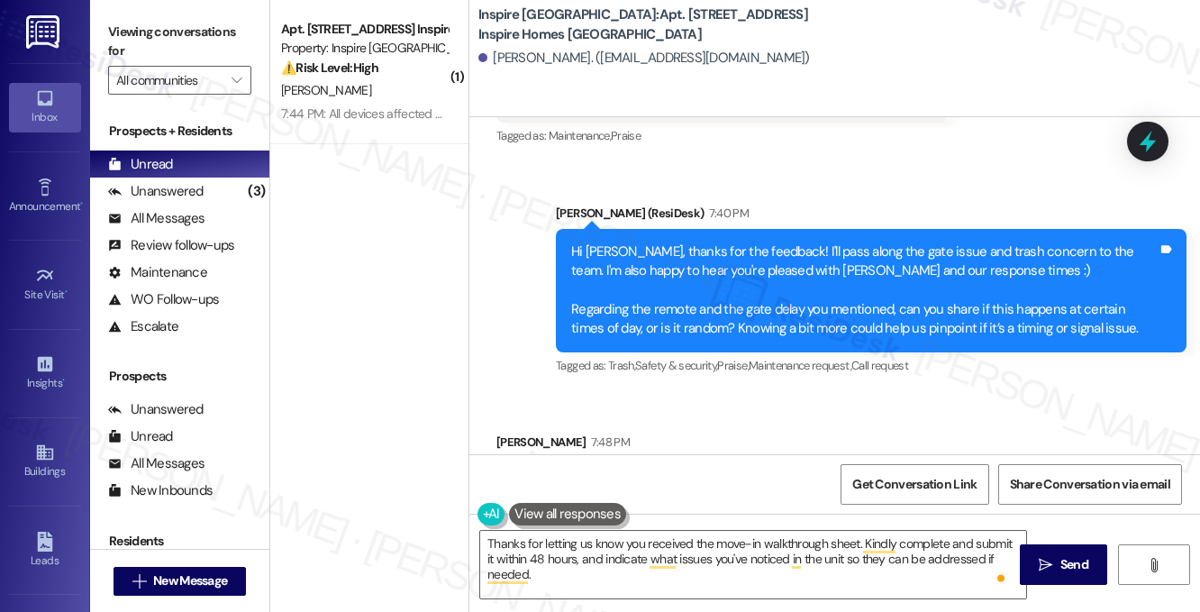
click at [742, 242] on div "Hi [PERSON_NAME], thanks for the feedback! I'll pass along the gate issue and t…" at bounding box center [864, 290] width 586 height 96
click at [741, 242] on div "Hi [PERSON_NAME], thanks for the feedback! I'll pass along the gate issue and t…" at bounding box center [864, 290] width 586 height 96
click at [665, 242] on div "Hi [PERSON_NAME], thanks for the feedback! I'll pass along the gate issue and t…" at bounding box center [864, 290] width 586 height 96
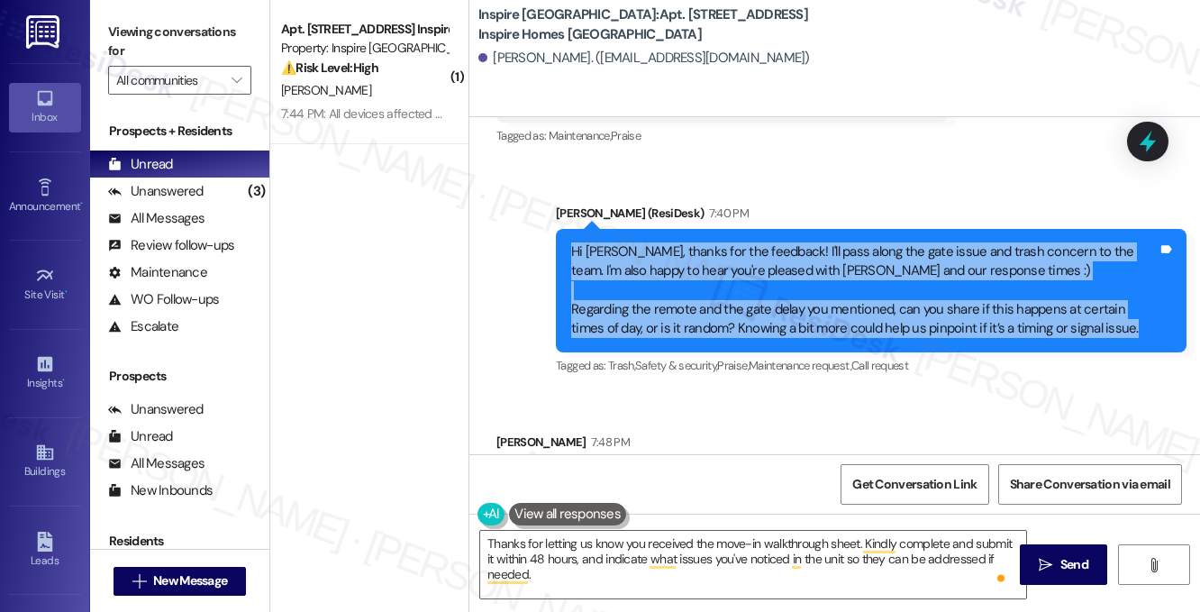
drag, startPoint x: 571, startPoint y: 223, endPoint x: 1135, endPoint y: 321, distance: 572.1
click at [1135, 321] on div "Hi Adam, thanks for the feedback! I'll pass along the gate issue and trash conc…" at bounding box center [871, 290] width 630 height 123
copy div "Hi Adam, thanks for the feedback! I'll pass along the gate issue and trash conc…"
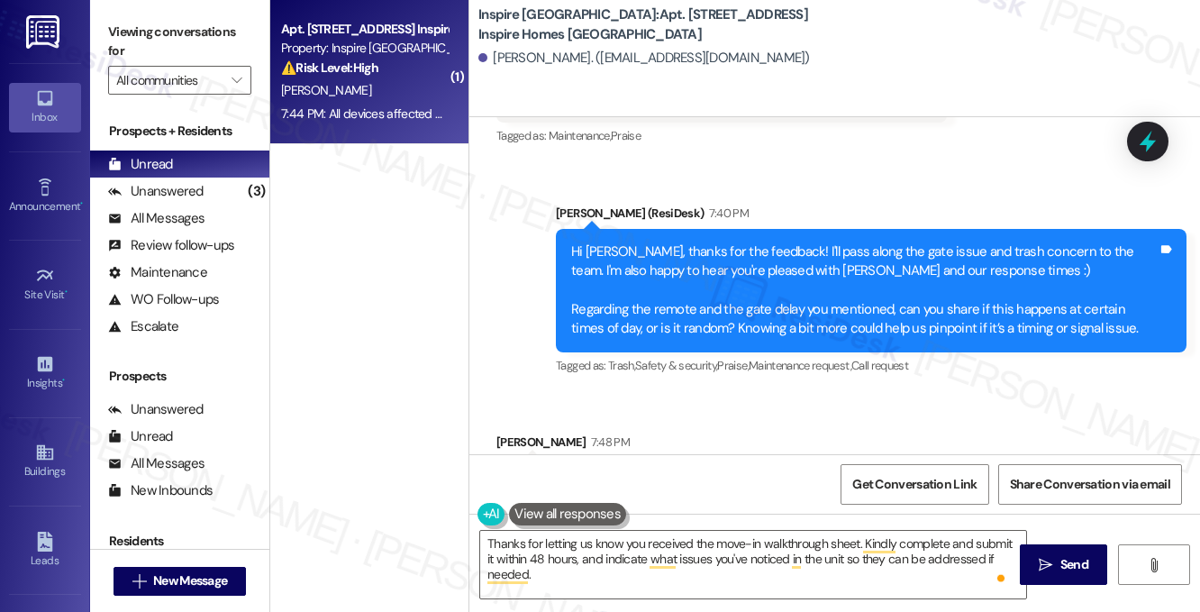
drag, startPoint x: 153, startPoint y: 45, endPoint x: 303, endPoint y: 126, distance: 170.1
click at [153, 45] on label "Viewing conversations for" at bounding box center [179, 42] width 143 height 48
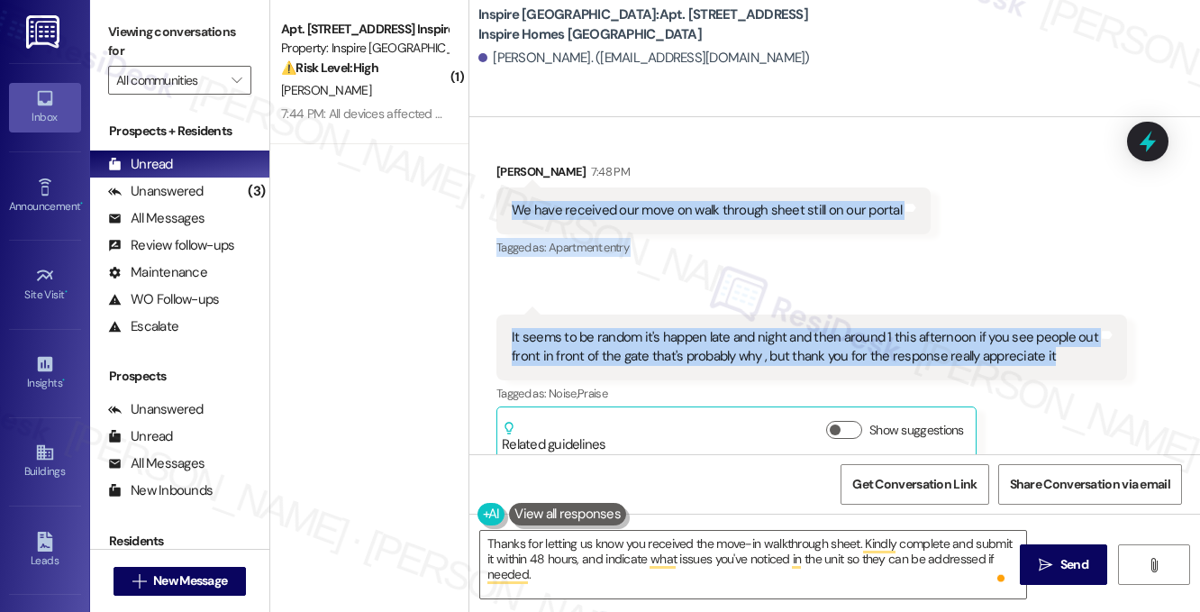
drag, startPoint x: 499, startPoint y: 182, endPoint x: 1067, endPoint y: 337, distance: 589.1
click at [1067, 337] on div "Received via SMS Adam Weekes 7:48 PM We have received our move on walk through …" at bounding box center [834, 297] width 730 height 351
copy div "We have received our move on walk through sheet still on our portal Tags and no…"
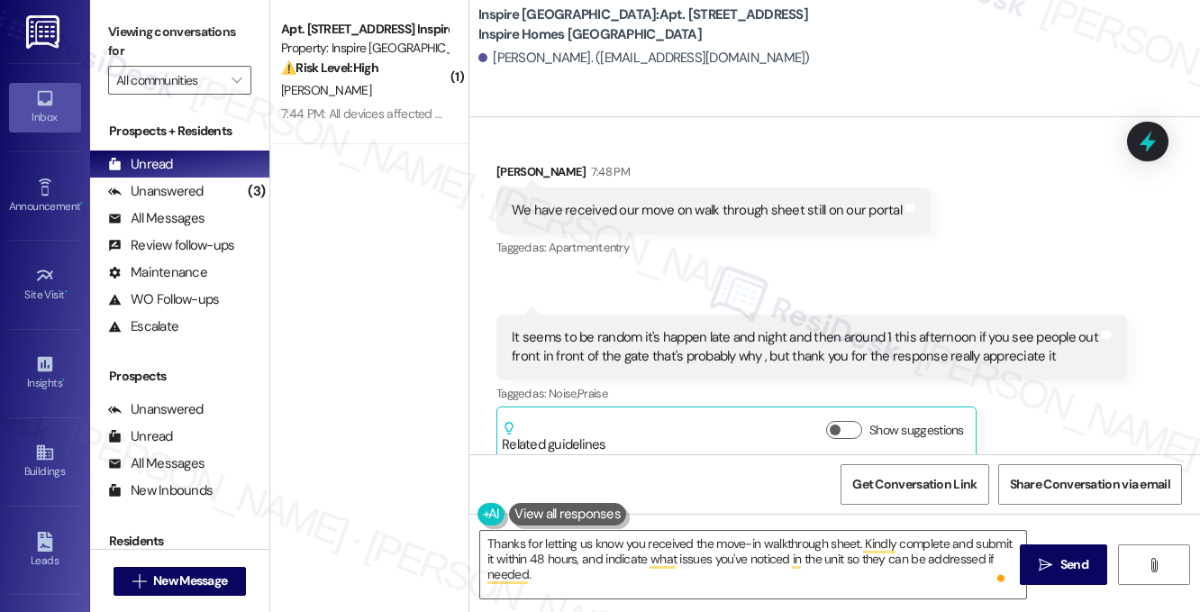
click at [197, 23] on label "Viewing conversations for" at bounding box center [179, 42] width 143 height 48
click at [192, 45] on label "Viewing conversations for" at bounding box center [179, 42] width 143 height 48
click at [626, 201] on div "We have received our move on walk through sheet still on our portal" at bounding box center [707, 210] width 390 height 19
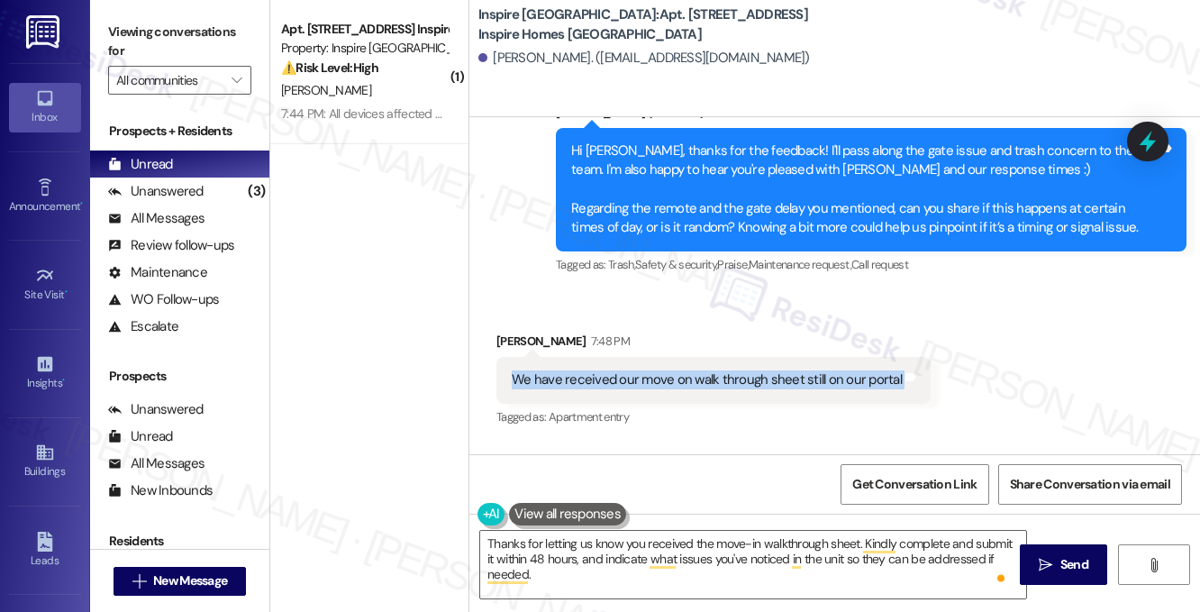
scroll to position [2724, 0]
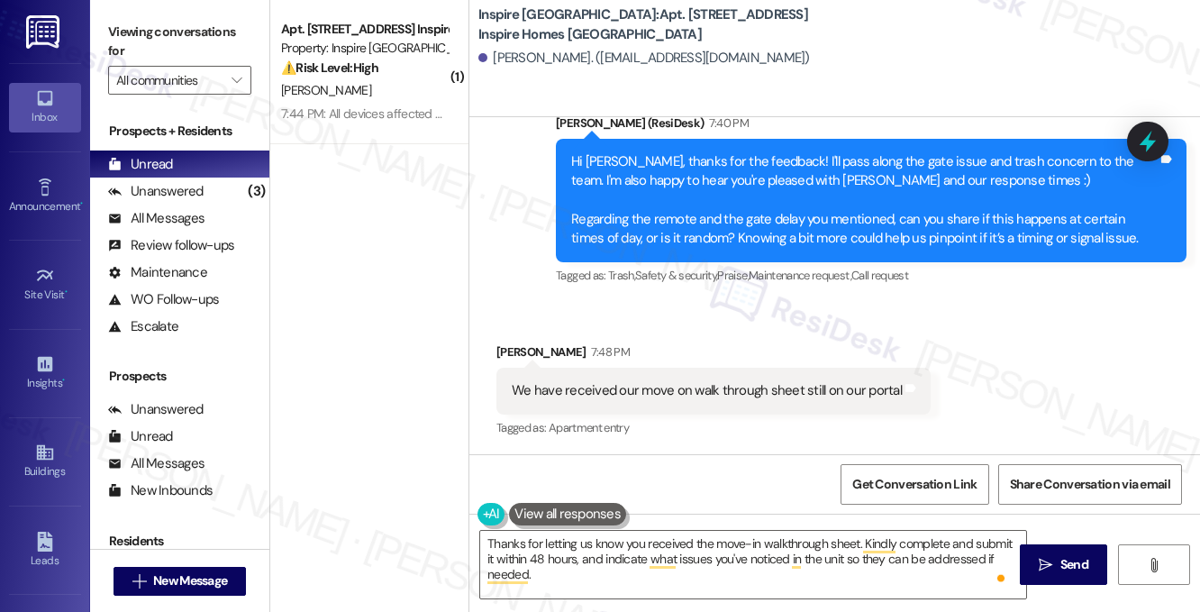
drag, startPoint x: 211, startPoint y: 30, endPoint x: 231, endPoint y: 58, distance: 34.2
click at [211, 30] on label "Viewing conversations for" at bounding box center [179, 42] width 143 height 48
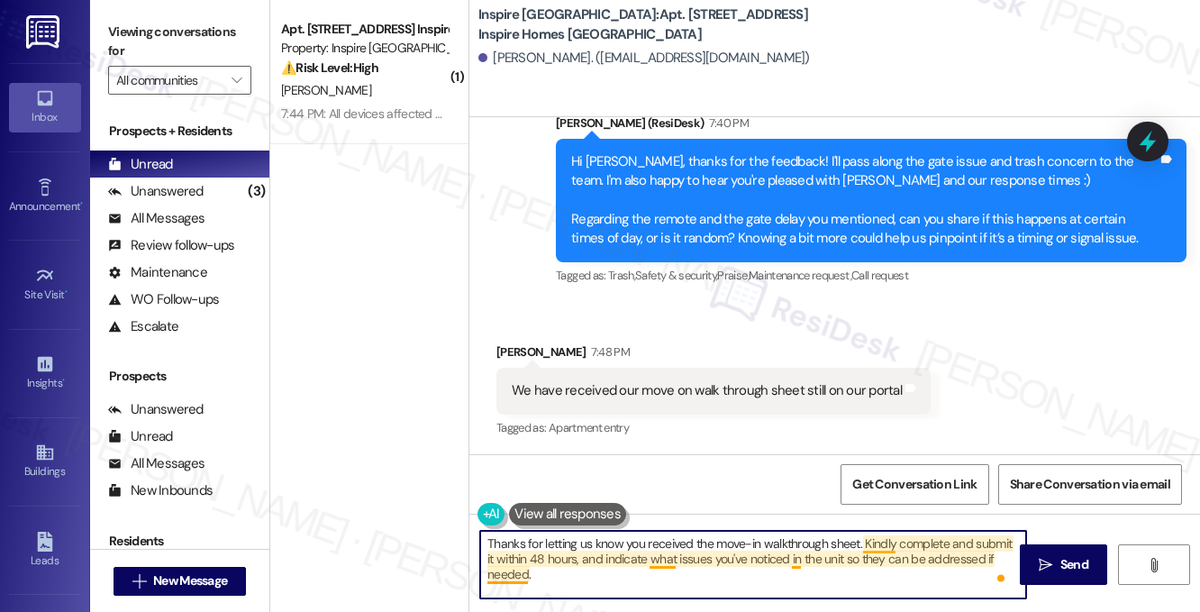
click at [665, 551] on textarea "Thanks for letting us know you received the move-in walkthrough sheet. Kindly c…" at bounding box center [753, 564] width 546 height 68
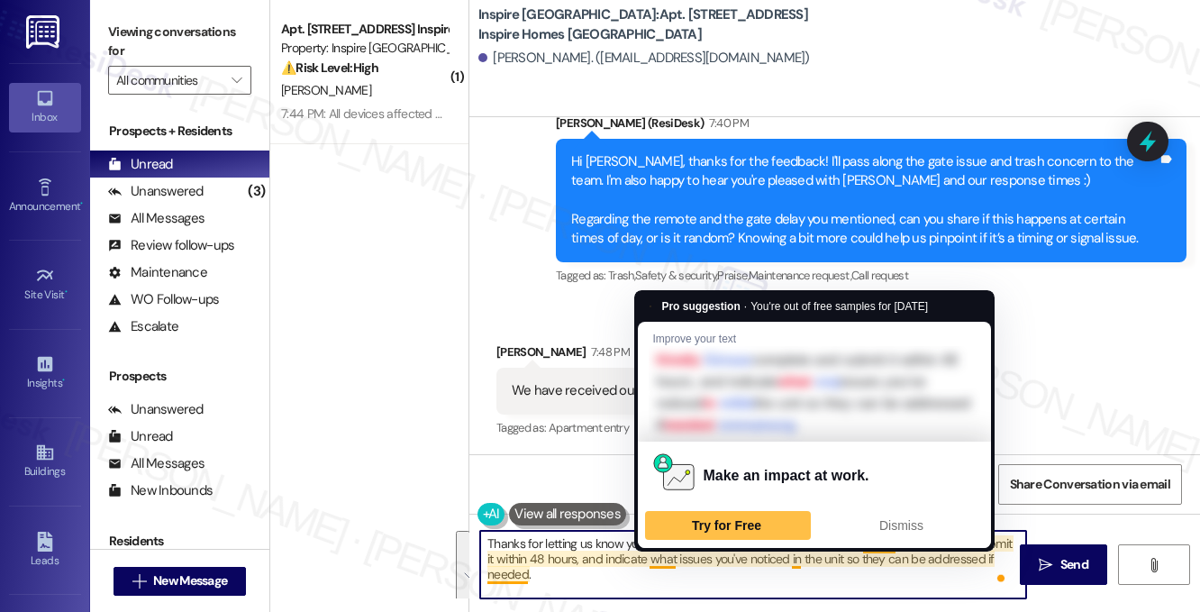
paste textarea "so much for the update, Adam! I’ll flag the walk-through sheet showing up in yo…"
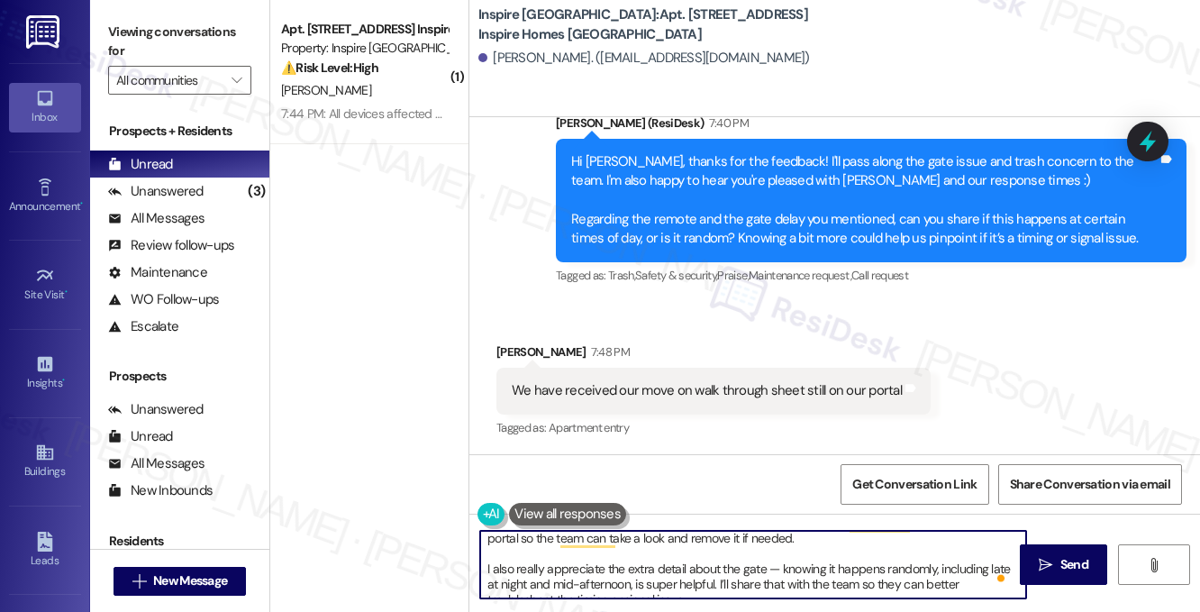
scroll to position [0, 0]
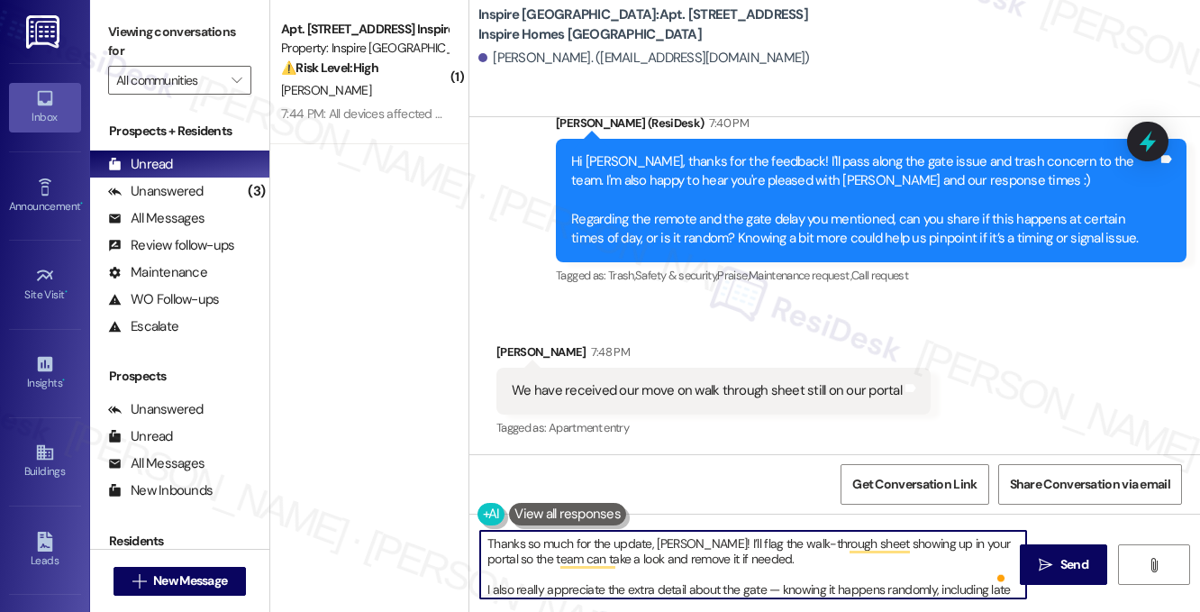
click at [519, 586] on textarea "Thanks so much for the update, Adam! I’ll flag the walk-through sheet showing u…" at bounding box center [753, 564] width 546 height 68
click at [523, 586] on textarea "Thanks so much for the update, Adam! I’ll flag the walk-through sheet showing u…" at bounding box center [753, 564] width 546 height 68
click at [745, 586] on textarea "Thanks so much for the update, Adam! I’ll flag the walk-through sheet showing u…" at bounding box center [753, 564] width 546 height 68
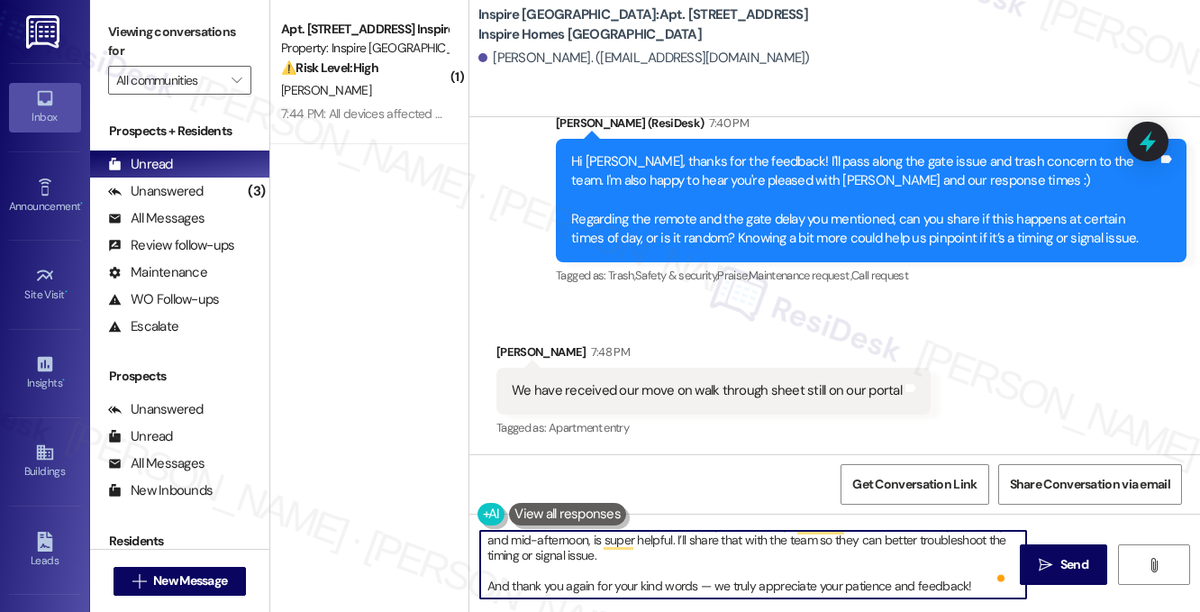
drag, startPoint x: 483, startPoint y: 583, endPoint x: 970, endPoint y: 583, distance: 487.3
click at [970, 583] on textarea "Thanks so much for the update, Adam! I’ll flag the walk-through sheet showing u…" at bounding box center [753, 564] width 546 height 68
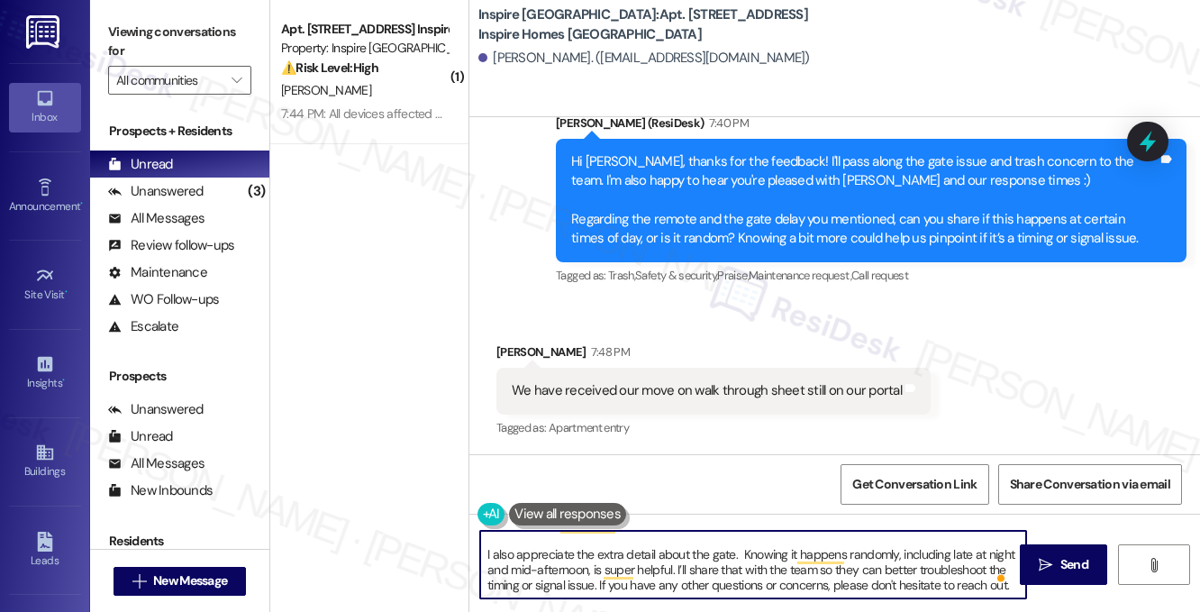
type textarea "Thanks so much for the update, Adam! I’ll flag the walk-through sheet showing u…"
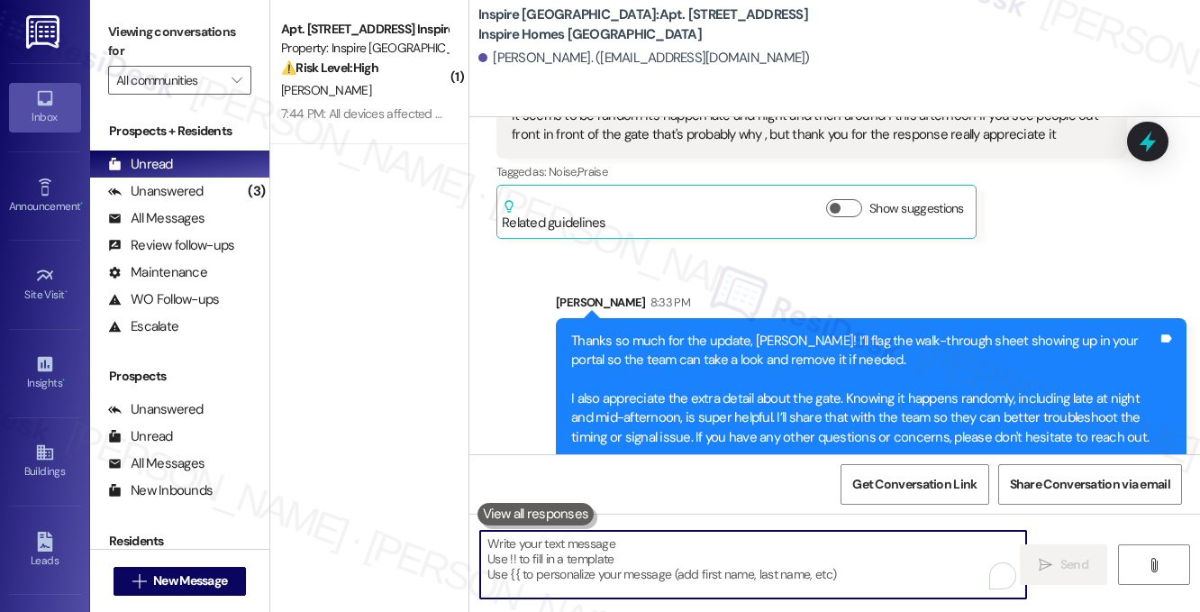
click at [764, 331] on div "Thanks so much for the update, Adam! I’ll flag the walk-through sheet showing u…" at bounding box center [864, 389] width 586 height 116
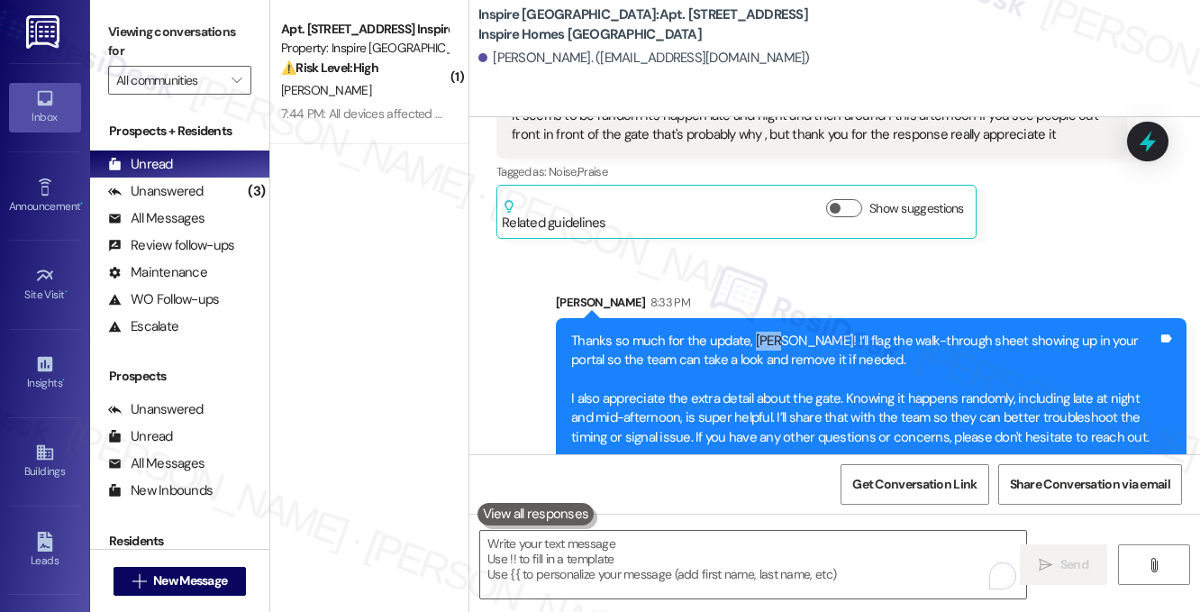
click at [764, 331] on div "Thanks so much for the update, Adam! I’ll flag the walk-through sheet showing u…" at bounding box center [864, 389] width 586 height 116
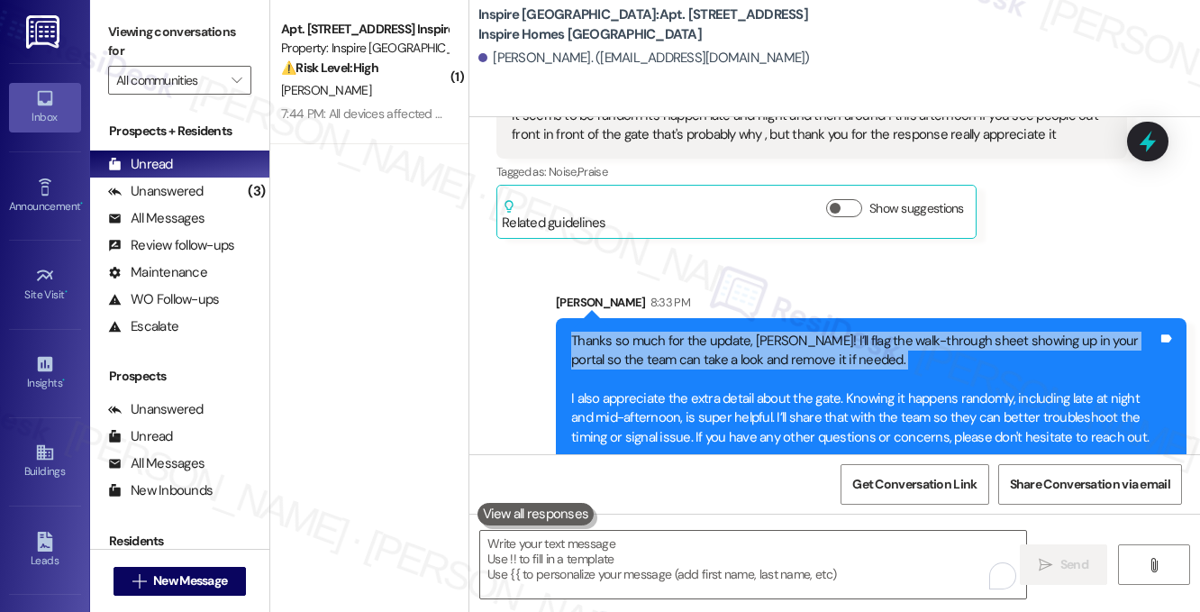
click at [764, 331] on div "Thanks so much for the update, Adam! I’ll flag the walk-through sheet showing u…" at bounding box center [864, 389] width 586 height 116
click at [885, 318] on div "Thanks so much for the update, Adam! I’ll flag the walk-through sheet showing u…" at bounding box center [871, 389] width 630 height 143
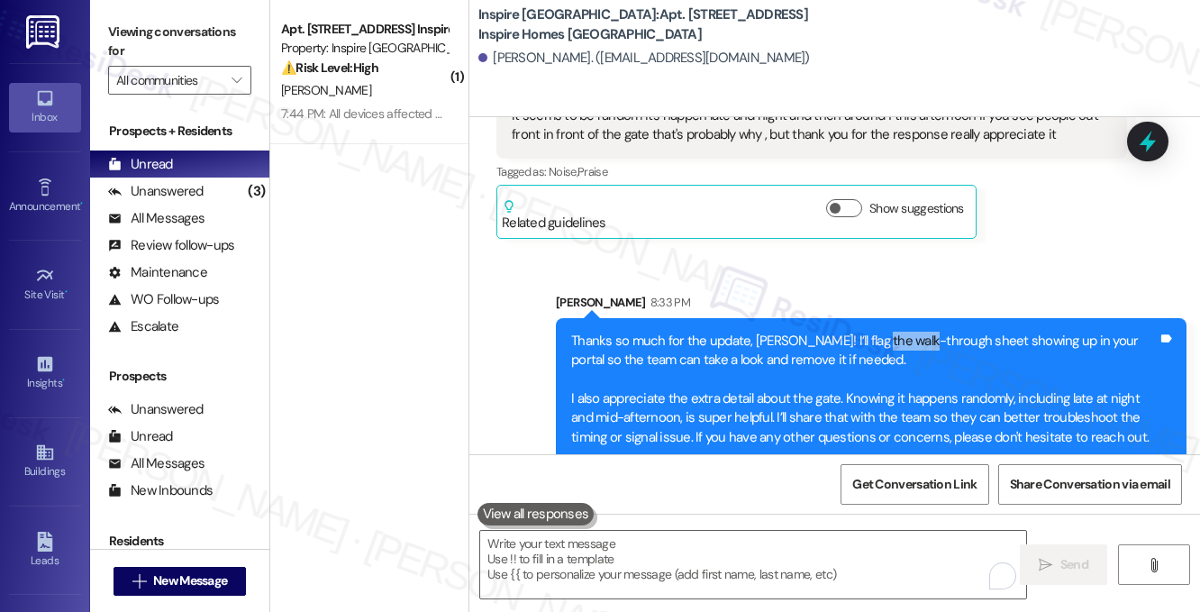
click at [885, 318] on div "Thanks so much for the update, Adam! I’ll flag the walk-through sheet showing u…" at bounding box center [871, 389] width 630 height 143
click at [881, 331] on div "Thanks so much for the update, Adam! I’ll flag the walk-through sheet showing u…" at bounding box center [864, 389] width 586 height 116
click at [183, 41] on label "Viewing conversations for" at bounding box center [179, 42] width 143 height 48
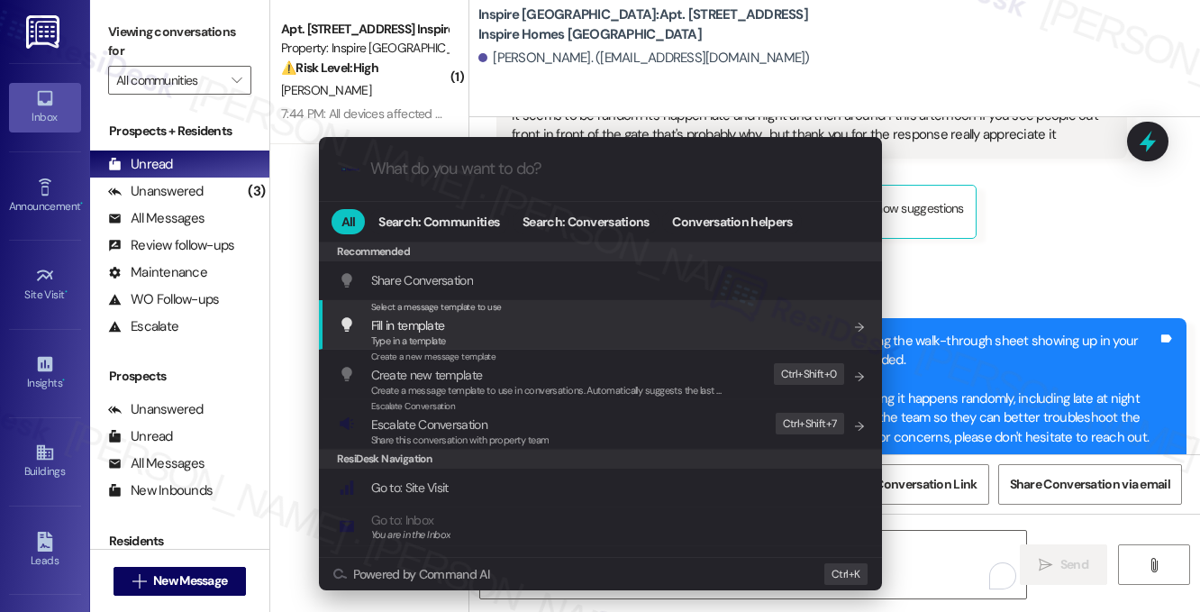
click at [1023, 250] on div ".cls-1{fill:#0a055f;}.cls-2{fill:#0cc4c4;} resideskLogoBlueOrange All Search: C…" at bounding box center [600, 306] width 1200 height 612
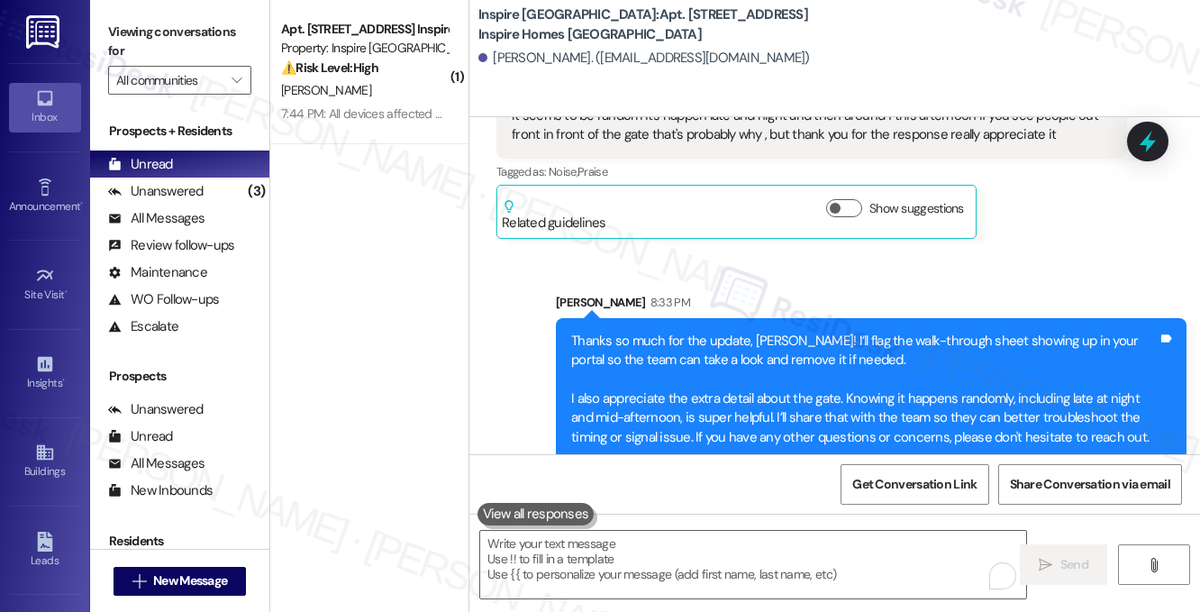
click at [196, 21] on label "Viewing conversations for" at bounding box center [179, 42] width 143 height 48
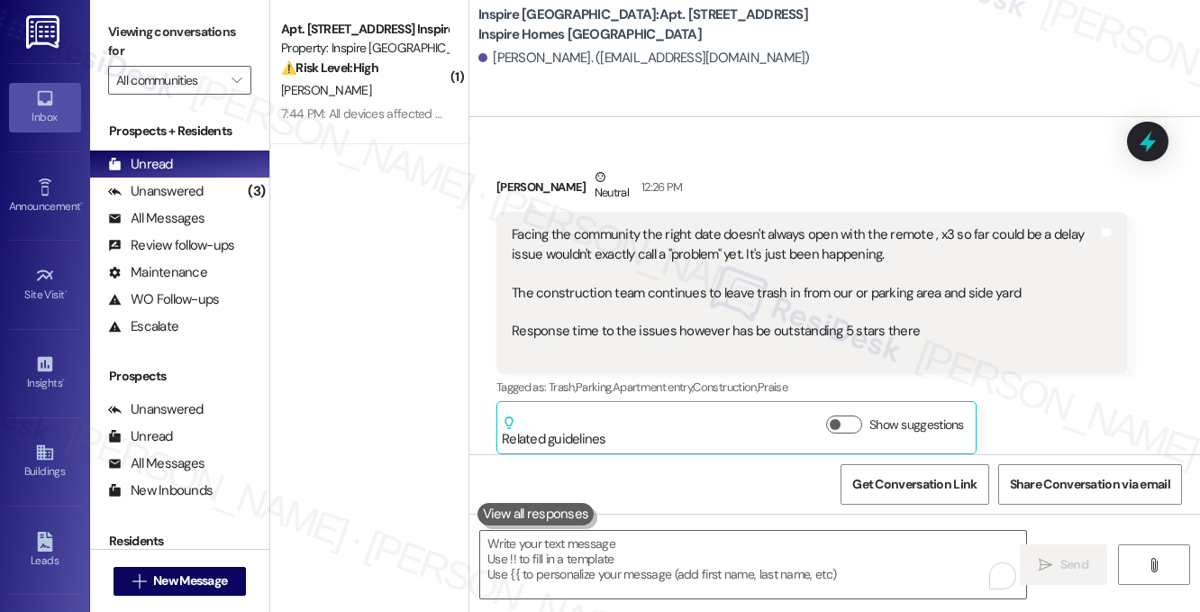
scroll to position [2045, 0]
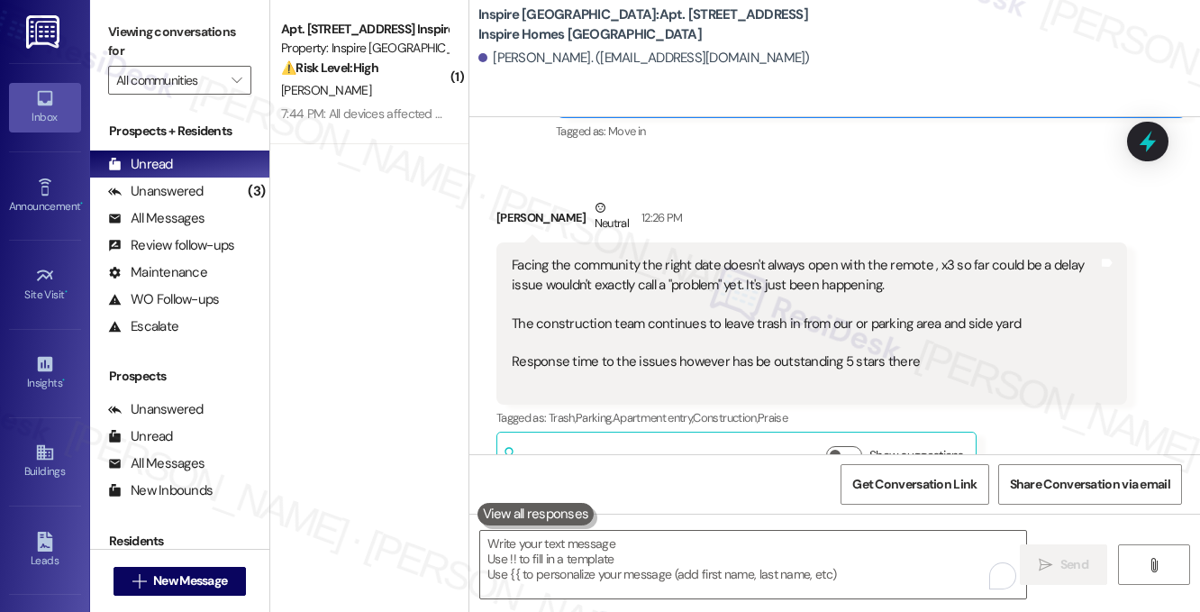
click at [159, 32] on label "Viewing conversations for" at bounding box center [179, 42] width 143 height 48
click at [136, 7] on div "Viewing conversations for All communities " at bounding box center [179, 56] width 179 height 113
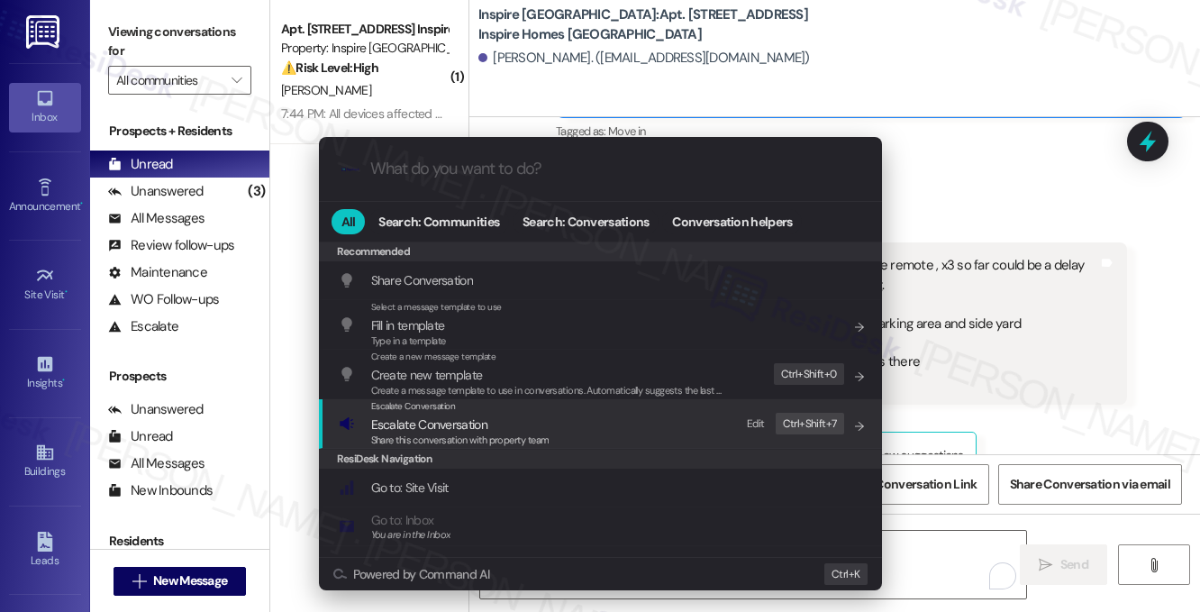
click at [396, 406] on span "Escalate Conversation" at bounding box center [413, 406] width 85 height 12
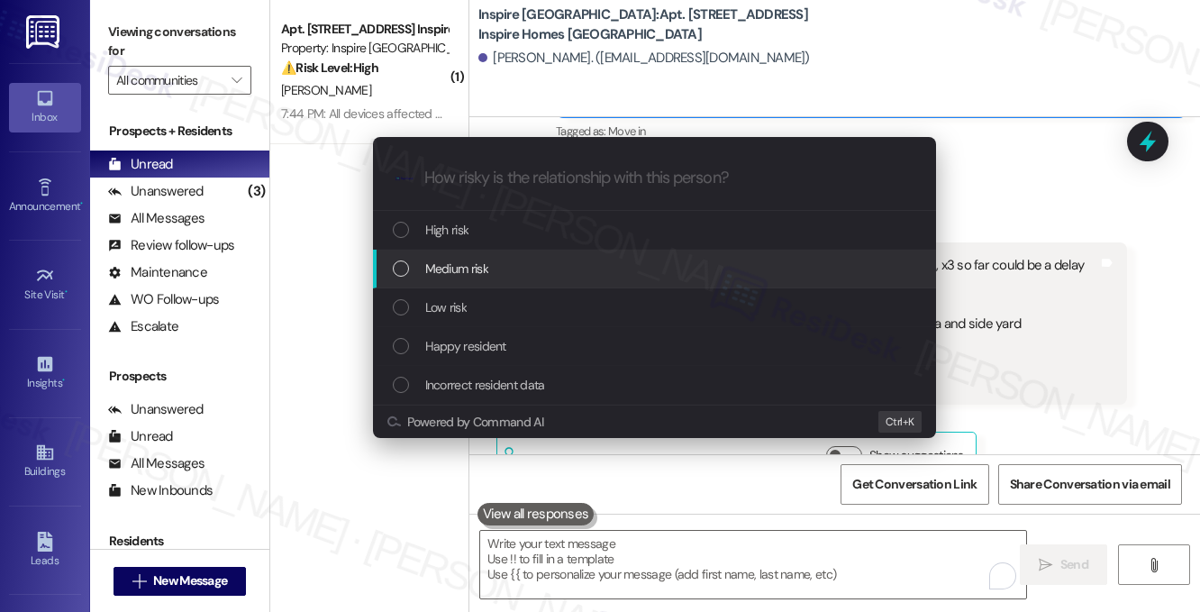
click at [494, 271] on div "Medium risk" at bounding box center [656, 268] width 527 height 20
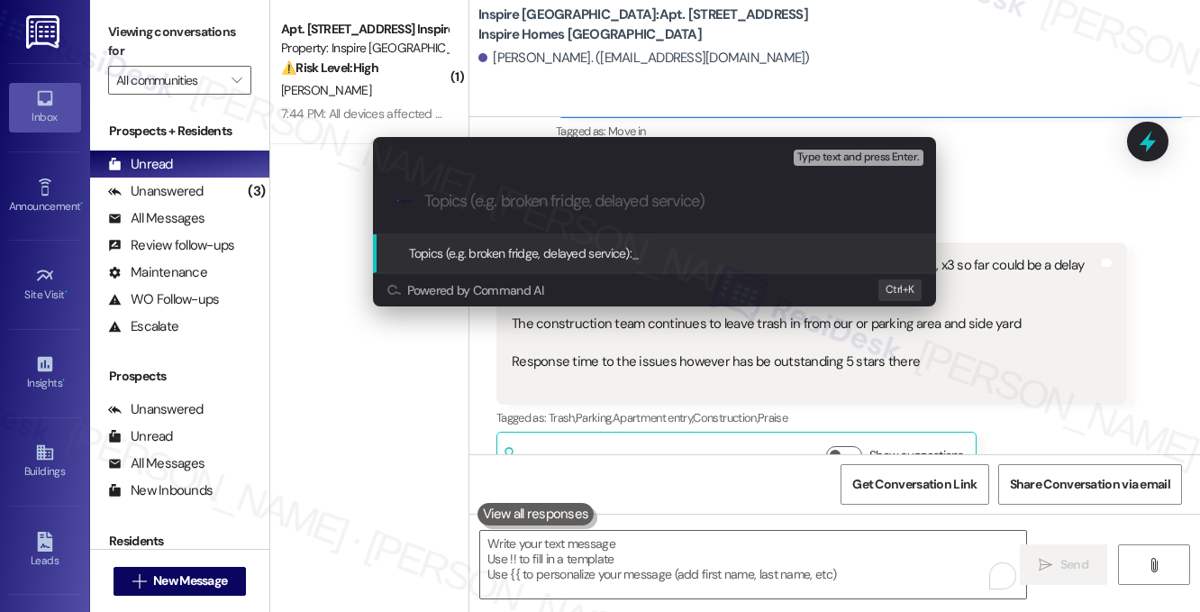
paste input "Gate Delay, Walk-Through Sheet in Portal and Trash Issue from the Construction …"
type input "Gate Delay, Walk-Through Sheet in Portal and Trash Issue from the Construction …"
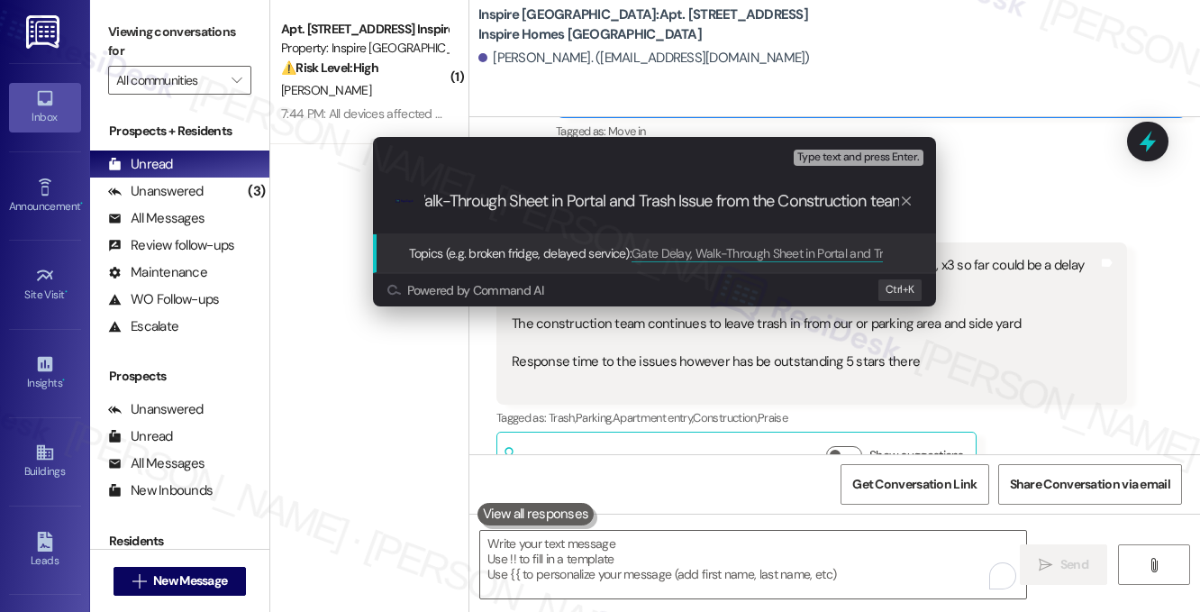
scroll to position [0, 0]
drag, startPoint x: 567, startPoint y: 208, endPoint x: 340, endPoint y: 209, distance: 227.9
click at [340, 209] on div "Escalate Conversation Medium risk Topics (e.g. broken fridge, delayed service) …" at bounding box center [600, 306] width 1200 height 612
click at [491, 204] on input "Gate Delay, Walk-Through Sheet in Portal and Trash Issue from the Construction …" at bounding box center [661, 201] width 475 height 19
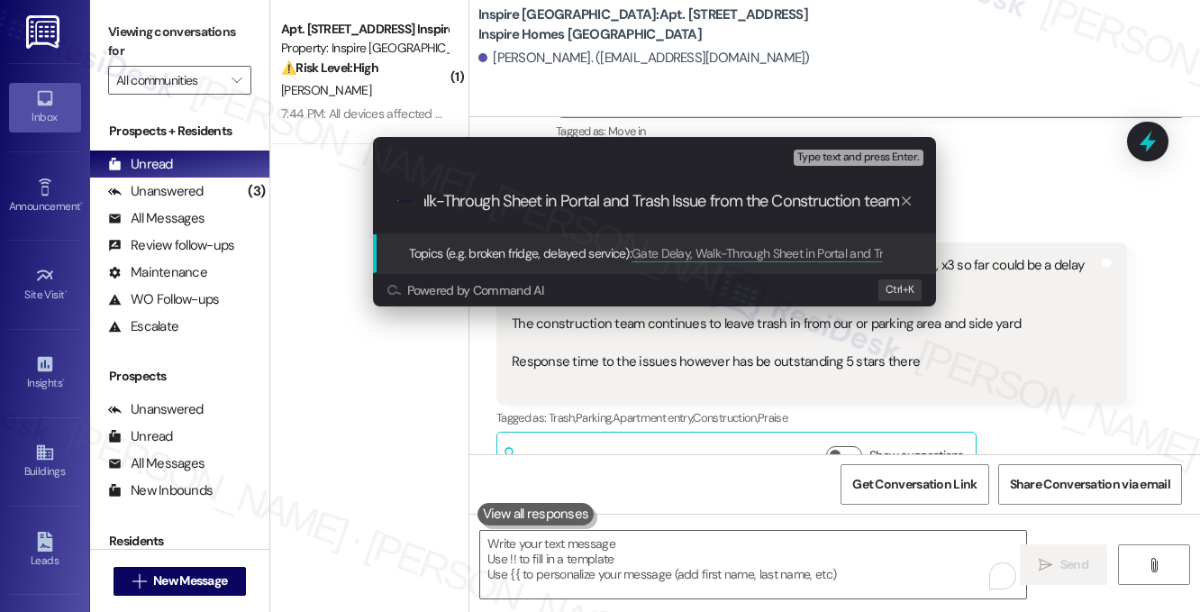
drag, startPoint x: 520, startPoint y: 196, endPoint x: 935, endPoint y: 196, distance: 415.2
click at [935, 196] on div ".cls-1{fill:#0a055f;}.cls-2{fill:#0cc4c4;} resideskLogoBlueOrange Gate Delay, W…" at bounding box center [654, 201] width 563 height 64
click at [767, 202] on input "Gate Delay, Walk-Through Sheet in Portal and Trash Issue from the Construction …" at bounding box center [661, 201] width 475 height 19
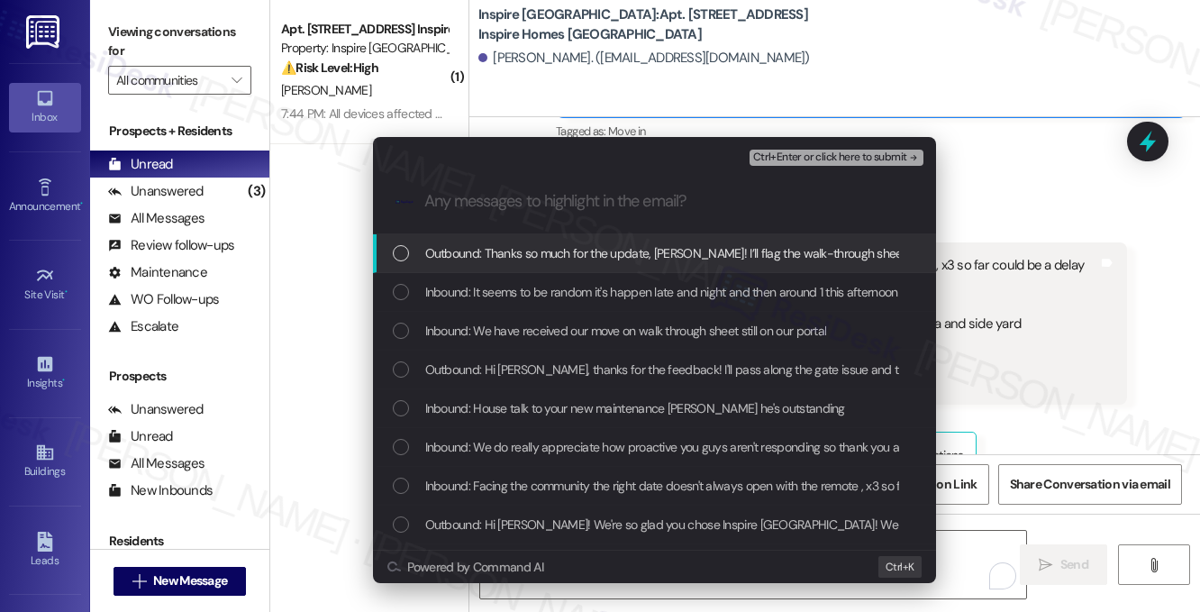
scroll to position [0, 0]
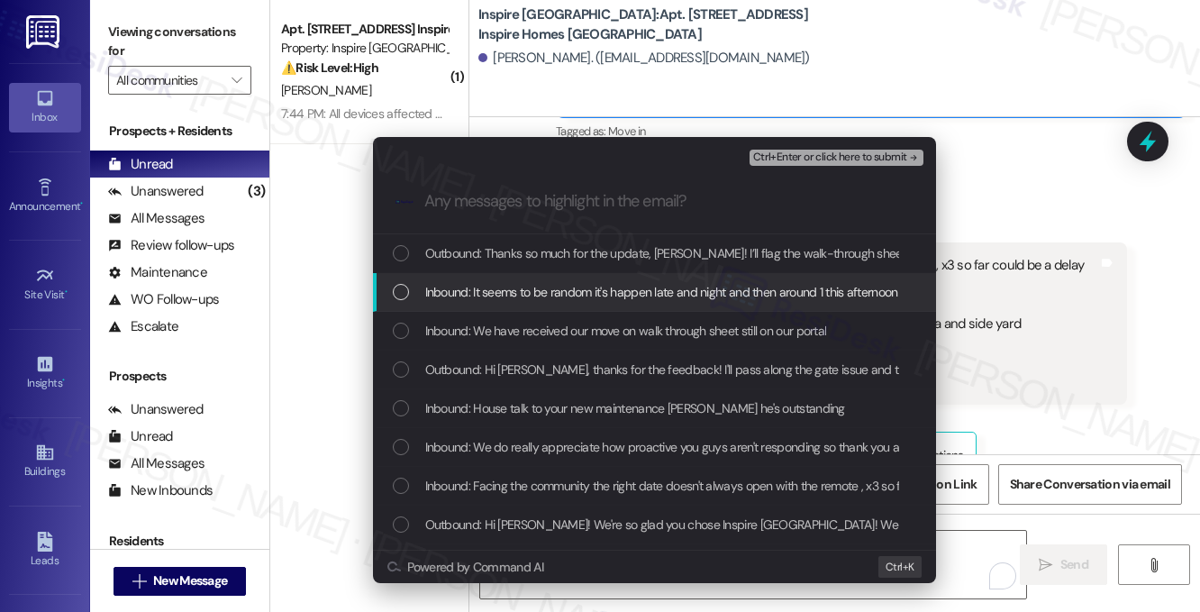
click at [586, 290] on span "Inbound: It seems to be random it's happen late and night and then around 1 thi…" at bounding box center [969, 292] width 1089 height 20
click at [544, 323] on span "Inbound: We have received our move on walk through sheet still on our portal" at bounding box center [626, 331] width 402 height 20
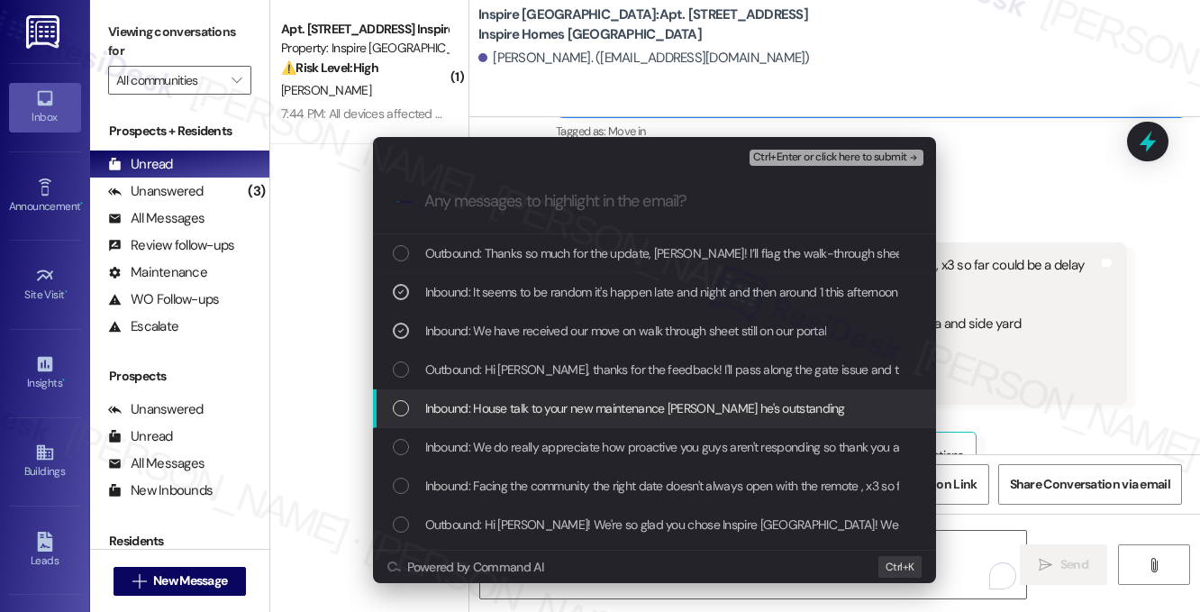
click at [534, 408] on span "Inbound: House talk to your new maintenance guy Andrew he's outstanding" at bounding box center [635, 408] width 420 height 20
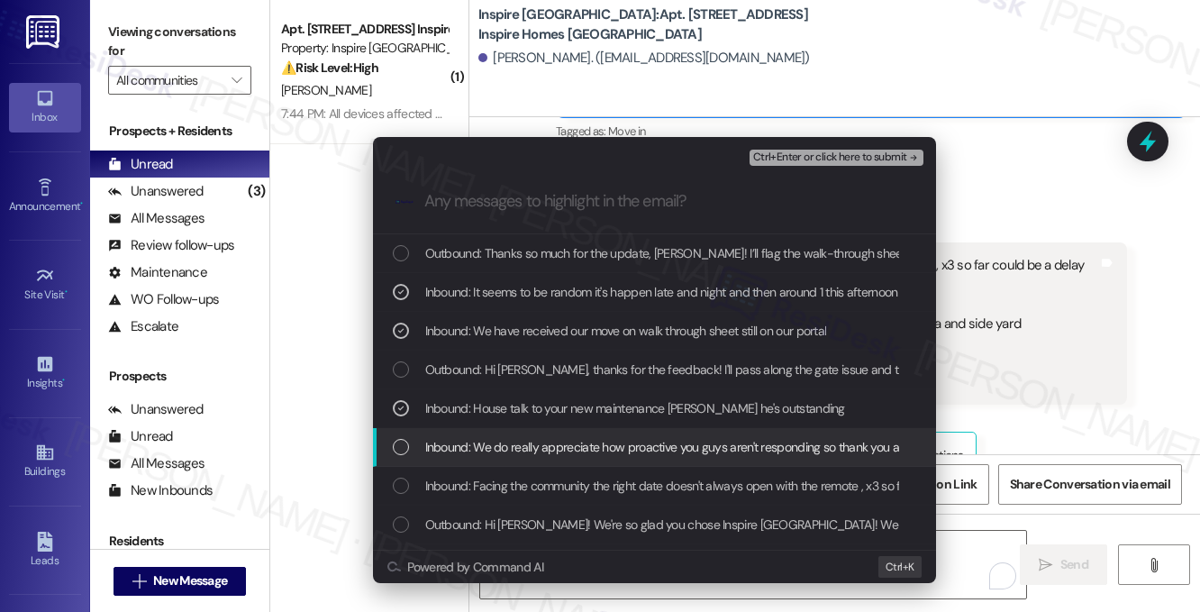
click at [547, 451] on span "Inbound: We do really appreciate how proactive you guys aren't responding so th…" at bounding box center [673, 447] width 496 height 20
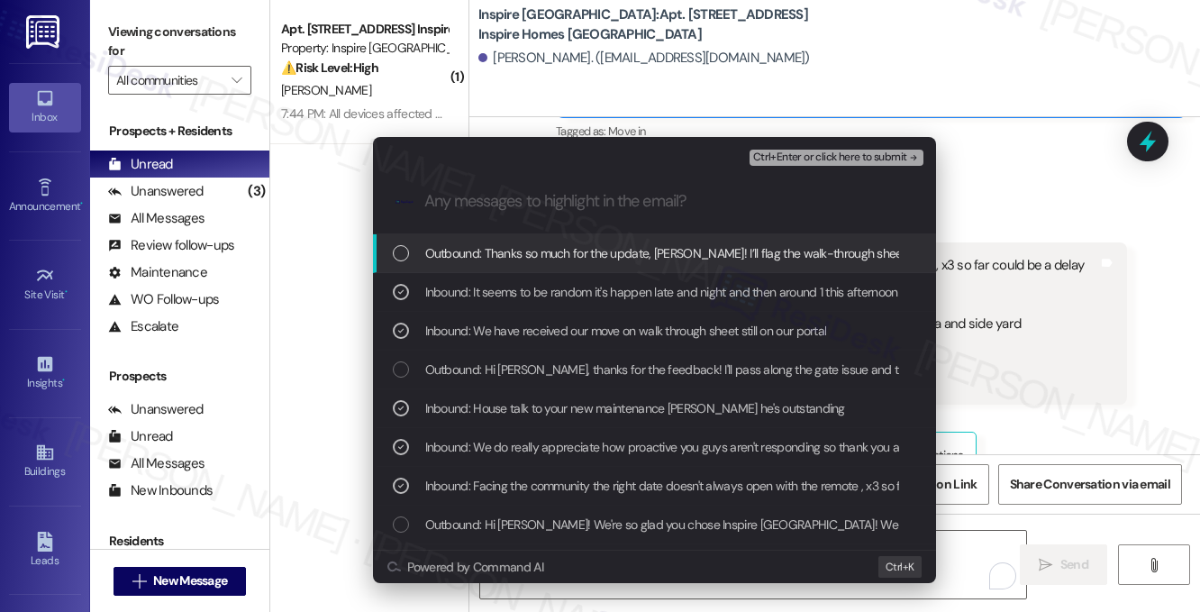
click at [798, 151] on span "Ctrl+Enter or click here to submit" at bounding box center [830, 157] width 154 height 13
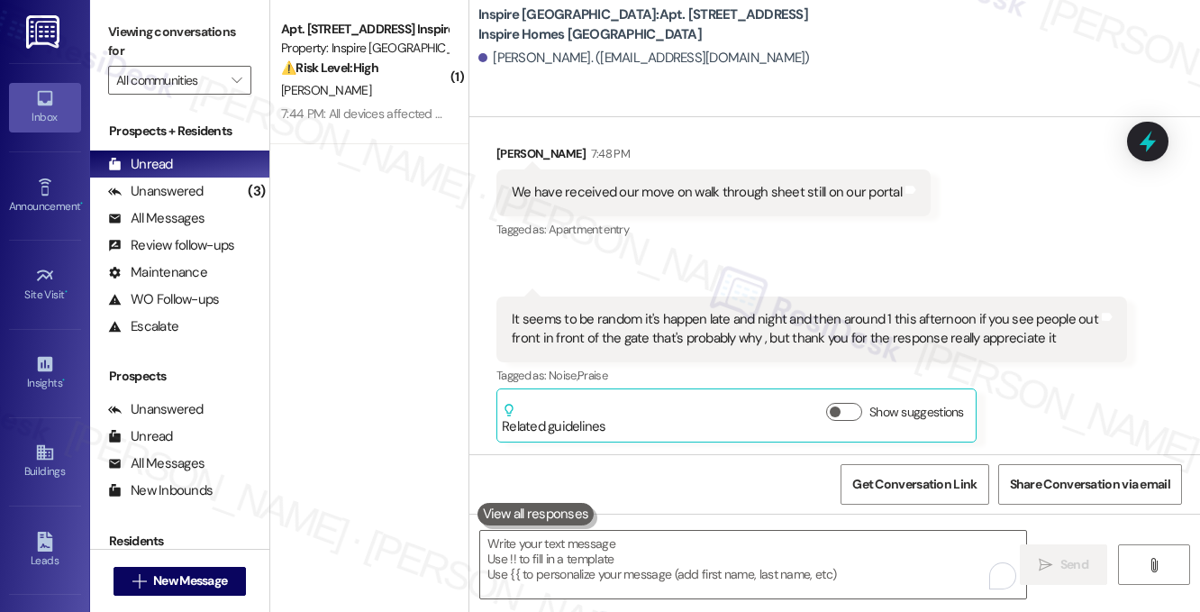
scroll to position [2903, 0]
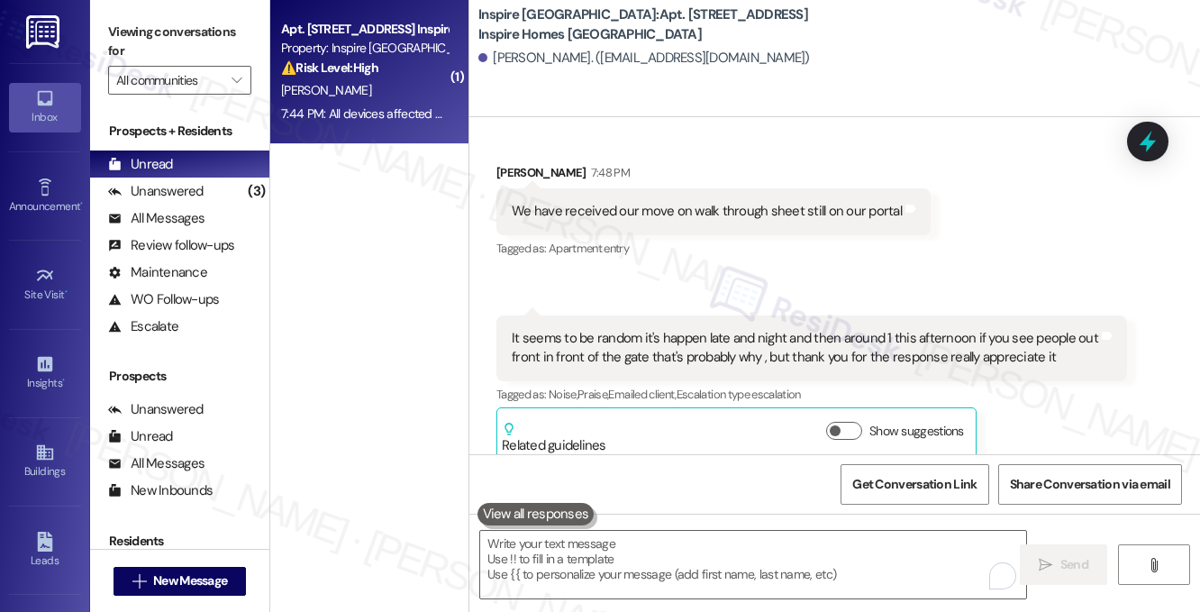
click at [299, 95] on span "[PERSON_NAME]" at bounding box center [326, 90] width 90 height 16
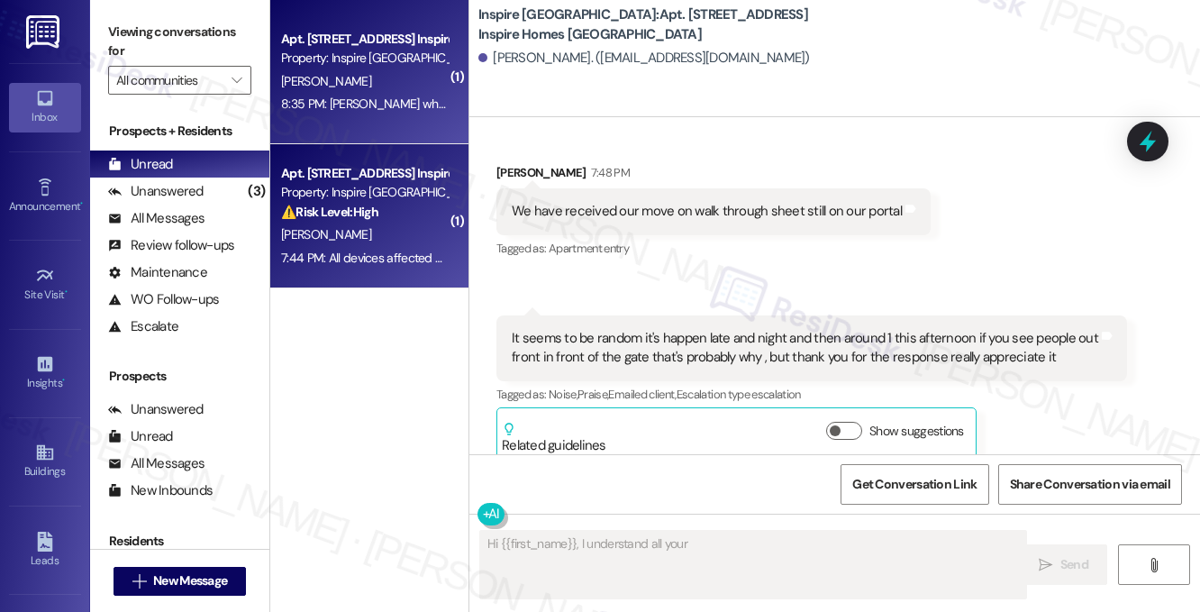
scroll to position [259, 0]
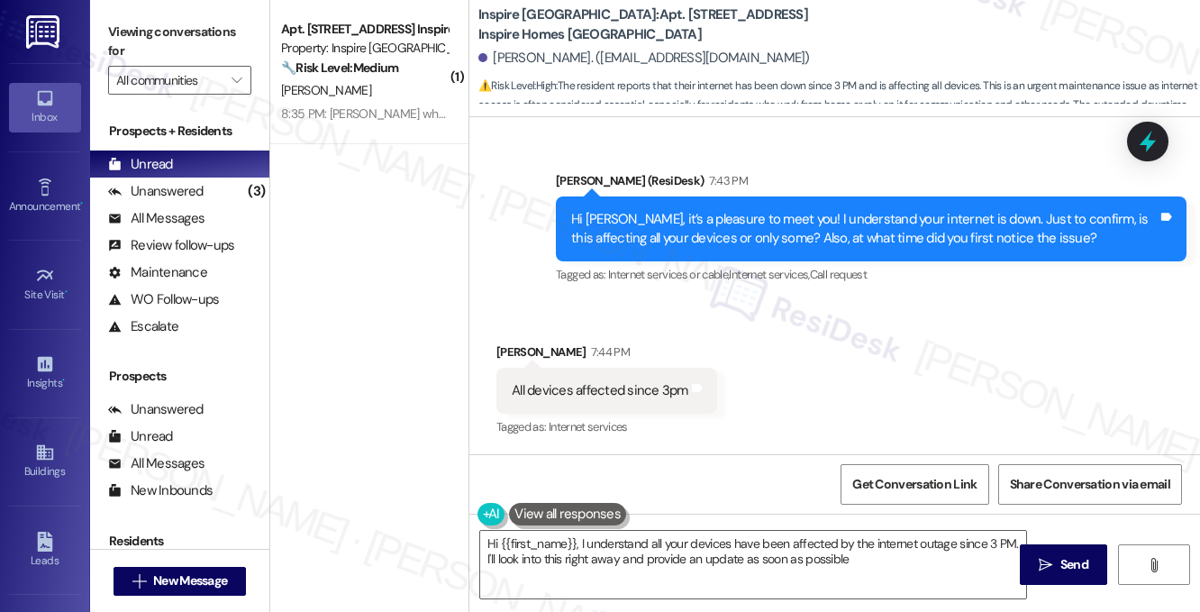
type textarea "Hi {{first_name}}, I understand all your devices have been affected by the inte…"
click at [613, 396] on div "All devices affected since 3pm" at bounding box center [600, 390] width 177 height 19
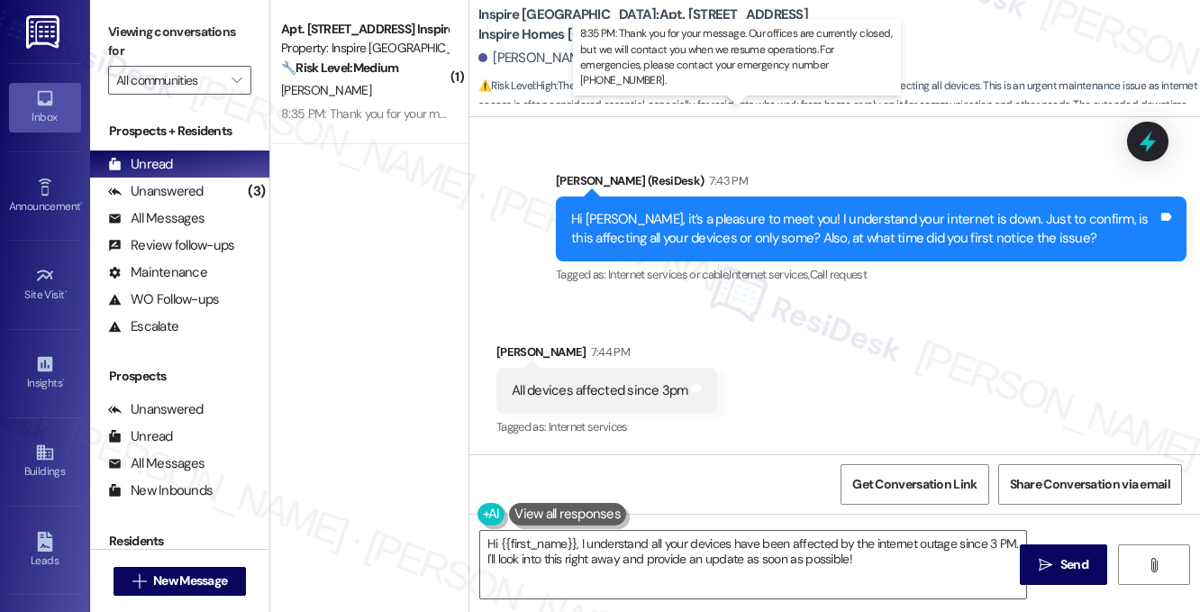
click at [396, 114] on div "8:35 PM: Thank you for your message. Our offices are currently closed, but we w…" at bounding box center [809, 113] width 1056 height 16
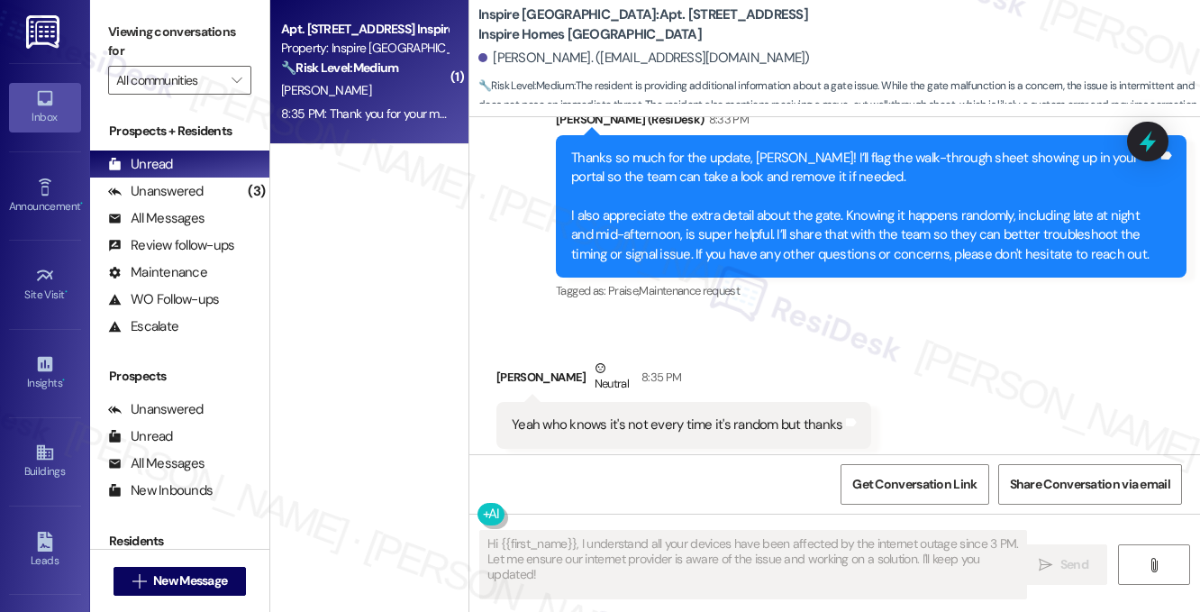
scroll to position [3322, 0]
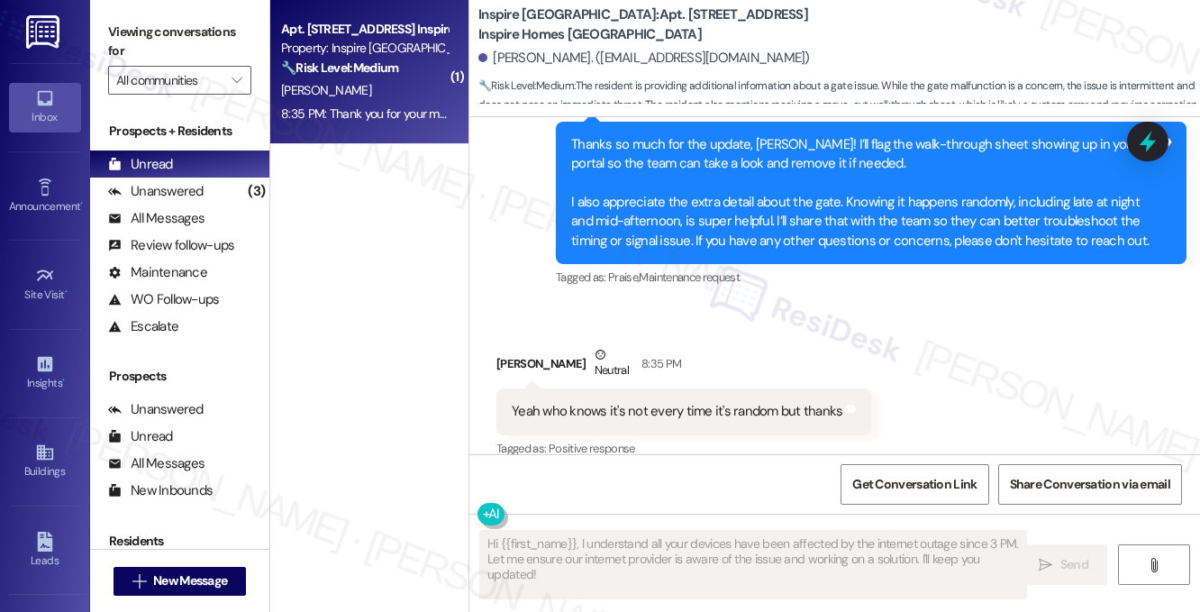
click at [695, 402] on div "Yeah who knows it's not every time it's random but thanks" at bounding box center [677, 411] width 331 height 19
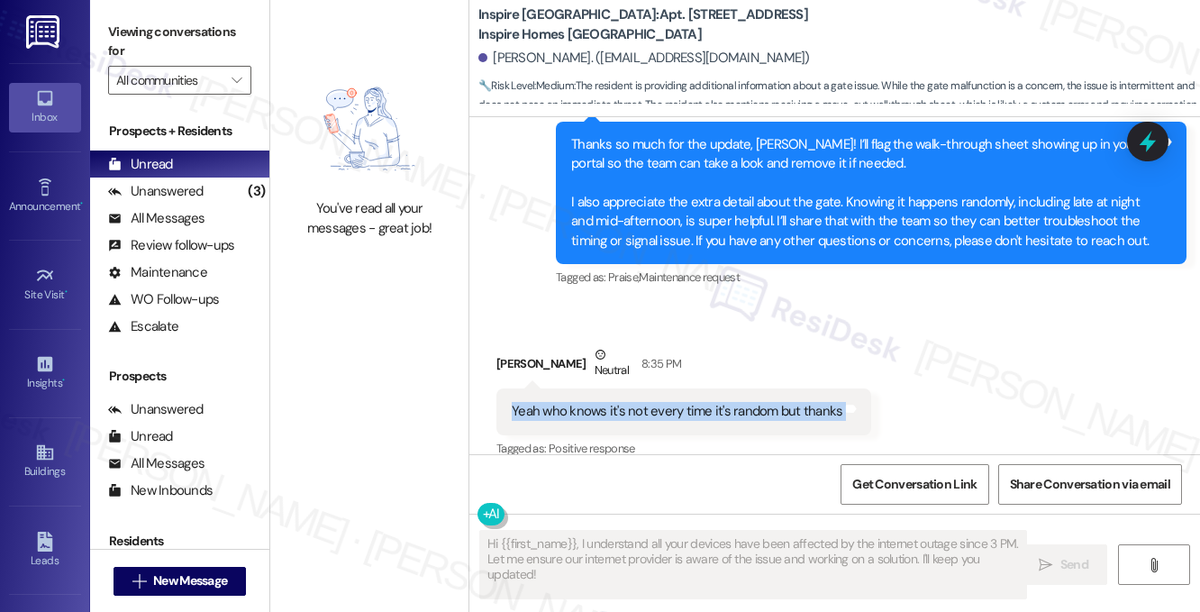
click at [695, 402] on div "Yeah who knows it's not every time it's random but thanks" at bounding box center [677, 411] width 331 height 19
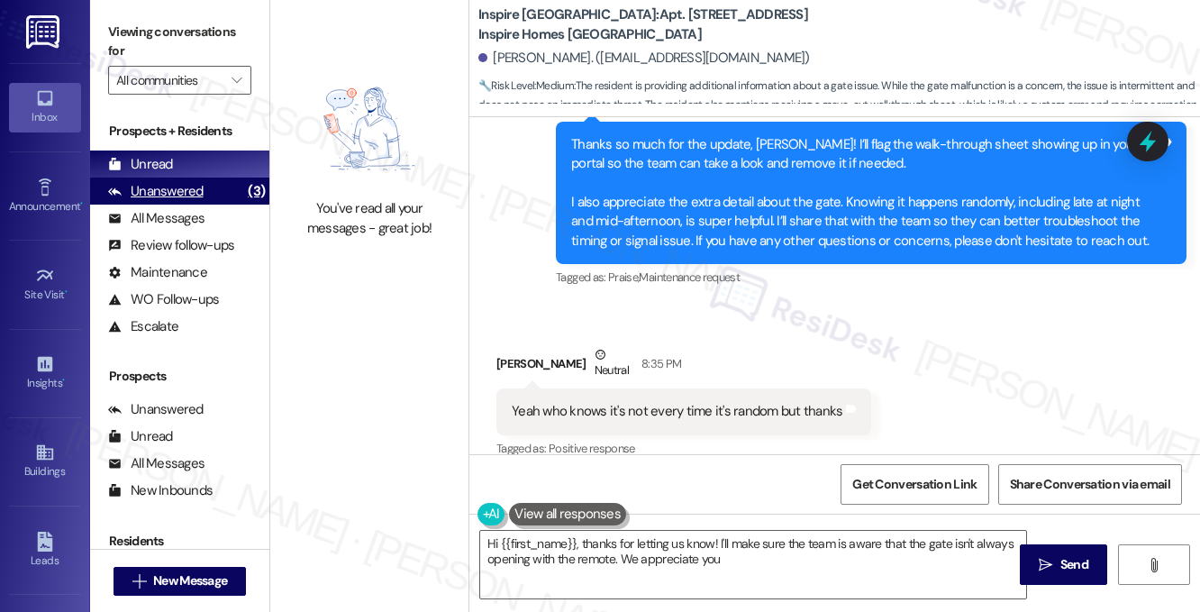
click at [175, 177] on div "Unanswered (3)" at bounding box center [179, 190] width 179 height 27
type textarea "Hi {{first_name}}, thanks for letting us know! I'll make sure the team is aware…"
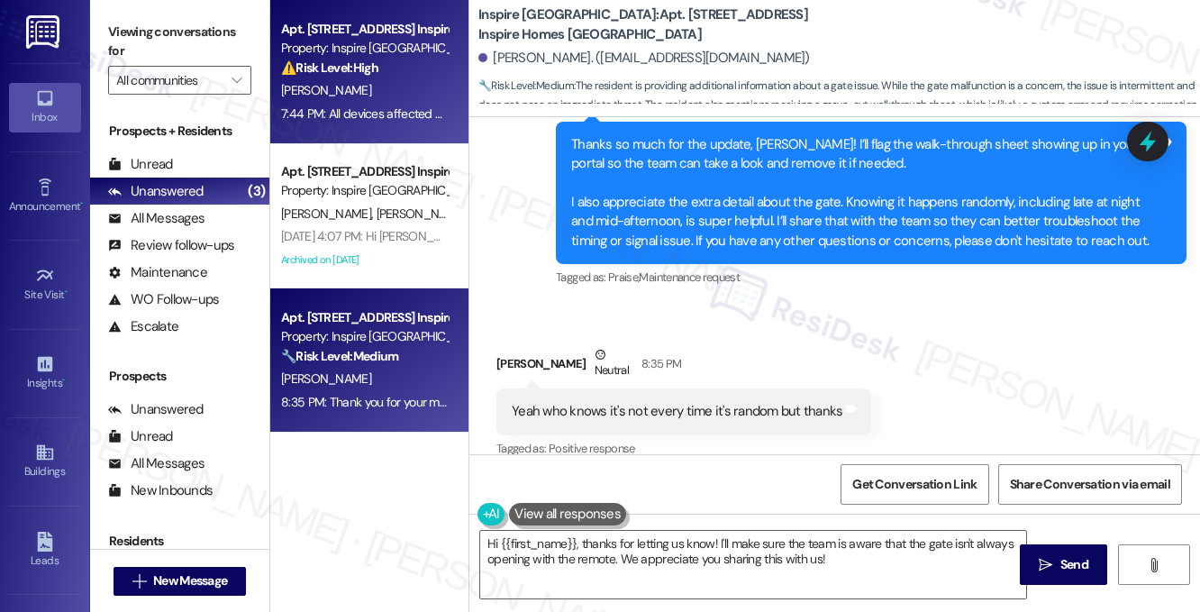
click at [396, 125] on div "Apt. 10121 Magnolia Bend Way, 1 Inspire Homes Bonds Ranch Property: Inspire Bon…" at bounding box center [369, 72] width 198 height 144
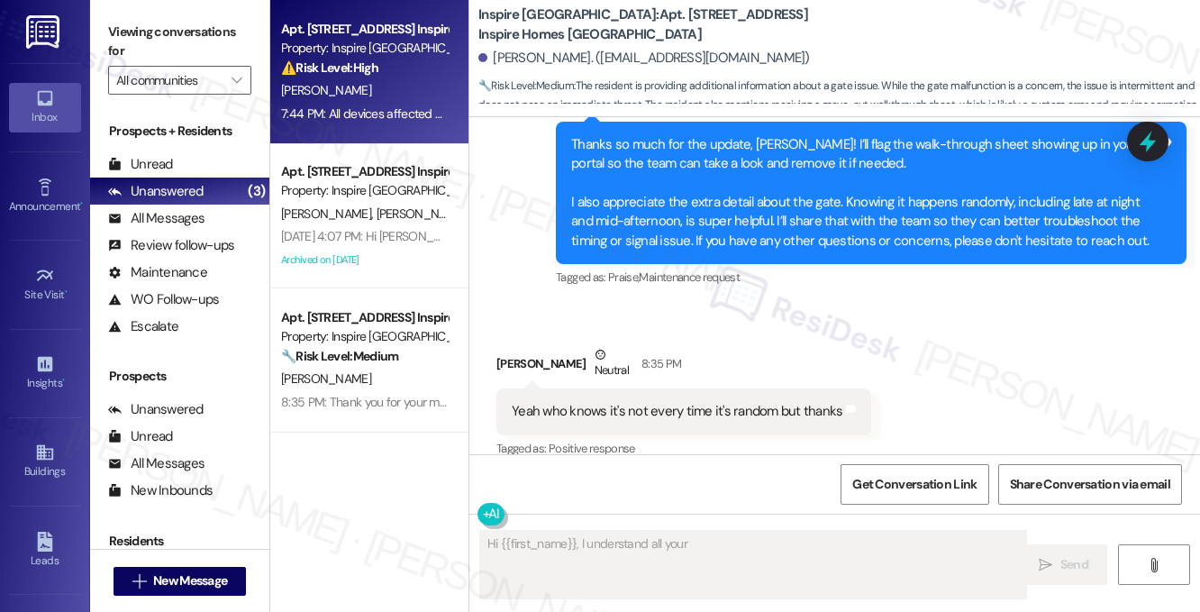
scroll to position [259, 0]
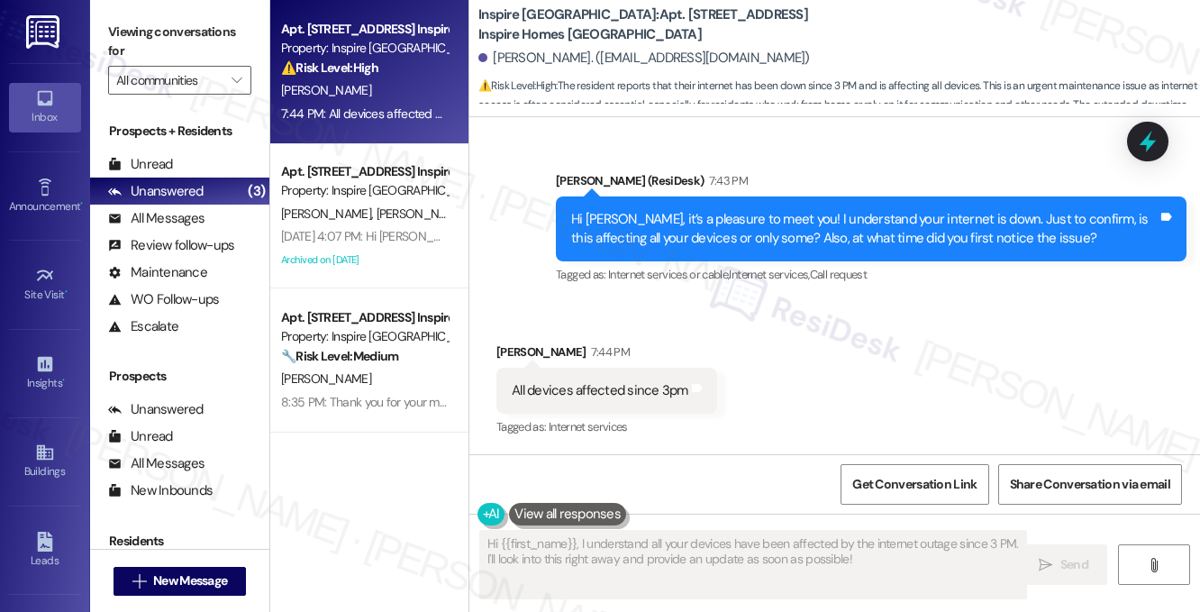
click at [620, 391] on div "All devices affected since 3pm" at bounding box center [600, 390] width 177 height 19
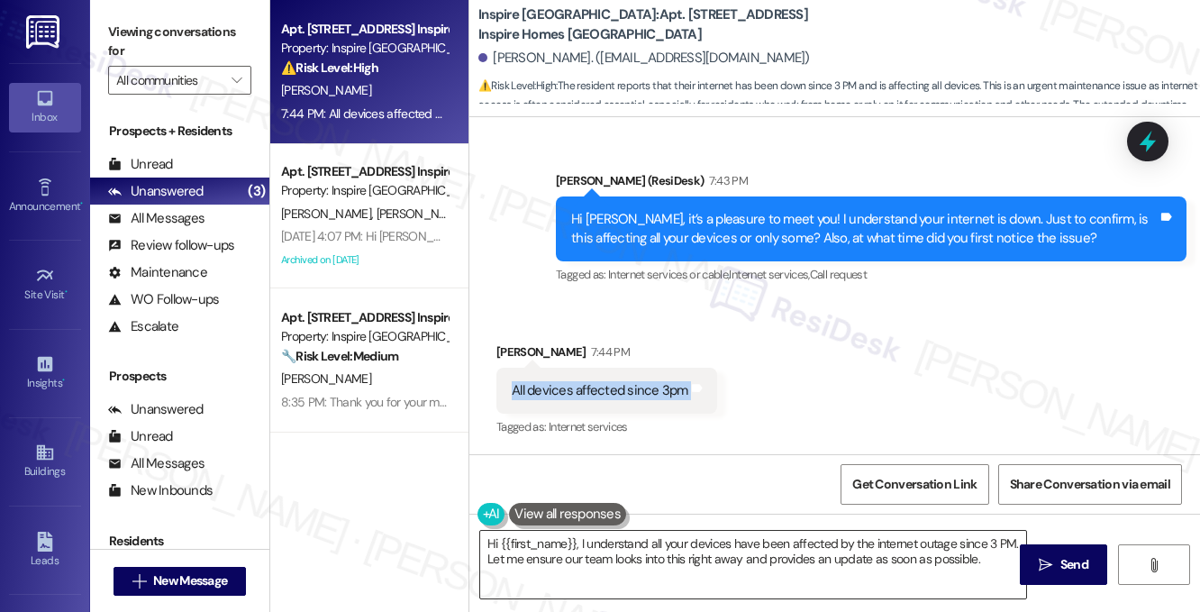
click at [677, 554] on textarea "Hi {{first_name}}, I understand all your devices have been affected by the inte…" at bounding box center [753, 564] width 546 height 68
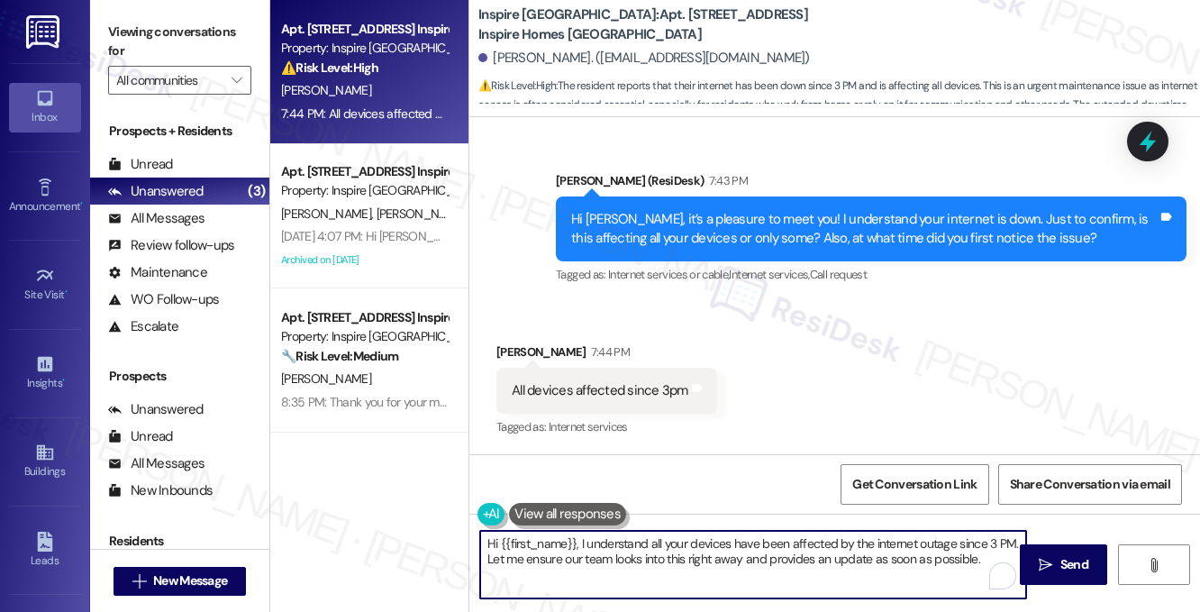
click at [677, 554] on textarea "Hi {{first_name}}, I understand all your devices have been affected by the inte…" at bounding box center [753, 564] width 546 height 68
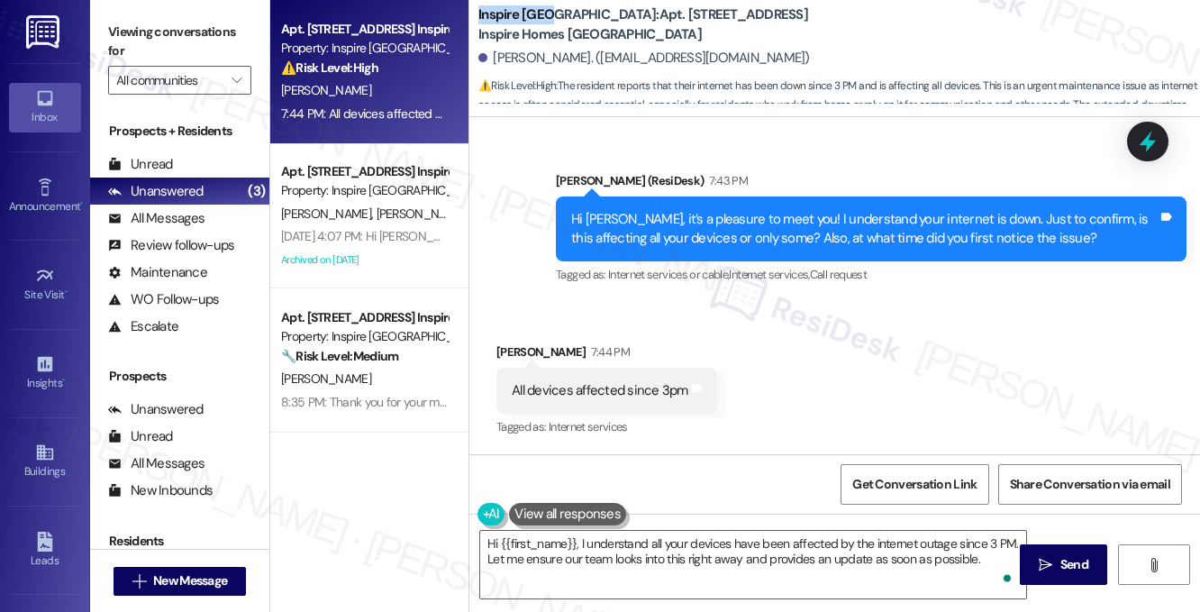
drag, startPoint x: 471, startPoint y: 16, endPoint x: 549, endPoint y: 14, distance: 78.4
click at [549, 14] on div "Inspire Bond Ranch: Apt. 10121 Magnolia Bend Way, 1 Inspire Homes Bonds Ranch C…" at bounding box center [834, 54] width 730 height 99
copy b "Inspire Bond"
click at [184, 23] on label "Viewing conversations for" at bounding box center [179, 42] width 143 height 48
click at [183, 39] on label "Viewing conversations for" at bounding box center [179, 42] width 143 height 48
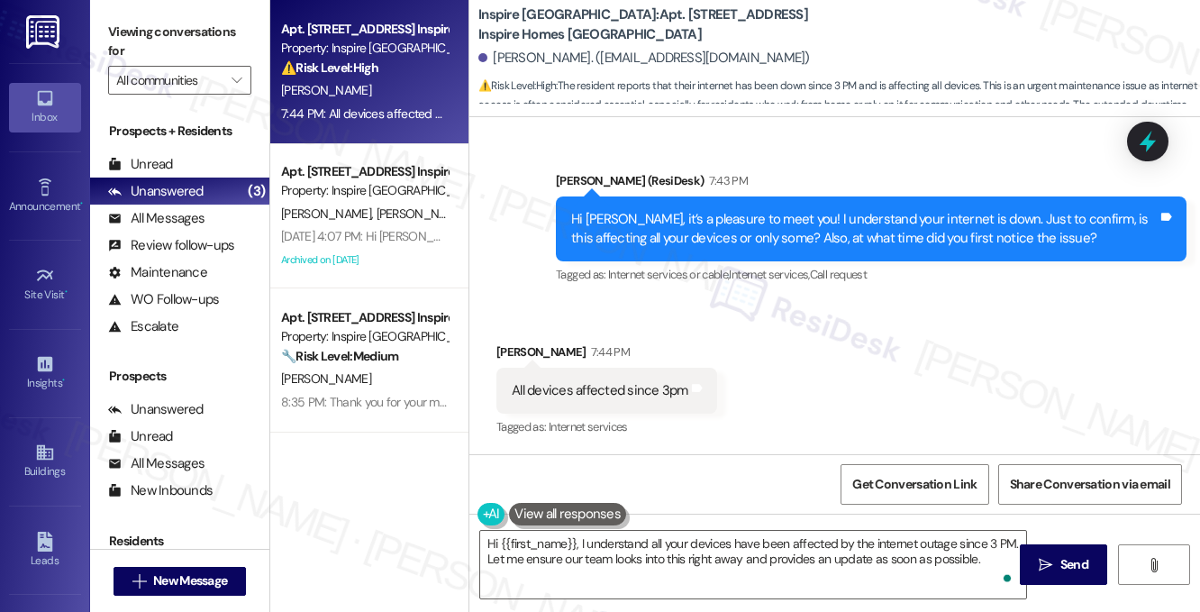
click at [806, 226] on div "Hi [PERSON_NAME], it’s a pleasure to meet you! I understand your internet is do…" at bounding box center [864, 229] width 586 height 39
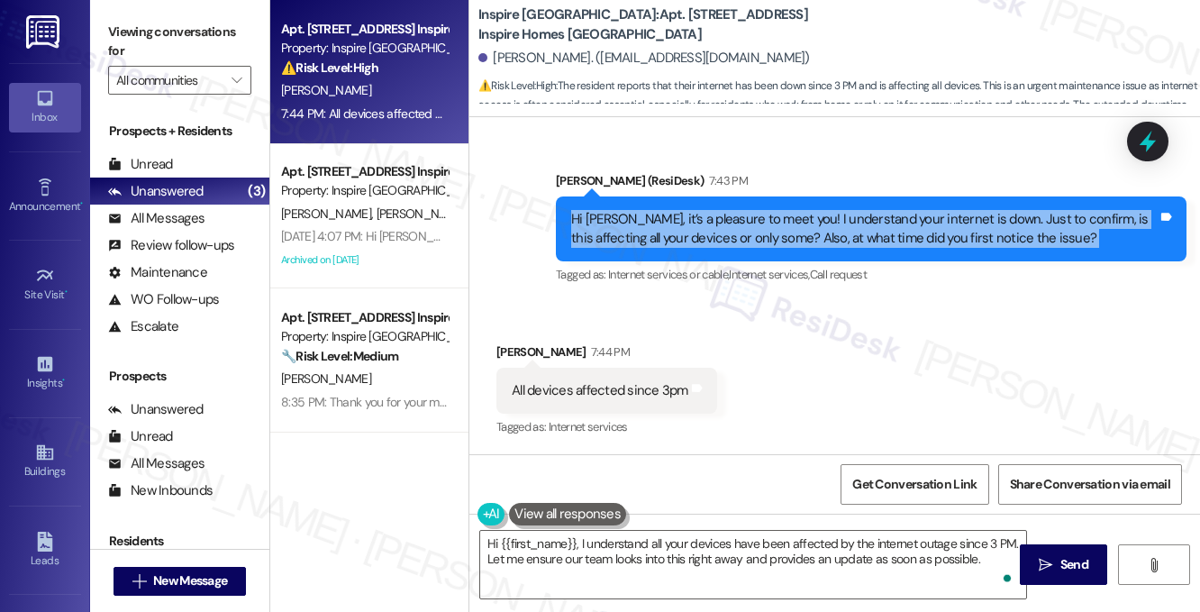
click at [806, 226] on div "Hi [PERSON_NAME], it’s a pleasure to meet you! I understand your internet is do…" at bounding box center [864, 229] width 586 height 39
click at [879, 226] on div "Hi [PERSON_NAME], it’s a pleasure to meet you! I understand your internet is do…" at bounding box center [864, 229] width 586 height 39
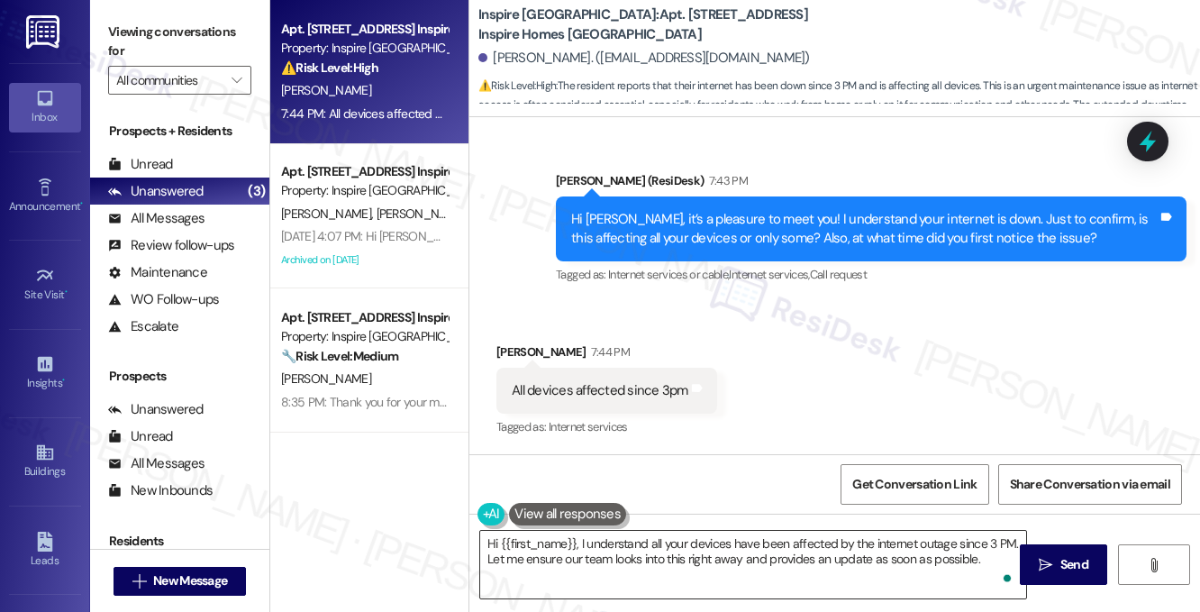
click at [686, 547] on textarea "Hi {{first_name}}, I understand all your devices have been affected by the inte…" at bounding box center [753, 564] width 546 height 68
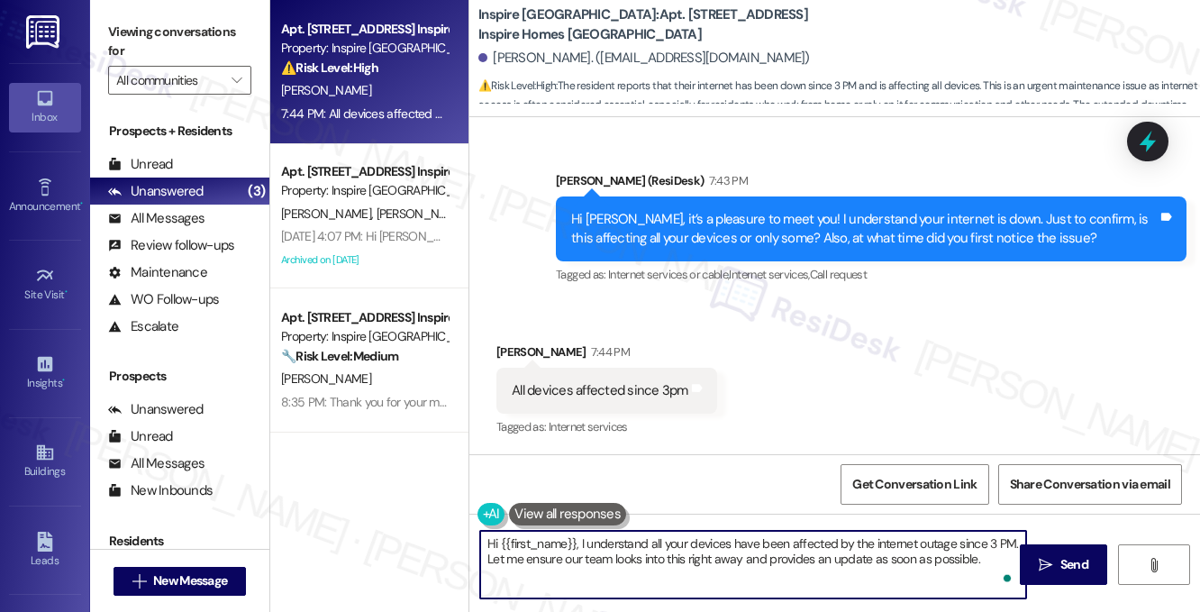
click at [686, 547] on textarea "Hi {{first_name}}, I understand all your devices have been affected by the inte…" at bounding box center [753, 564] width 546 height 68
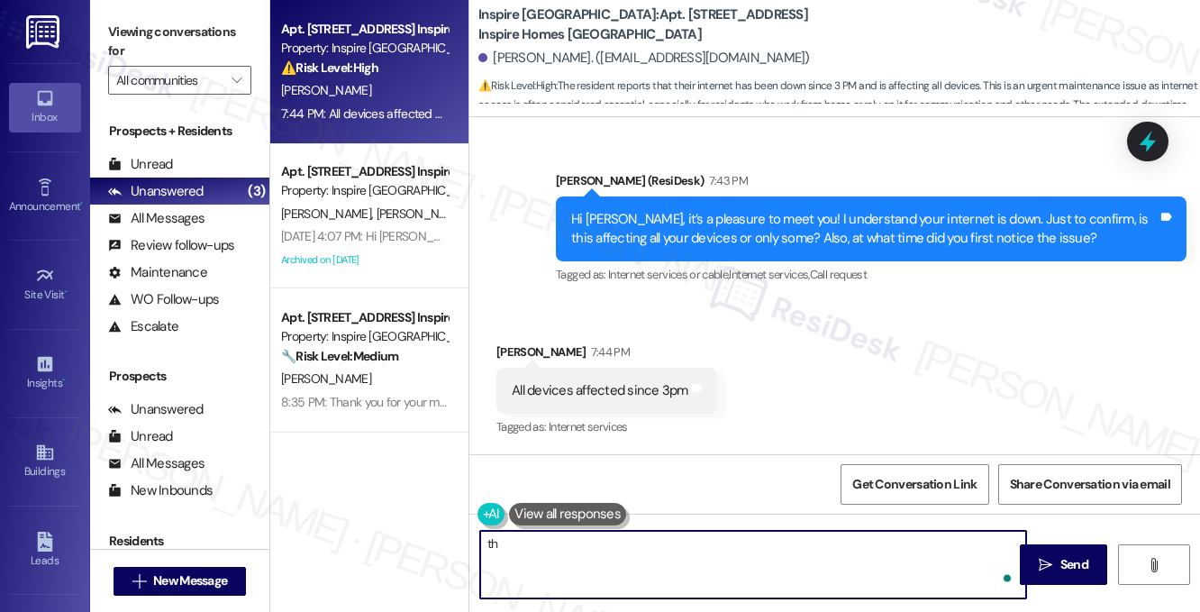
type textarea "t"
type textarea "Thanks for getting back. I'll go ahead and report this to the"
click at [778, 251] on div "Hi Cynthia, it’s a pleasure to meet you! I understand your internet is down. Ju…" at bounding box center [871, 229] width 630 height 66
click at [780, 250] on div "Hi Cynthia, it’s a pleasure to meet you! I understand your internet is down. Ju…" at bounding box center [871, 229] width 630 height 66
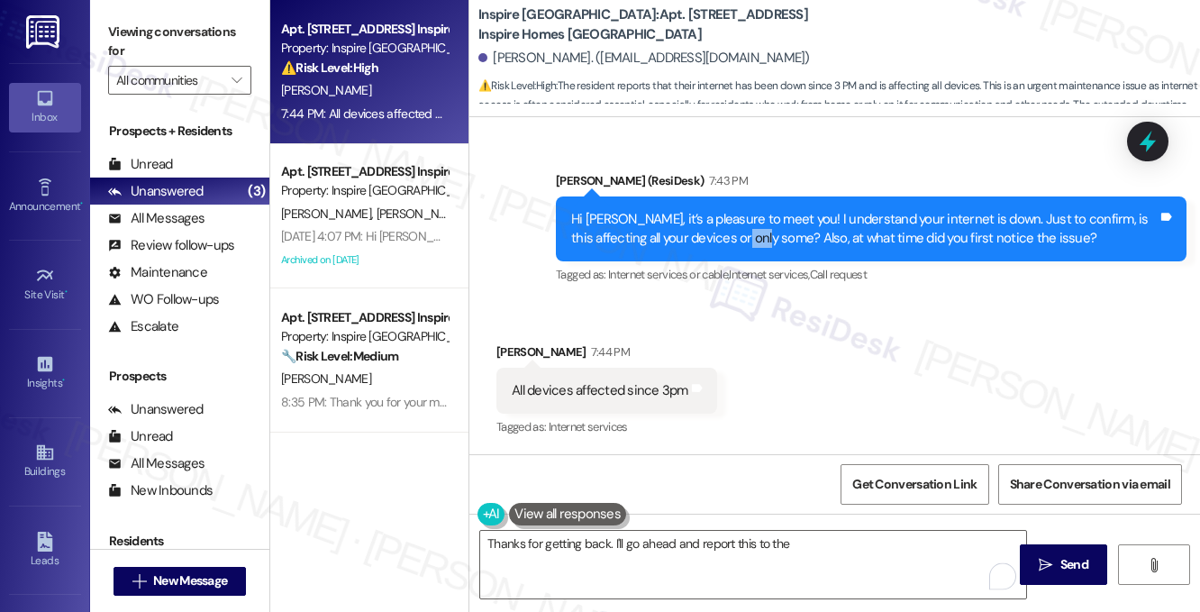
click at [780, 250] on div "Hi Cynthia, it’s a pleasure to meet you! I understand your internet is down. Ju…" at bounding box center [871, 229] width 630 height 66
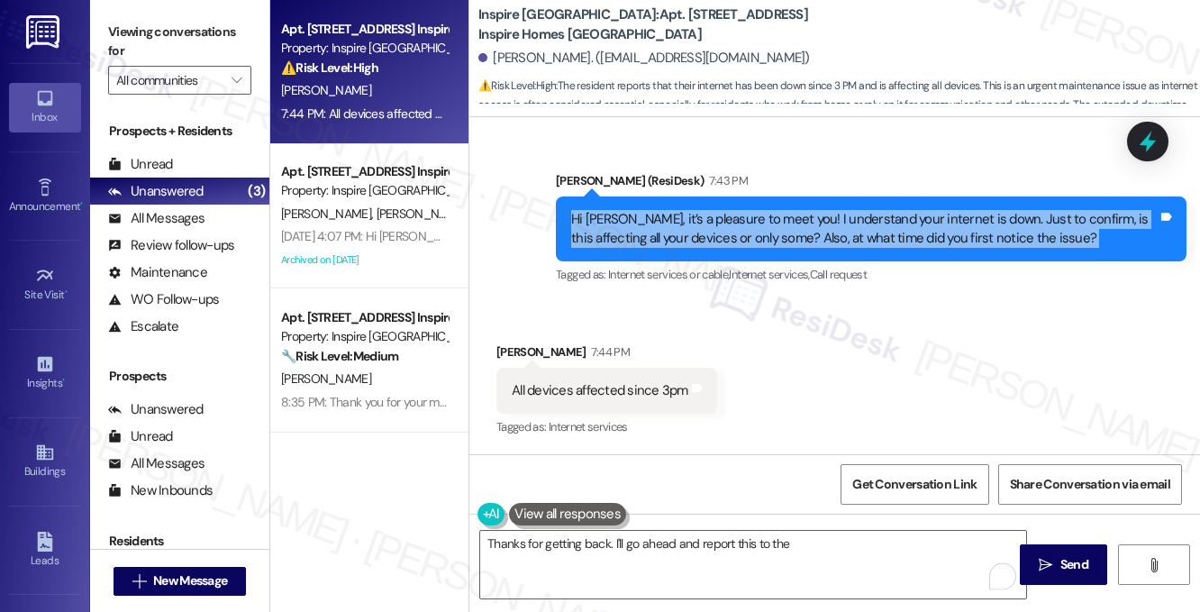
click at [780, 250] on div "Hi Cynthia, it’s a pleasure to meet you! I understand your internet is down. Ju…" at bounding box center [871, 229] width 630 height 66
copy div "Hi Cynthia, it’s a pleasure to meet you! I understand your internet is down. Ju…"
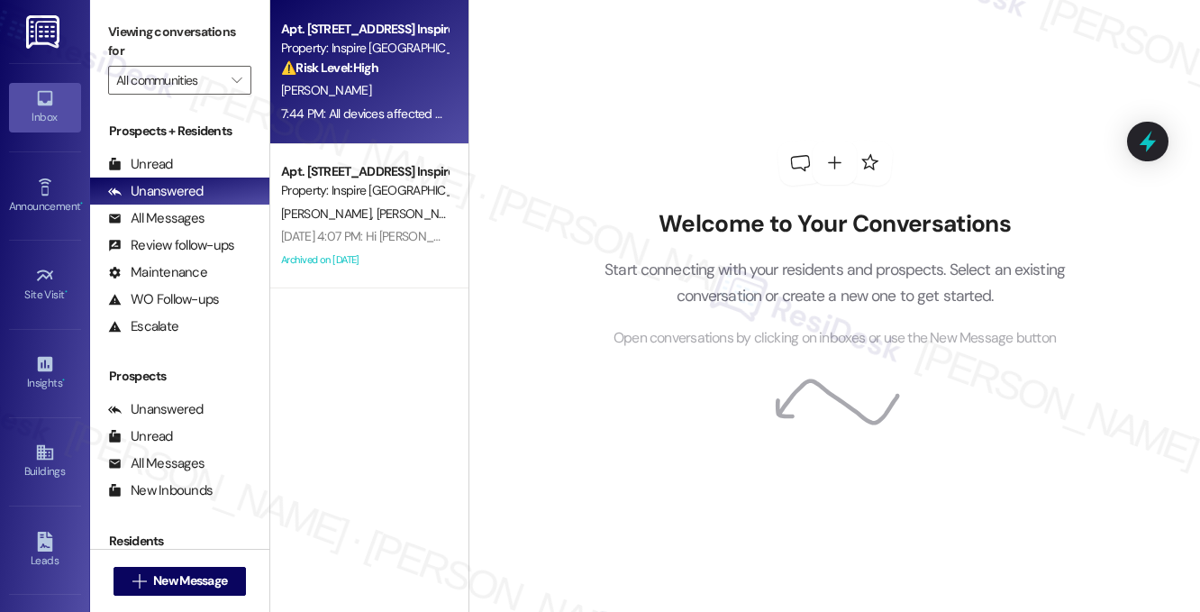
click at [413, 104] on div "7:44 PM: All devices affected since 3pm 7:44 PM: All devices affected since 3pm" at bounding box center [364, 114] width 170 height 23
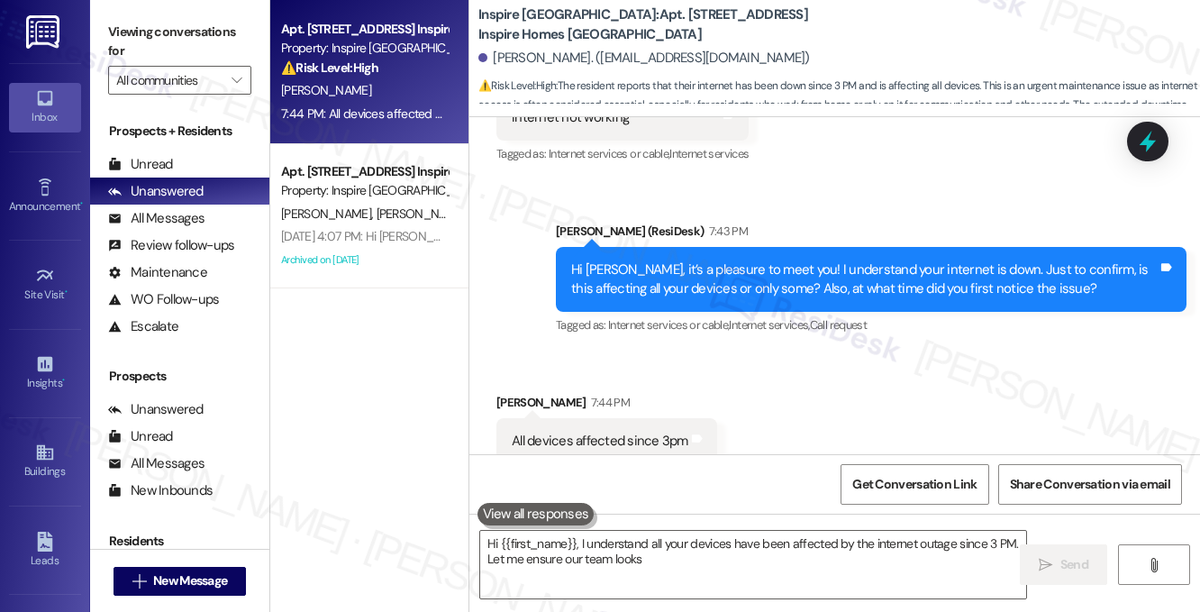
scroll to position [258, 0]
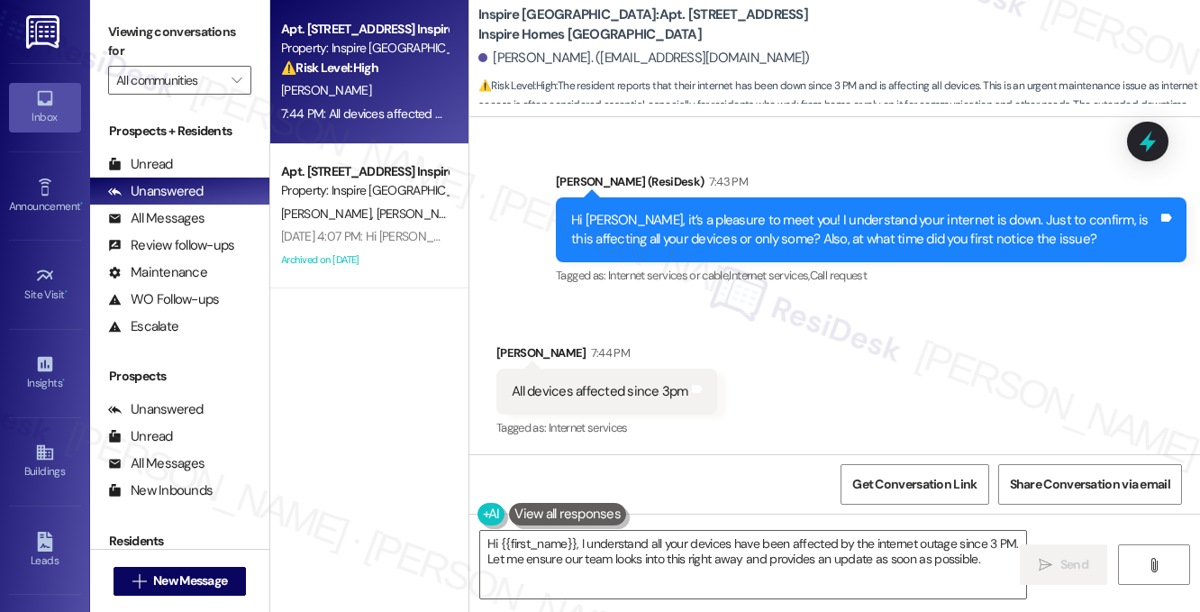
click at [599, 384] on div "All devices affected since 3pm" at bounding box center [600, 391] width 177 height 19
copy div "All devices affected since 3pm Tags and notes"
click at [196, 32] on label "Viewing conversations for" at bounding box center [179, 42] width 143 height 48
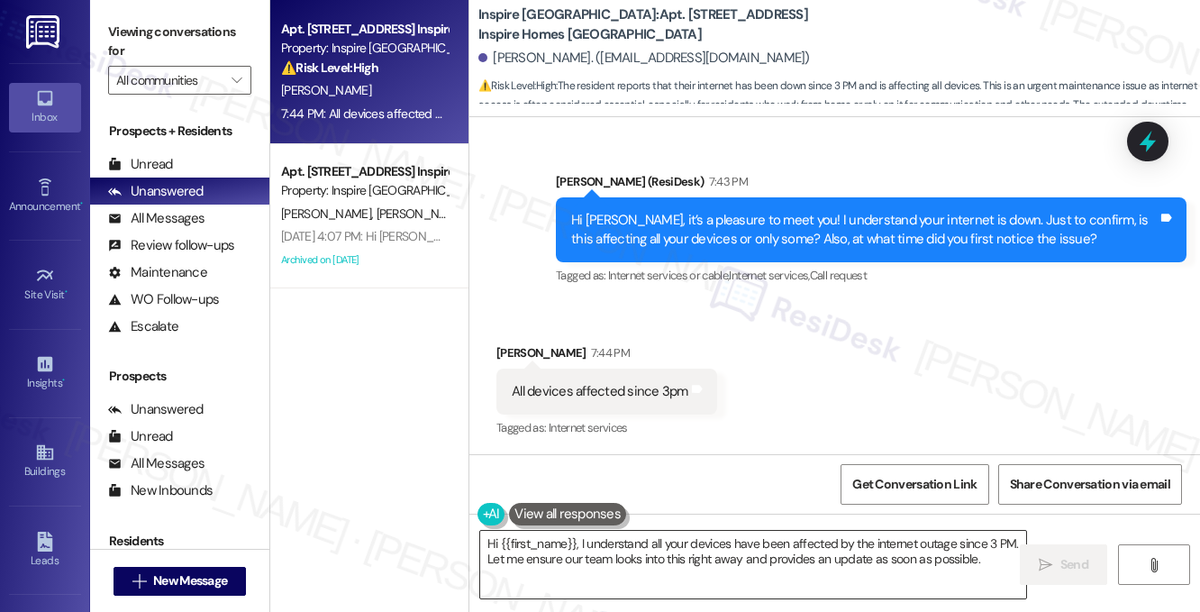
click at [563, 544] on textarea "Hi {{first_name}}, I understand all your devices have been affected by the inte…" at bounding box center [753, 564] width 546 height 68
click at [563, 543] on textarea "Hi {{first_name}}, I understand all your devices have been affected by the inte…" at bounding box center [753, 564] width 546 height 68
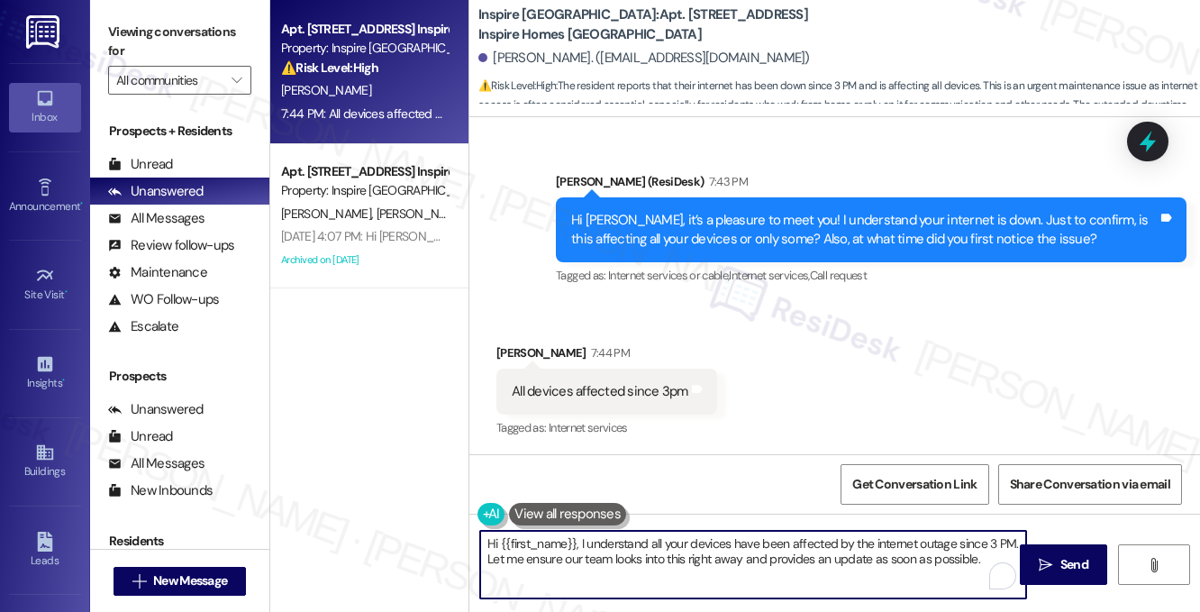
click at [563, 543] on textarea "Hi {{first_name}}, I understand all your devices have been affected by the inte…" at bounding box center [753, 564] width 546 height 68
paste textarea "I’ll go ahead and flag this with the team so we can get it checked right away. …"
click at [485, 540] on textarea "I’ll go ahead and flag this with the team so we can get it checked right away. …" at bounding box center [753, 564] width 546 height 68
click at [747, 539] on textarea "Thank you for getting back to me! I’ll go ahead and flag this with the team so …" at bounding box center [753, 564] width 546 height 68
click at [748, 539] on textarea "Thank you for getting back to me! I’ll go ahead and flag this with the team so …" at bounding box center [753, 564] width 546 height 68
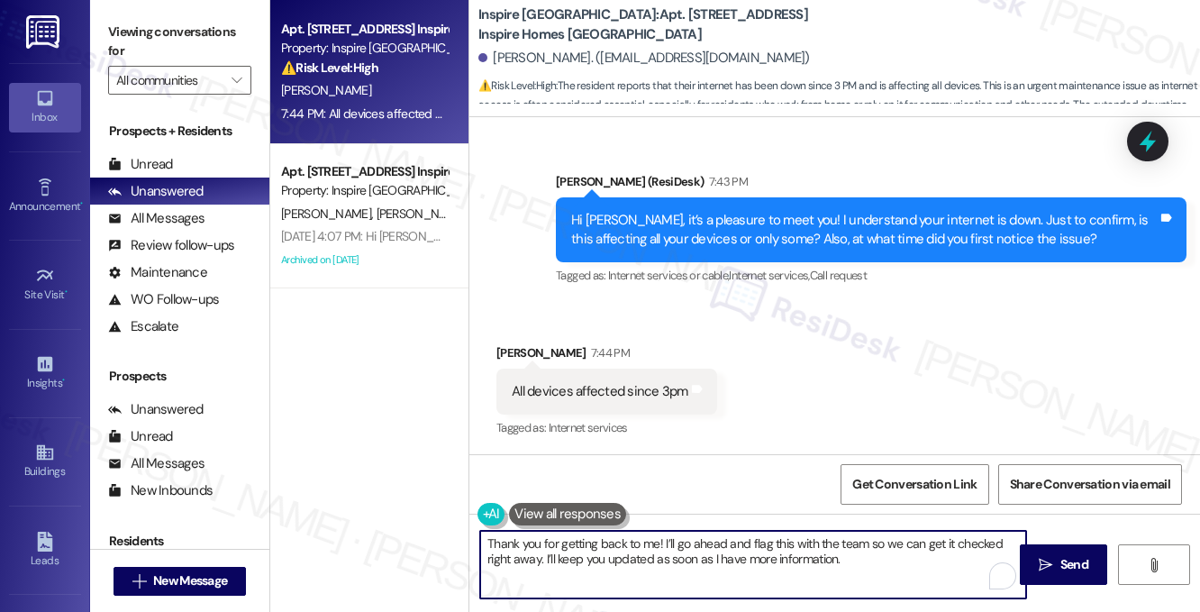
click at [753, 540] on textarea "Thank you for getting back to me! I’ll go ahead and flag this with the team so …" at bounding box center [753, 564] width 546 height 68
click at [756, 541] on textarea "Thank you for getting back to me! I’ll go ahead and flag this with the team so …" at bounding box center [753, 564] width 546 height 68
drag, startPoint x: 858, startPoint y: 544, endPoint x: 517, endPoint y: 560, distance: 341.7
click at [517, 560] on textarea "Thank you for getting back to me! I’ll go ahead and check with the team so we c…" at bounding box center [753, 564] width 546 height 68
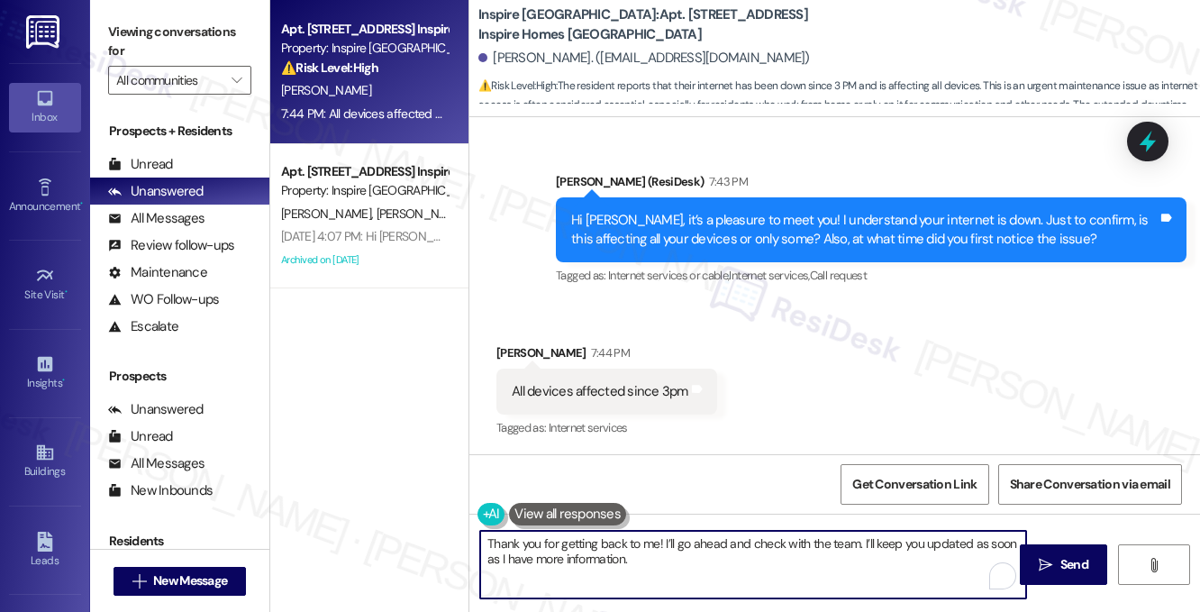
click at [697, 559] on textarea "Thank you for getting back to me! I’ll go ahead and check with the team. I’ll k…" at bounding box center [753, 564] width 546 height 68
click at [915, 558] on textarea "Thank you for getting back to me! I’ll go ahead and check with the team. I’ll k…" at bounding box center [753, 564] width 546 height 68
drag, startPoint x: 738, startPoint y: 555, endPoint x: 508, endPoint y: 558, distance: 229.7
click at [508, 558] on textarea "Thank you for getting back to me! I’ll go ahead and check with the team. I’ll k…" at bounding box center [753, 564] width 546 height 68
click at [906, 565] on textarea "Thank you for getting back to me! I’ll go ahead and check with the team. I’ll k…" at bounding box center [753, 564] width 546 height 68
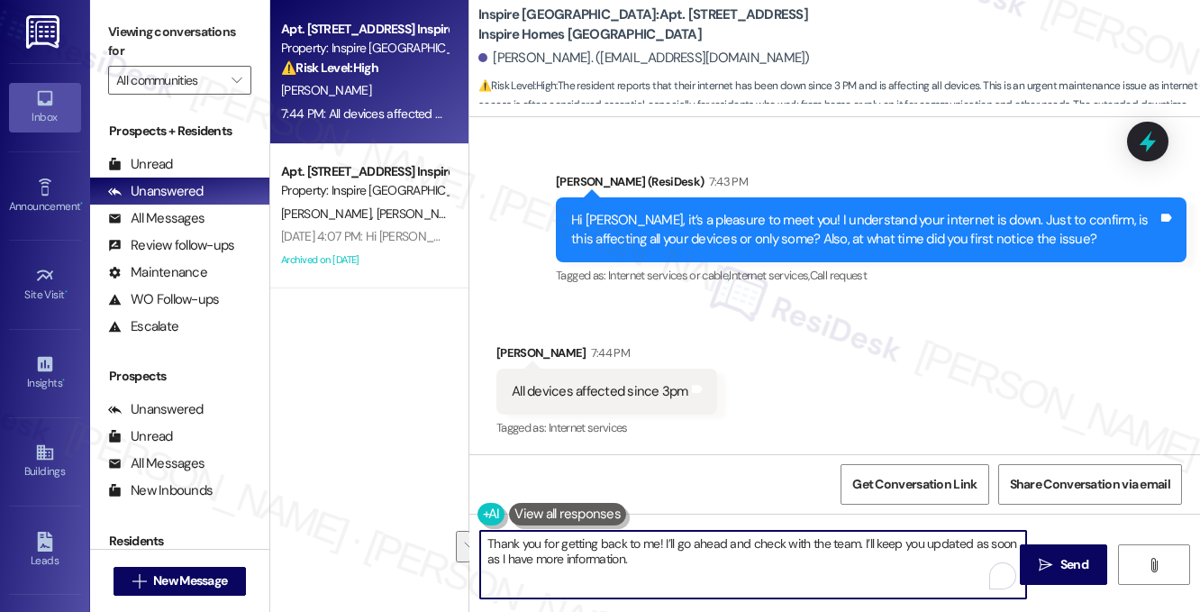
drag, startPoint x: 908, startPoint y: 563, endPoint x: 872, endPoint y: 542, distance: 41.6
click at [872, 542] on textarea "Thank you for getting back to me! I’ll go ahead and check with the team. I’ll k…" at bounding box center [753, 564] width 546 height 68
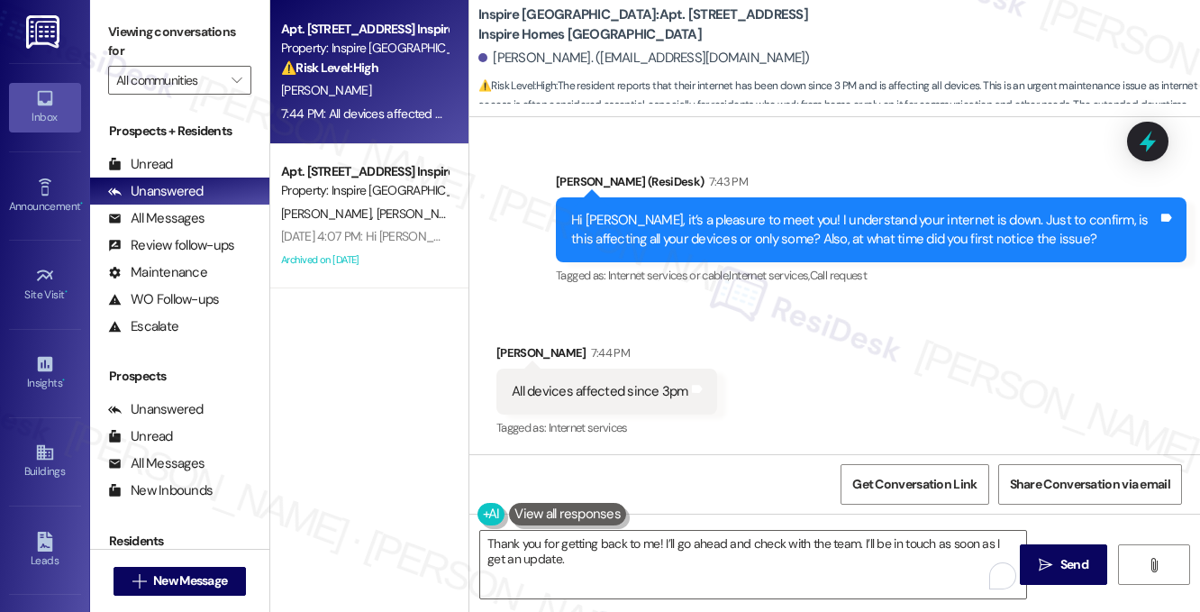
click at [189, 27] on label "Viewing conversations for" at bounding box center [179, 42] width 143 height 48
click at [866, 540] on textarea "Thank you for getting back to me! I’ll go ahead and check with the team. I’ll b…" at bounding box center [753, 564] width 546 height 68
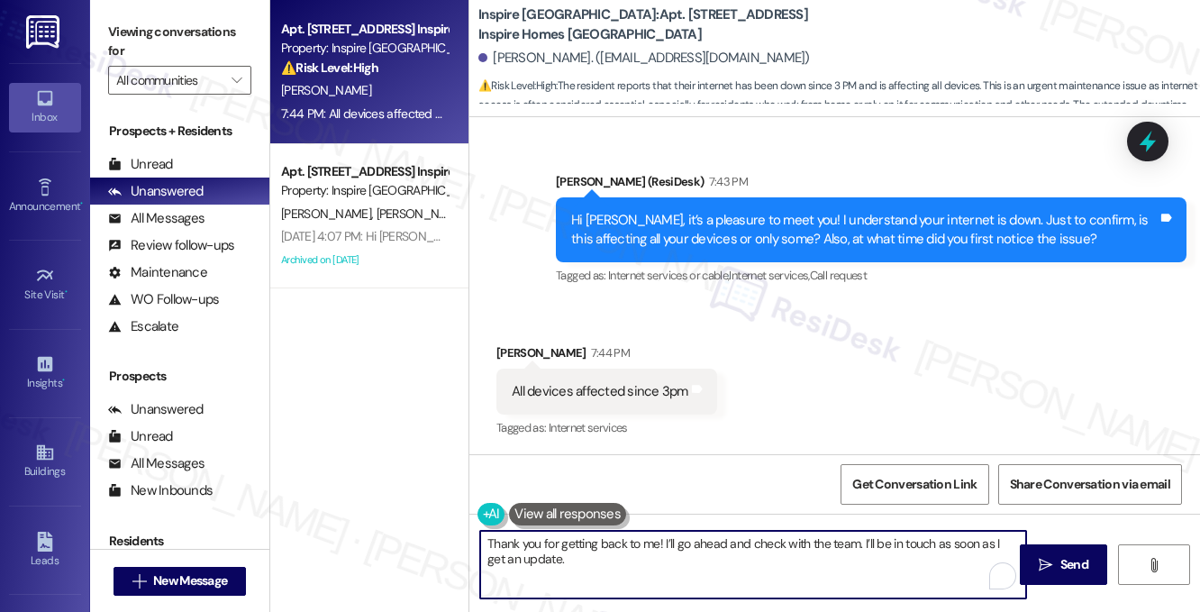
click at [865, 540] on textarea "Thank you for getting back to me! I’ll go ahead and check with the team. I’ll b…" at bounding box center [753, 564] width 546 height 68
type textarea "Thank you for getting back to me! I’ll go ahead and check with the team and wil…"
click at [724, 568] on textarea "Thank you for getting back to me! I’ll go ahead and check with the team and wil…" at bounding box center [753, 564] width 546 height 68
click at [651, 543] on textarea "Thank you for getting back to me! I’ll go ahead and check with the team and wil…" at bounding box center [753, 564] width 546 height 68
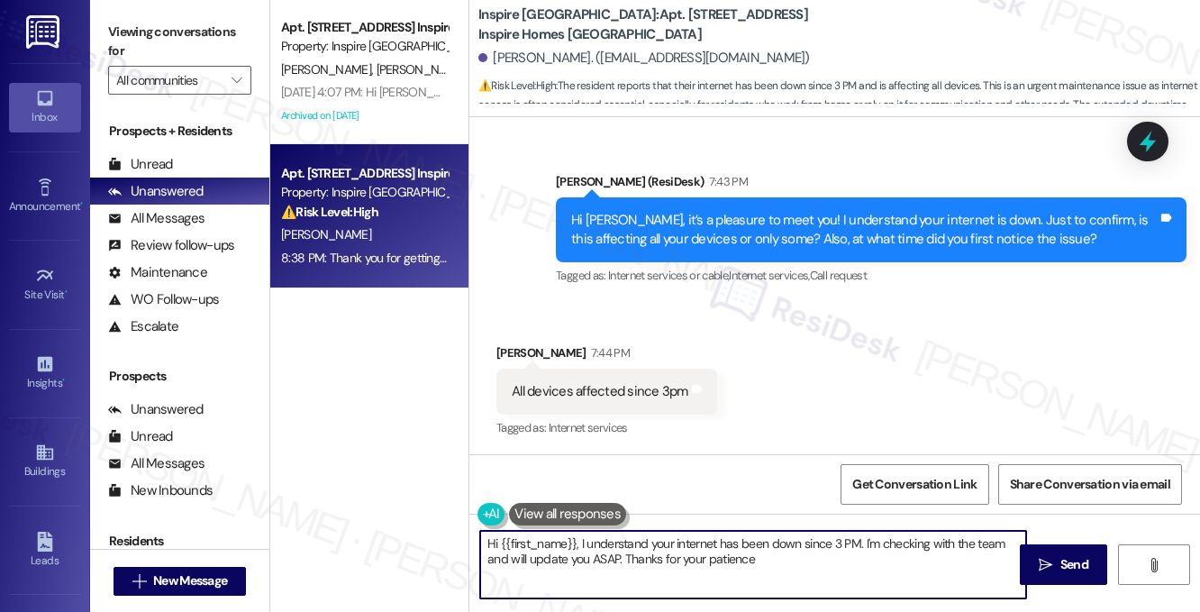
type textarea "Hi {{first_name}}, I understand your internet has been down since 3 PM. I'm che…"
click at [228, 42] on label "Viewing conversations for" at bounding box center [179, 42] width 143 height 48
click at [891, 280] on div "Tagged as: Internet services or cable , Click to highlight conversations about …" at bounding box center [871, 275] width 630 height 26
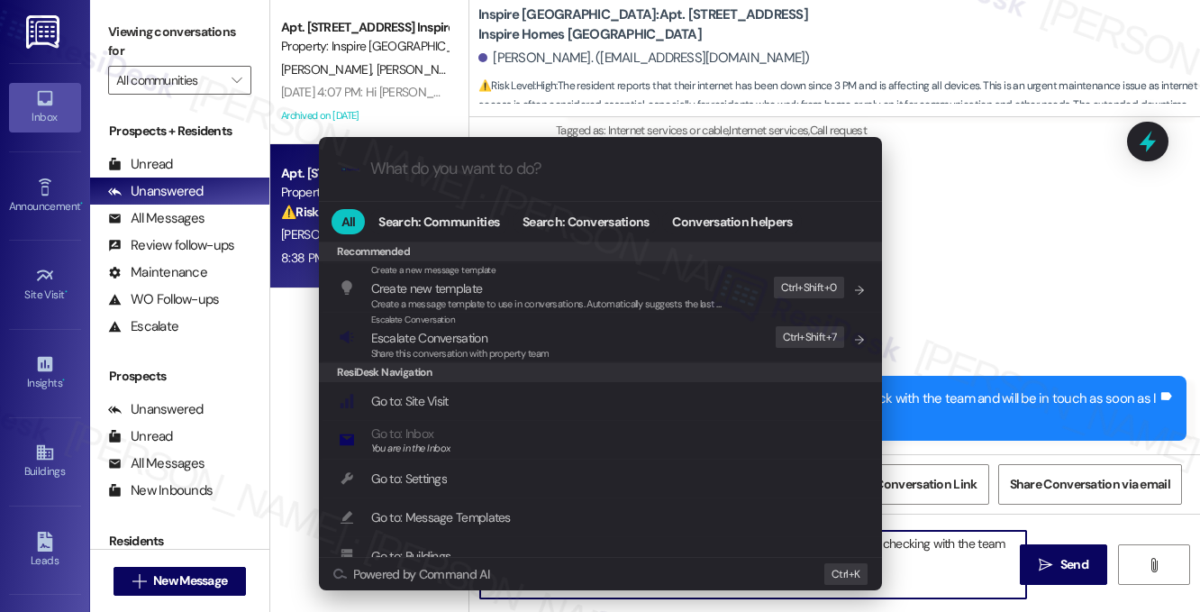
scroll to position [90, 0]
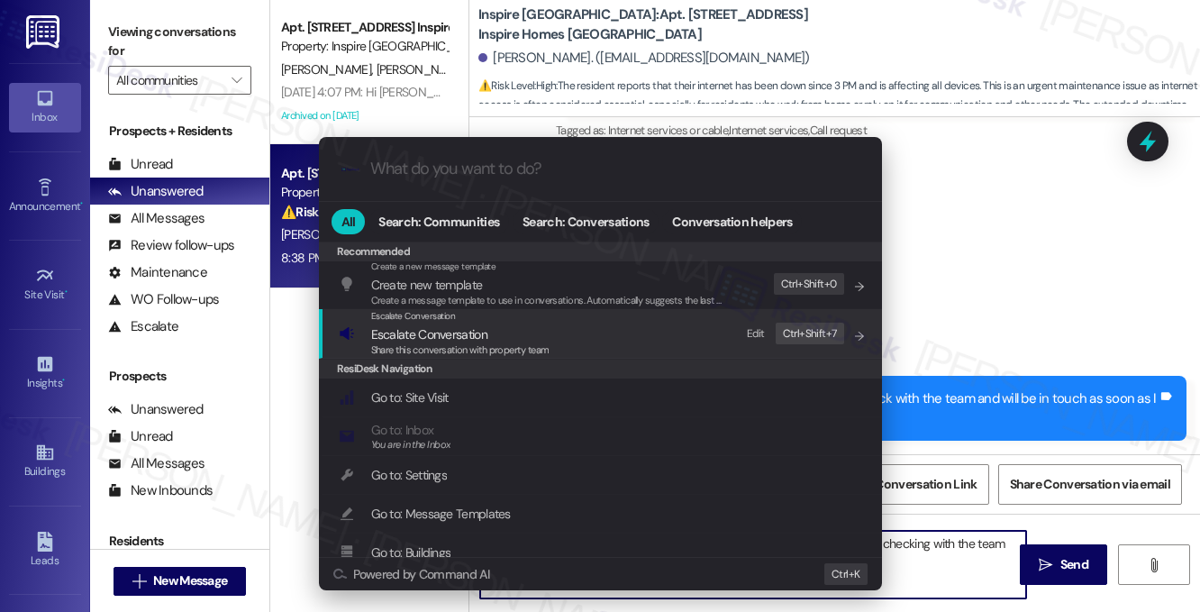
click at [486, 318] on div "Escalate Conversation" at bounding box center [460, 316] width 178 height 14
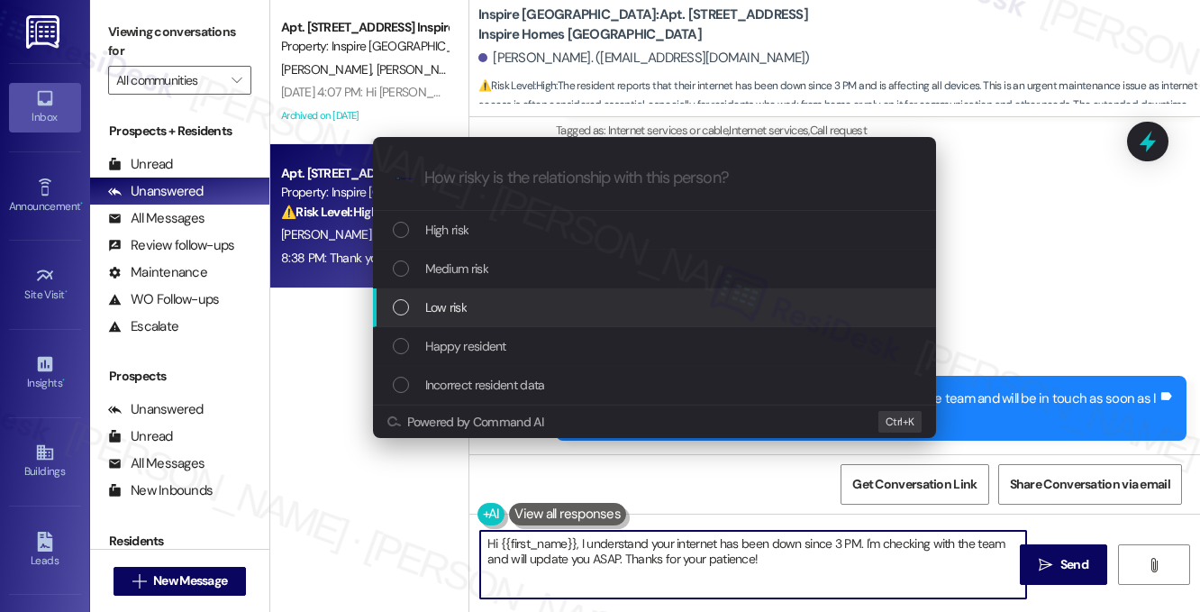
click at [490, 322] on div "Low risk" at bounding box center [654, 307] width 563 height 39
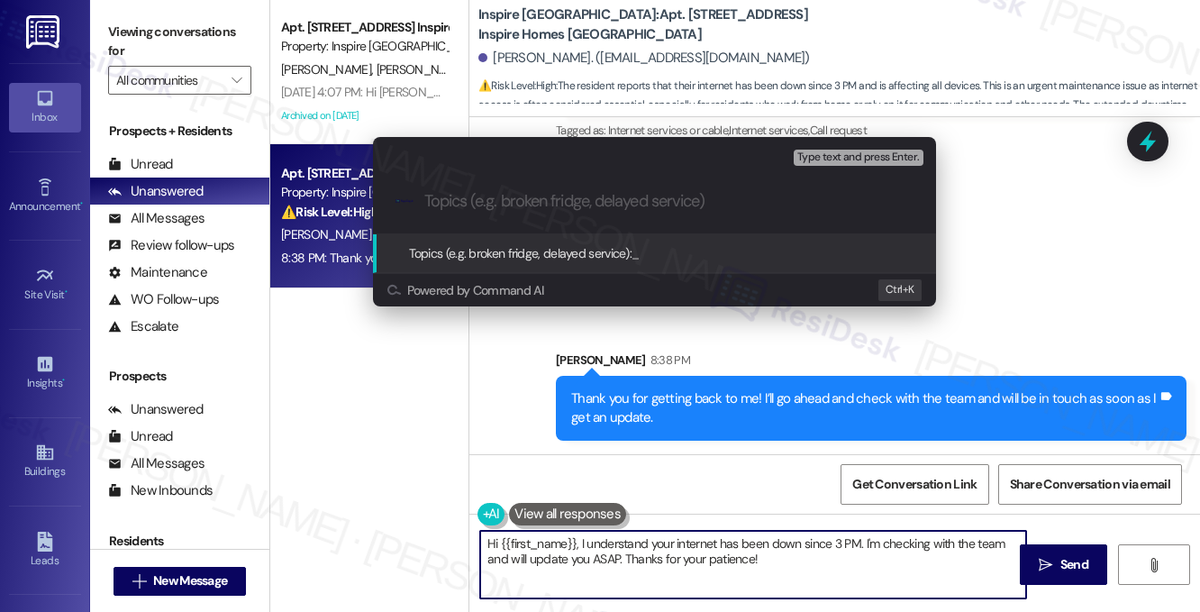
paste input "Internet Outage"
click at [558, 204] on input "Internet Outage" at bounding box center [661, 201] width 475 height 19
type input "Internet Outage Issue"
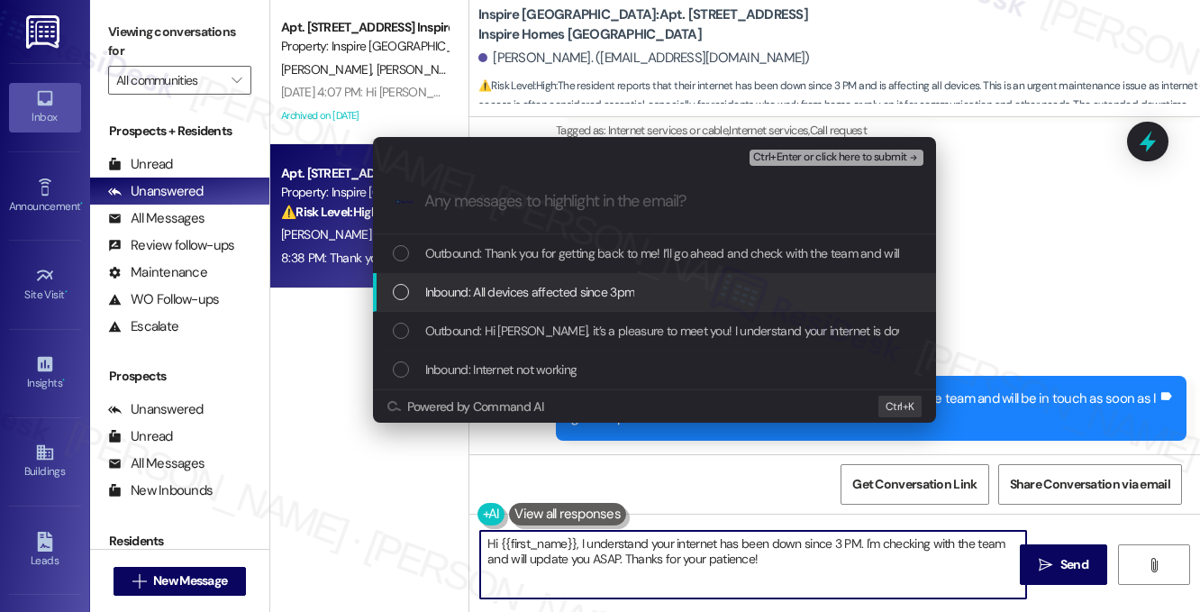
click at [576, 285] on span "Inbound: All devices affected since 3pm" at bounding box center [530, 292] width 210 height 20
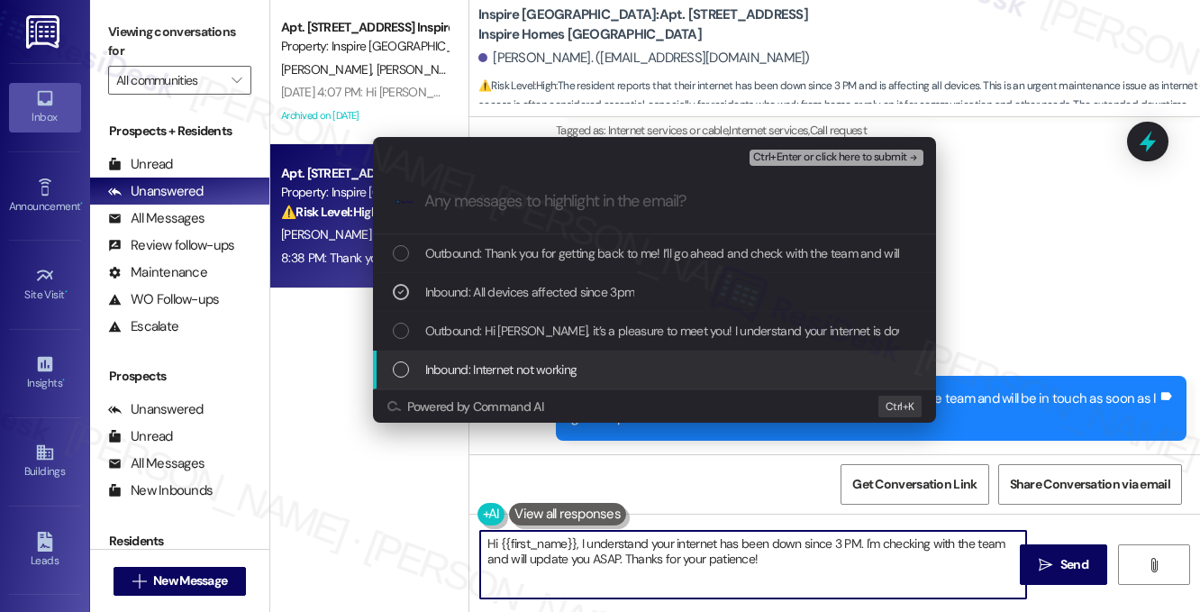
click at [564, 356] on div "Inbound: Internet not working" at bounding box center [654, 369] width 563 height 39
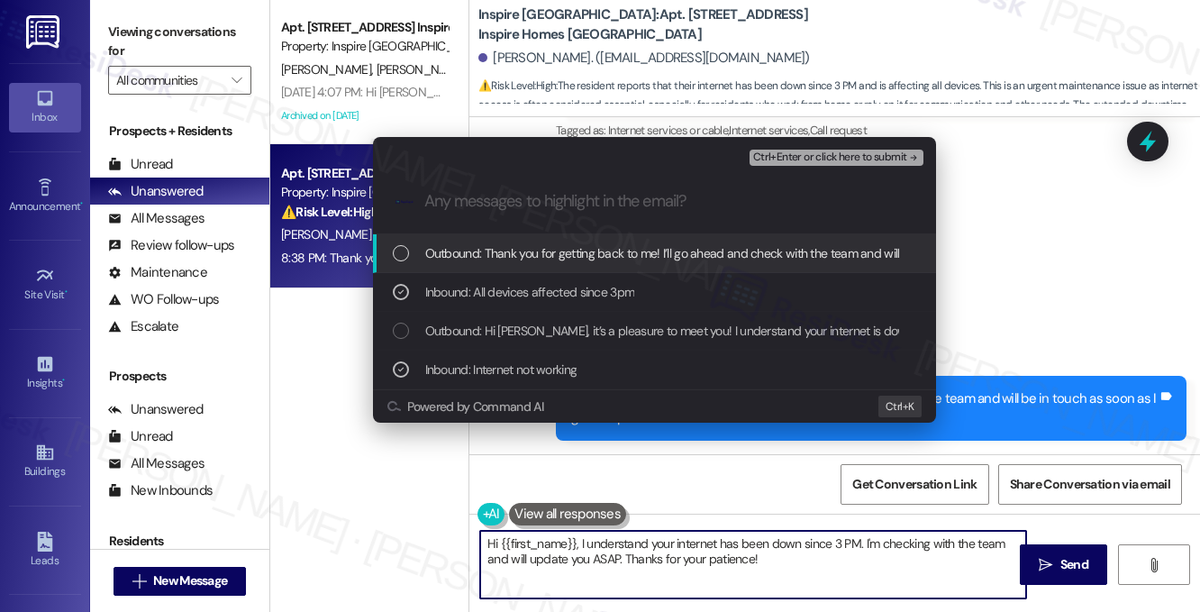
click at [797, 159] on span "Ctrl+Enter or click here to submit" at bounding box center [830, 157] width 154 height 13
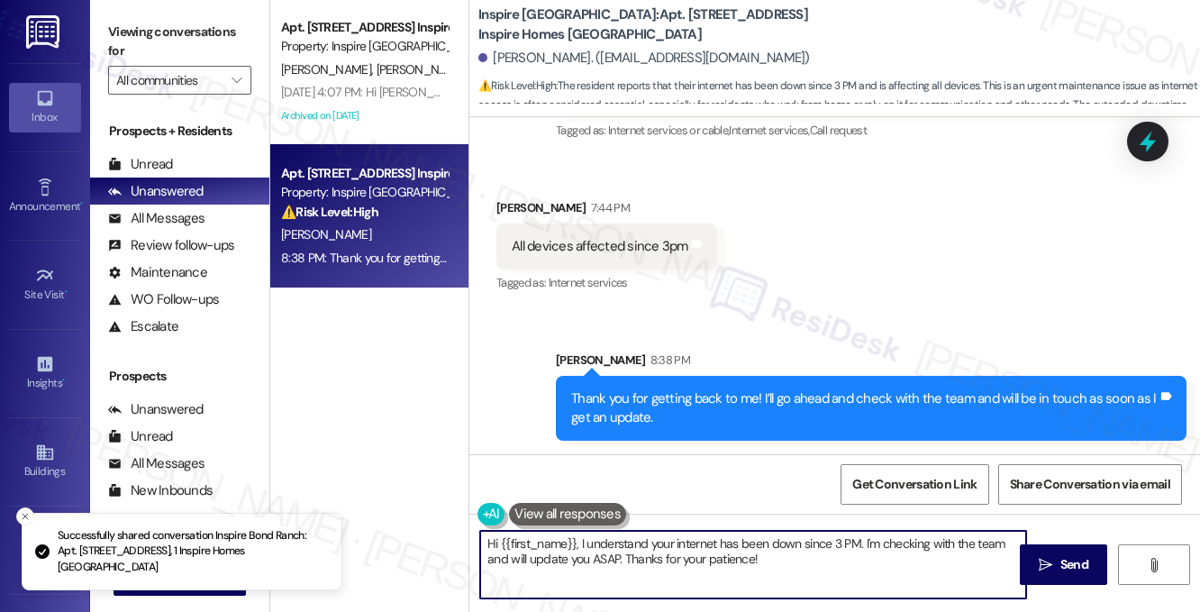
scroll to position [258, 0]
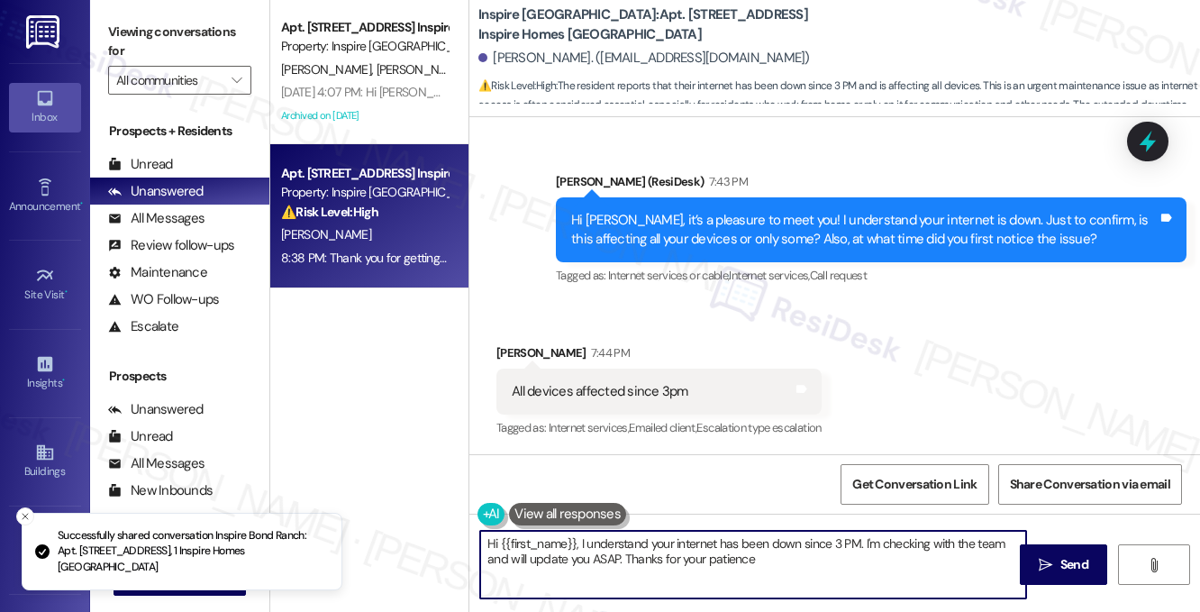
type textarea "Hi {{first_name}}, I understand your internet has been down since 3 PM. I'm che…"
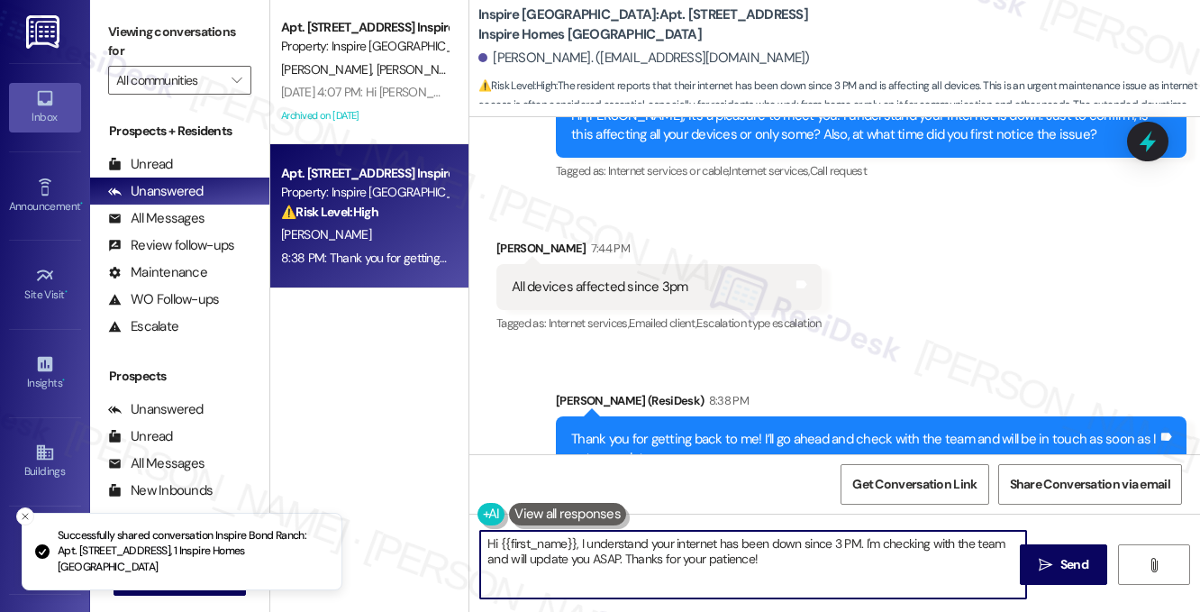
scroll to position [431, 0]
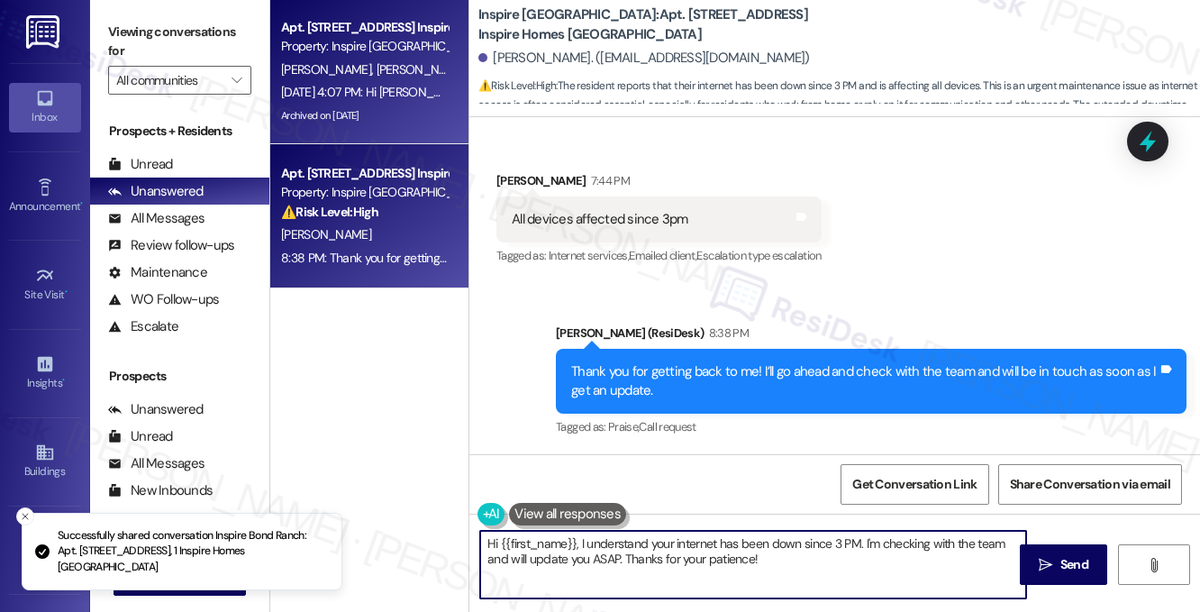
click at [350, 87] on div "Aug 20, 2025 at 4:07 PM: Hi Ethan and Chloe, We will be doing a site-wide exter…" at bounding box center [1219, 92] width 1876 height 16
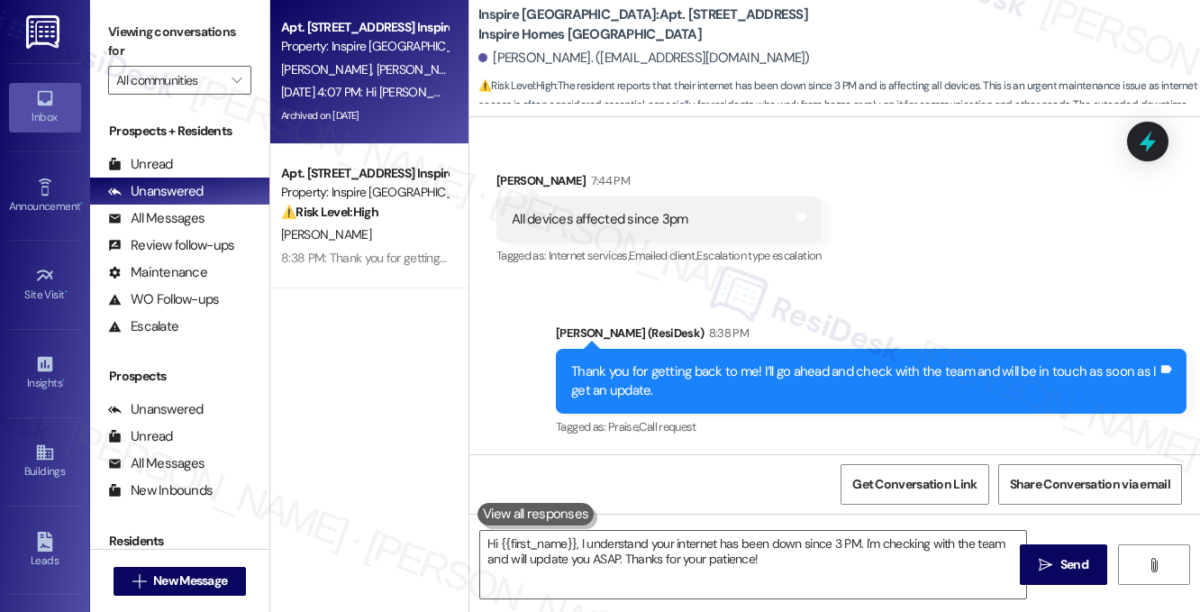
type textarea "Fetching suggested responses. Please feel free to read through the conversation…"
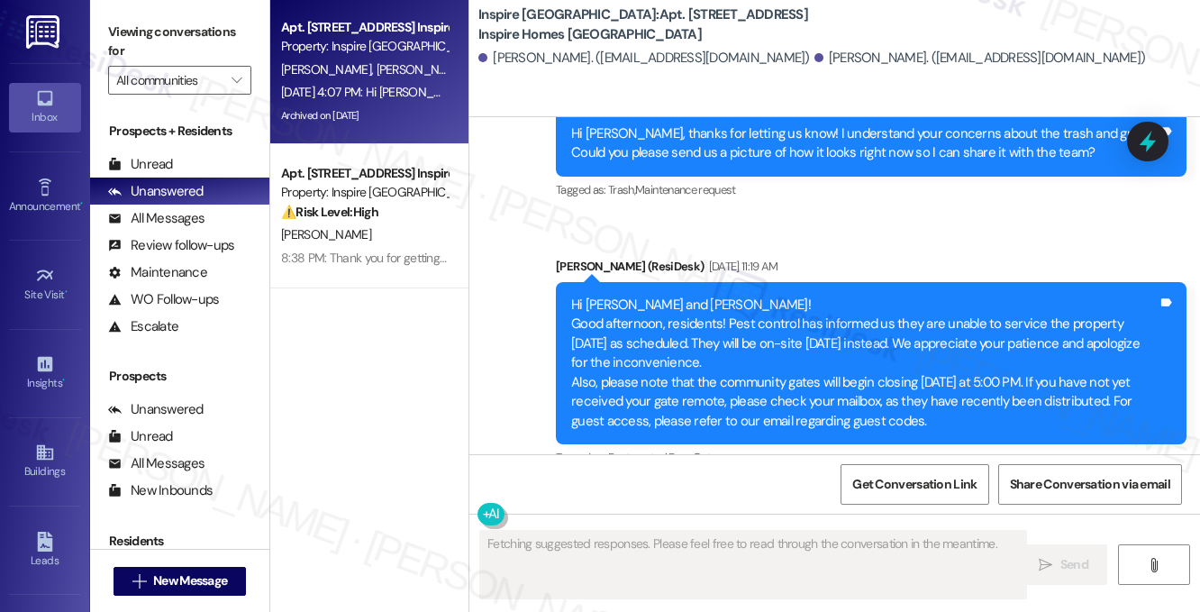
scroll to position [792, 0]
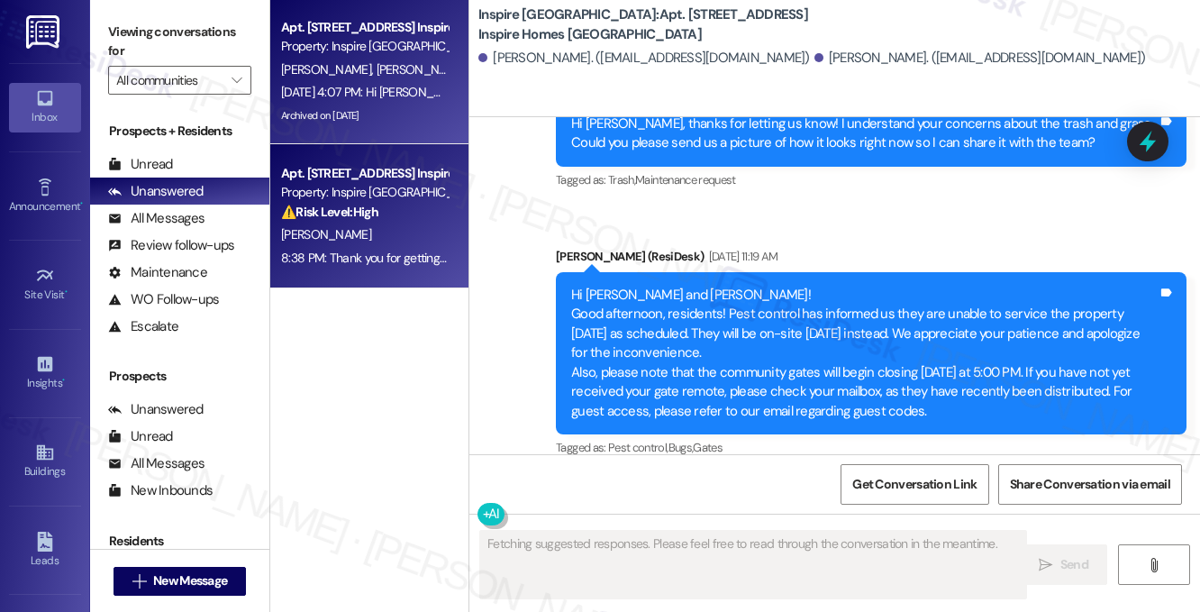
click at [349, 223] on div "[PERSON_NAME]" at bounding box center [364, 234] width 170 height 23
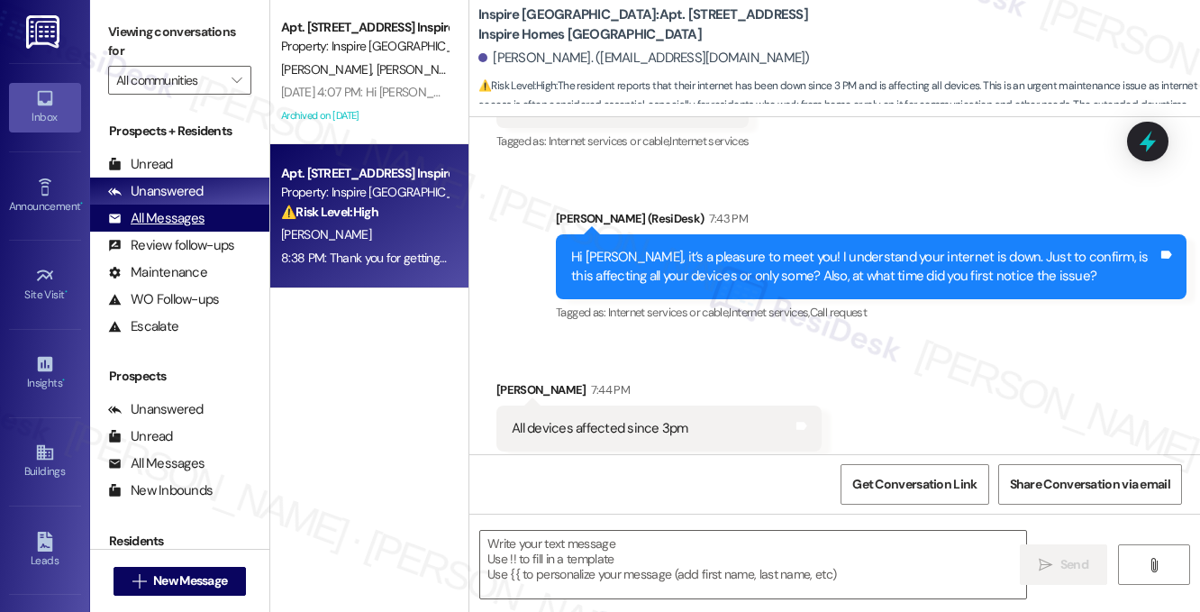
type textarea "Fetching suggested responses. Please feel free to read through the conversation…"
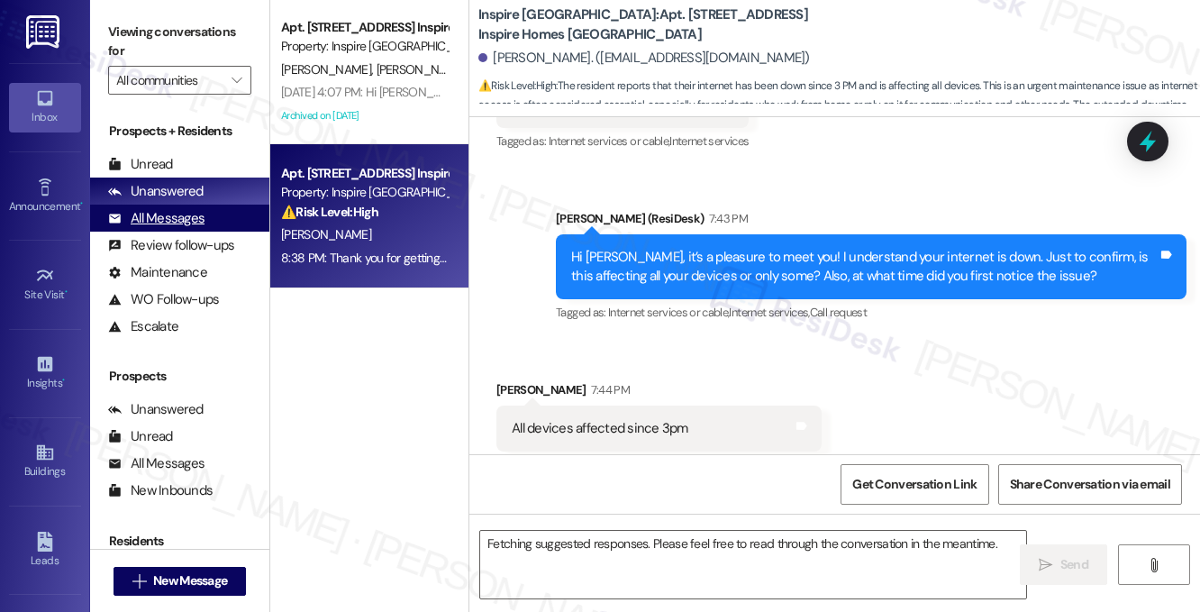
scroll to position [258, 0]
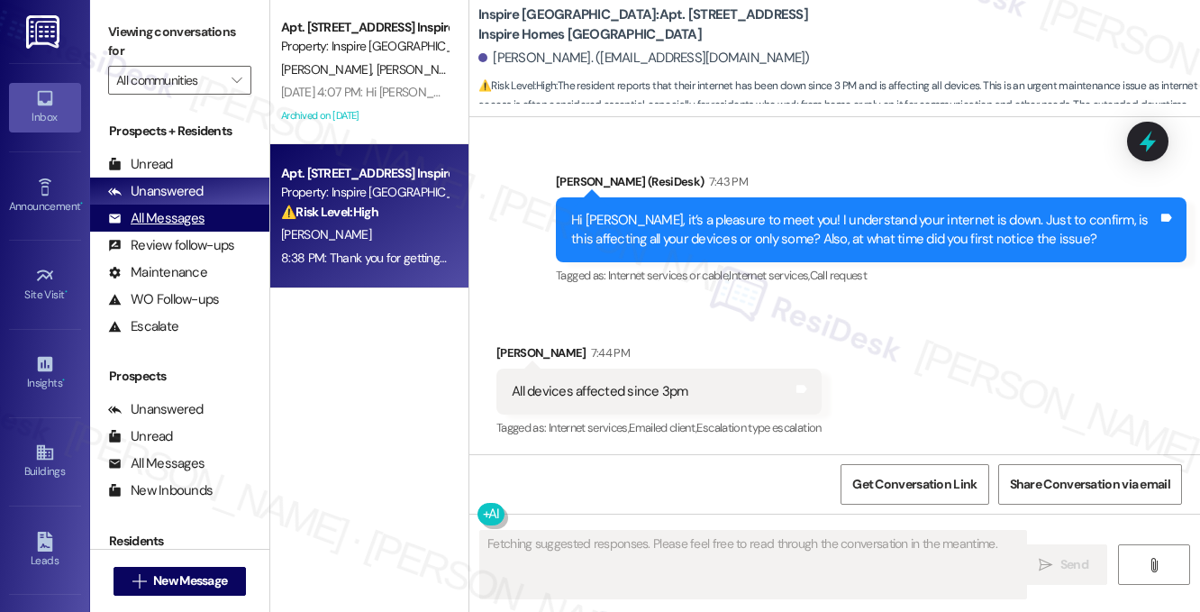
click at [174, 216] on div "All Messages" at bounding box center [156, 218] width 96 height 19
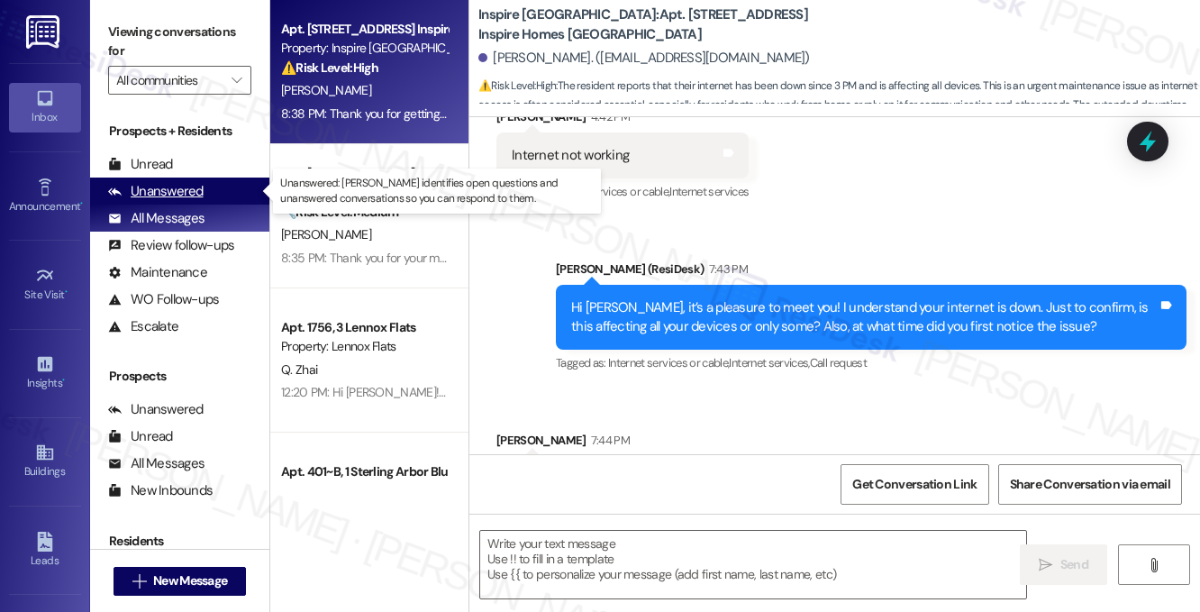
click at [166, 183] on div "Unanswered" at bounding box center [155, 191] width 95 height 19
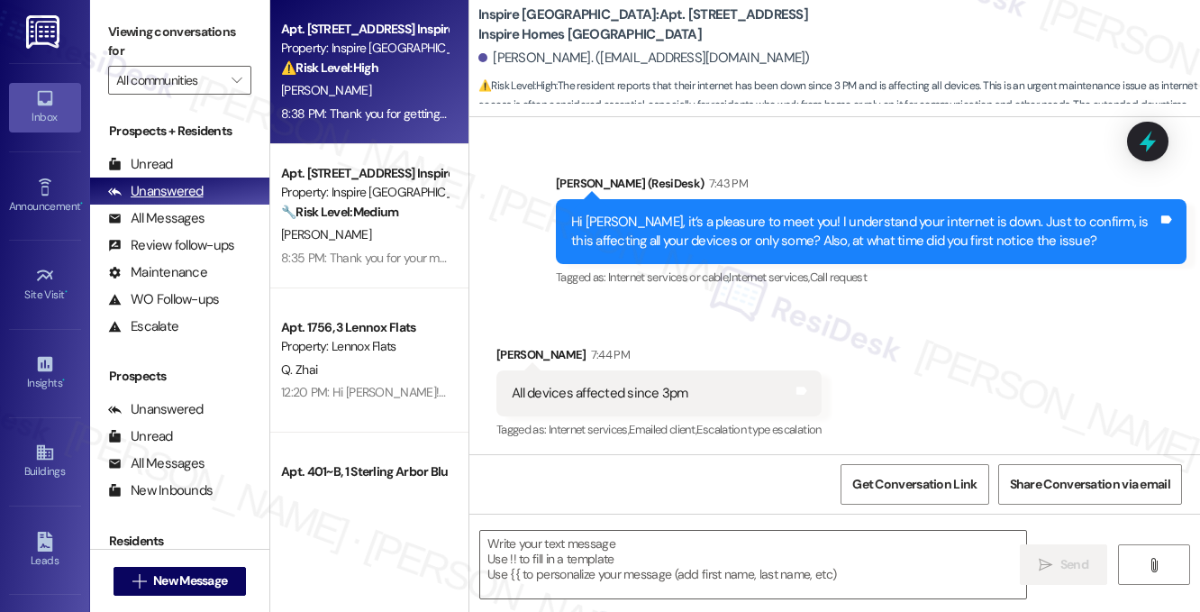
type textarea "Fetching suggested responses. Please feel free to read through the conversation…"
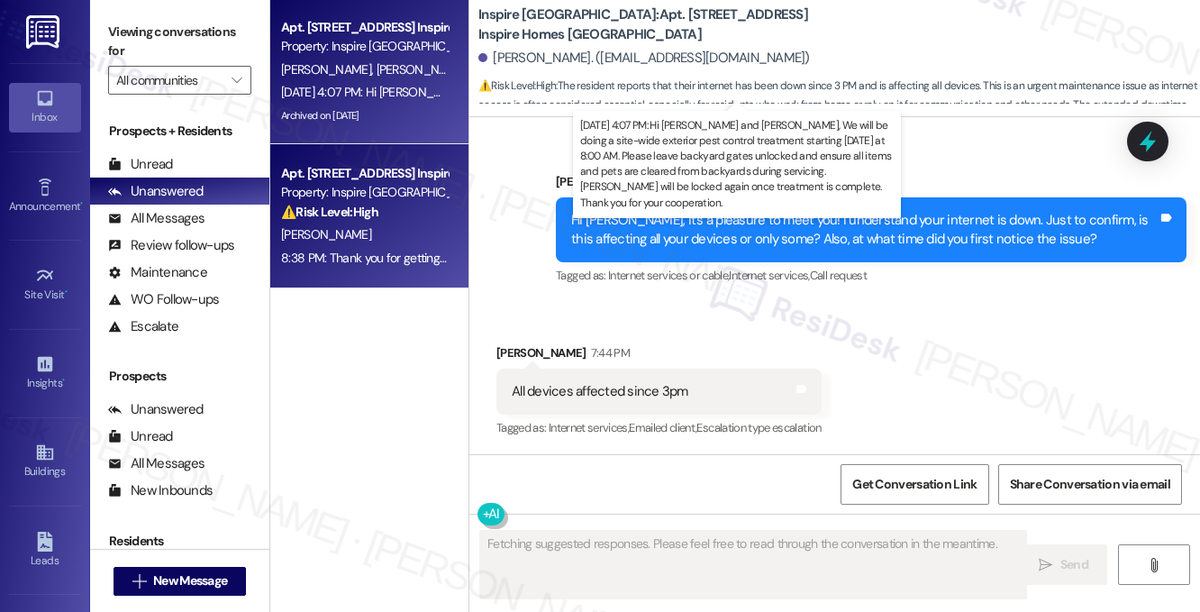
click at [346, 96] on div "Aug 20, 2025 at 4:07 PM: Hi Ethan and Chloe, We will be doing a site-wide exter…" at bounding box center [1219, 92] width 1876 height 16
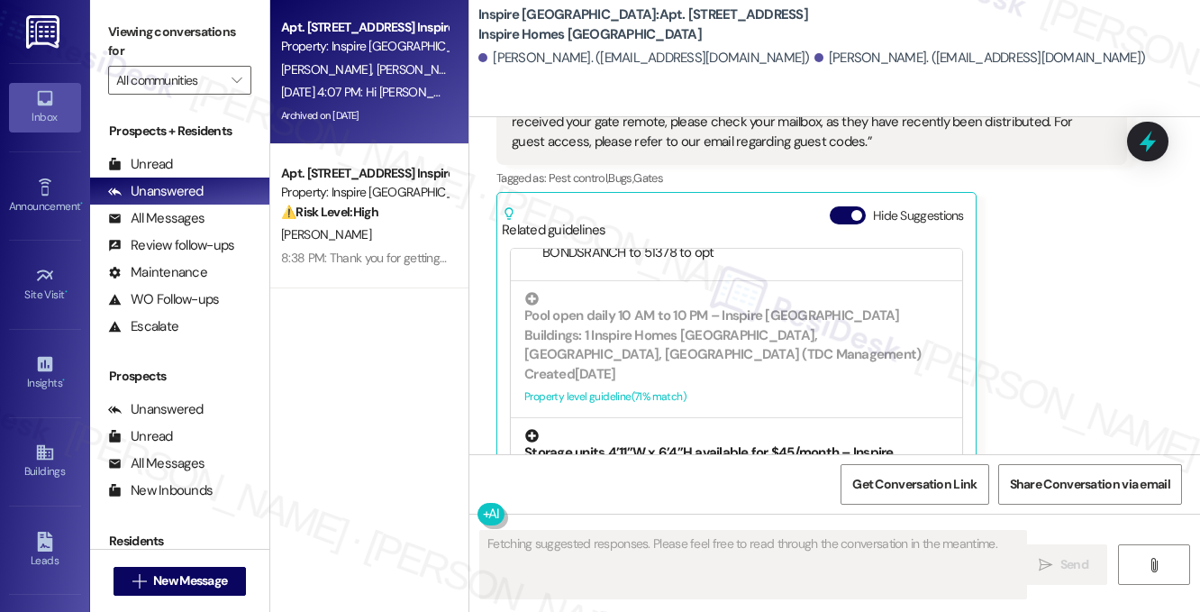
scroll to position [388, 0]
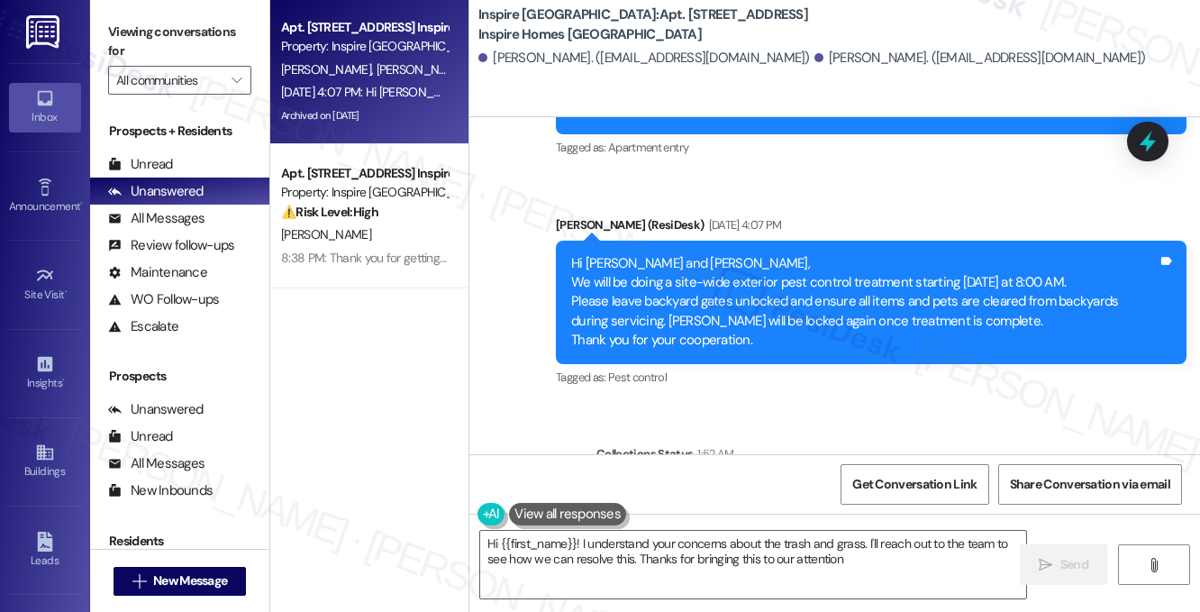
type textarea "Hi {{first_name}}! I understand your concerns about the trash and grass. I'll r…"
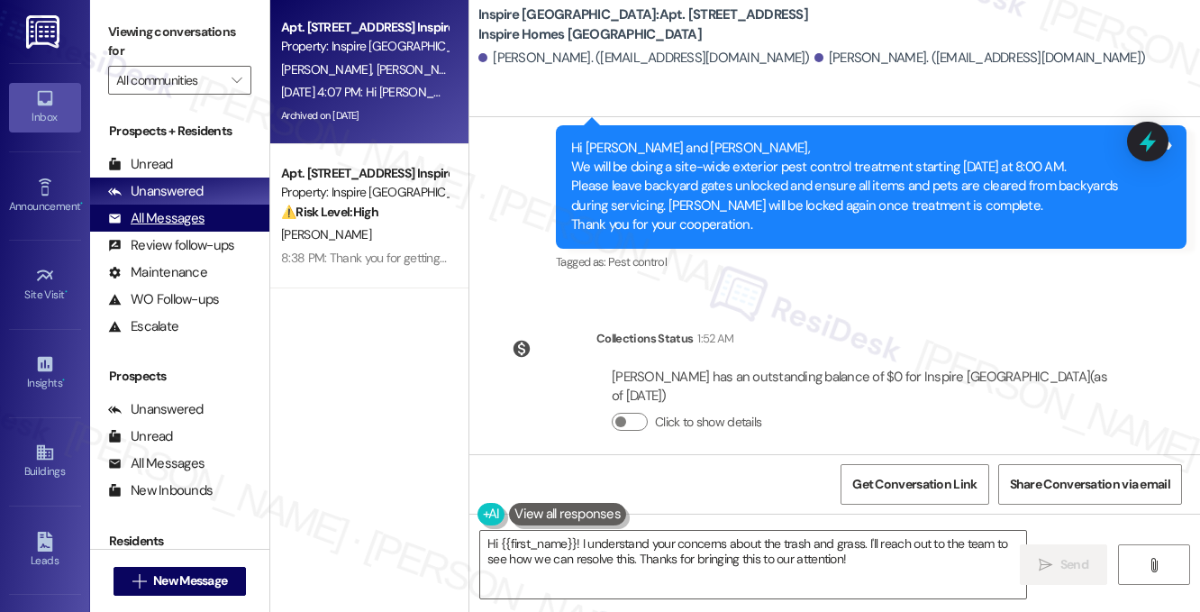
click at [185, 216] on div "All Messages" at bounding box center [156, 218] width 96 height 19
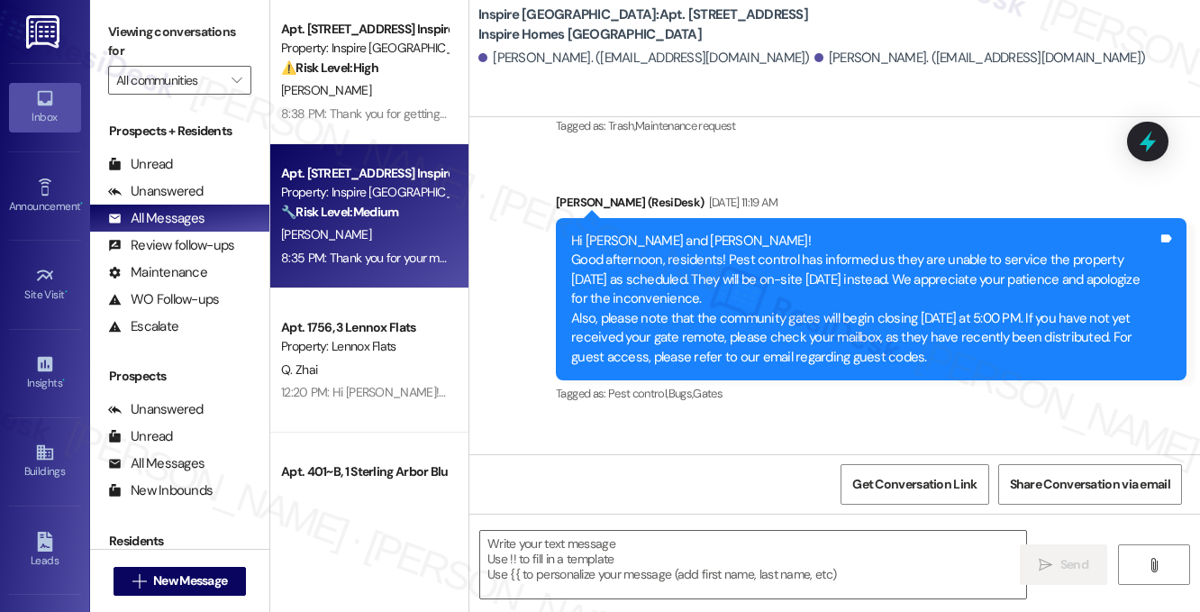
type textarea "Fetching suggested responses. Please feel free to read through the conversation…"
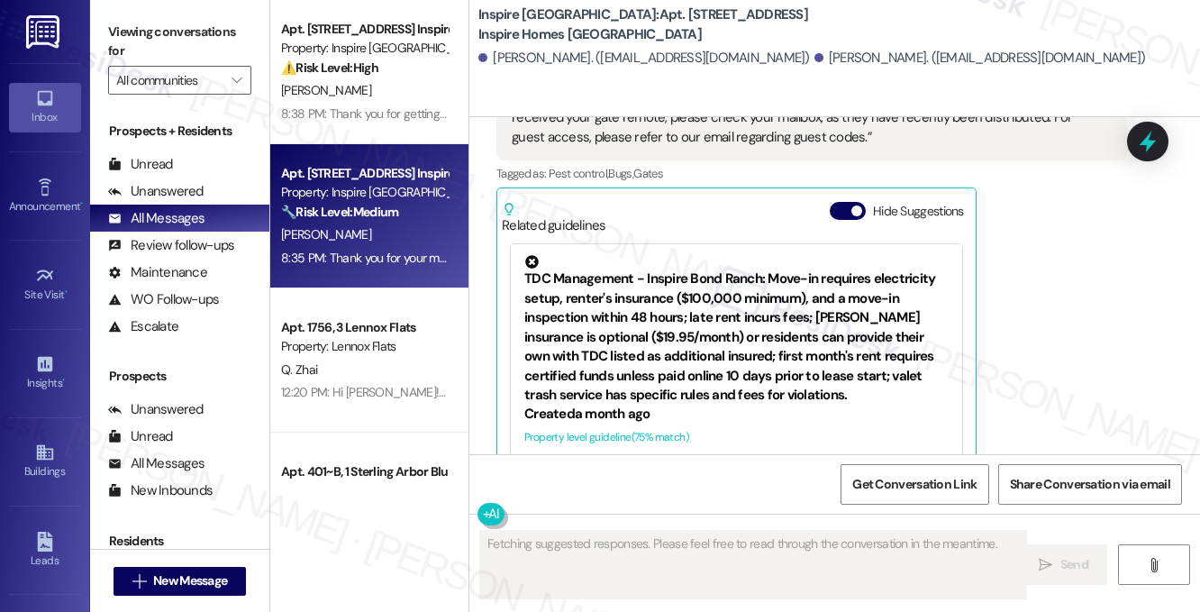
scroll to position [1361, 0]
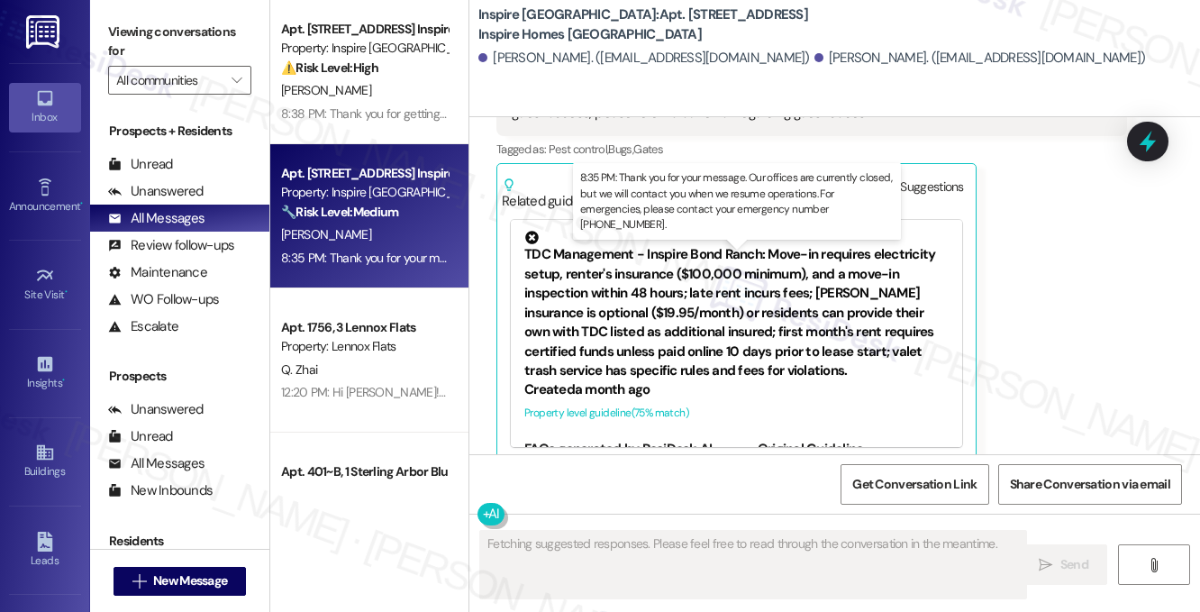
click at [394, 251] on div "8:35 PM: Thank you for your message. Our offices are currently closed, but we w…" at bounding box center [809, 257] width 1056 height 16
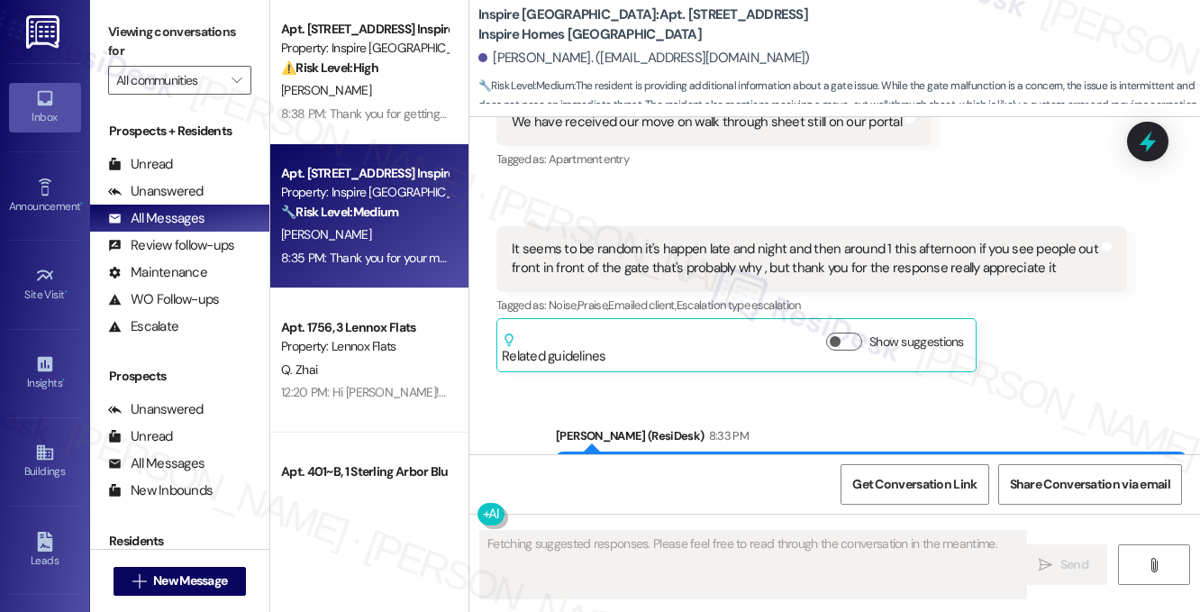
scroll to position [3322, 0]
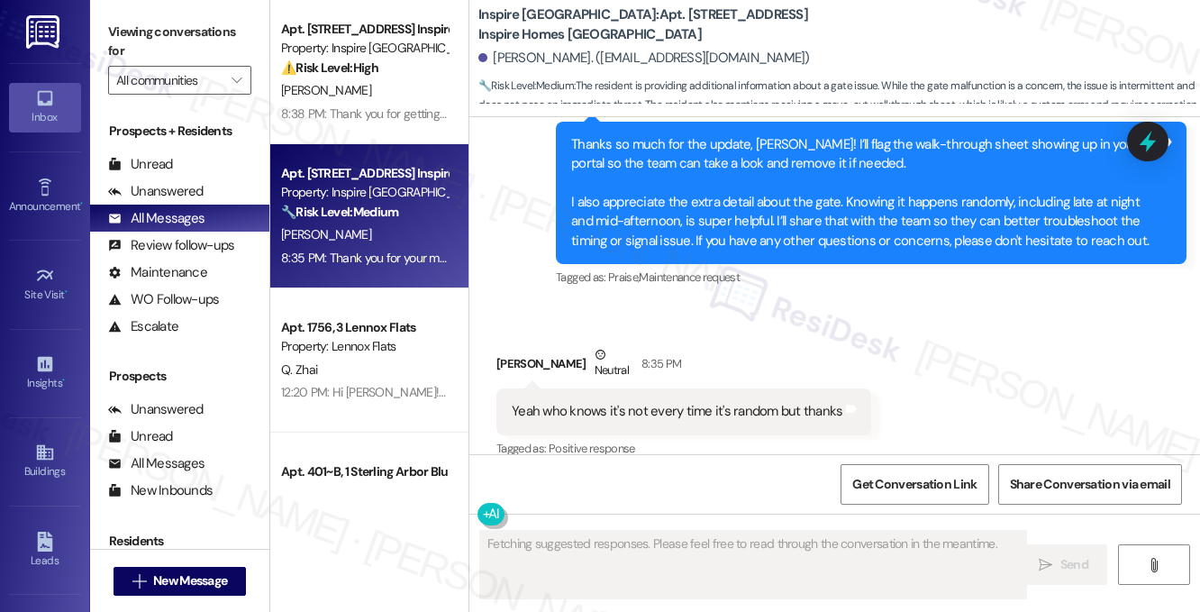
click at [622, 402] on div "Yeah who knows it's not every time it's random but thanks" at bounding box center [677, 411] width 331 height 19
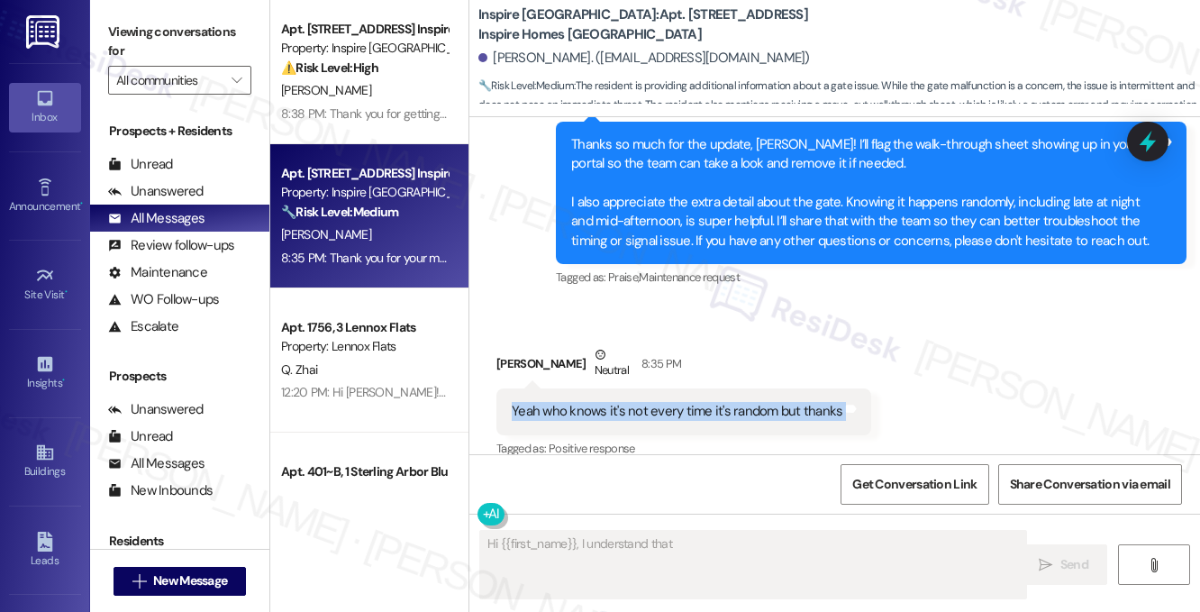
click at [622, 402] on div "Yeah who knows it's not every time it's random but thanks" at bounding box center [677, 411] width 331 height 19
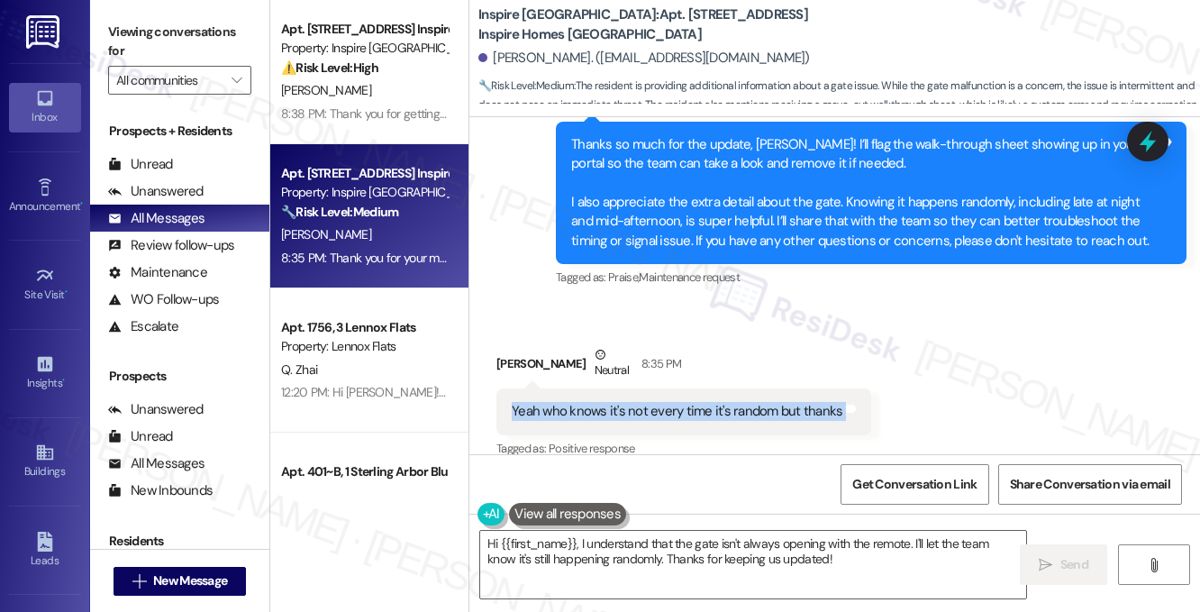
click at [724, 402] on div "Yeah who knows it's not every time it's random but thanks" at bounding box center [677, 411] width 331 height 19
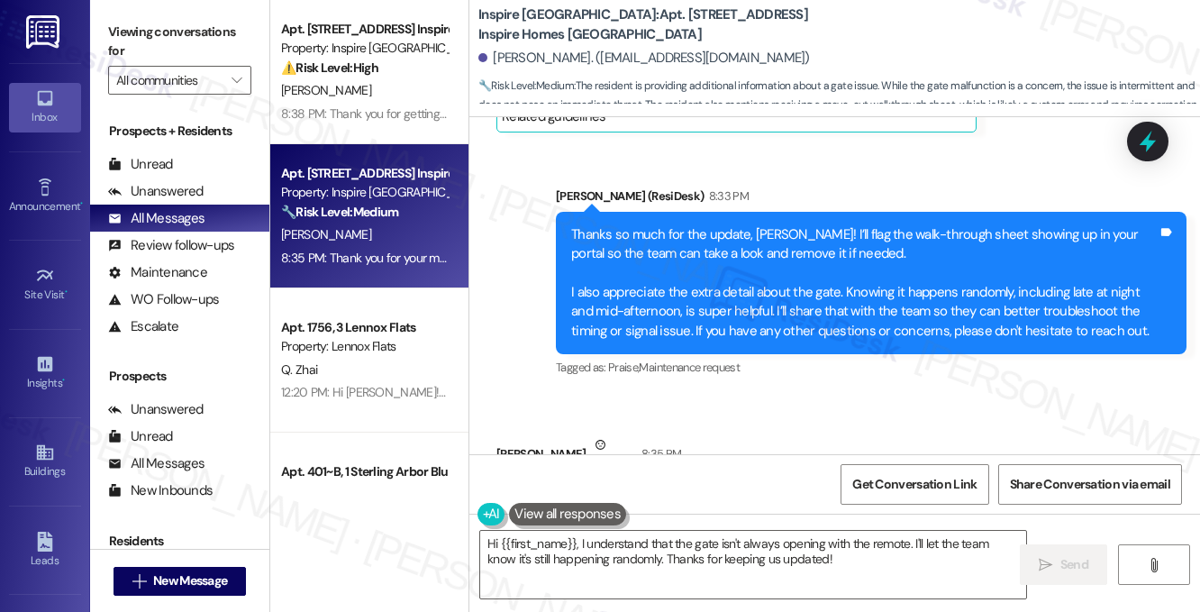
click at [703, 225] on div "Thanks so much for the update, Adam! I’ll flag the walk-through sheet showing u…" at bounding box center [864, 283] width 586 height 116
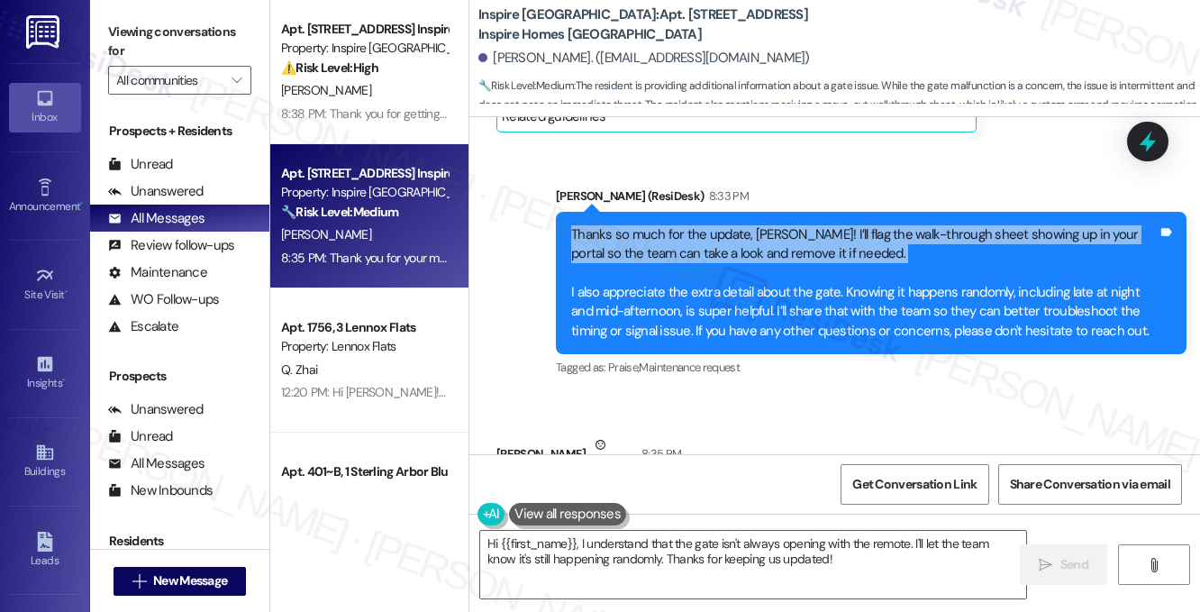
click at [703, 225] on div "Thanks so much for the update, Adam! I’ll flag the walk-through sheet showing u…" at bounding box center [864, 283] width 586 height 116
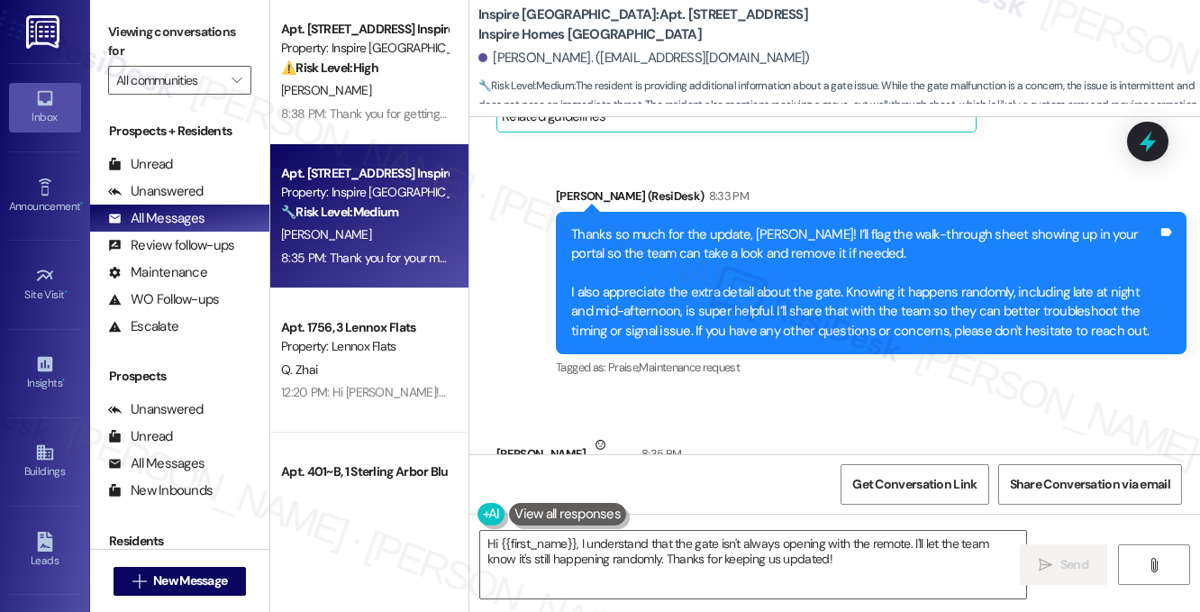
click at [717, 286] on div "Thanks so much for the update, Adam! I’ll flag the walk-through sheet showing u…" at bounding box center [864, 283] width 586 height 116
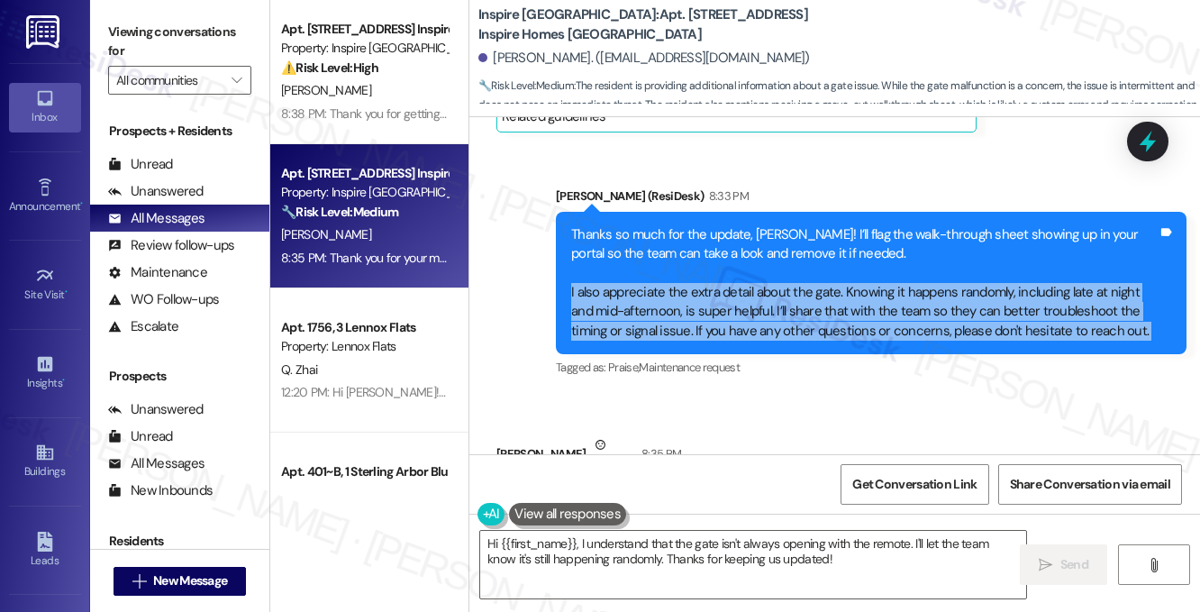
click at [717, 286] on div "Thanks so much for the update, Adam! I’ll flag the walk-through sheet showing u…" at bounding box center [864, 283] width 586 height 116
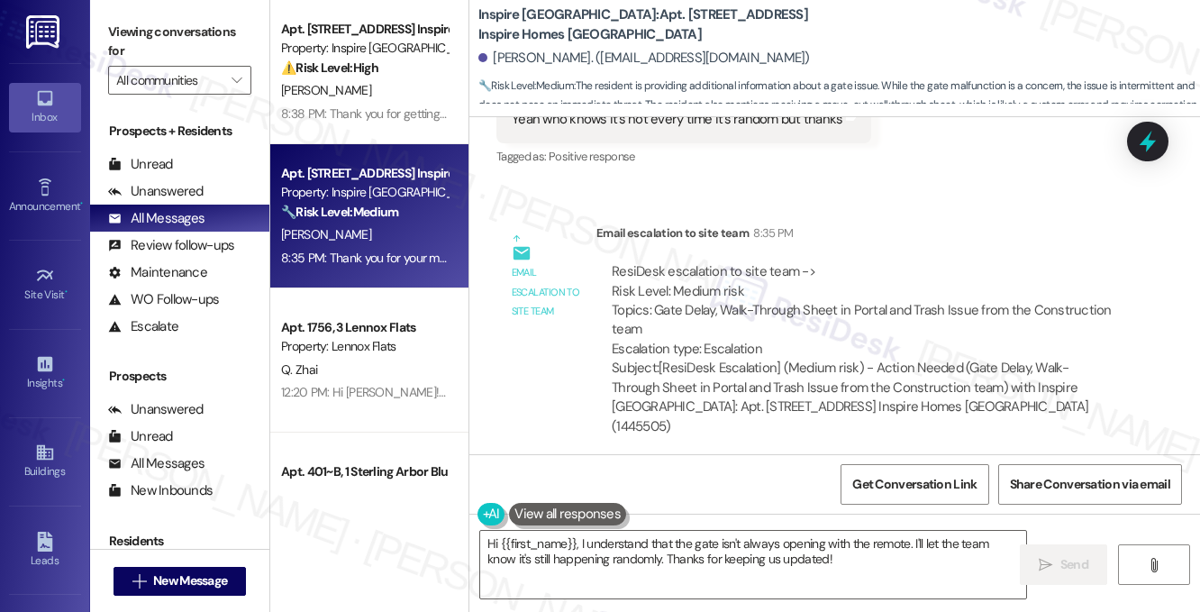
scroll to position [3485, 0]
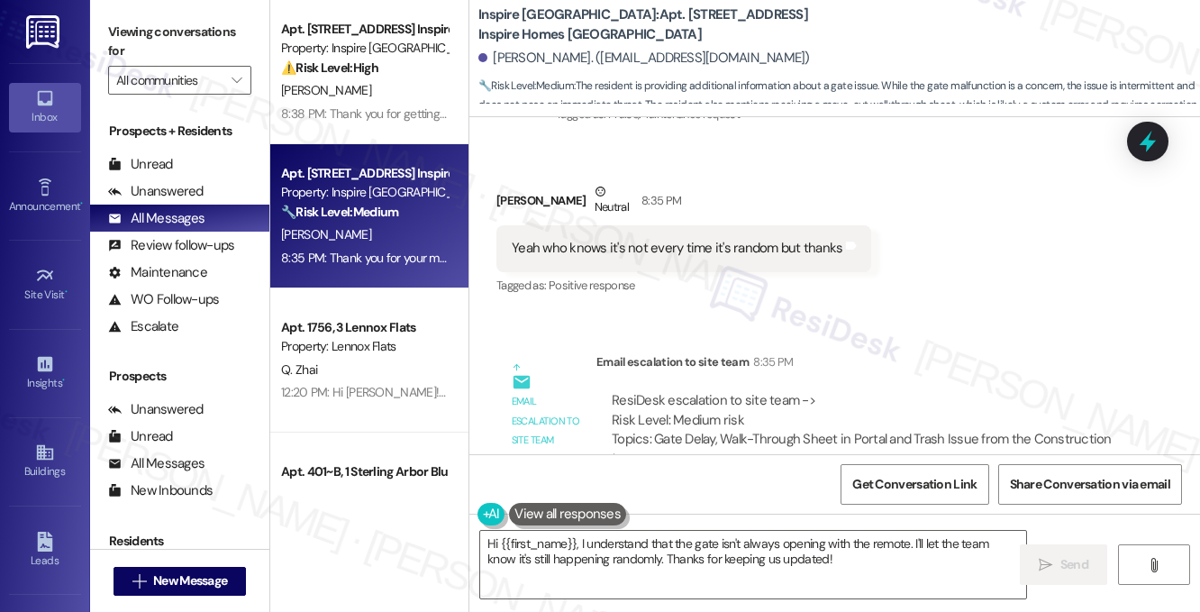
click at [724, 225] on div "Yeah who knows it's not every time it's random but thanks Tags and notes" at bounding box center [683, 248] width 375 height 46
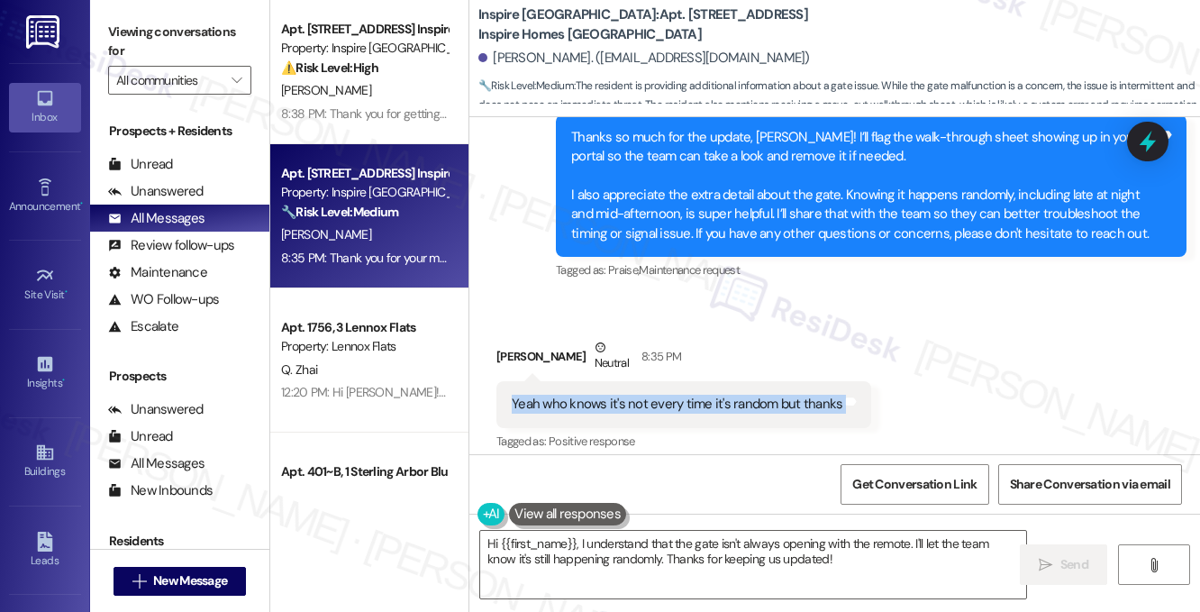
scroll to position [3124, 0]
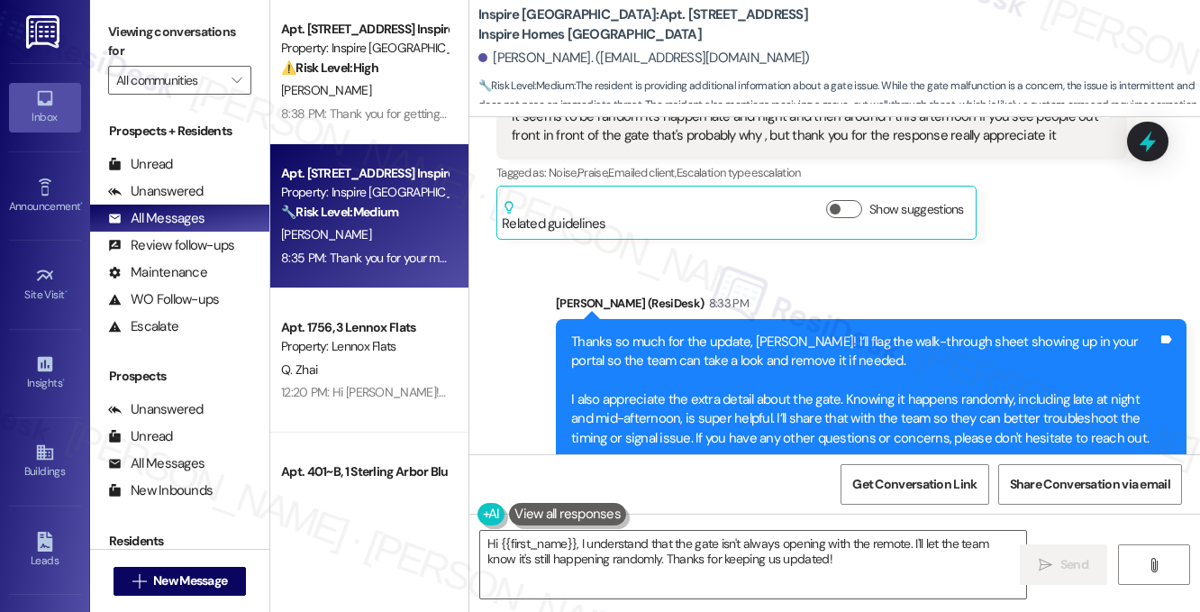
click at [793, 395] on div "Thanks so much for the update, Adam! I’ll flag the walk-through sheet showing u…" at bounding box center [864, 390] width 586 height 116
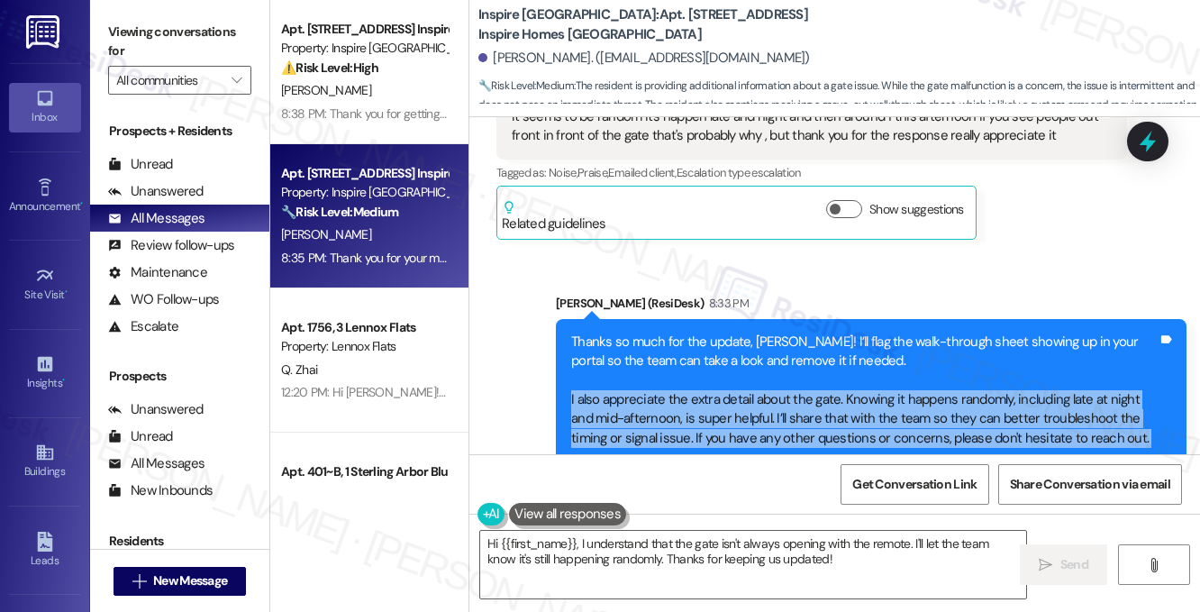
click at [793, 395] on div "Thanks so much for the update, Adam! I’ll flag the walk-through sheet showing u…" at bounding box center [864, 390] width 586 height 116
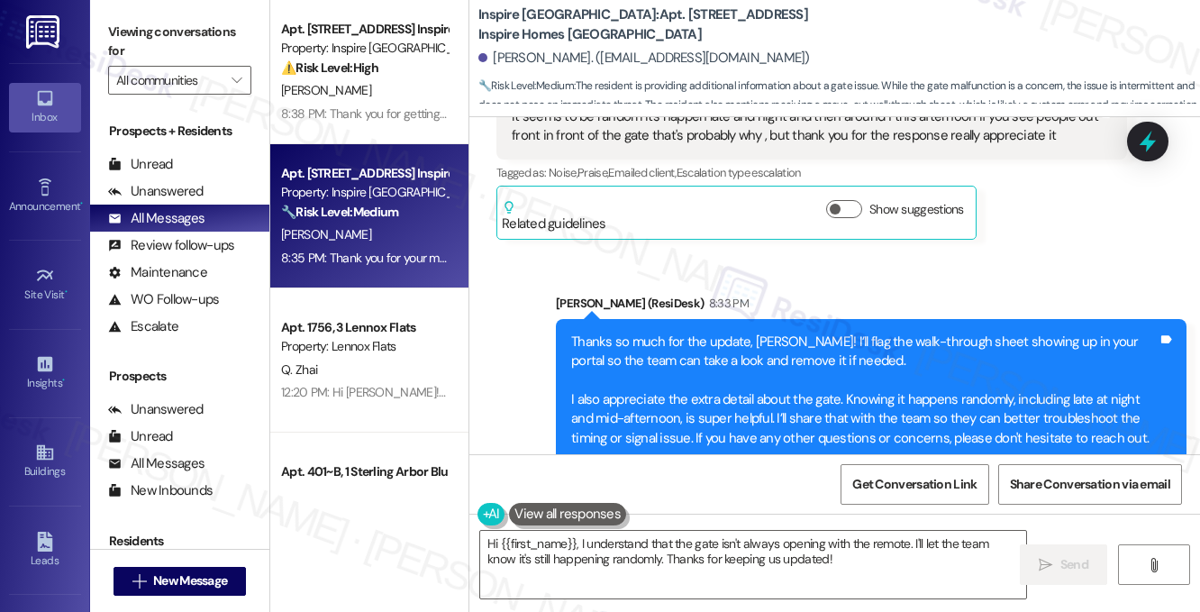
click at [652, 359] on div "Thanks so much for the update, Adam! I’ll flag the walk-through sheet showing u…" at bounding box center [864, 390] width 586 height 116
click at [573, 332] on div "Thanks so much for the update, Adam! I’ll flag the walk-through sheet showing u…" at bounding box center [864, 390] width 586 height 116
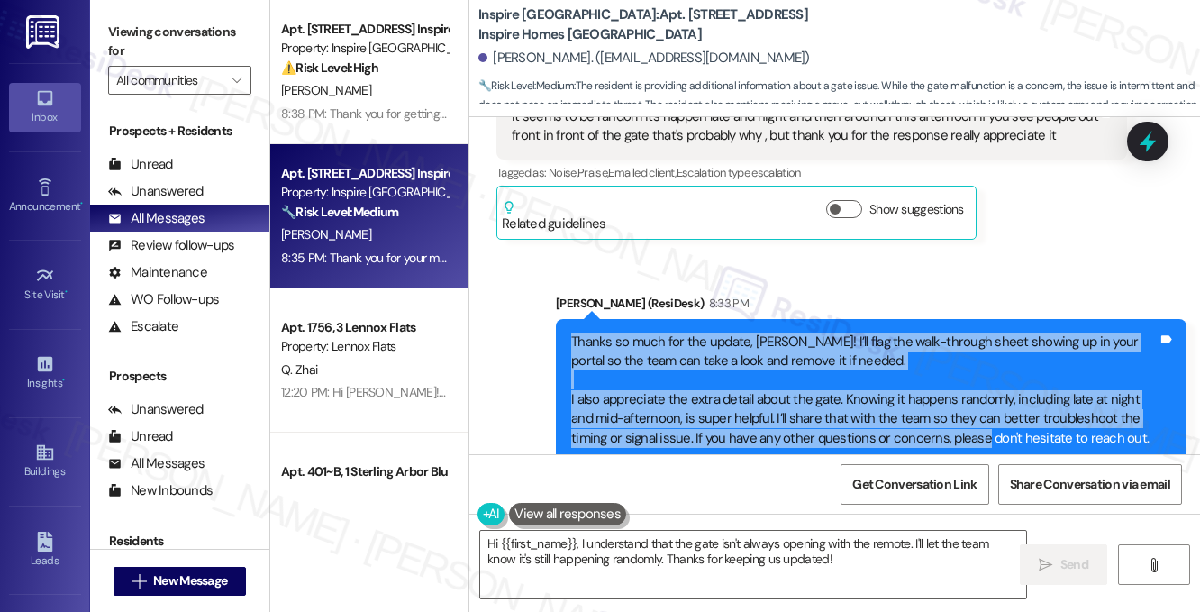
scroll to position [3305, 0]
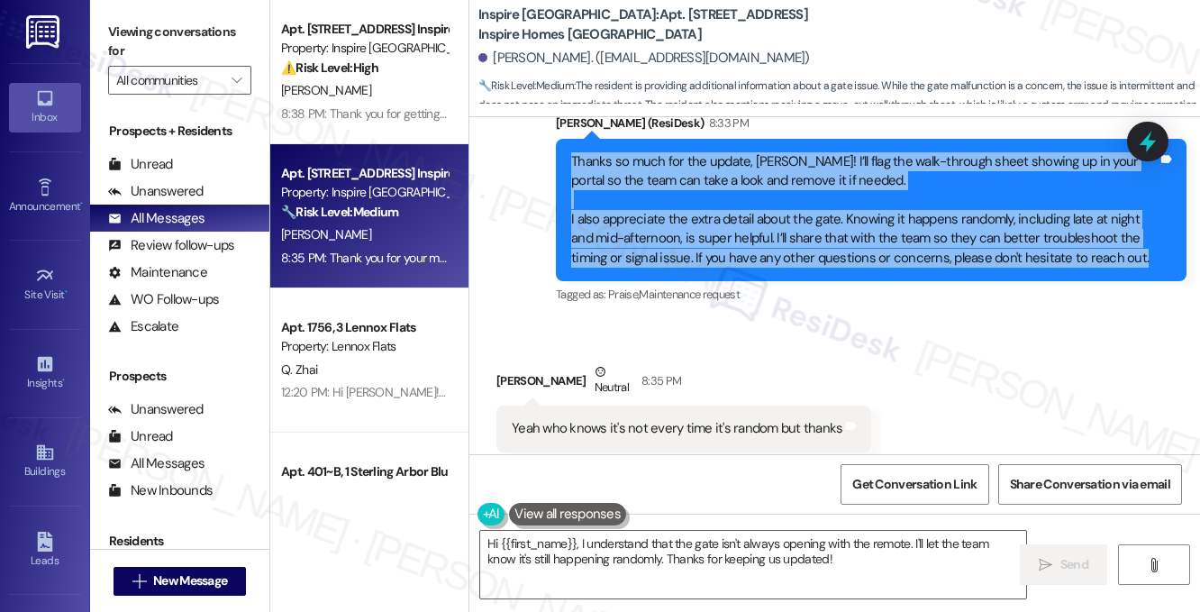
drag, startPoint x: 572, startPoint y: 314, endPoint x: 1127, endPoint y: 240, distance: 559.7
click at [1127, 240] on div "Thanks so much for the update, Adam! I’ll flag the walk-through sheet showing u…" at bounding box center [864, 210] width 586 height 116
copy div "Thanks so much for the update, Adam! I’ll flag the walk-through sheet showing u…"
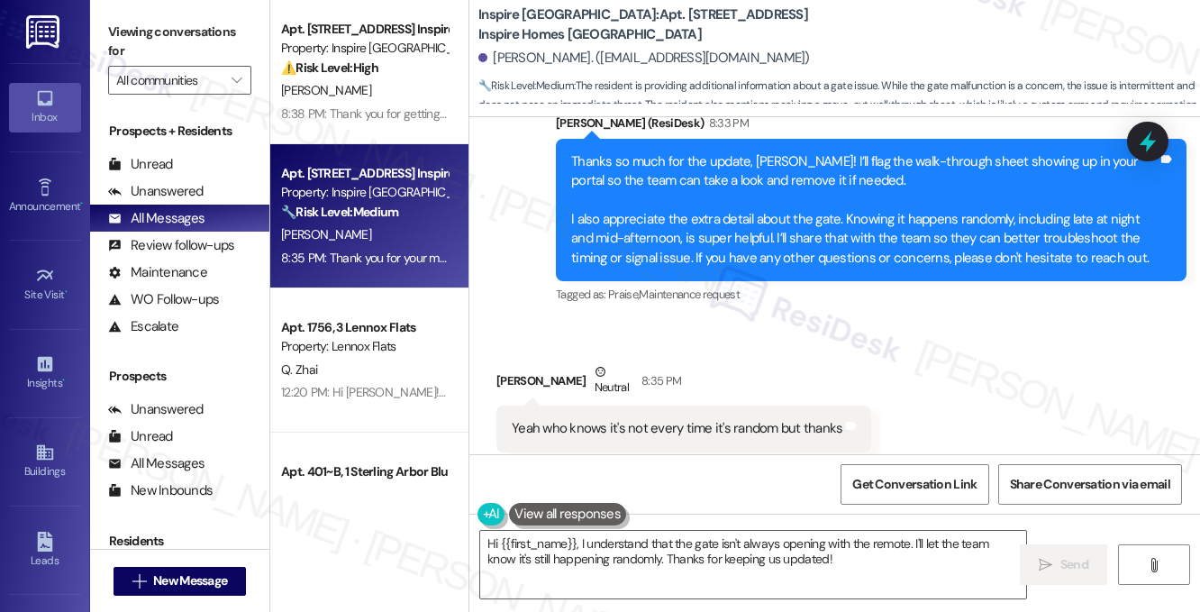
click at [193, 46] on label "Viewing conversations for" at bounding box center [179, 42] width 143 height 48
click at [684, 419] on div "Yeah who knows it's not every time it's random but thanks" at bounding box center [677, 428] width 331 height 19
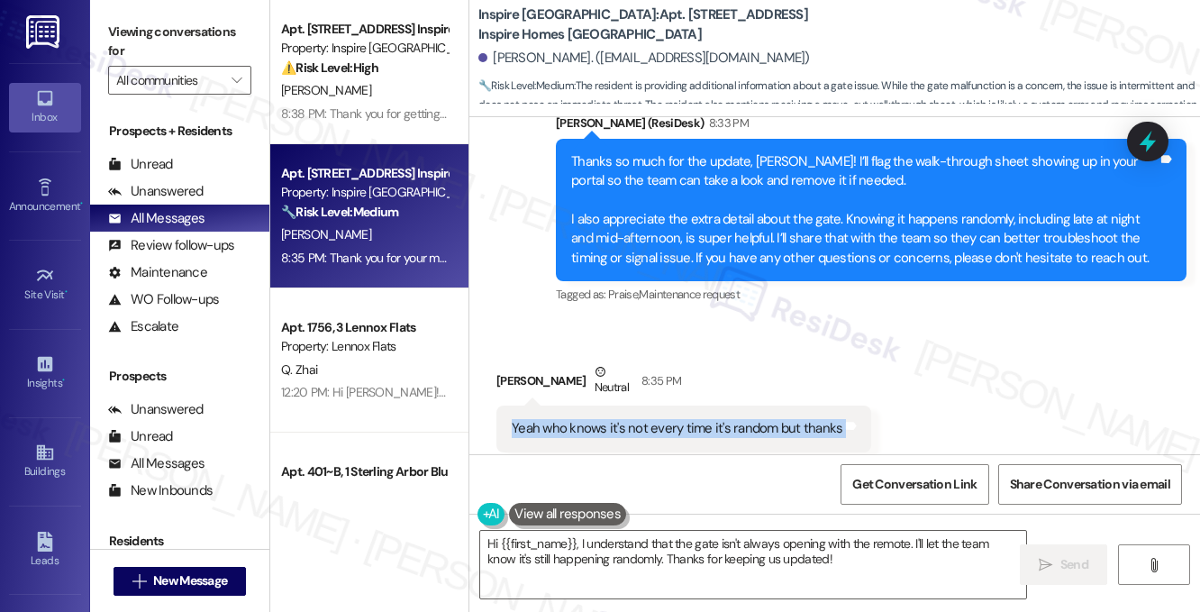
click at [684, 419] on div "Yeah who knows it's not every time it's random but thanks" at bounding box center [677, 428] width 331 height 19
copy div "Yeah who knows it's not every time it's random but thanks Tags and notes"
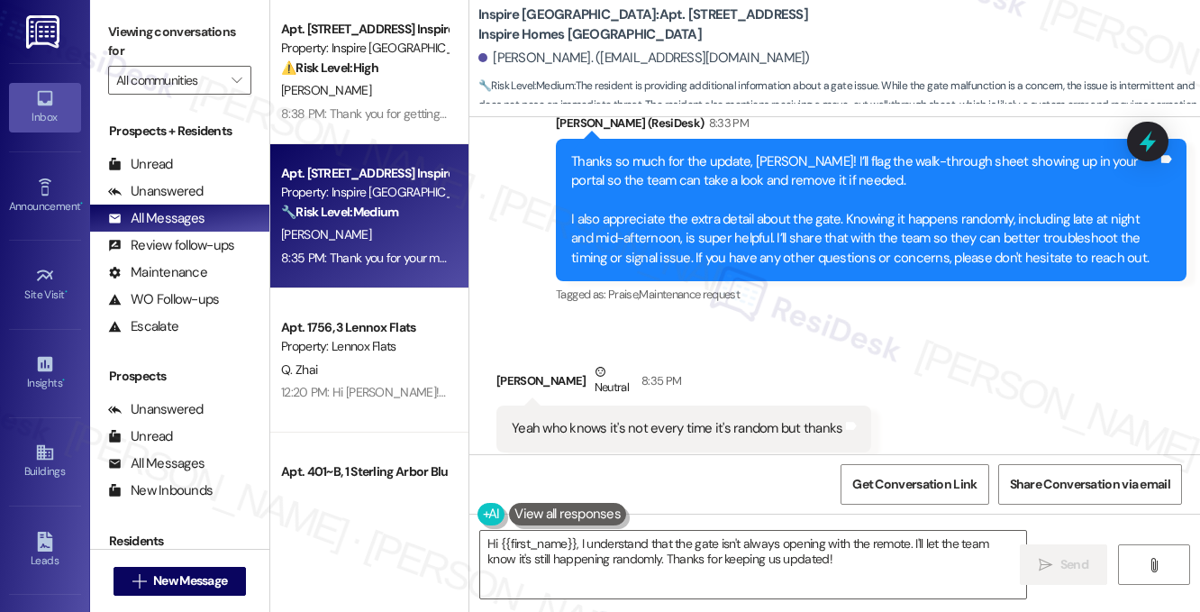
click at [180, 24] on label "Viewing conversations for" at bounding box center [179, 42] width 143 height 48
click at [591, 549] on textarea "Hi {{first_name}}, I understand that the gate isn't always opening with the rem…" at bounding box center [753, 564] width 546 height 68
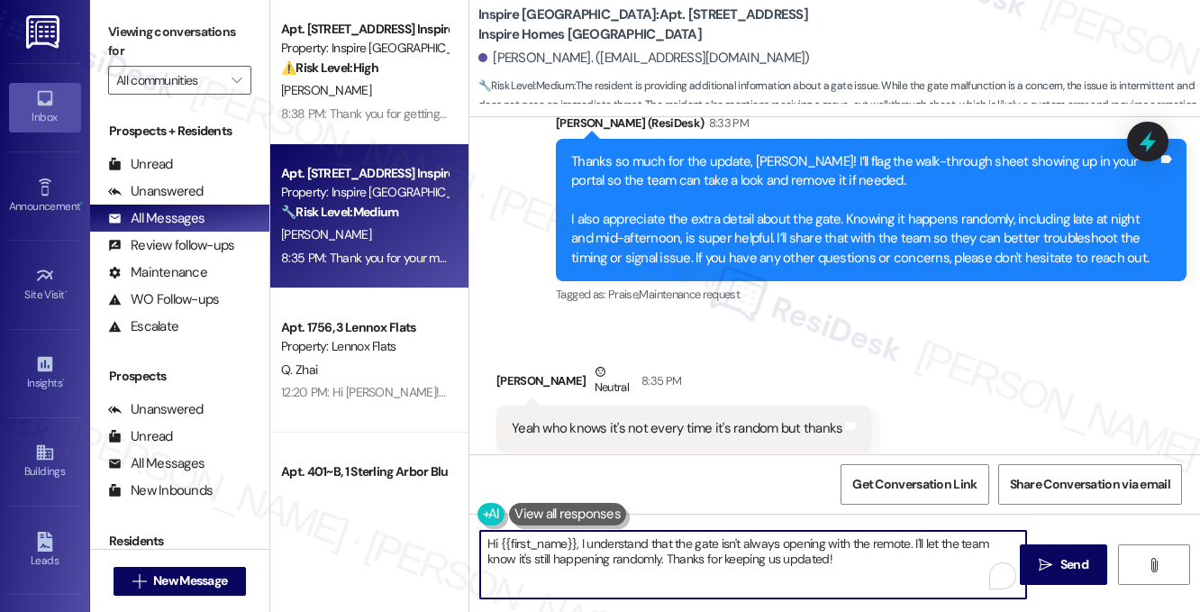
click at [591, 549] on textarea "Hi {{first_name}}, I understand that the gate isn't always opening with the rem…" at bounding box center [753, 564] width 546 height 68
paste textarea "Got it, thanks Adam — I’ll keep the team posted. Just let me know if you notice…"
drag, startPoint x: 601, startPoint y: 542, endPoint x: 591, endPoint y: 538, distance: 10.9
click at [591, 538] on textarea "Got it, thanks Adam — I’ll keep the team posted. Just let me know if you notice…" at bounding box center [753, 564] width 546 height 68
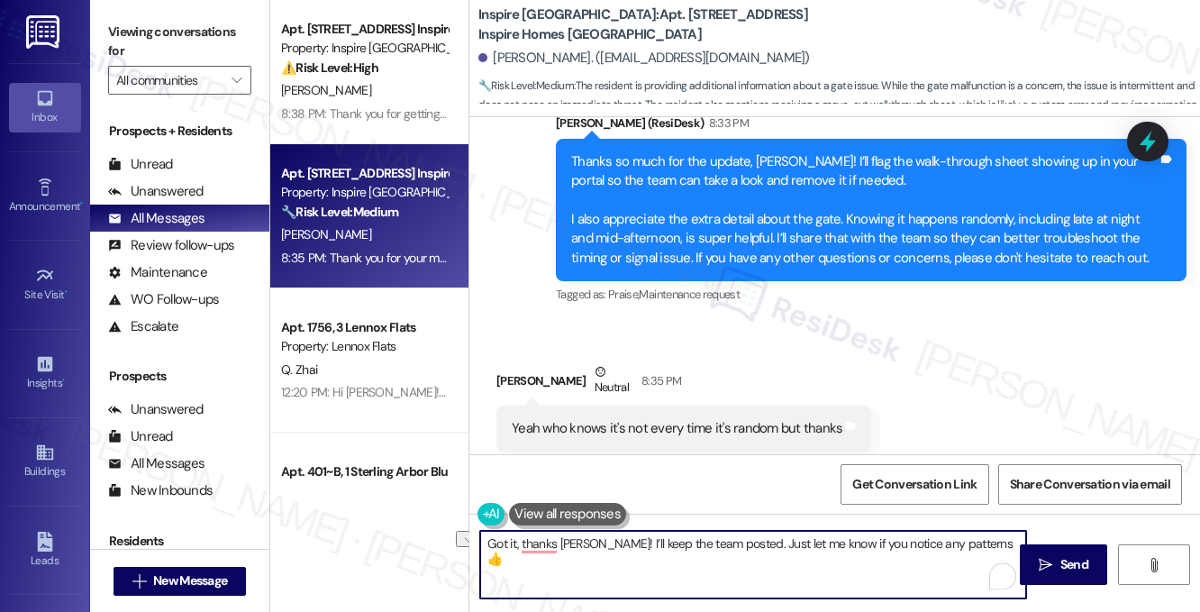
drag, startPoint x: 979, startPoint y: 545, endPoint x: 598, endPoint y: 545, distance: 381.0
click at [598, 545] on textarea "Got it, thanks Adam! I’ll keep the team posted. Just let me know if you notice …" at bounding box center [753, 564] width 546 height 68
click at [775, 550] on textarea "Got it, thanks Adam! If anything else pops up, just let us know. Have a wonderf…" at bounding box center [753, 564] width 546 height 68
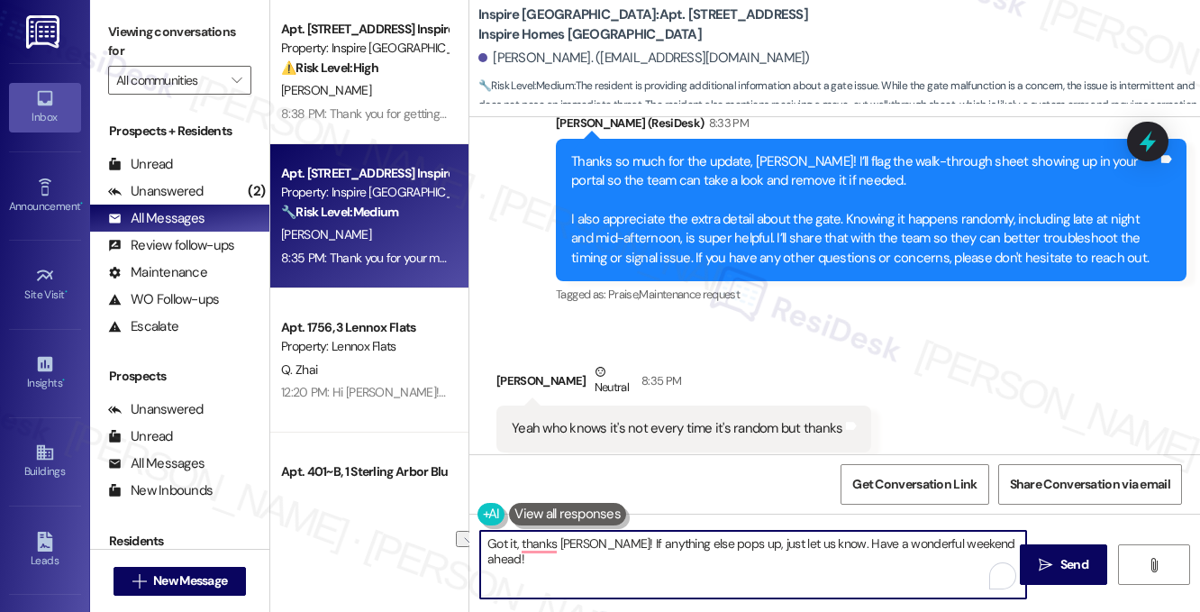
type textarea "Got it, thanks Adam! If anything else pops up, just let us know. Have a wonderf…"
click at [963, 387] on div "Received via SMS Adam Weekes Neutral 8:35 PM Yeah who knows it's not every time…" at bounding box center [834, 407] width 730 height 171
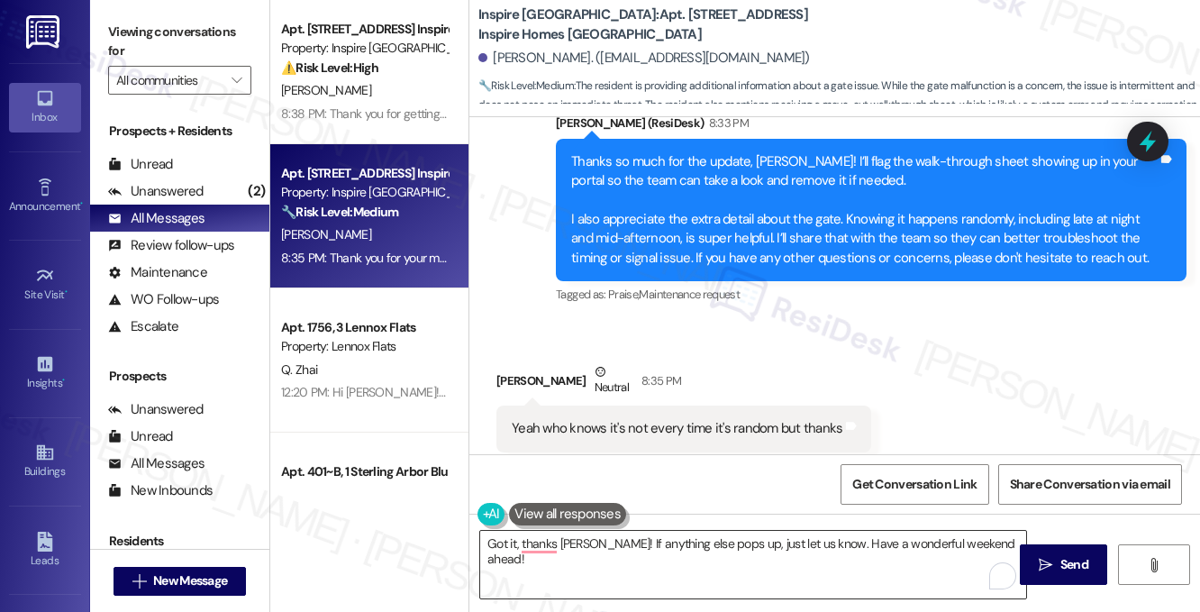
click at [648, 545] on textarea "Got it, thanks Adam! If anything else pops up, just let us know. Have a wonderf…" at bounding box center [753, 564] width 546 height 68
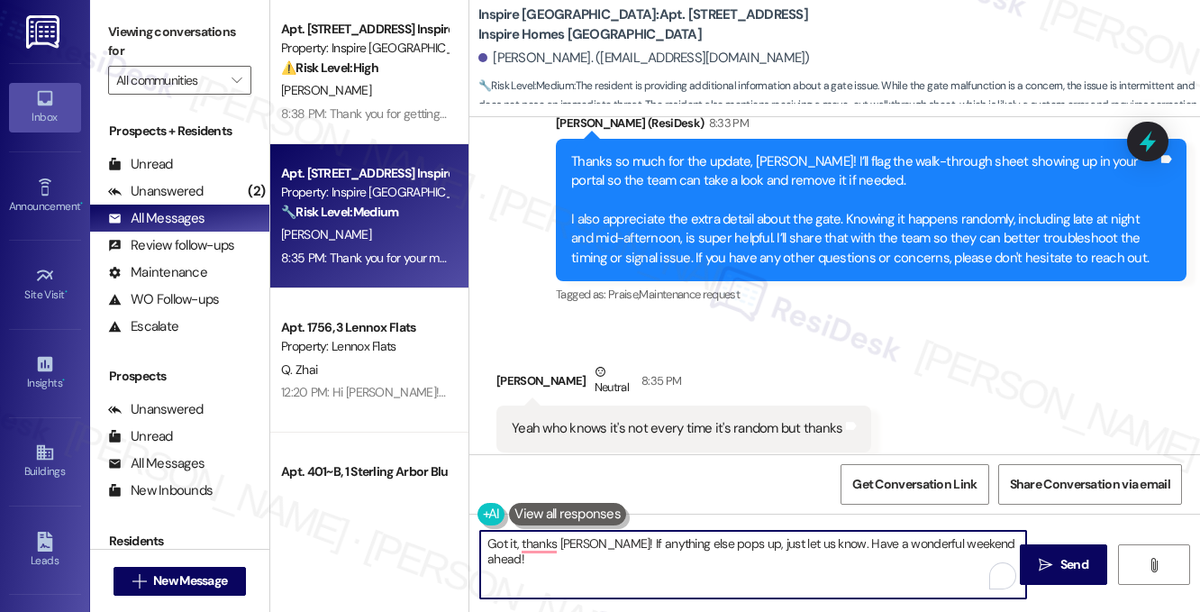
click at [648, 545] on textarea "Got it, thanks Adam! If anything else pops up, just let us know. Have a wonderf…" at bounding box center [753, 564] width 546 height 68
click at [1047, 549] on button " Send" at bounding box center [1063, 564] width 87 height 41
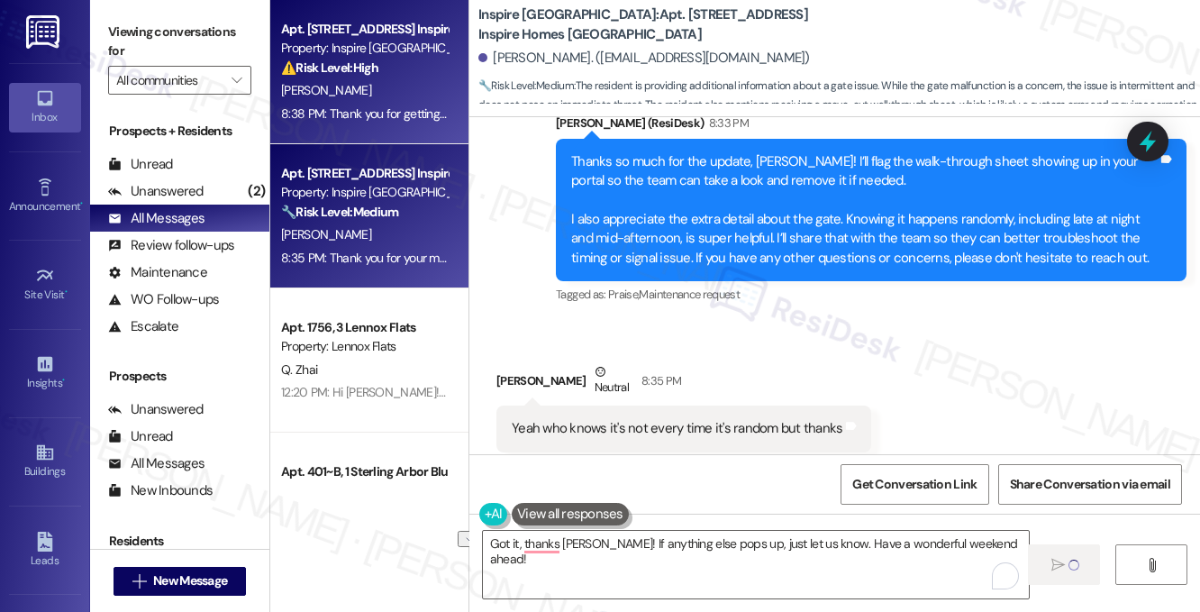
click at [379, 86] on div "[PERSON_NAME]" at bounding box center [364, 90] width 170 height 23
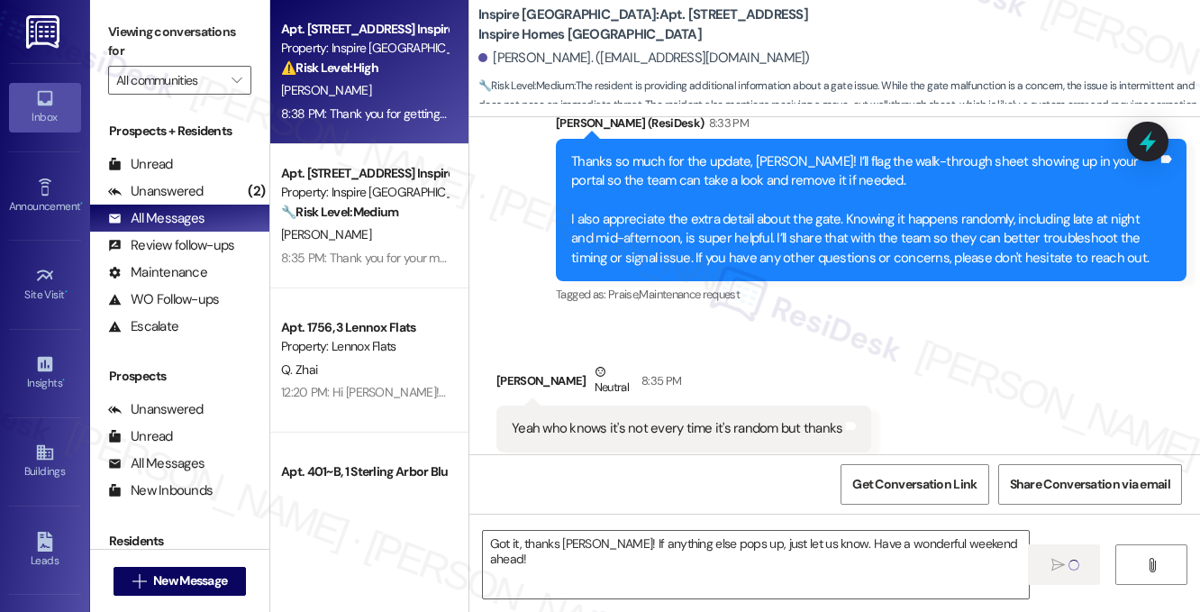
type textarea "Fetching suggested responses. Please feel free to read through the conversation…"
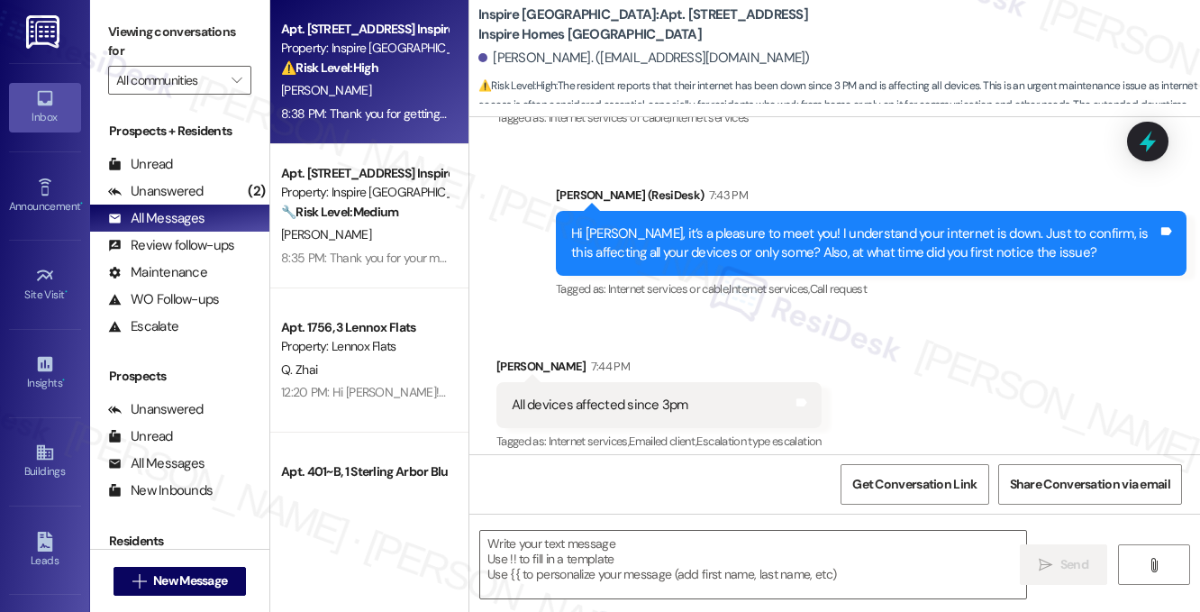
type textarea "Fetching suggested responses. Please feel free to read through the conversation…"
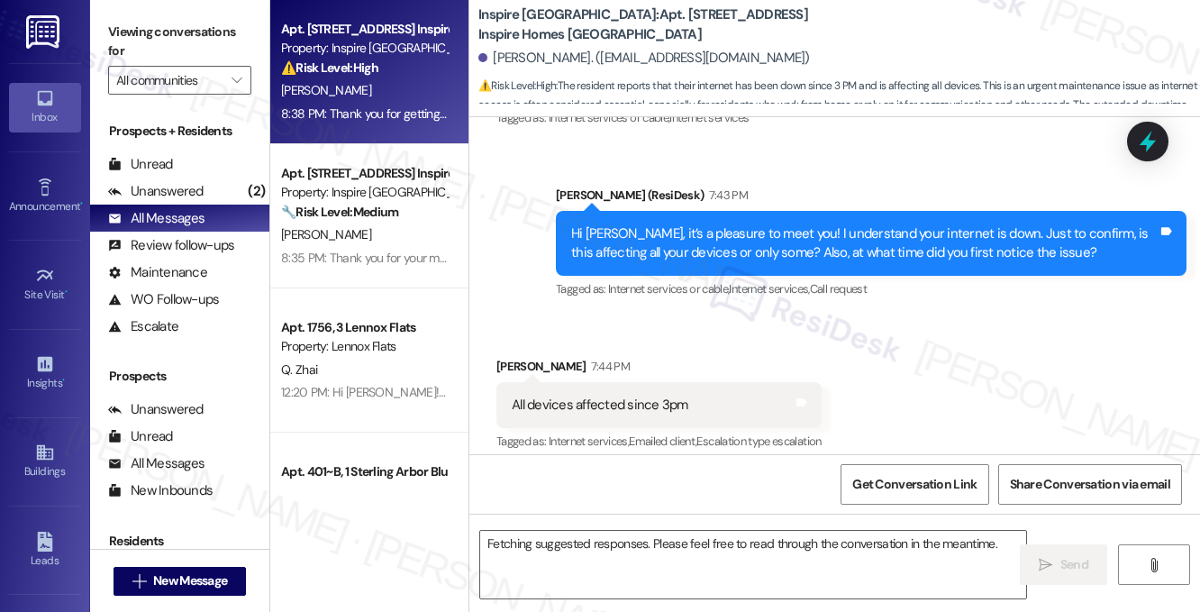
scroll to position [258, 0]
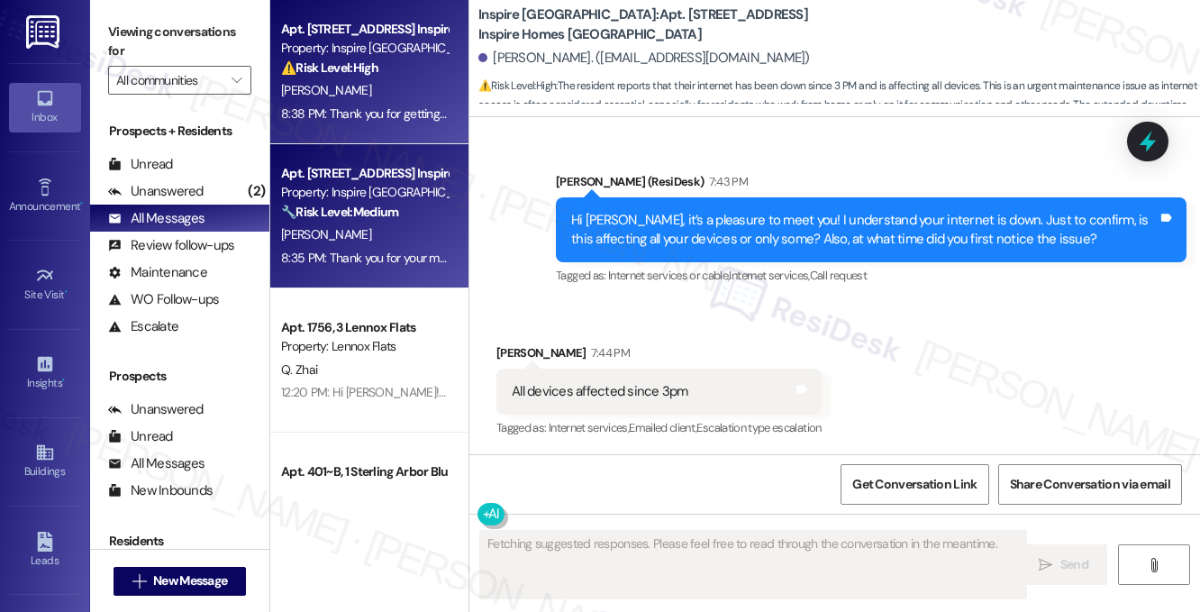
click at [345, 194] on div "Property: Inspire [GEOGRAPHIC_DATA]" at bounding box center [364, 192] width 167 height 19
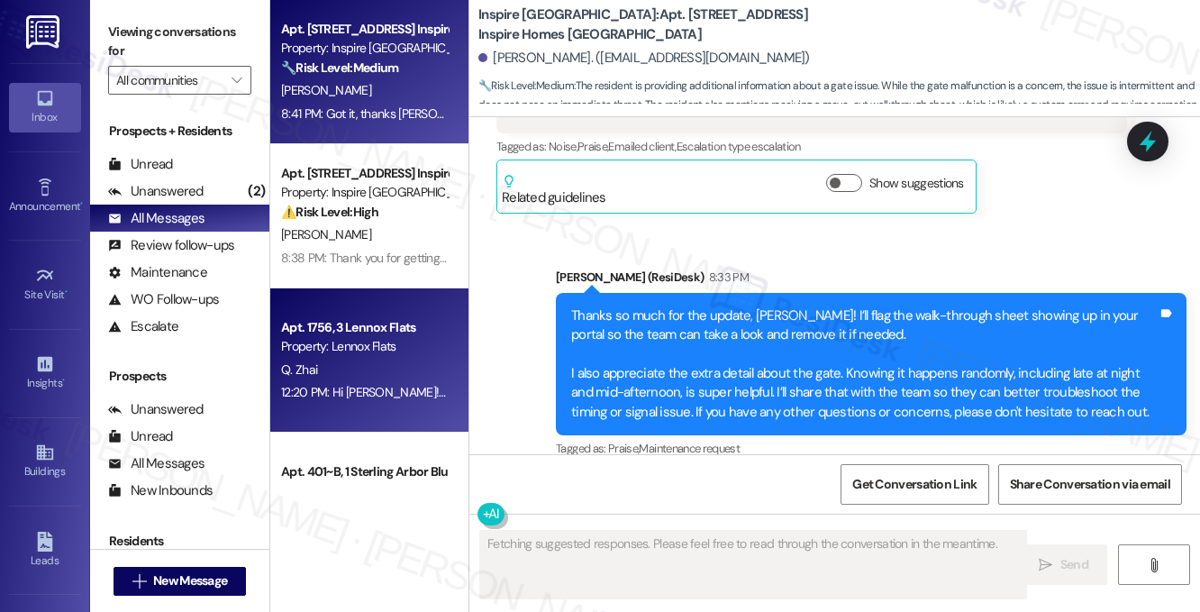
scroll to position [3322, 0]
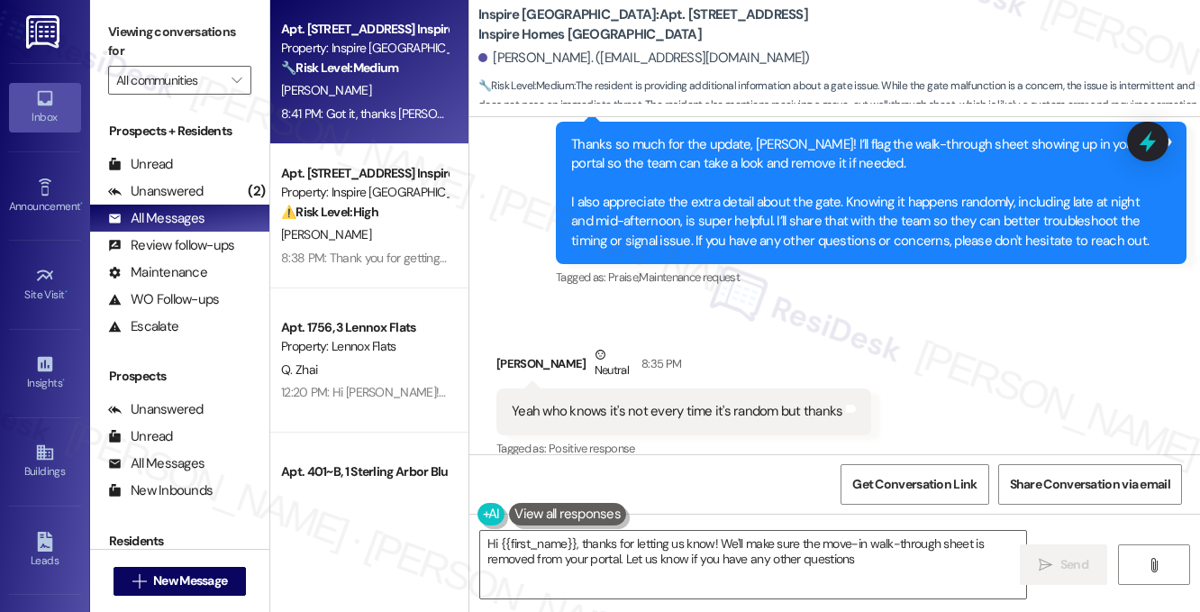
type textarea "Hi {{first_name}}, thanks for letting us know! We'll make sure the move-in walk…"
